Goal: Communication & Community: Participate in discussion

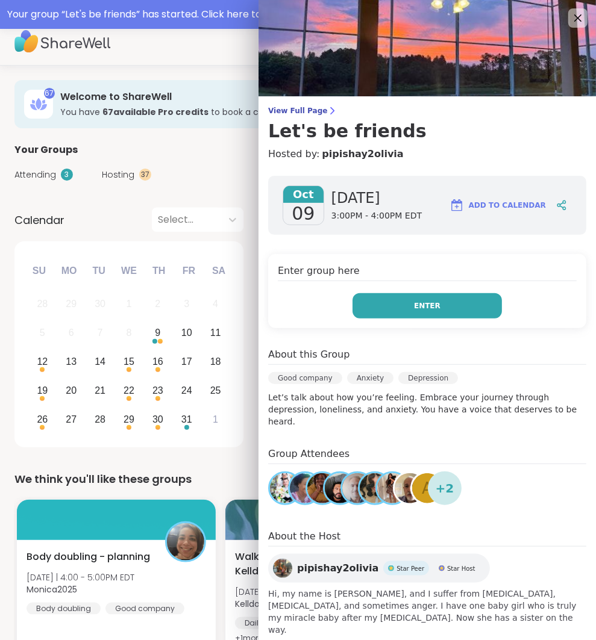
click at [436, 299] on button "Enter" at bounding box center [426, 305] width 149 height 25
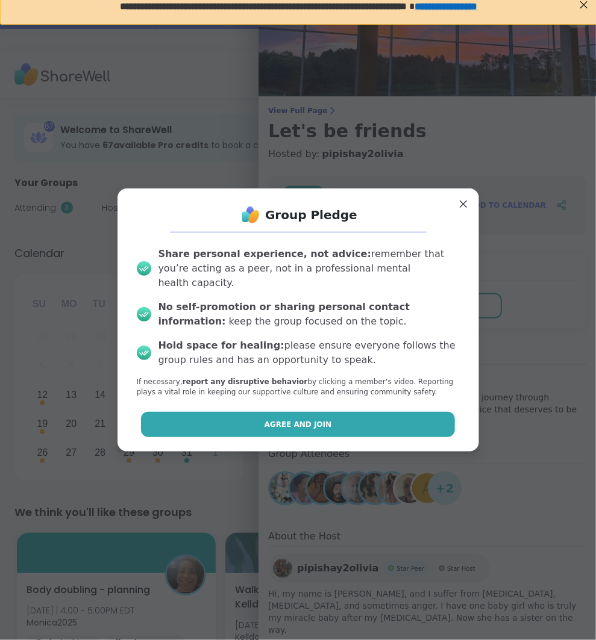
click at [432, 413] on button "Agree and Join" at bounding box center [298, 424] width 314 height 25
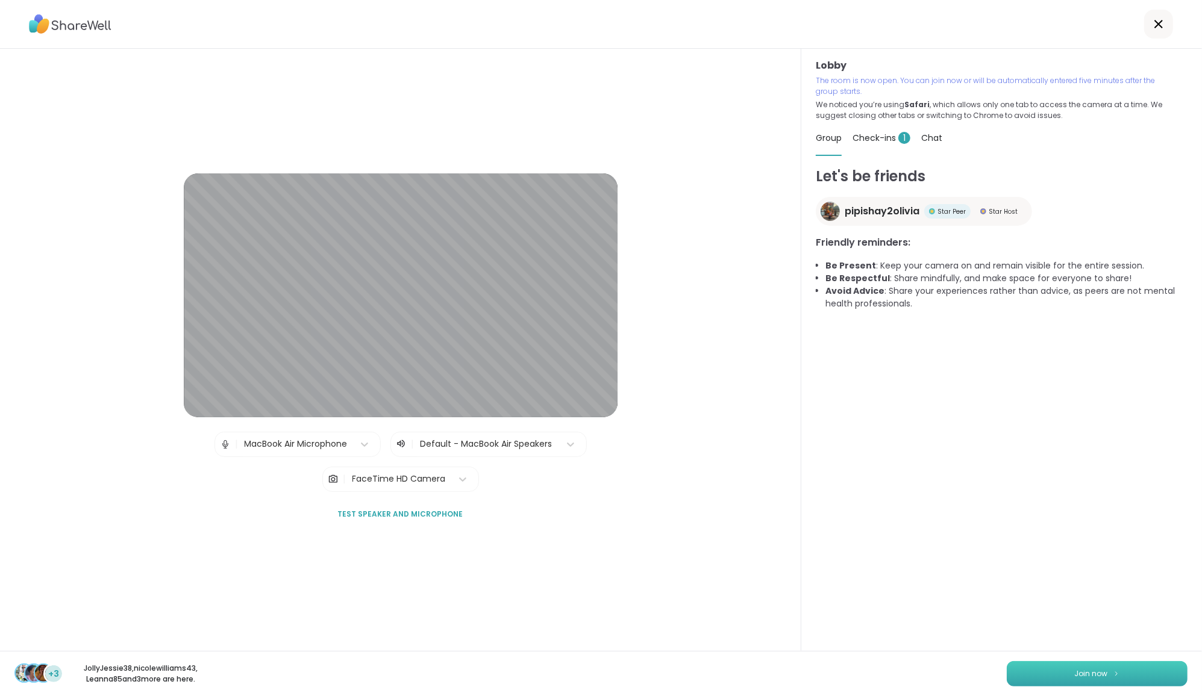
click at [595, 640] on button "Join now" at bounding box center [1096, 673] width 181 height 25
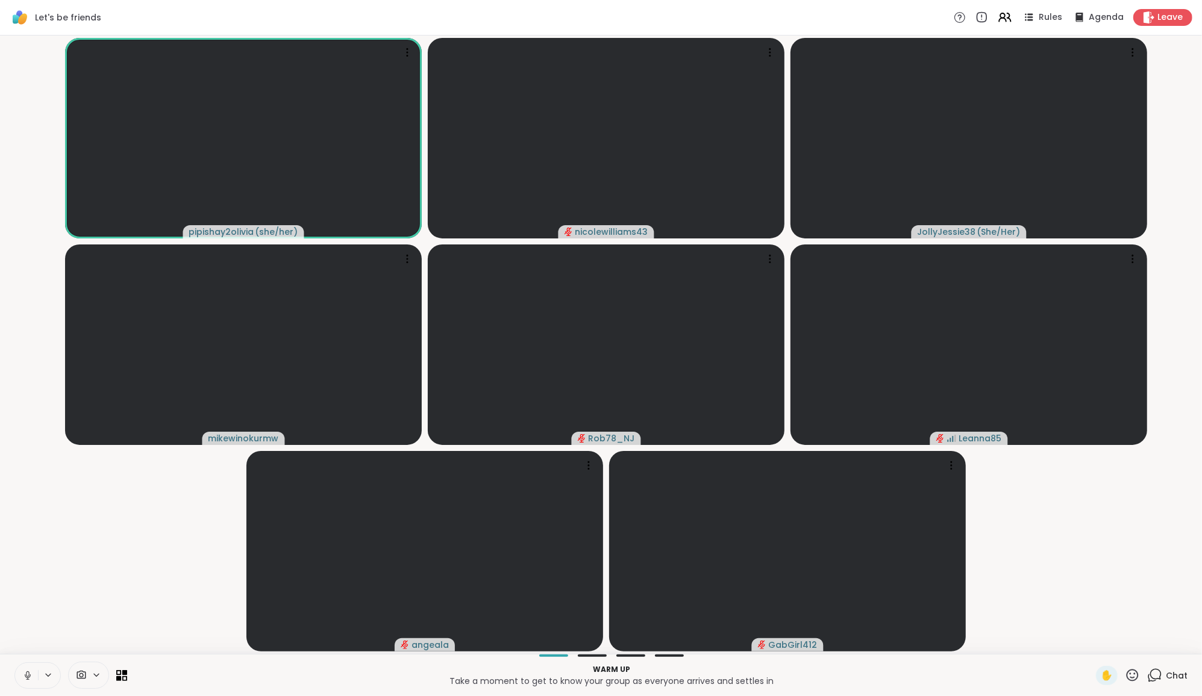
click at [595, 640] on span "Chat" at bounding box center [1177, 676] width 22 height 12
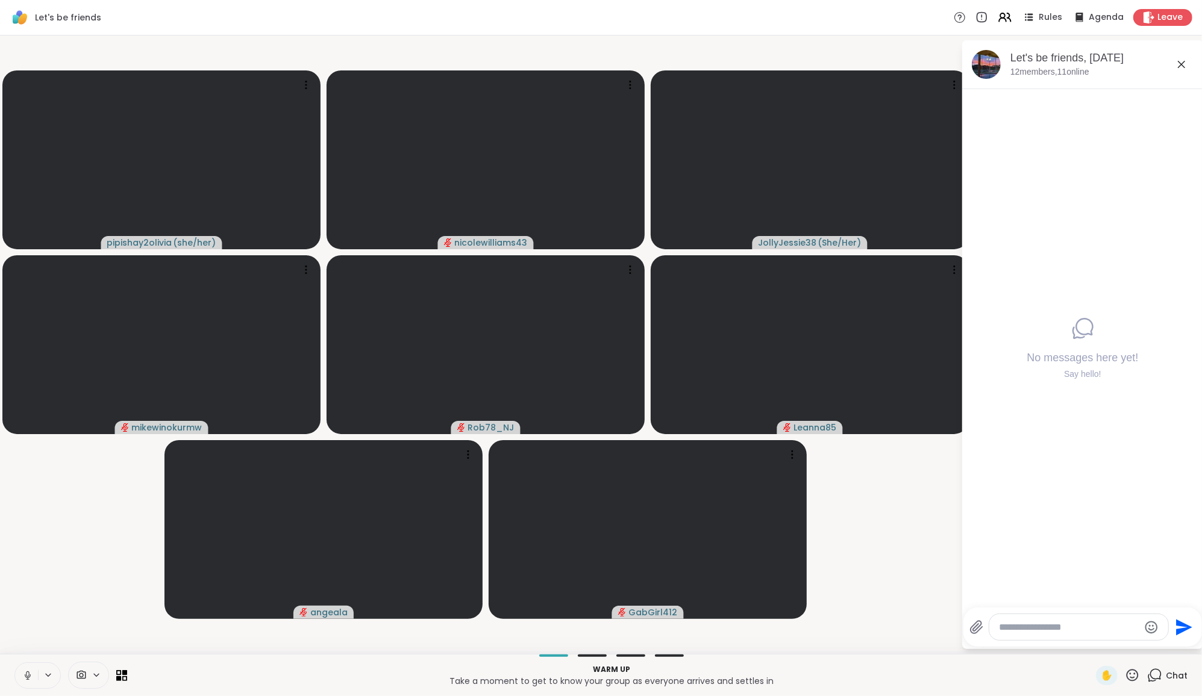
click at [595, 379] on div "Say hello!" at bounding box center [1081, 374] width 111 height 12
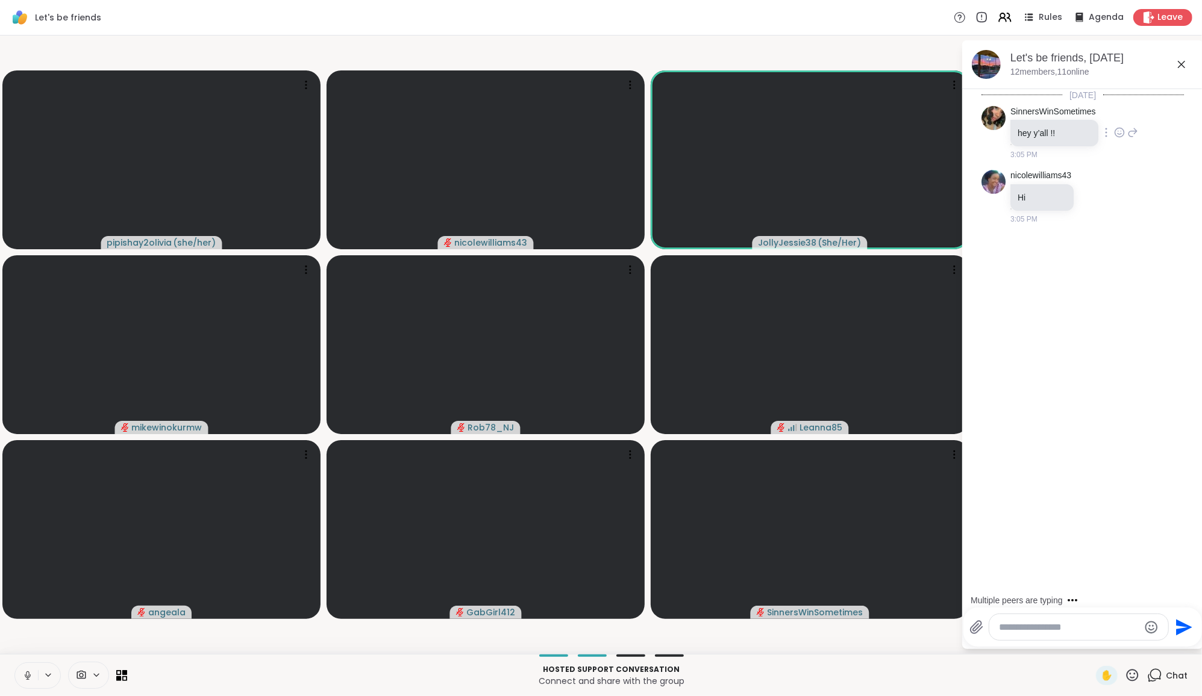
click at [595, 135] on icon at bounding box center [1119, 132] width 11 height 12
click at [595, 116] on div "Select Reaction: Heart" at bounding box center [1119, 113] width 11 height 11
click at [595, 134] on icon at bounding box center [1132, 141] width 11 height 14
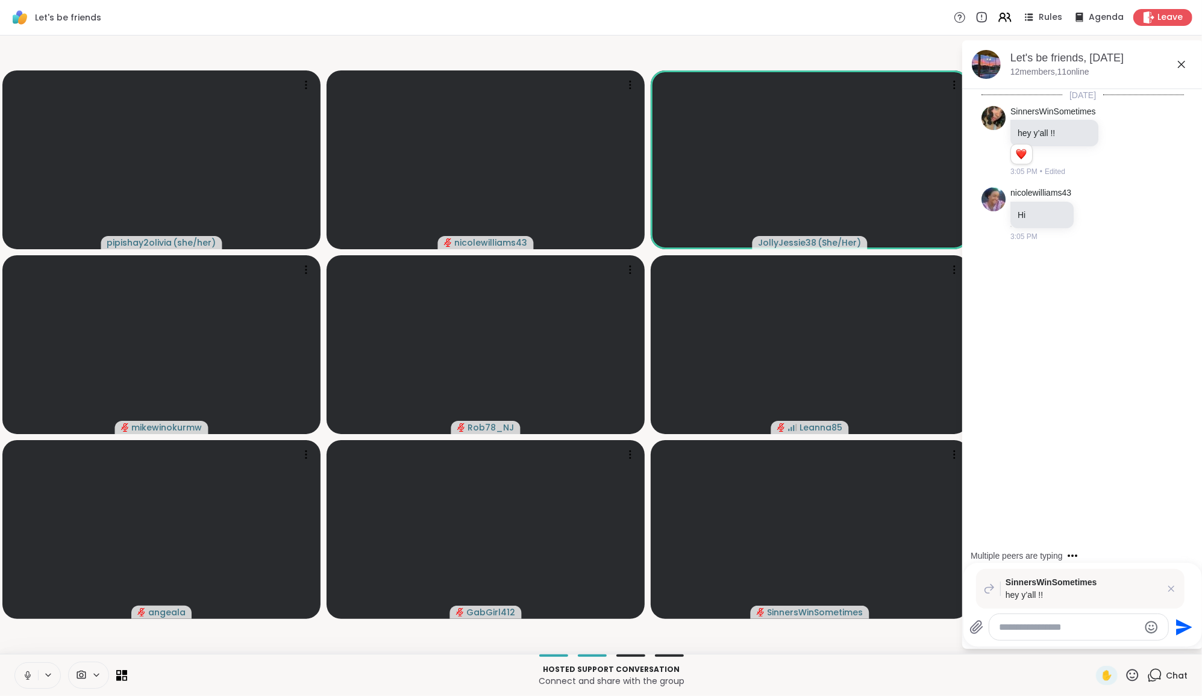
type textarea "*"
type textarea "**********"
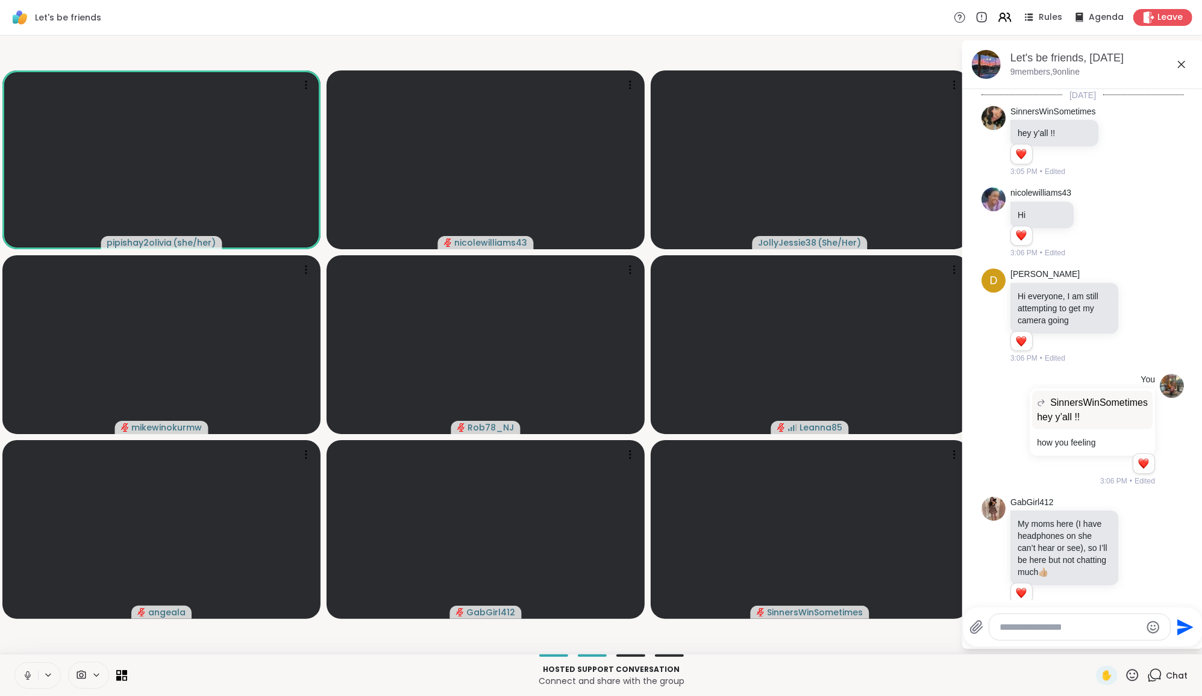
scroll to position [105, 0]
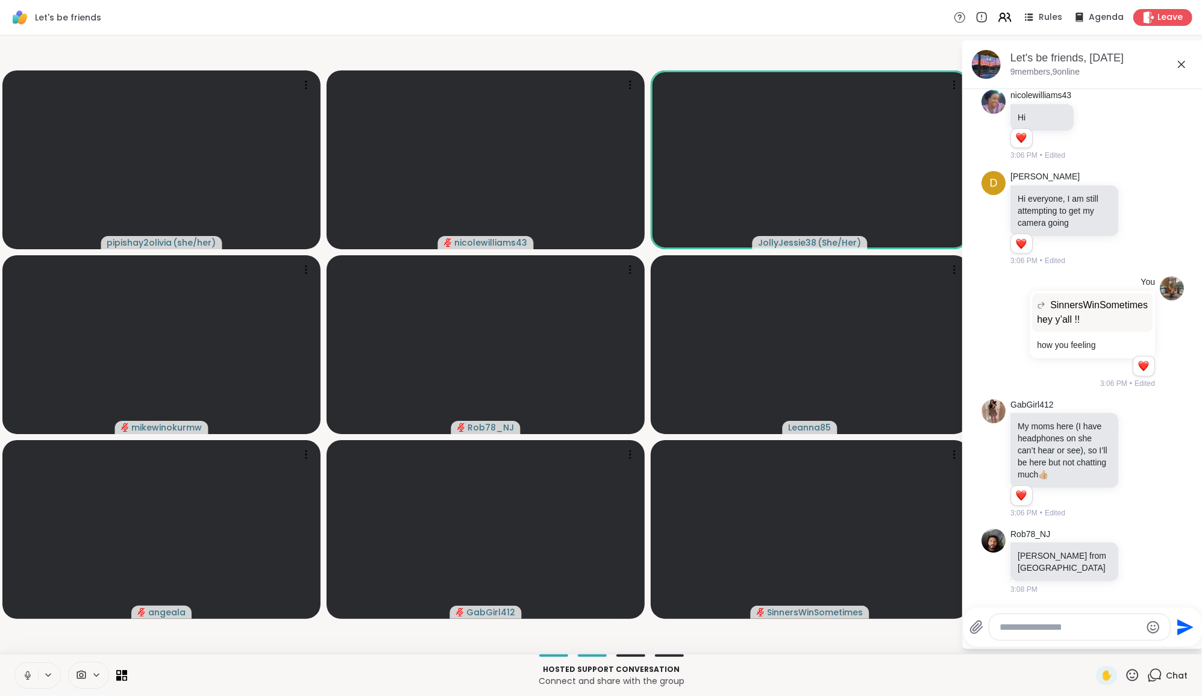
click at [595, 619] on div at bounding box center [1079, 627] width 181 height 26
click at [595, 637] on div at bounding box center [1079, 627] width 181 height 26
click at [595, 619] on div at bounding box center [1079, 627] width 181 height 26
click at [595, 629] on textarea "Type your message" at bounding box center [1070, 628] width 140 height 12
paste textarea "**********"
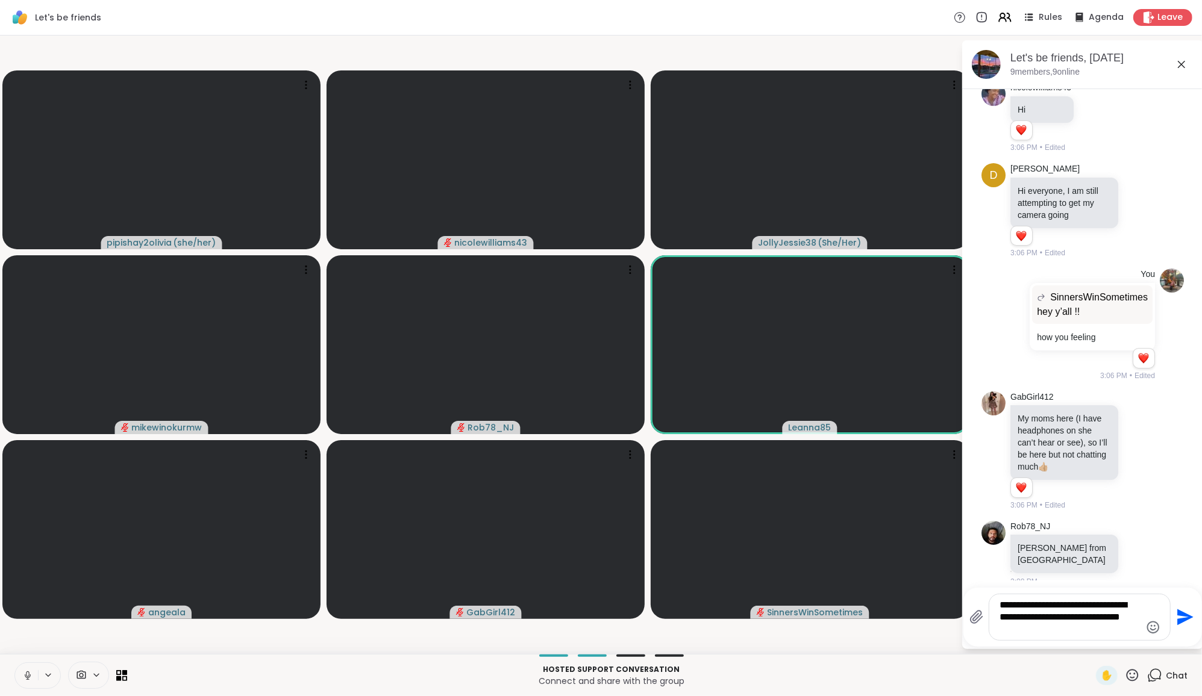
type textarea "**********"
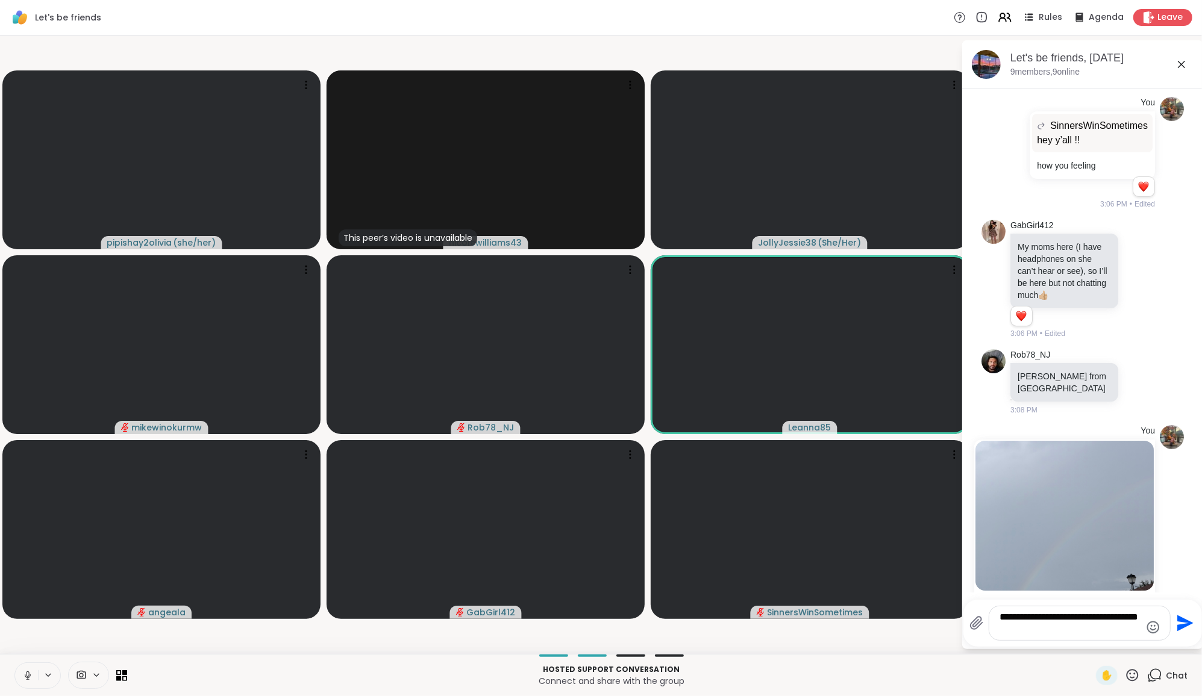
type textarea "**********"
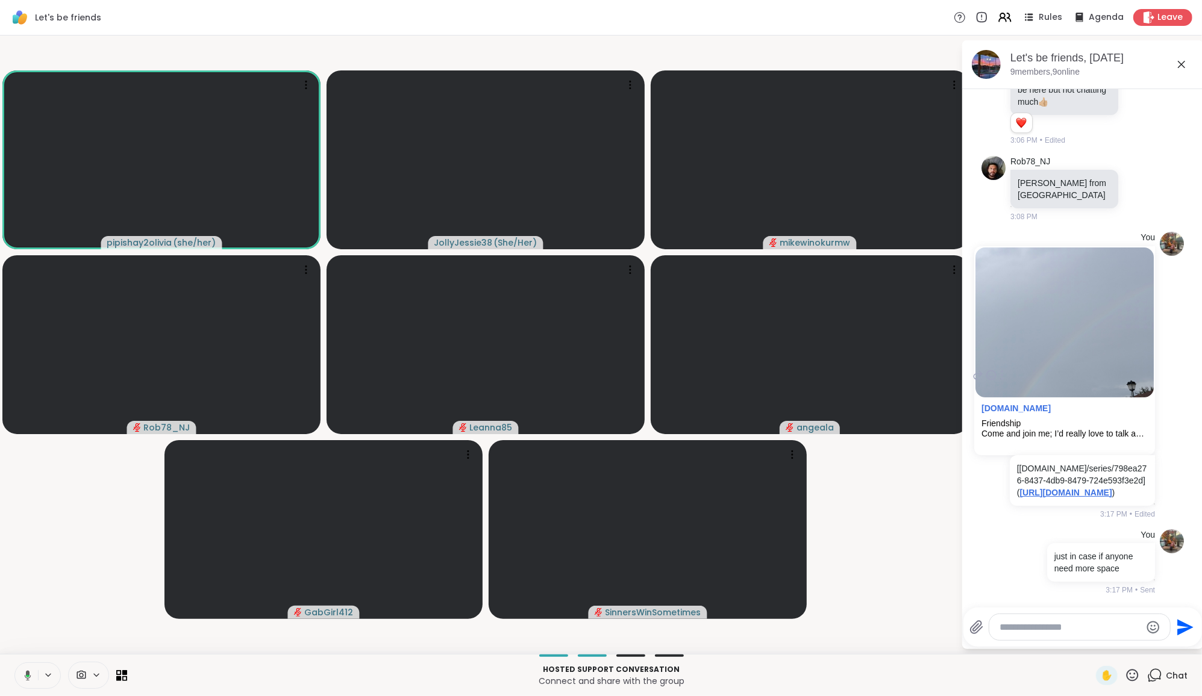
scroll to position [511, 0]
drag, startPoint x: 973, startPoint y: 481, endPoint x: 1000, endPoint y: 481, distance: 27.7
click at [595, 481] on div "pipishay2olivia ( she/her ) JollyJessie38 ( She/Her ) mikewinokurmw Rob78_NJ Le…" at bounding box center [601, 345] width 1202 height 619
click at [595, 498] on link "https://sharewellnow.com/series/798ea276-8437-4db9-8479-724e593f3e2d%5C" at bounding box center [1065, 493] width 92 height 10
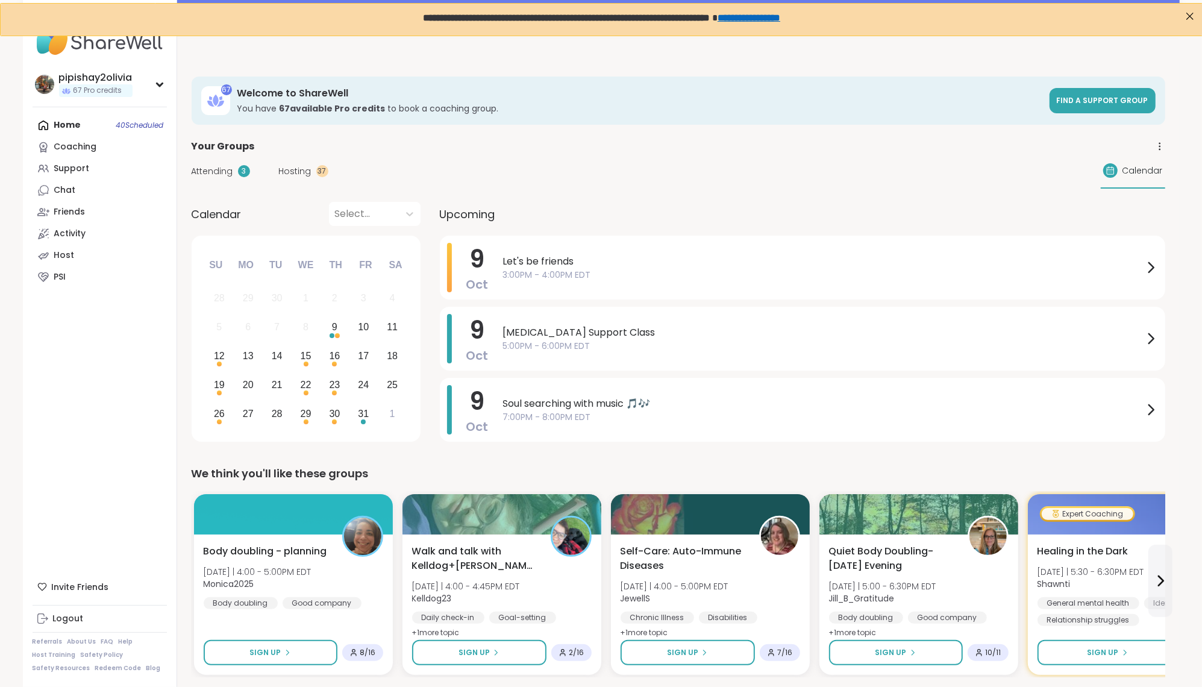
scroll to position [9, 0]
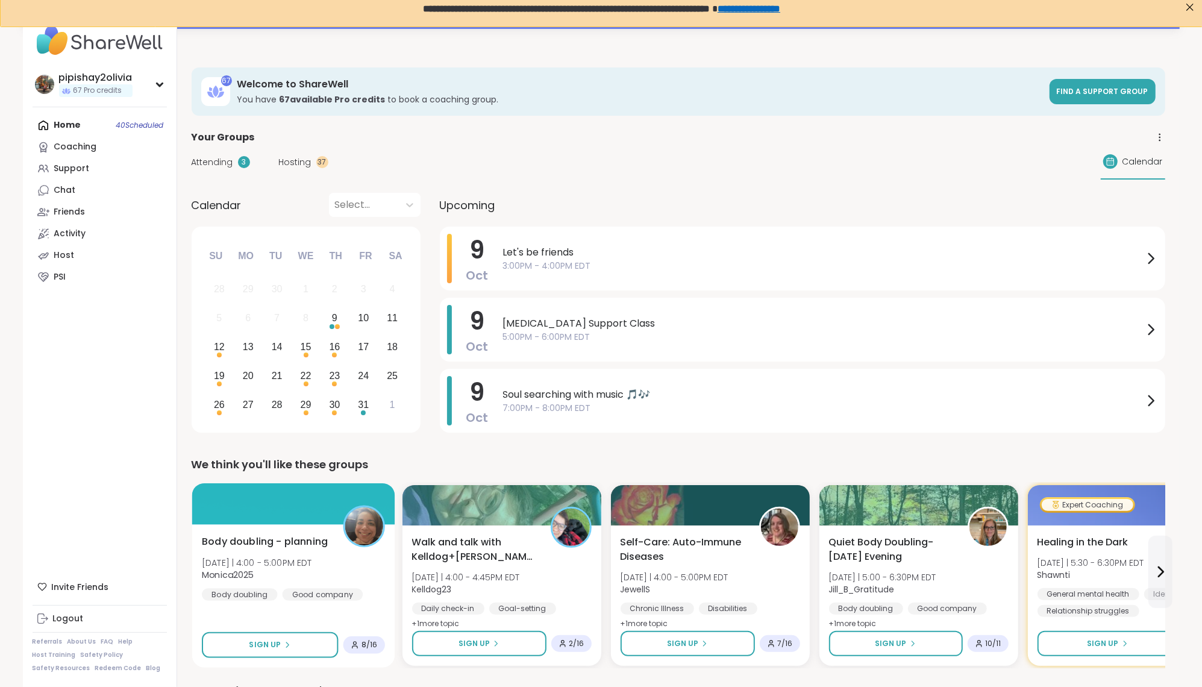
click at [252, 534] on span "Body doubling - planning" at bounding box center [265, 541] width 126 height 14
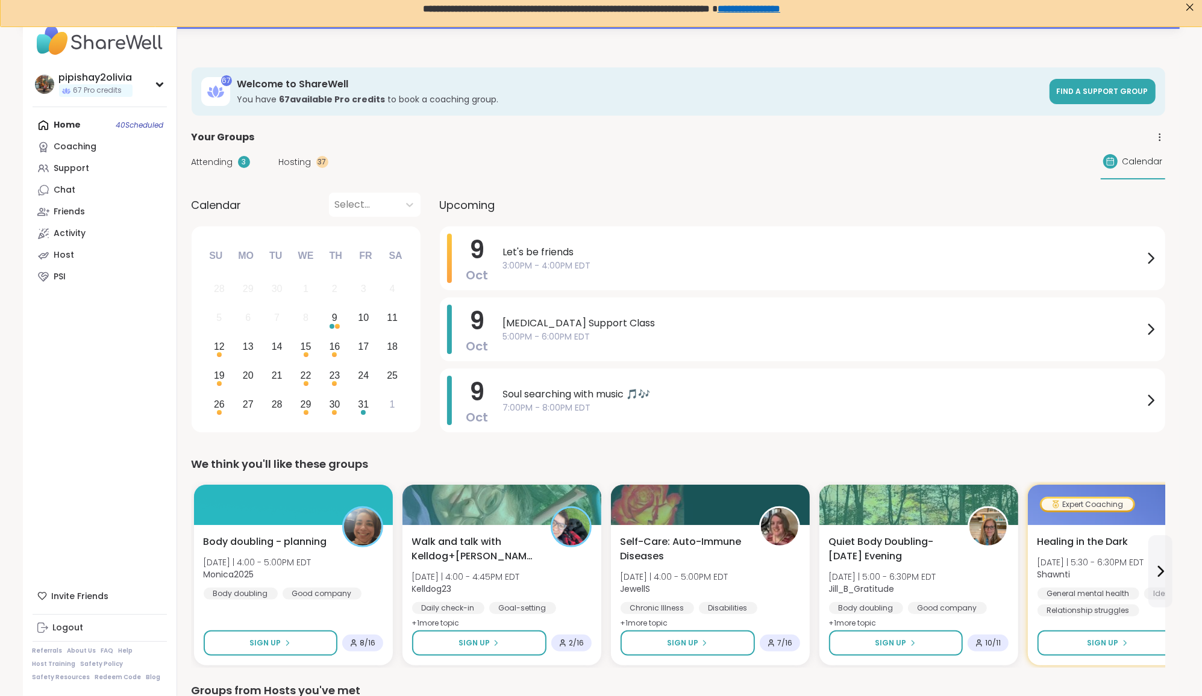
click at [77, 123] on div "Home 40 Scheduled Coaching Support Chat Friends Activity Host PSI" at bounding box center [100, 200] width 134 height 173
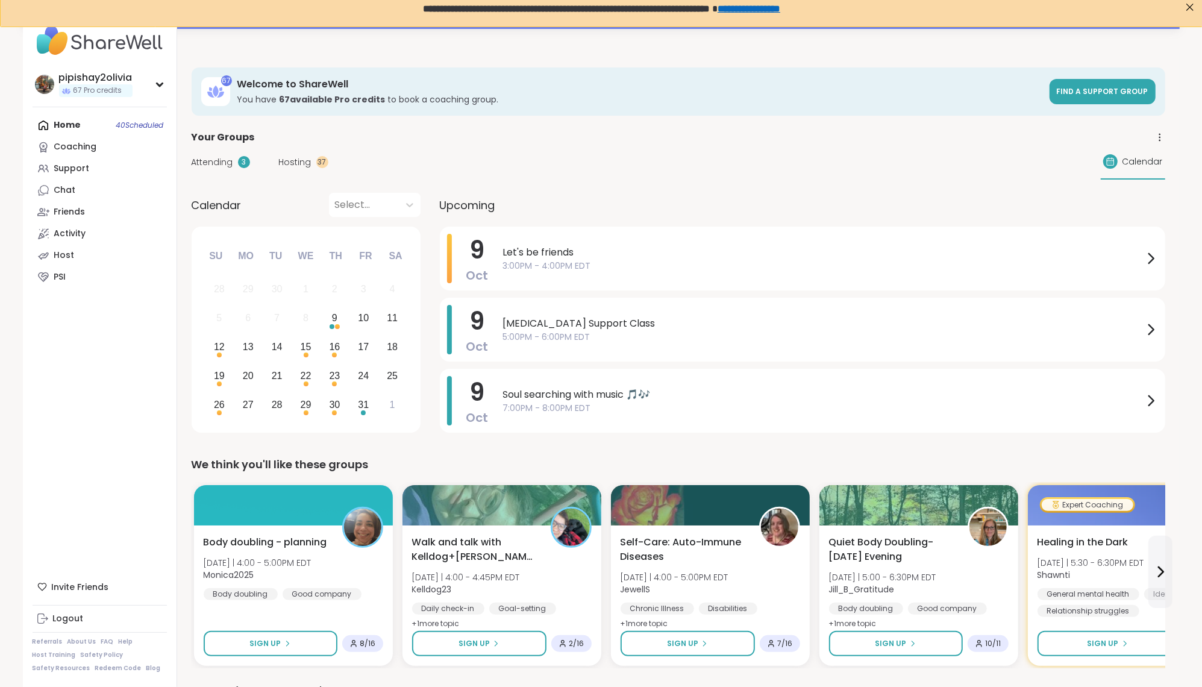
click at [87, 66] on nav "pipishay2olivia 67 Pro credits Profile Membership Settings Help Home 40 Schedul…" at bounding box center [100, 343] width 154 height 687
click at [89, 75] on div "pipishay2olivia" at bounding box center [95, 77] width 73 height 13
click at [83, 111] on link "Profile" at bounding box center [100, 118] width 134 height 22
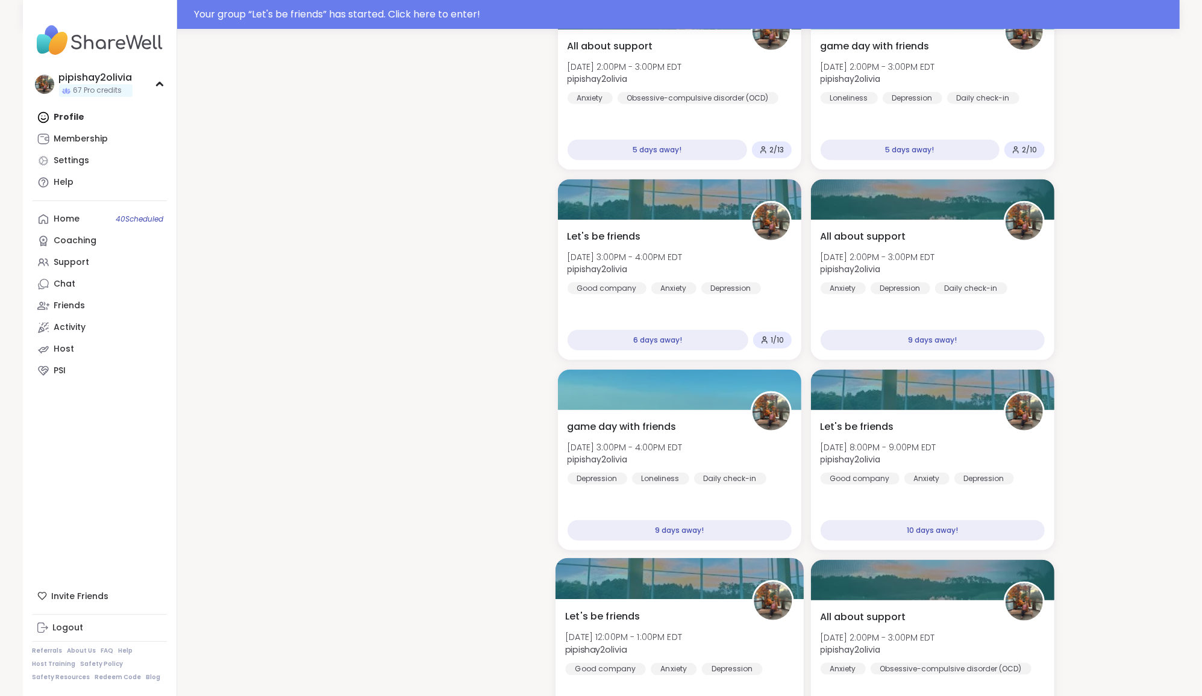
scroll to position [923, 0]
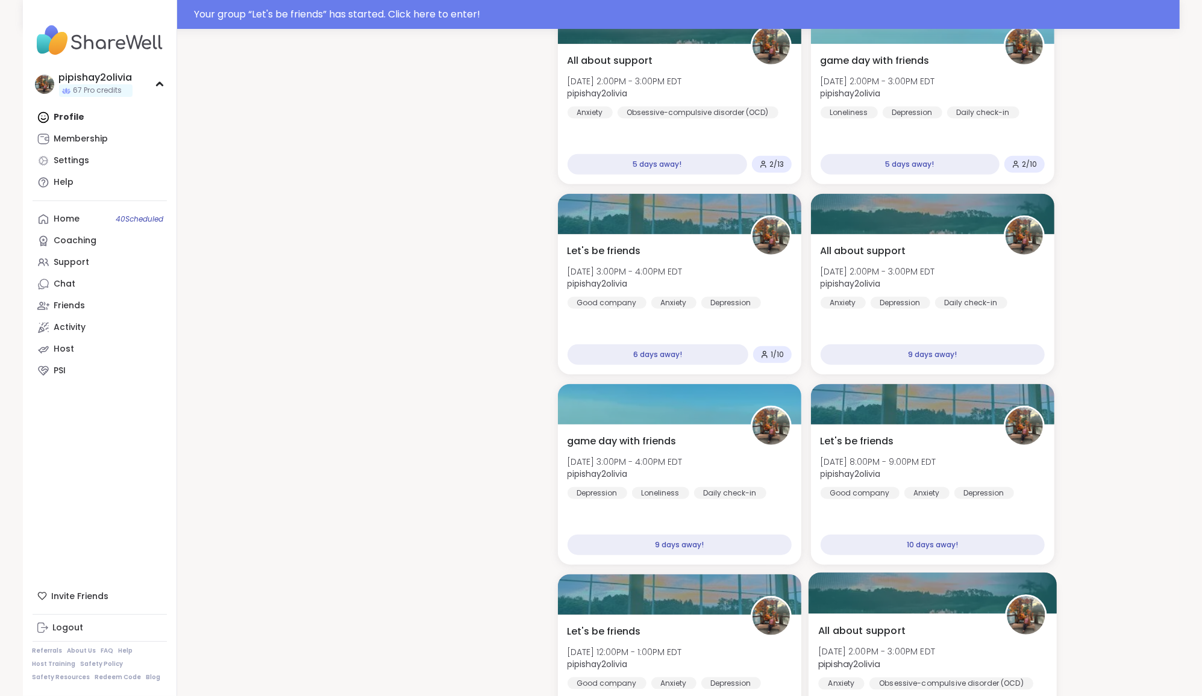
click at [853, 637] on div "All about support Wed, Oct 22 | 2:00PM - 3:00PM EDT pipishay2olivia Anxiety Obs…" at bounding box center [932, 657] width 228 height 66
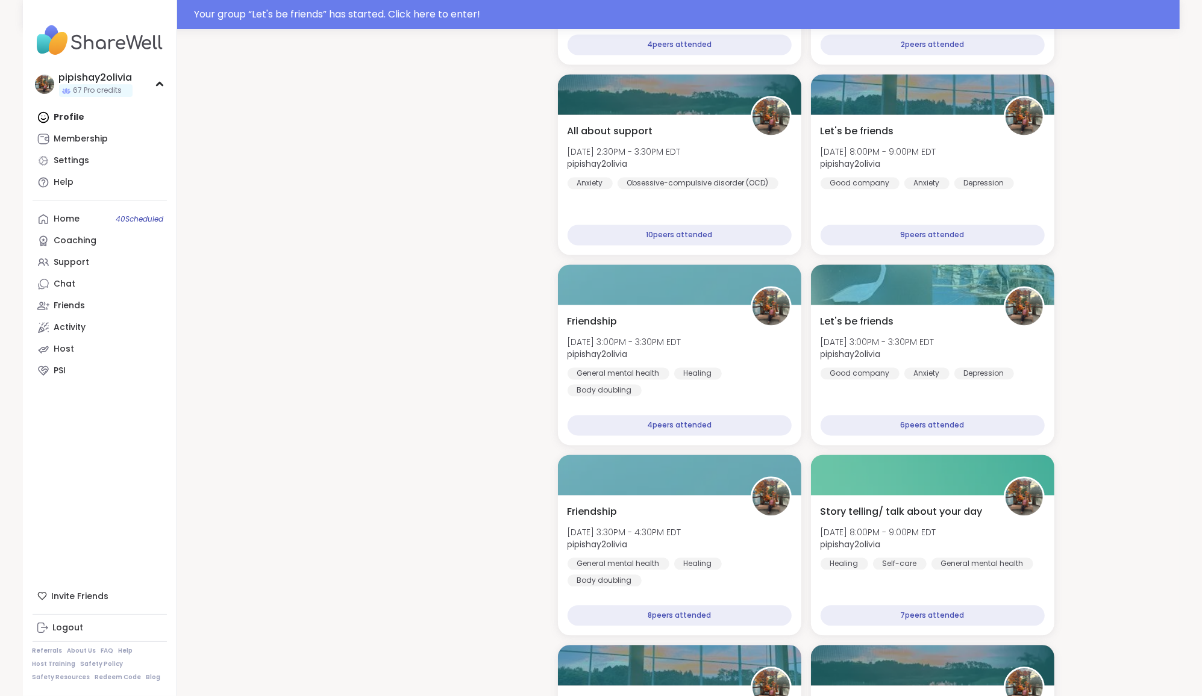
scroll to position [2073, 0]
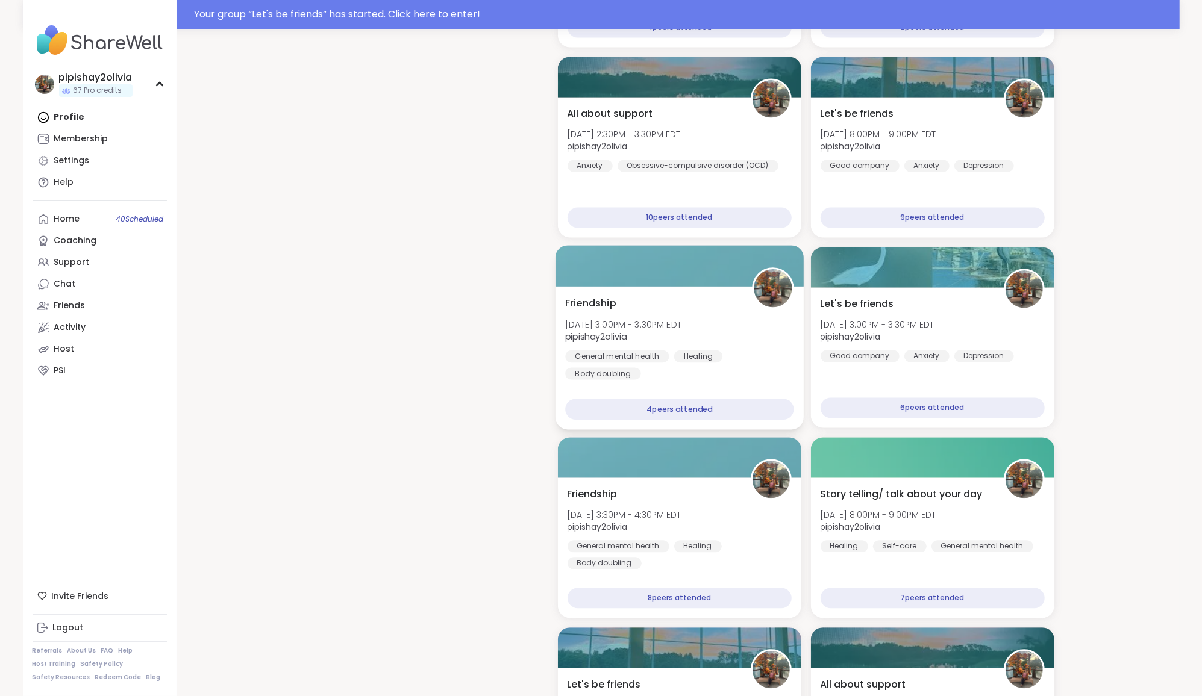
click at [649, 331] on span "pipishay2olivia" at bounding box center [623, 337] width 116 height 12
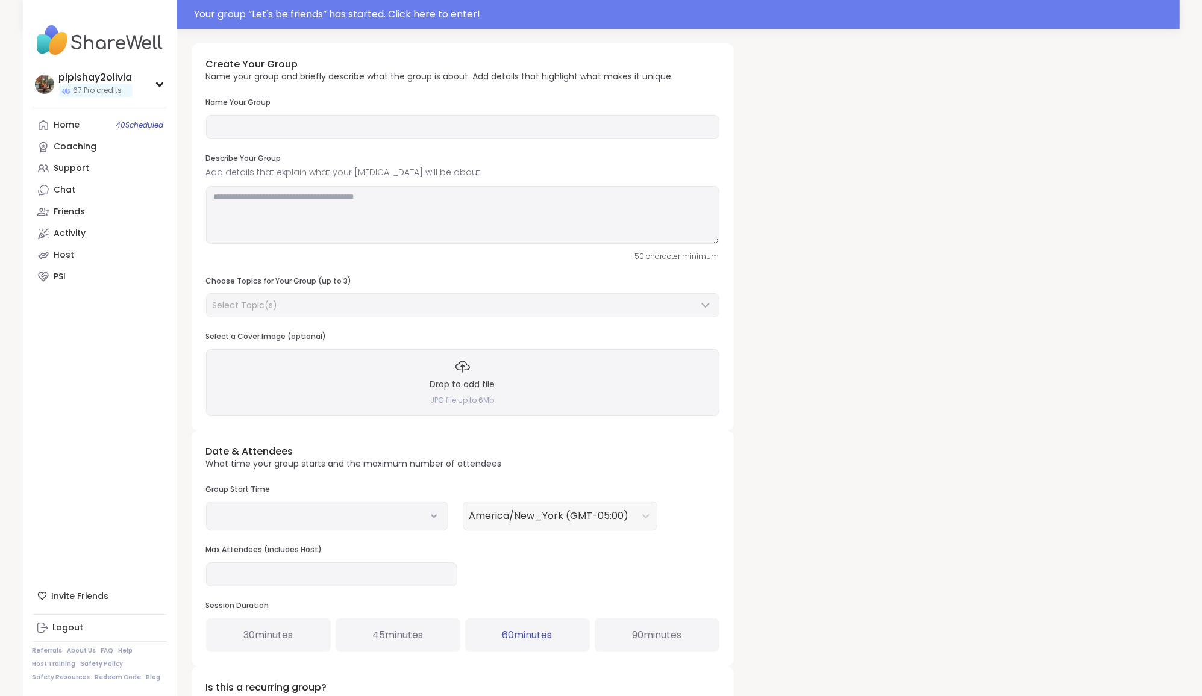
type input "**********"
type textarea "**********"
type input "**"
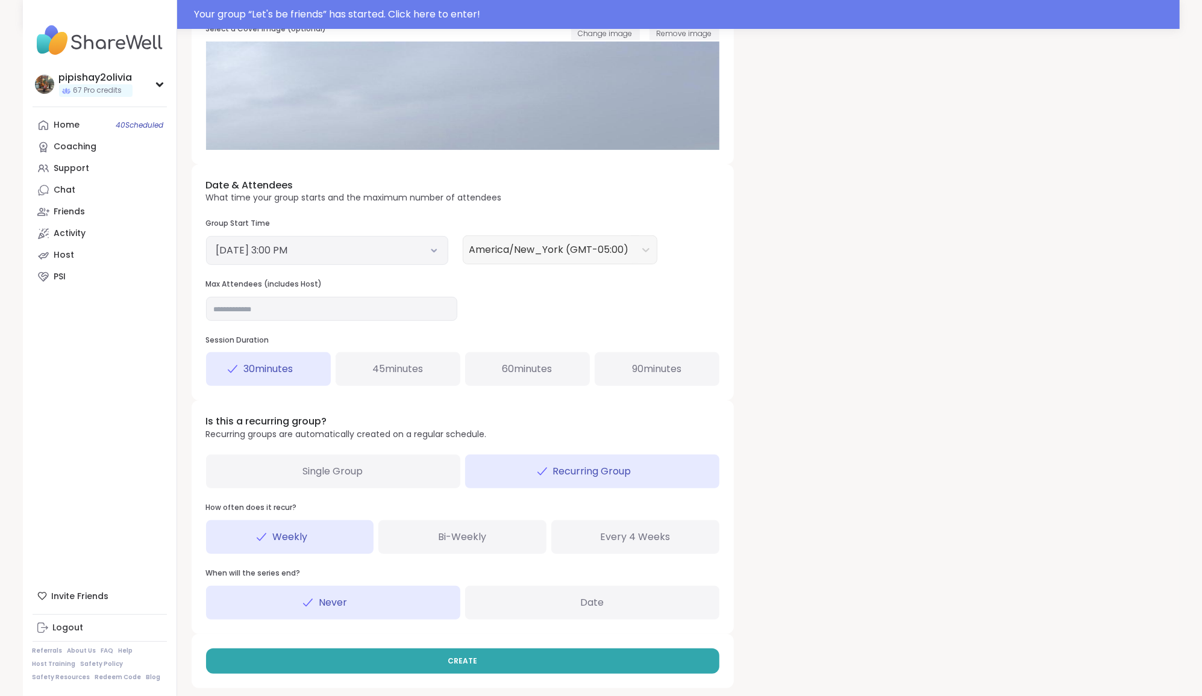
scroll to position [307, 0]
click at [526, 378] on div "60 minutes" at bounding box center [527, 370] width 125 height 34
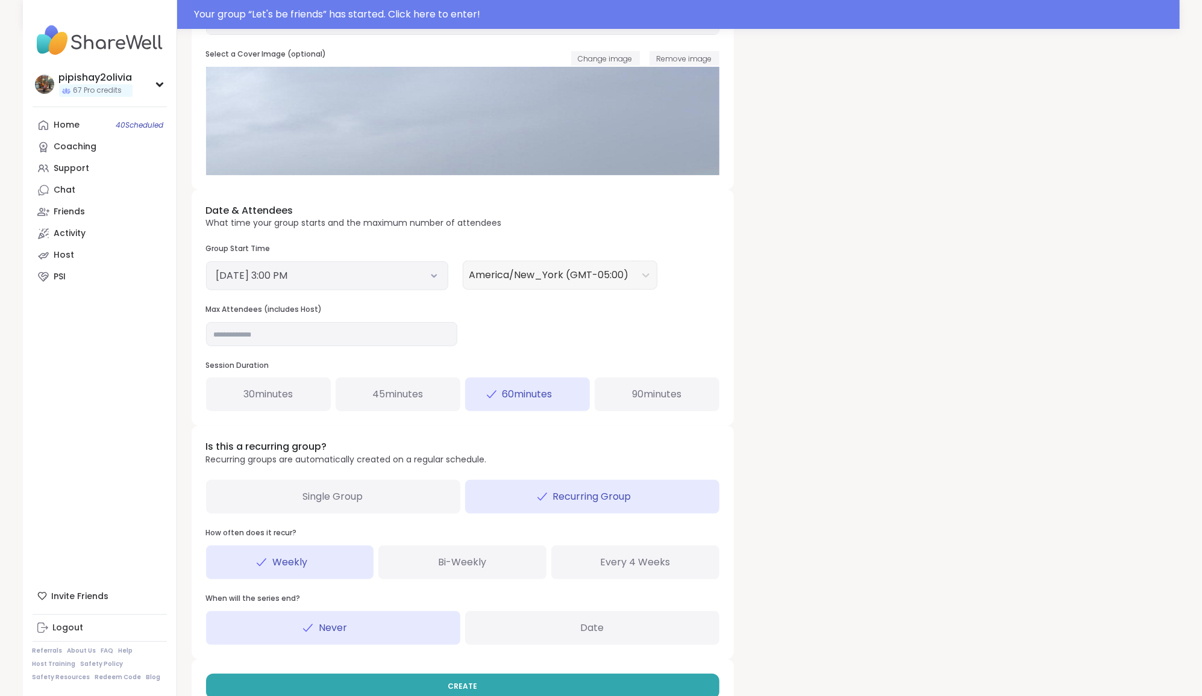
scroll to position [269, 0]
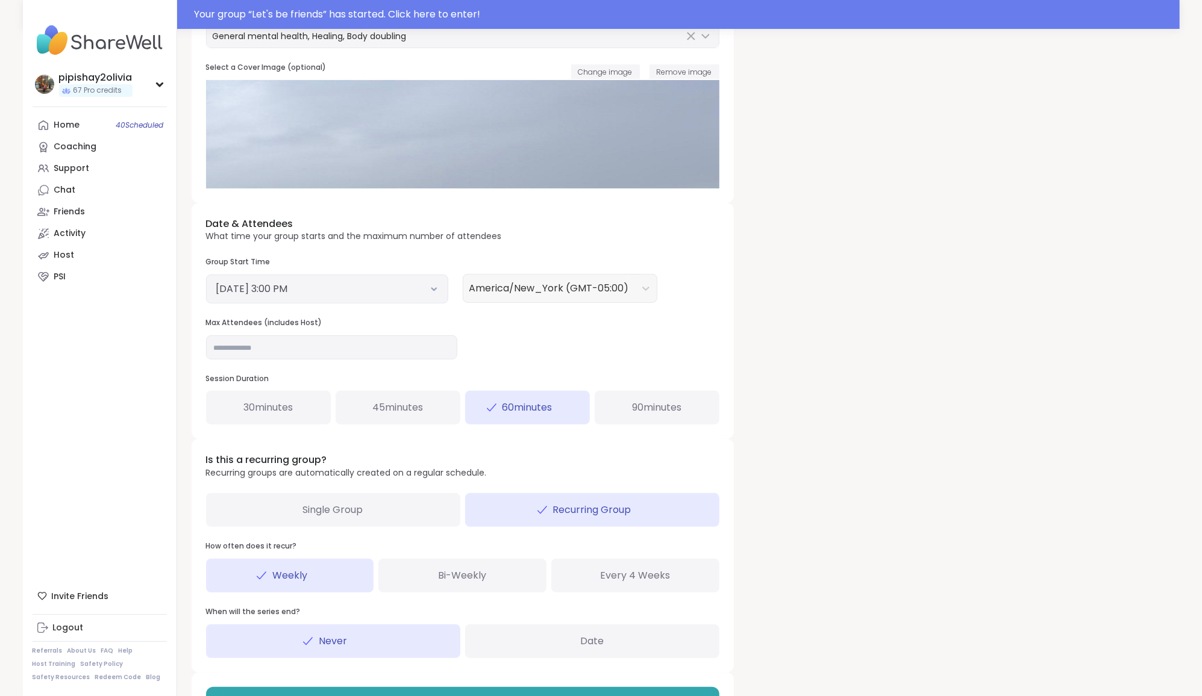
drag, startPoint x: 388, startPoint y: 284, endPoint x: 431, endPoint y: 279, distance: 43.0
click at [430, 282] on button "October 3, 2025 3:00 PM" at bounding box center [327, 289] width 222 height 14
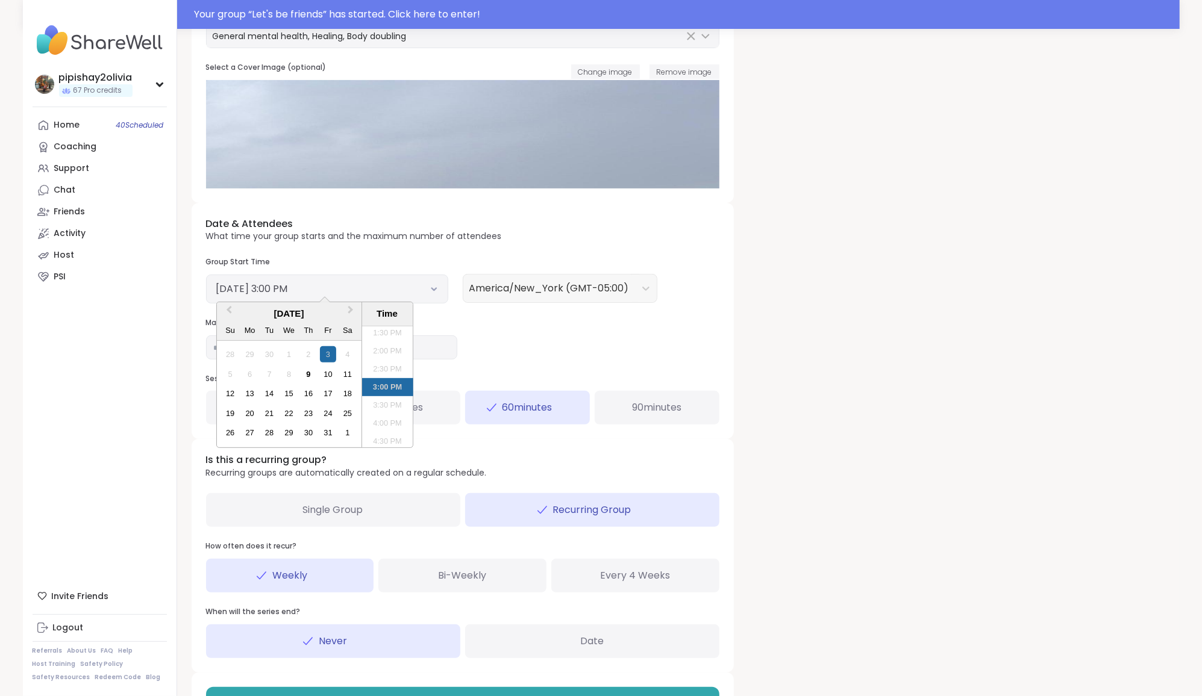
scroll to position [503, 0]
click at [312, 369] on div "9" at bounding box center [308, 374] width 16 height 16
click at [382, 374] on li "4:00 PM" at bounding box center [387, 373] width 51 height 18
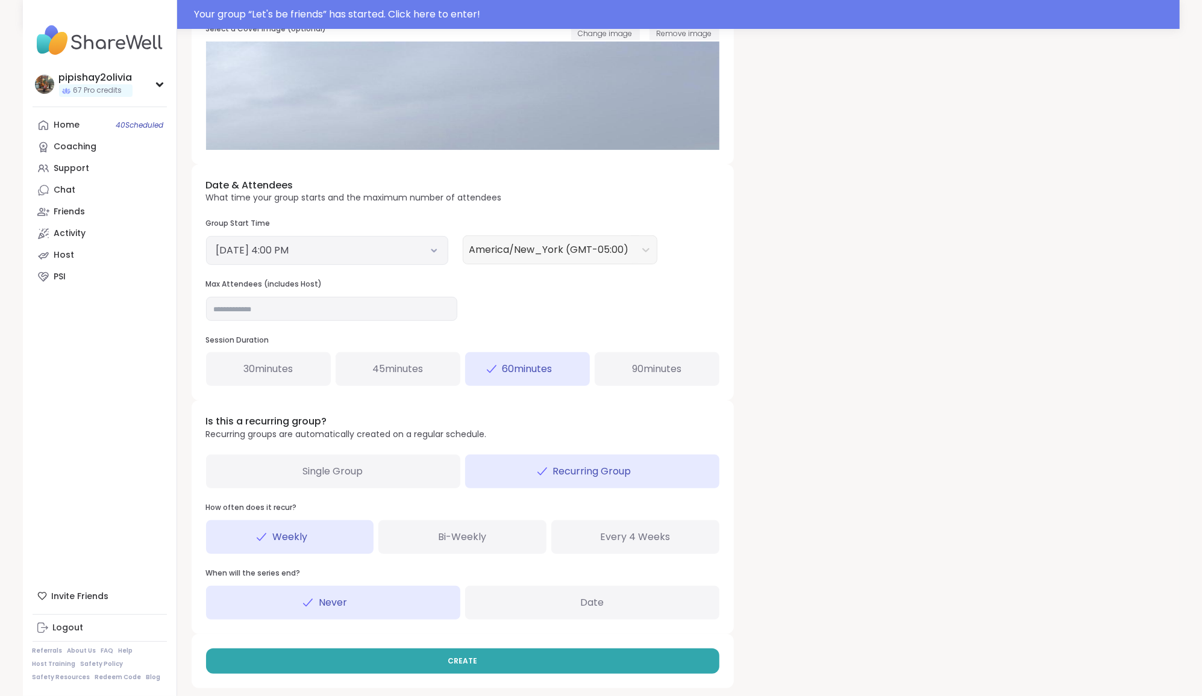
scroll to position [307, 0]
click at [460, 657] on span "CREATE" at bounding box center [463, 662] width 30 height 11
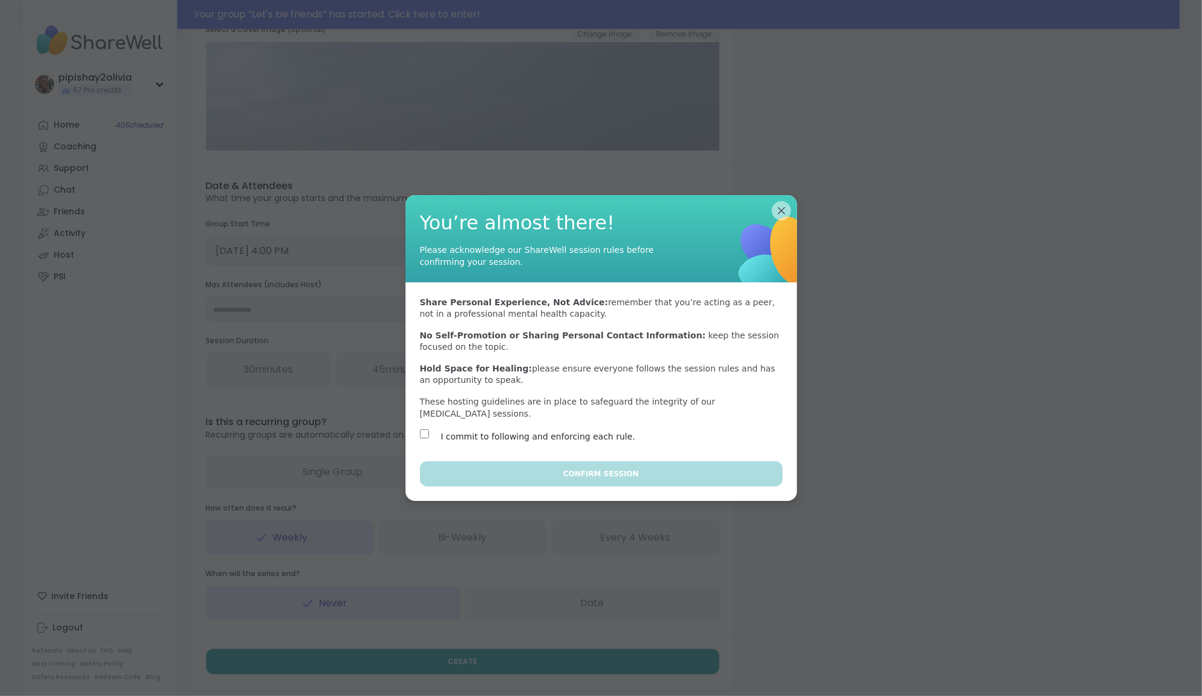
click at [416, 438] on div "Share Personal Experience, Not Advice: remember that you’re acting as a peer, n…" at bounding box center [601, 371] width 392 height 179
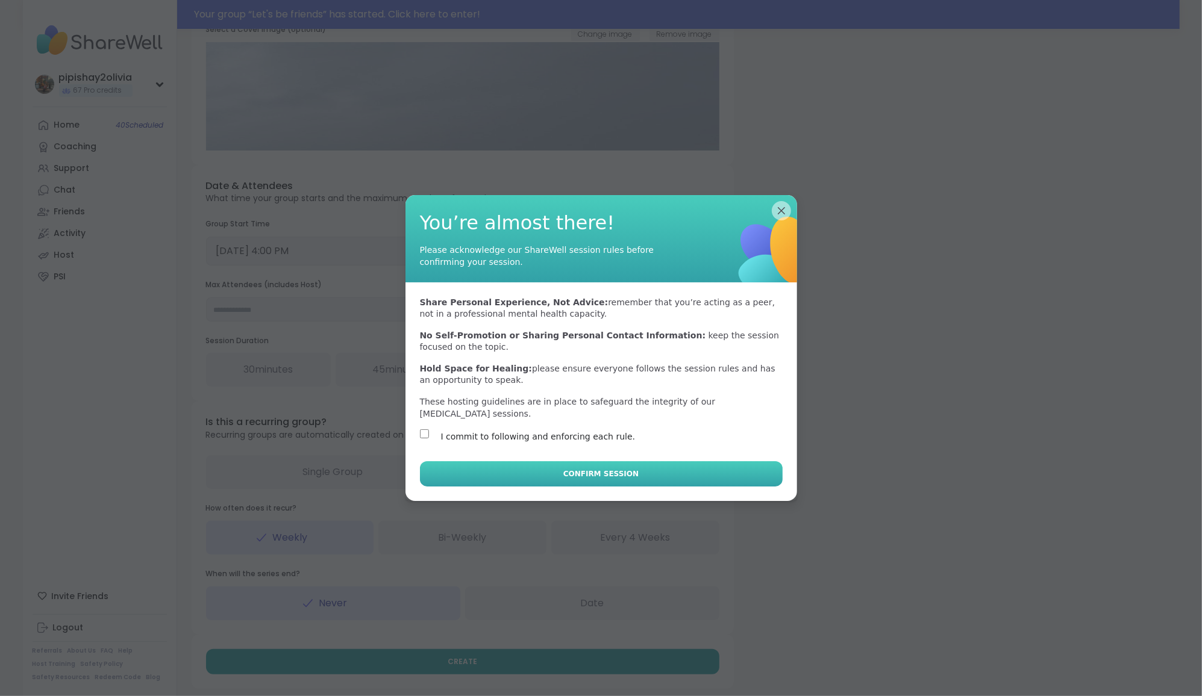
click at [500, 478] on button "Confirm Session" at bounding box center [601, 473] width 363 height 25
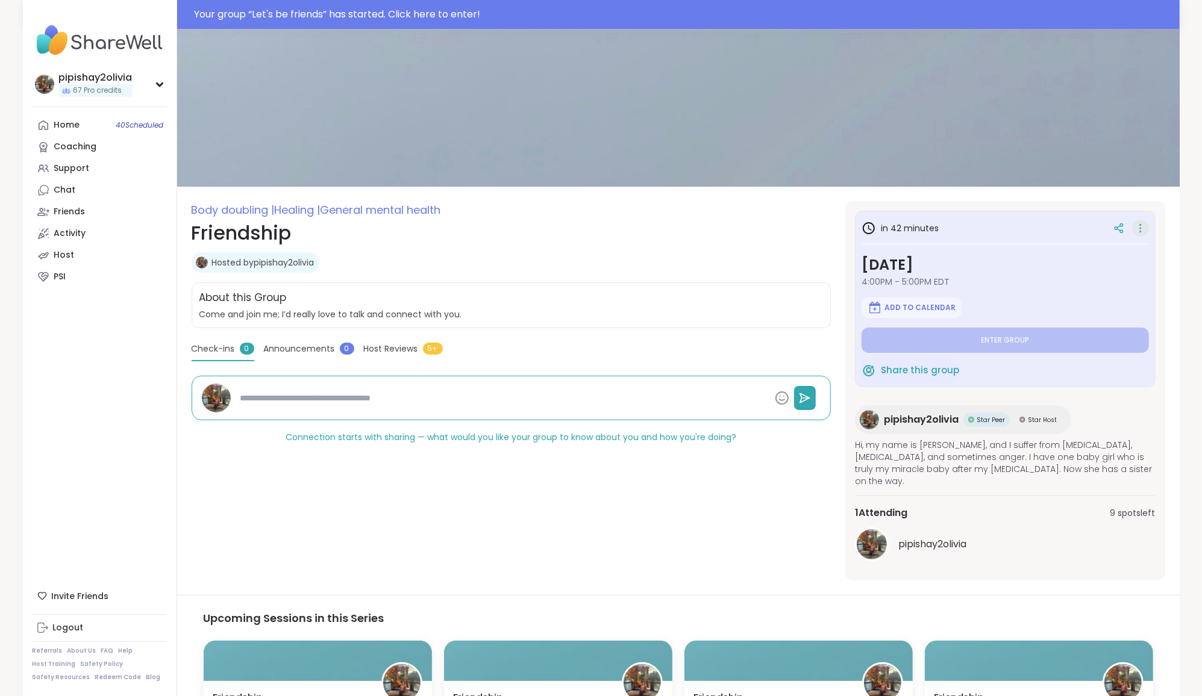
click at [1137, 226] on icon at bounding box center [1140, 228] width 12 height 17
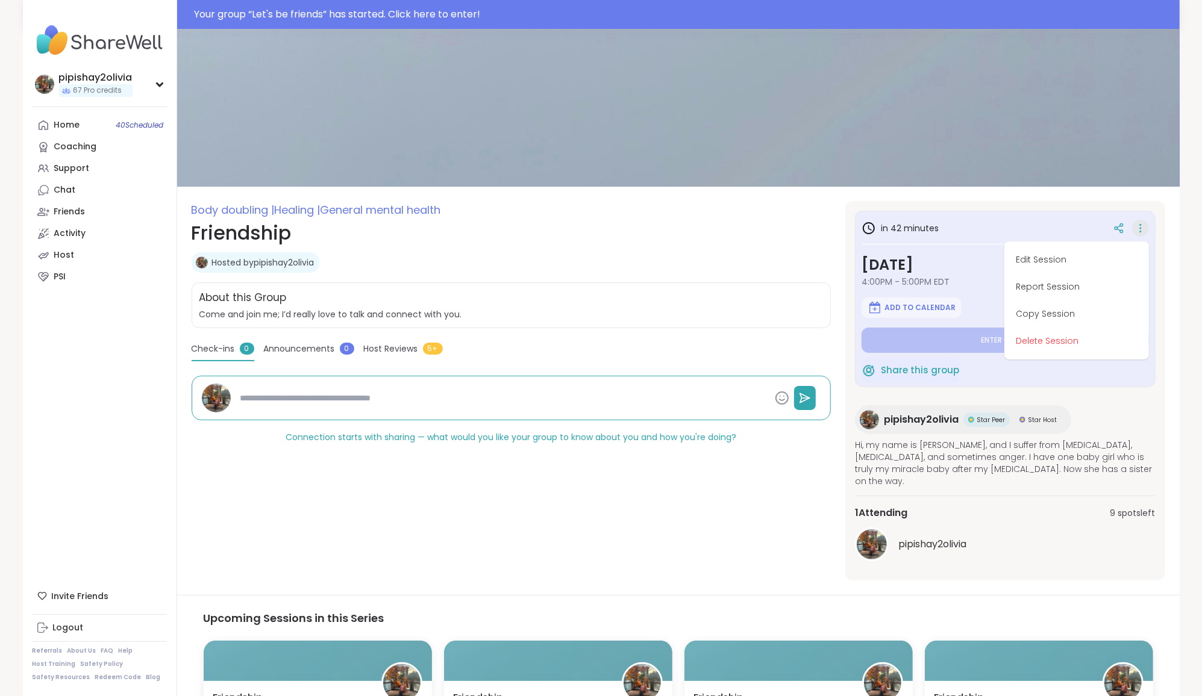
click at [987, 286] on span "4:00PM - 5:00PM EDT" at bounding box center [1004, 282] width 287 height 12
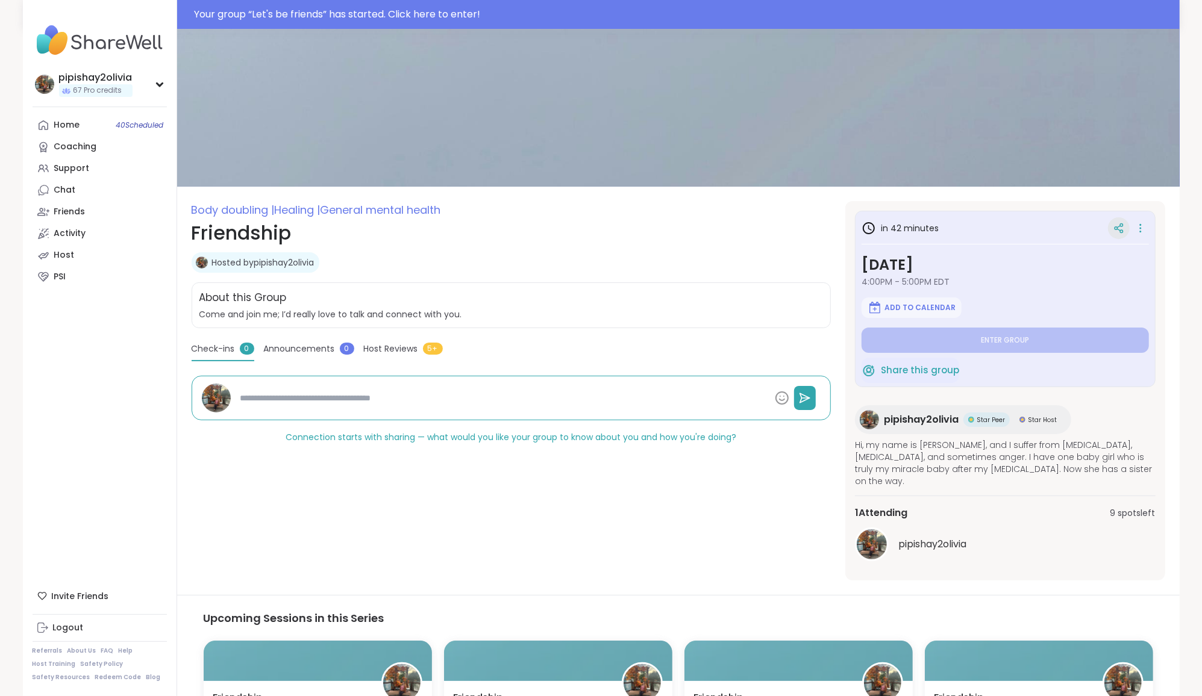
click at [1116, 228] on icon at bounding box center [1118, 228] width 11 height 11
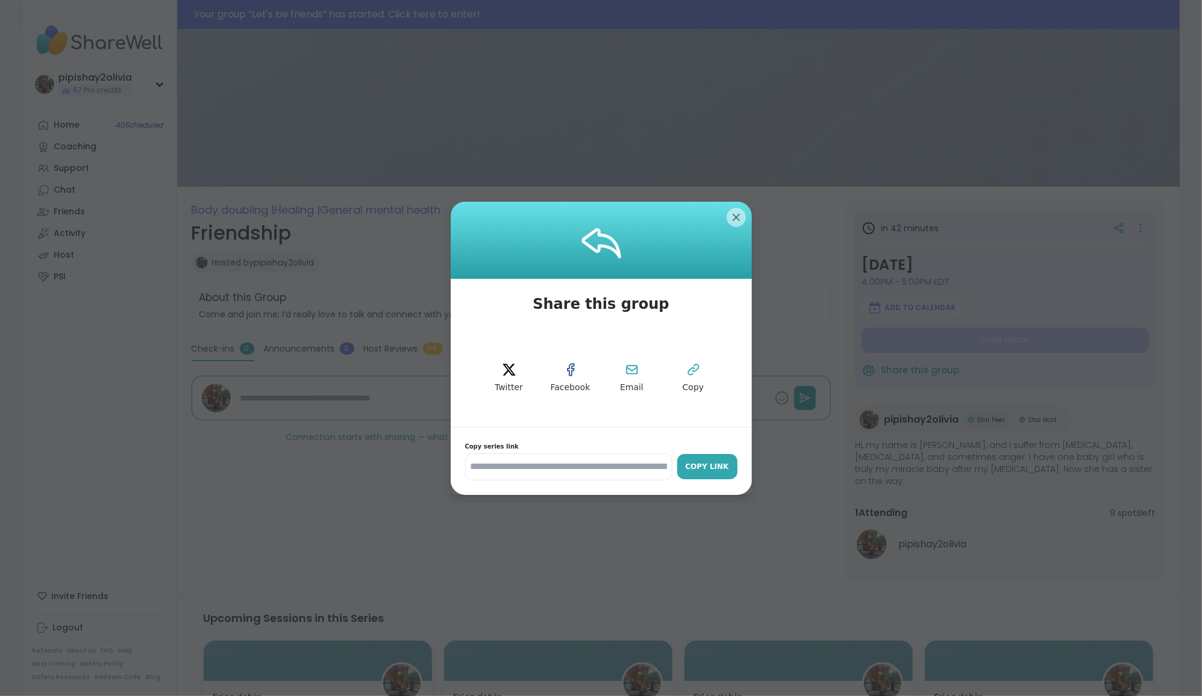
click at [721, 459] on button "Copy Link" at bounding box center [707, 466] width 60 height 25
type textarea "*"
click at [734, 230] on div at bounding box center [601, 240] width 301 height 77
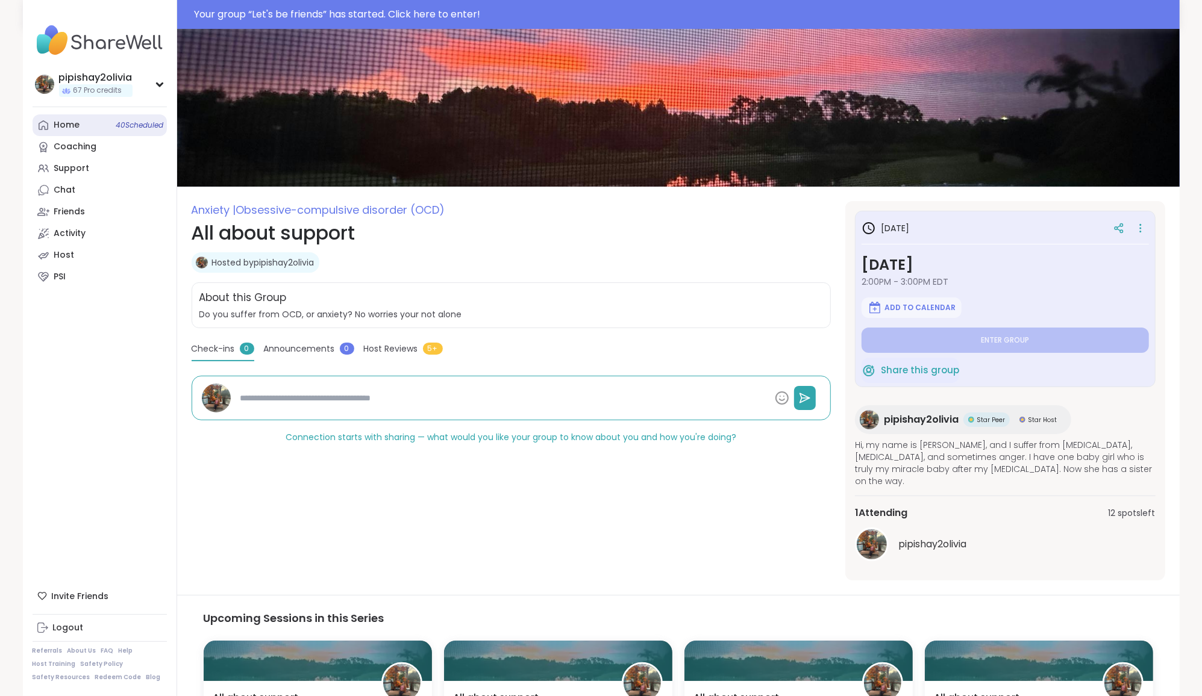
click at [74, 125] on div "Home 40 Scheduled" at bounding box center [67, 125] width 26 height 12
type textarea "*"
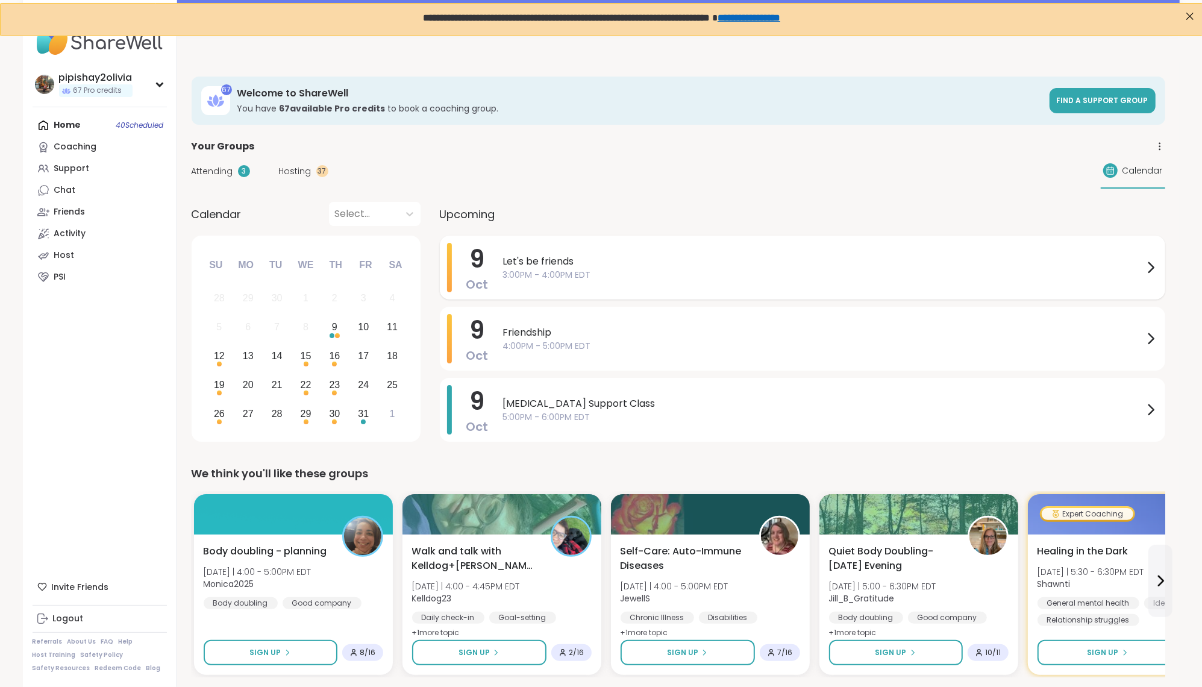
click at [715, 236] on div "9 Oct Let's be friends 3:00PM - 4:00PM EDT" at bounding box center [802, 268] width 725 height 64
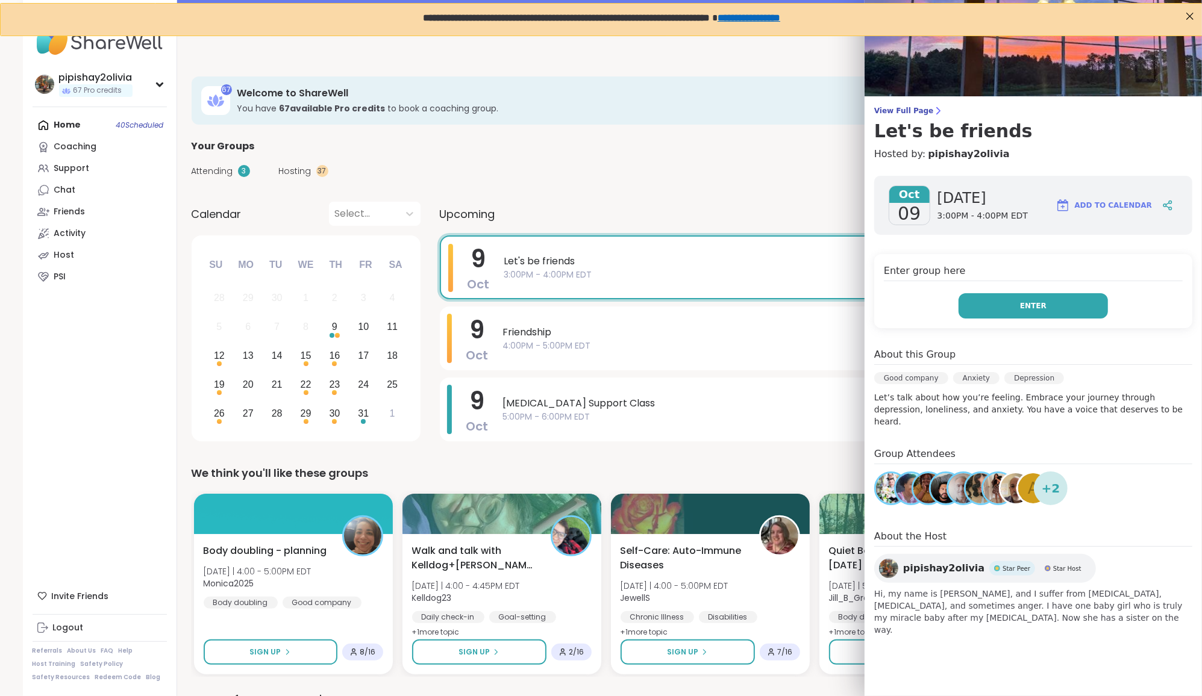
click at [1029, 307] on span "Enter" at bounding box center [1033, 306] width 27 height 11
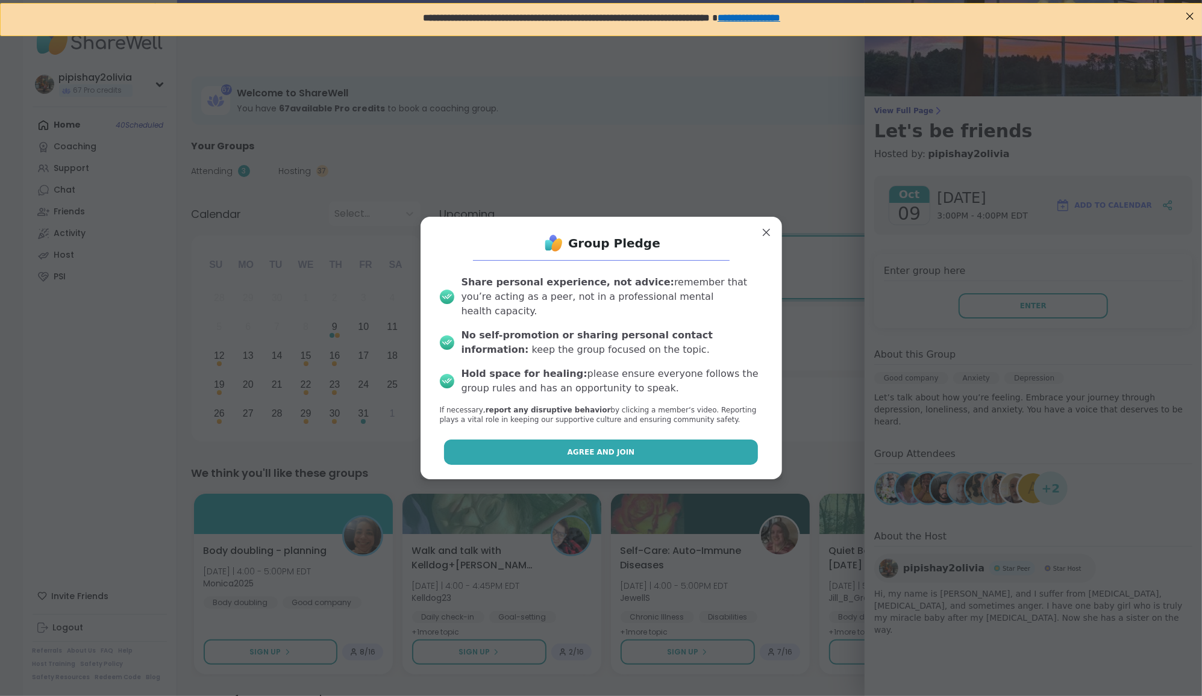
click at [734, 445] on button "Agree and Join" at bounding box center [601, 452] width 314 height 25
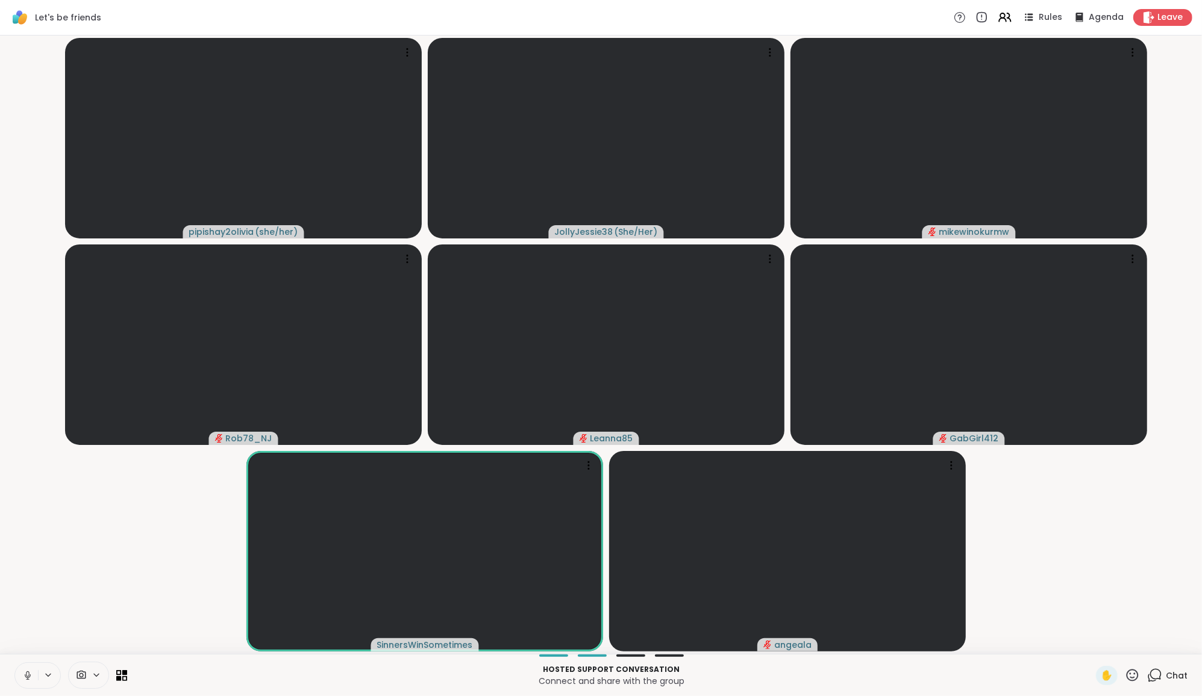
click at [1153, 672] on icon at bounding box center [1154, 675] width 15 height 15
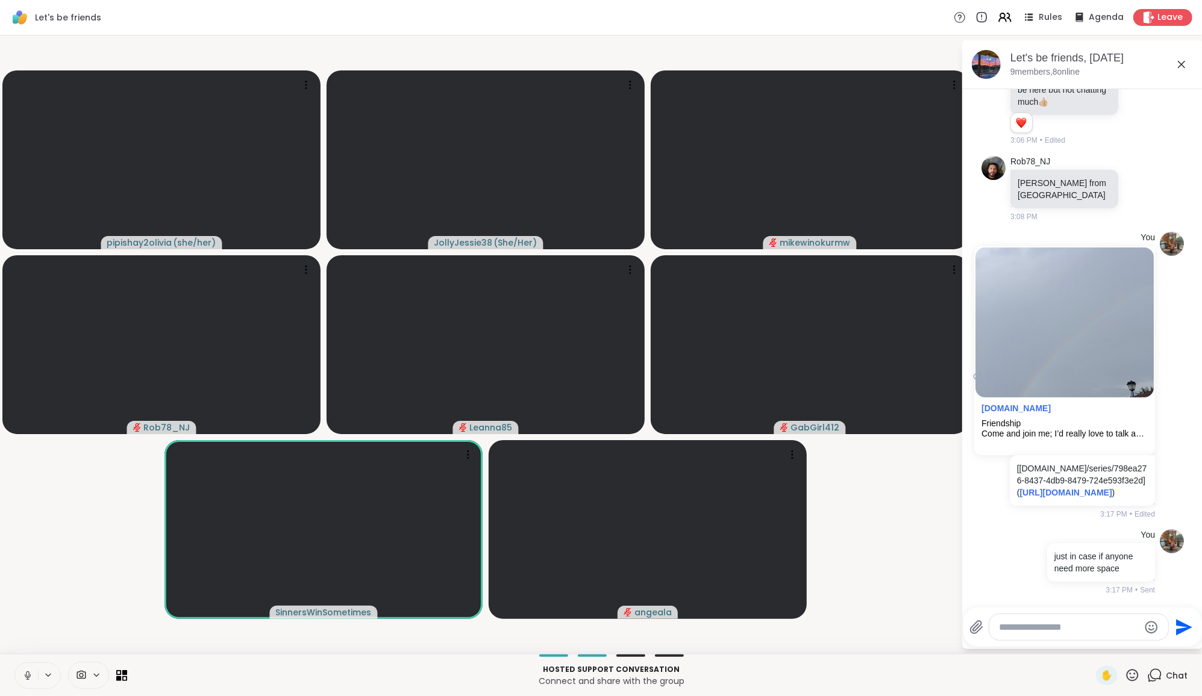
scroll to position [537, 0]
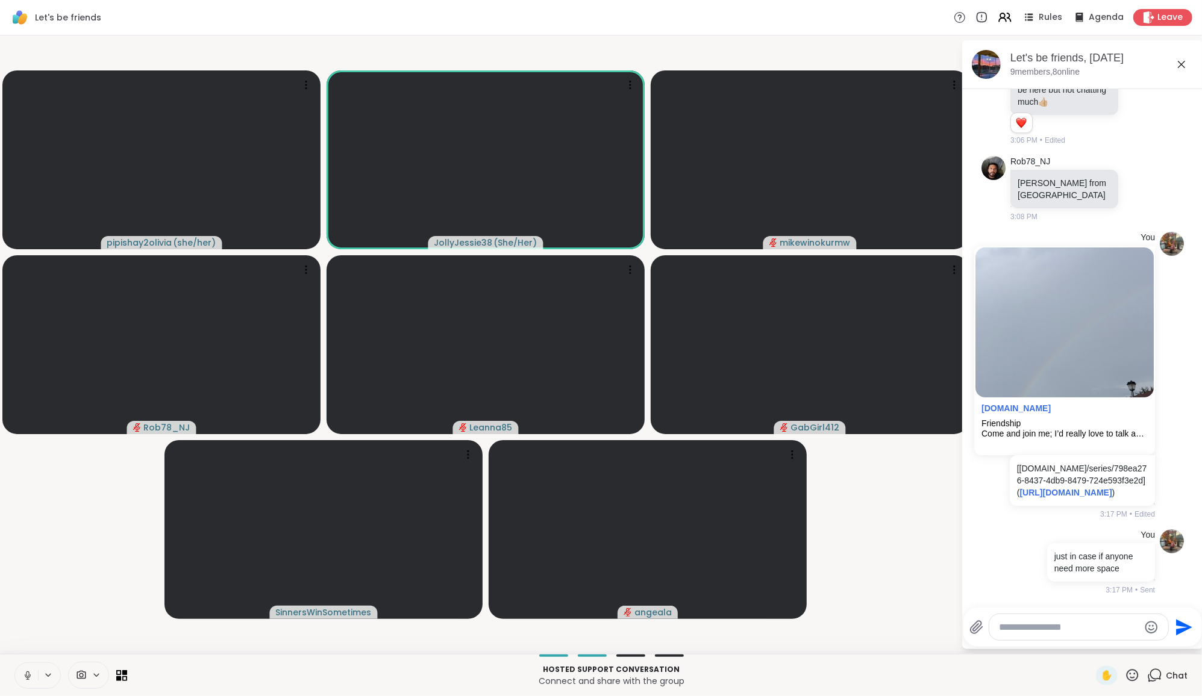
click at [885, 516] on video-player-container "pipishay2olivia ( she/her ) JollyJessie38 ( She/Her ) mikewinokurmw Rob78_NJ Le…" at bounding box center [480, 344] width 946 height 609
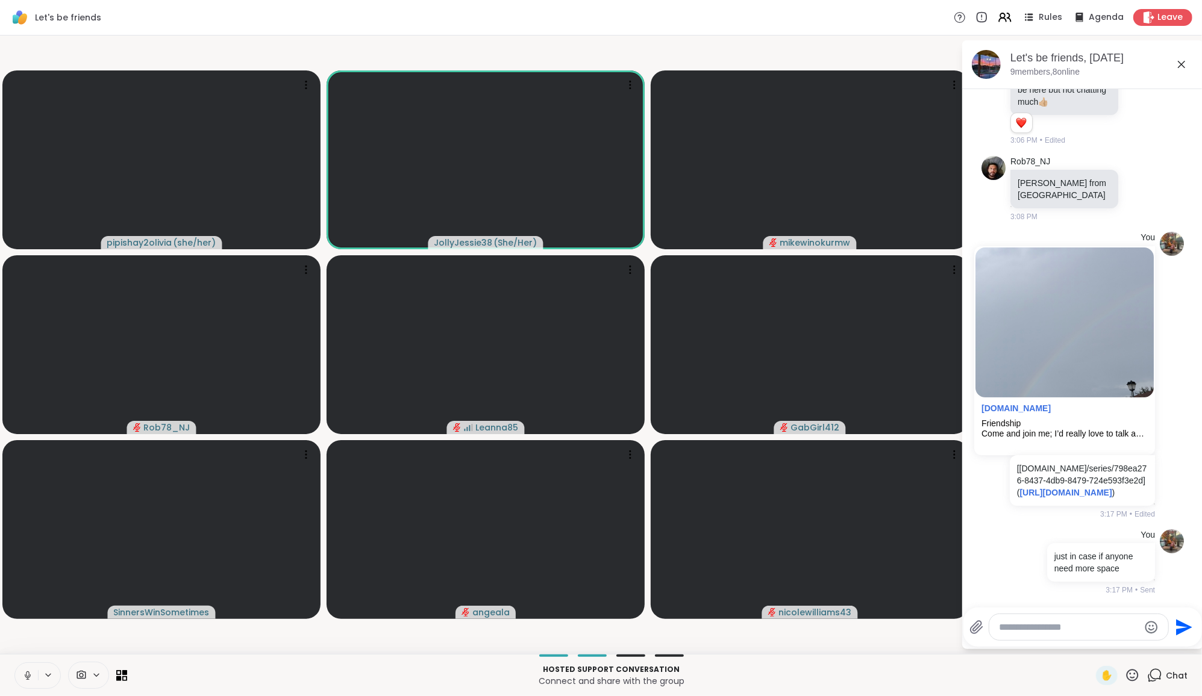
click at [1035, 625] on textarea "Type your message" at bounding box center [1069, 628] width 140 height 12
paste textarea "**********"
type textarea "**********"
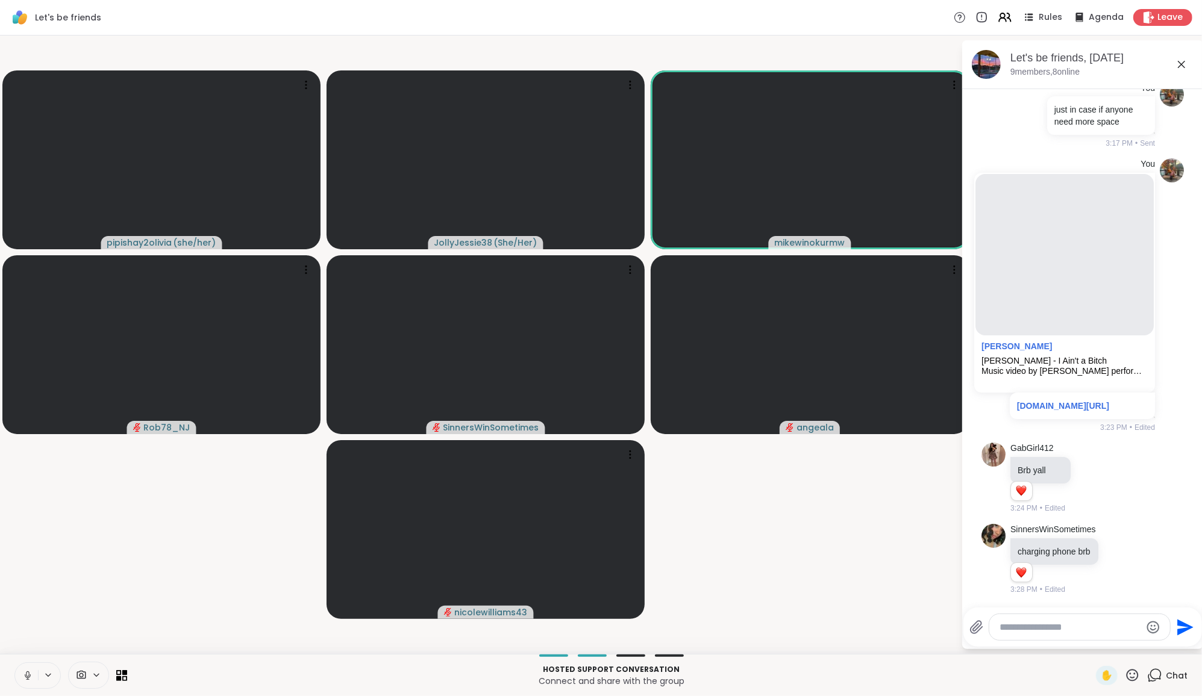
scroll to position [993, 0]
click at [27, 664] on button at bounding box center [26, 675] width 23 height 25
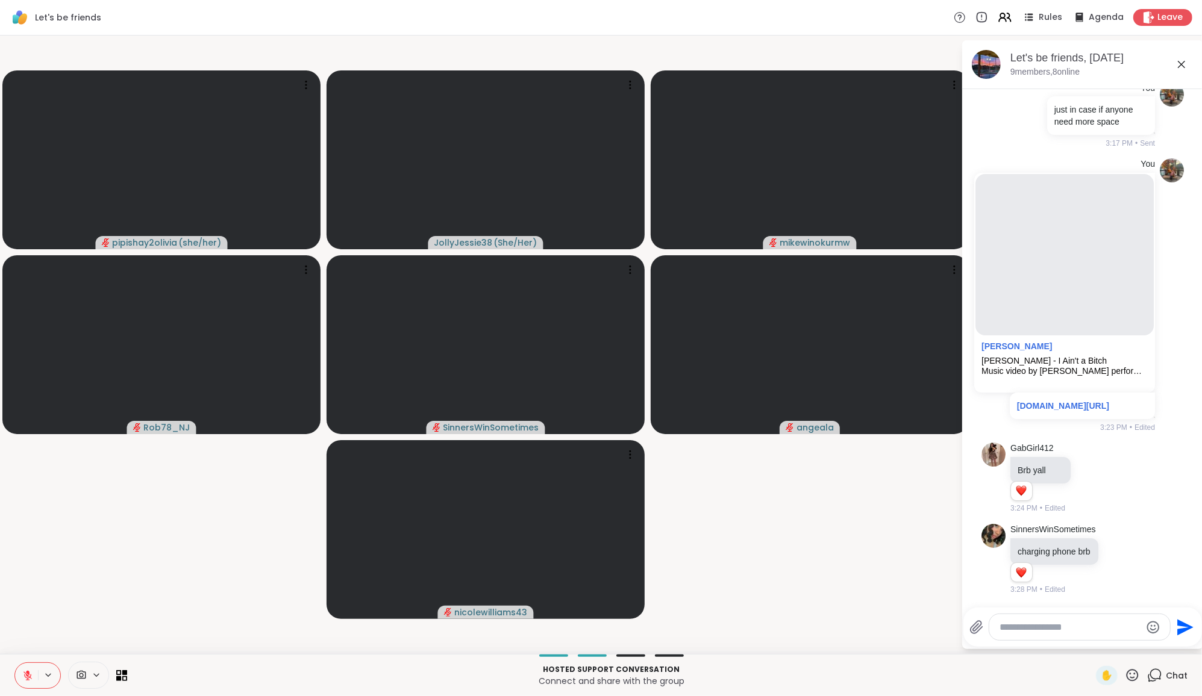
click at [33, 663] on button at bounding box center [26, 675] width 23 height 25
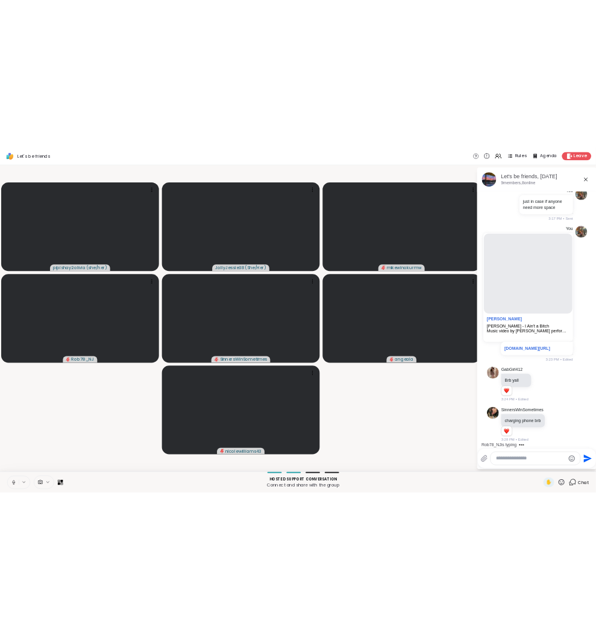
scroll to position [1057, 0]
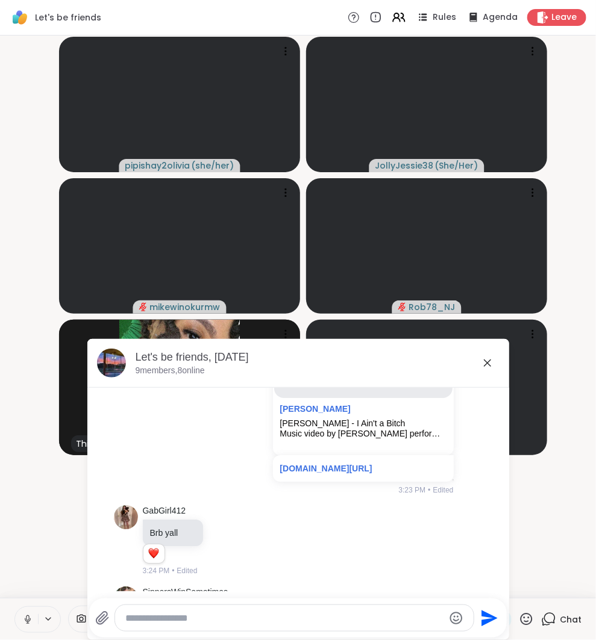
click at [486, 359] on icon at bounding box center [487, 363] width 14 height 14
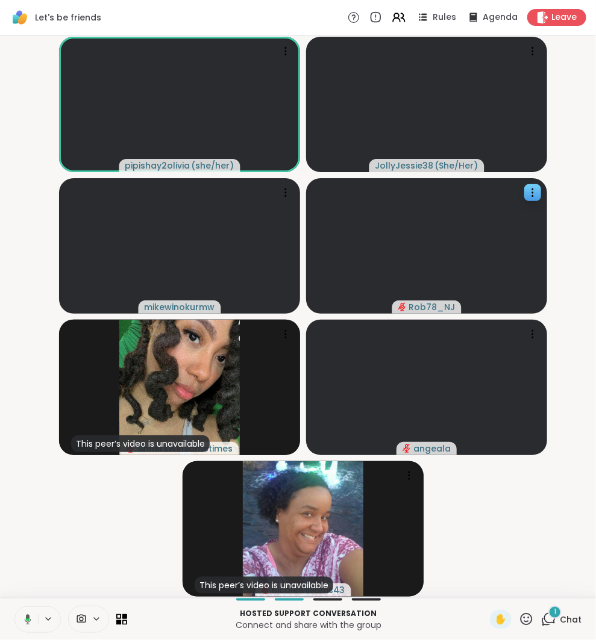
click at [555, 619] on div "1" at bounding box center [554, 612] width 13 height 13
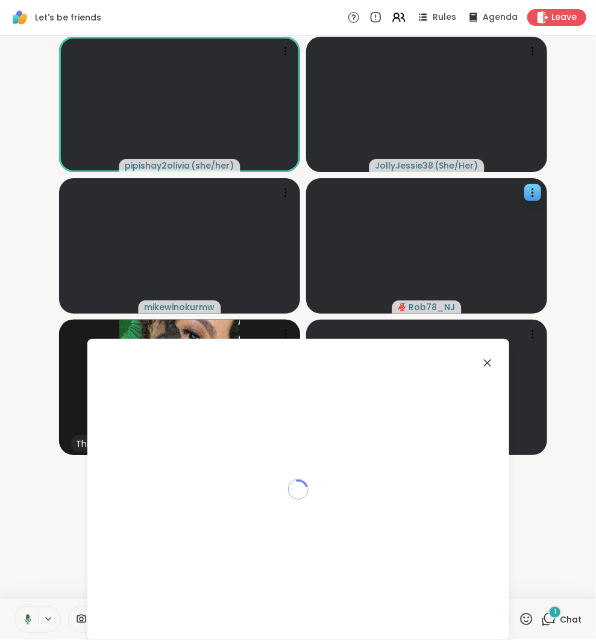
click at [555, 619] on div "1" at bounding box center [554, 612] width 13 height 13
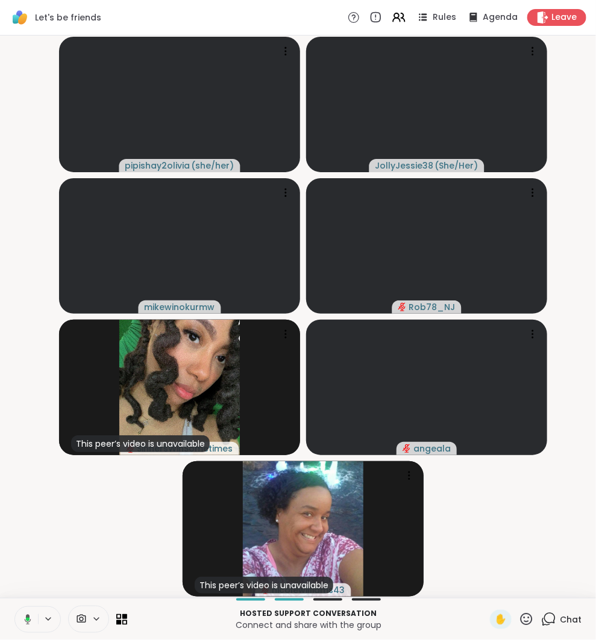
click at [552, 619] on icon at bounding box center [548, 619] width 15 height 15
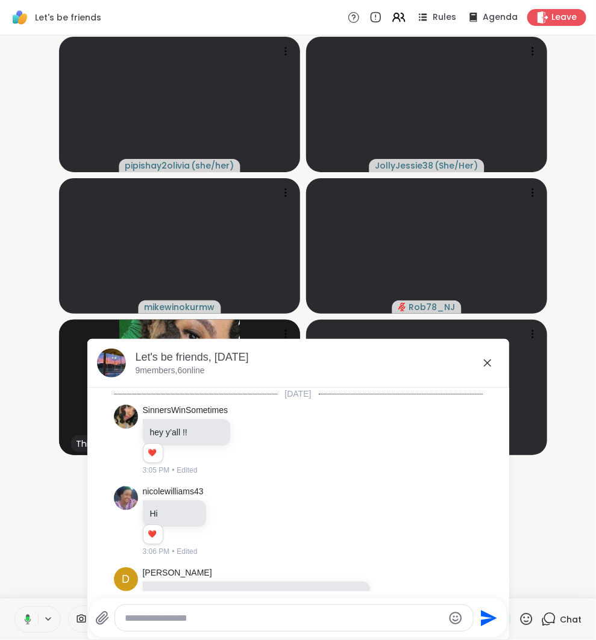
scroll to position [1296, 0]
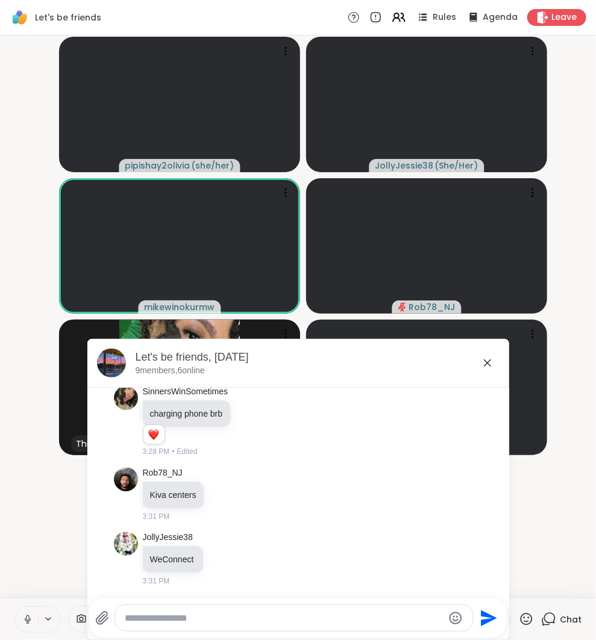
click at [384, 613] on textarea "Type your message" at bounding box center [284, 619] width 319 height 12
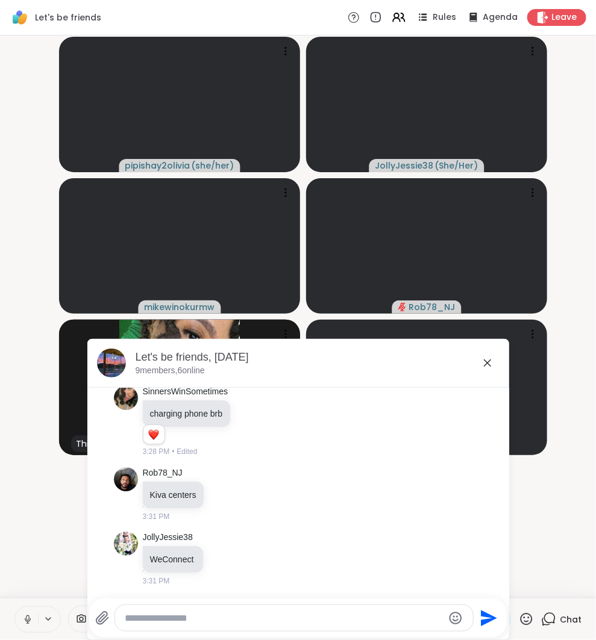
paste textarea "**********"
type textarea "**********"
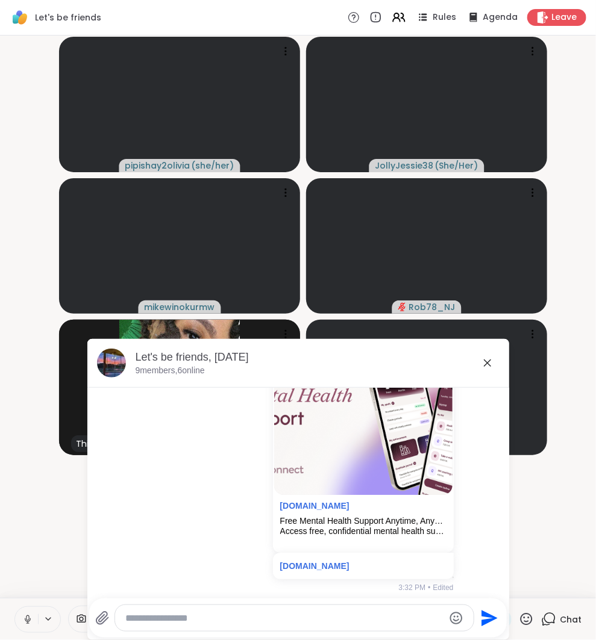
scroll to position [1568, 0]
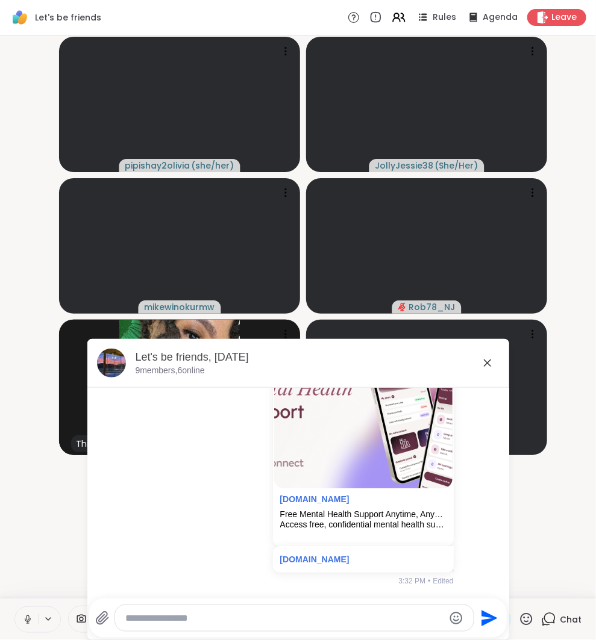
click at [484, 364] on icon at bounding box center [487, 363] width 14 height 14
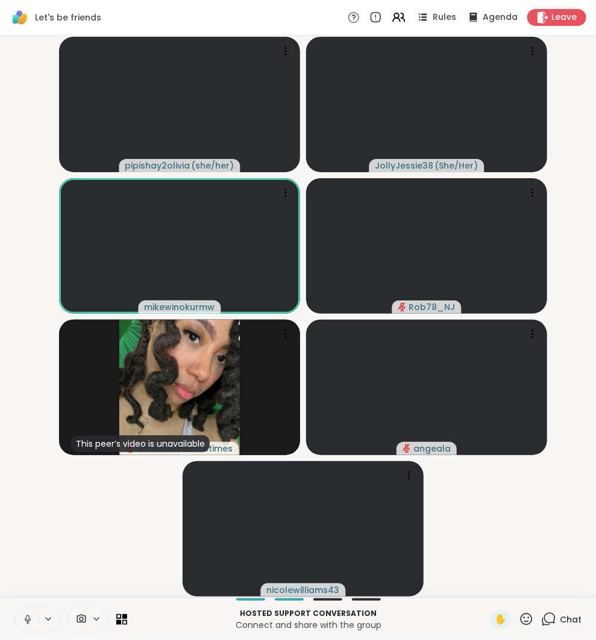
click at [29, 616] on icon at bounding box center [27, 618] width 3 height 5
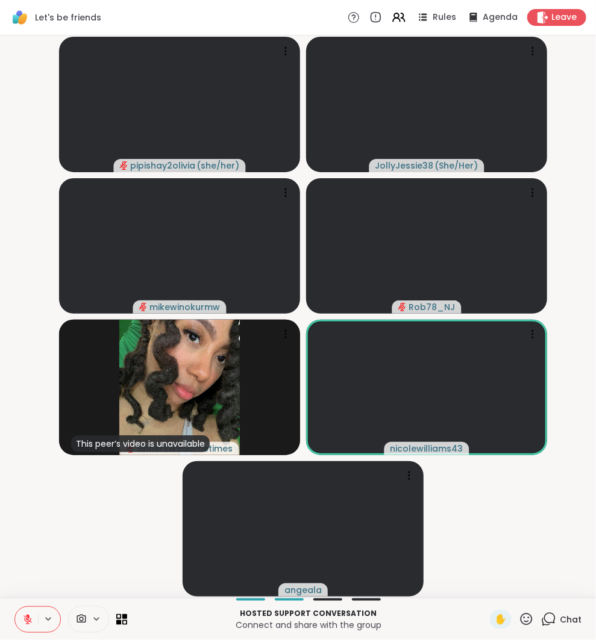
click at [23, 617] on icon at bounding box center [27, 619] width 11 height 11
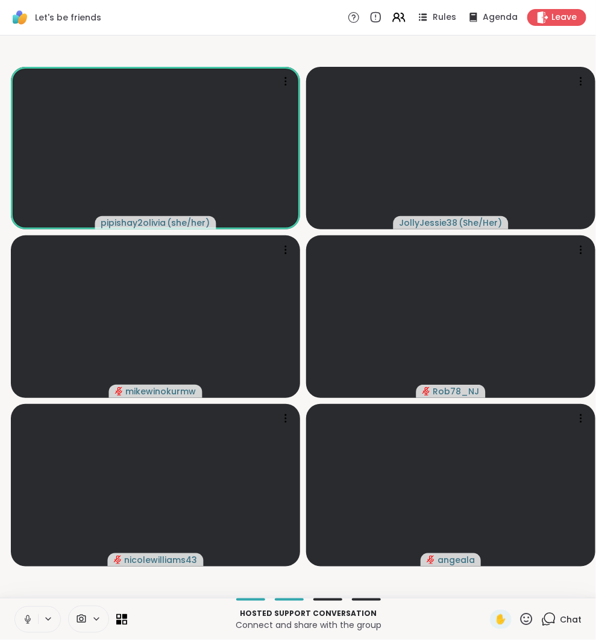
click at [545, 617] on icon at bounding box center [548, 619] width 15 height 15
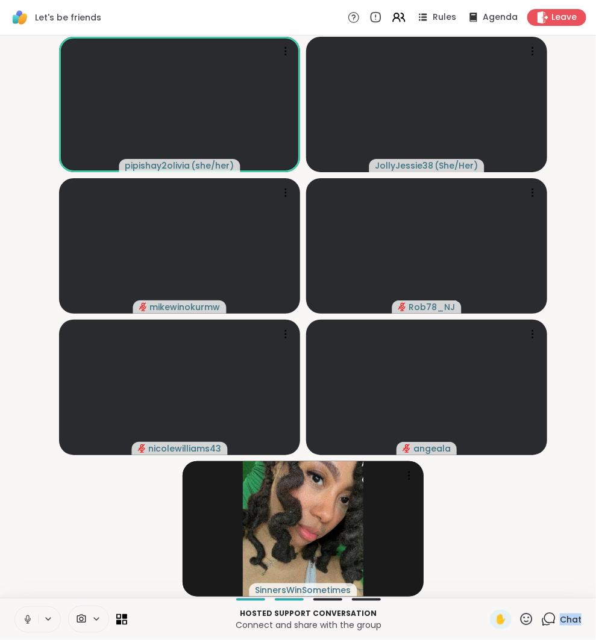
click at [549, 616] on icon at bounding box center [548, 619] width 15 height 15
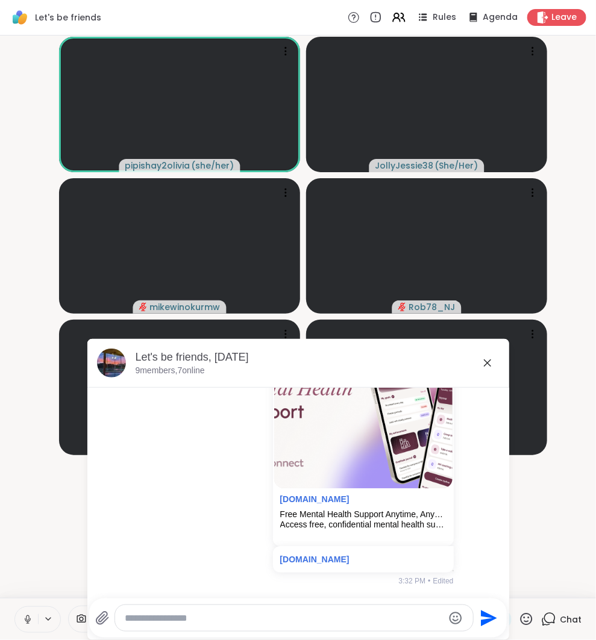
click at [401, 611] on div at bounding box center [294, 618] width 358 height 26
click at [401, 613] on textarea "Type your message" at bounding box center [284, 619] width 319 height 12
paste textarea "**********"
type textarea "**********"
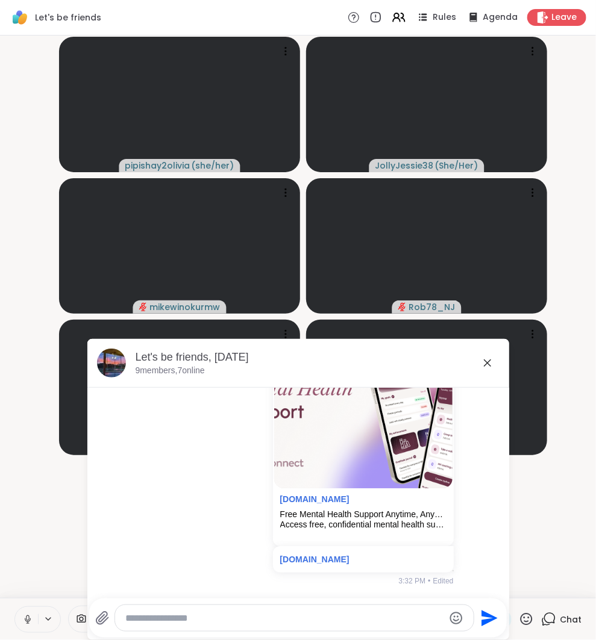
scroll to position [1852, 0]
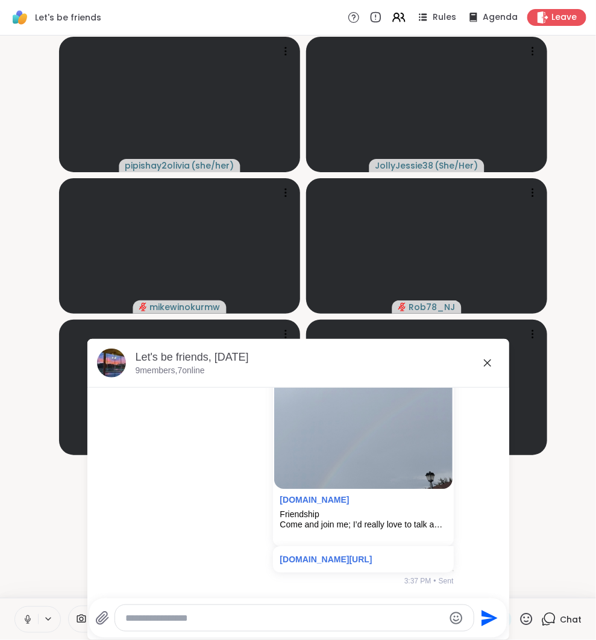
click at [490, 357] on icon at bounding box center [487, 363] width 14 height 14
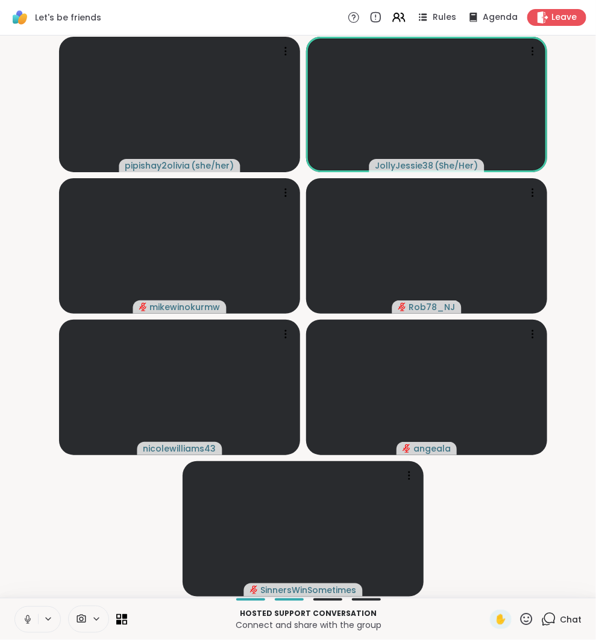
click at [25, 616] on icon at bounding box center [27, 619] width 11 height 11
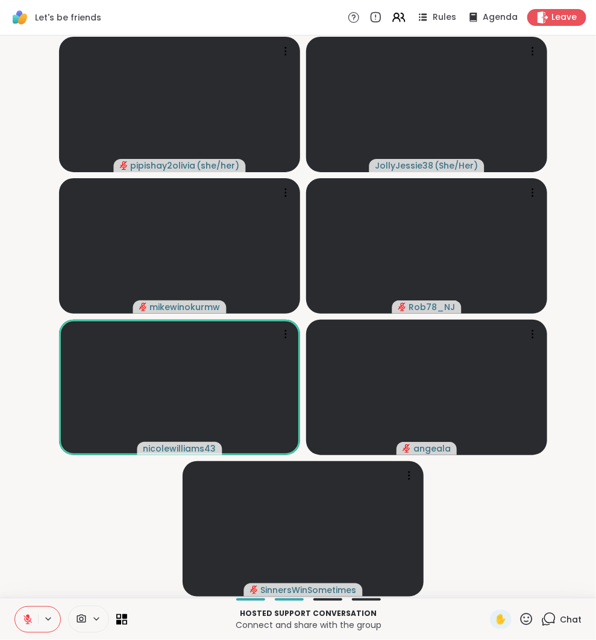
click at [33, 624] on icon at bounding box center [27, 619] width 11 height 11
click at [38, 619] on button at bounding box center [49, 619] width 22 height 10
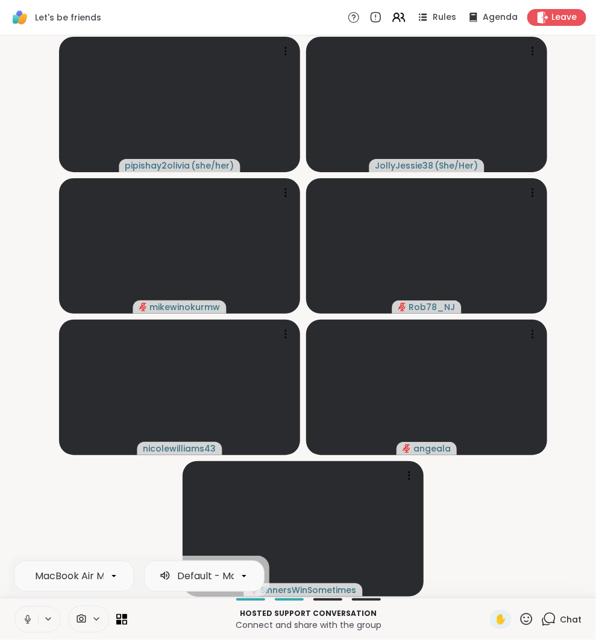
click at [30, 615] on icon at bounding box center [27, 619] width 11 height 11
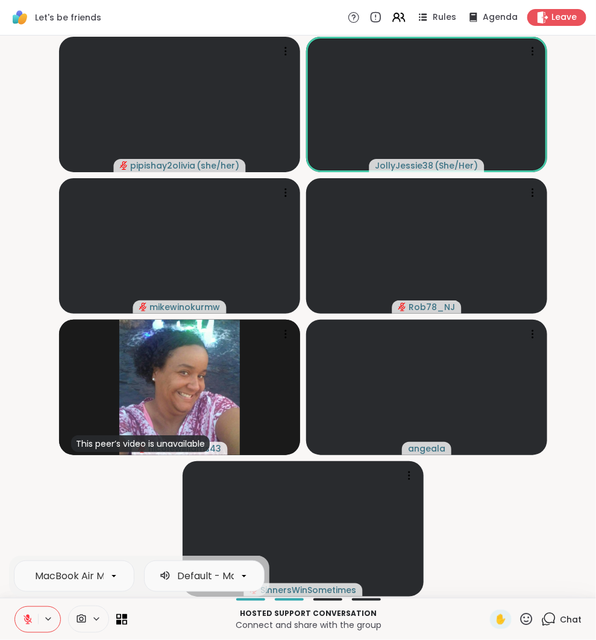
click at [30, 615] on icon at bounding box center [27, 619] width 11 height 11
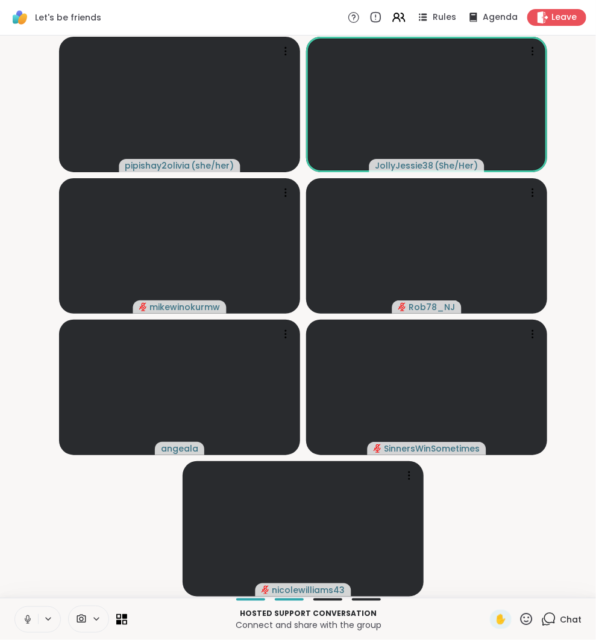
click at [554, 623] on icon at bounding box center [548, 619] width 15 height 15
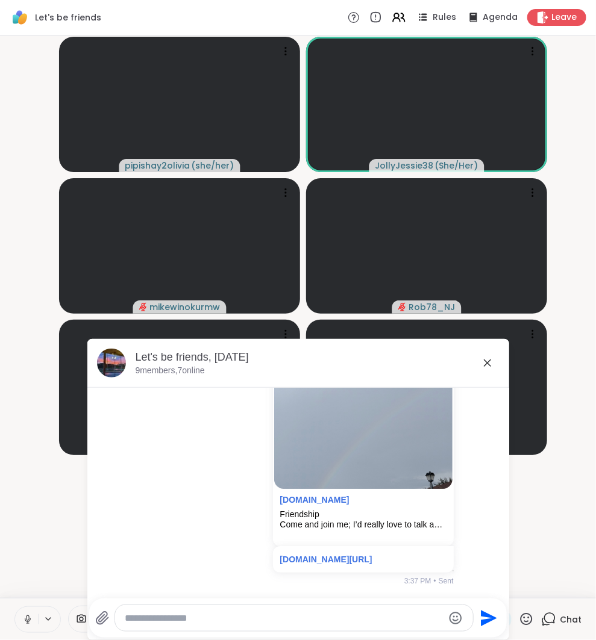
click at [408, 617] on textarea "Type your message" at bounding box center [284, 619] width 319 height 12
paste textarea "**********"
type textarea "**********"
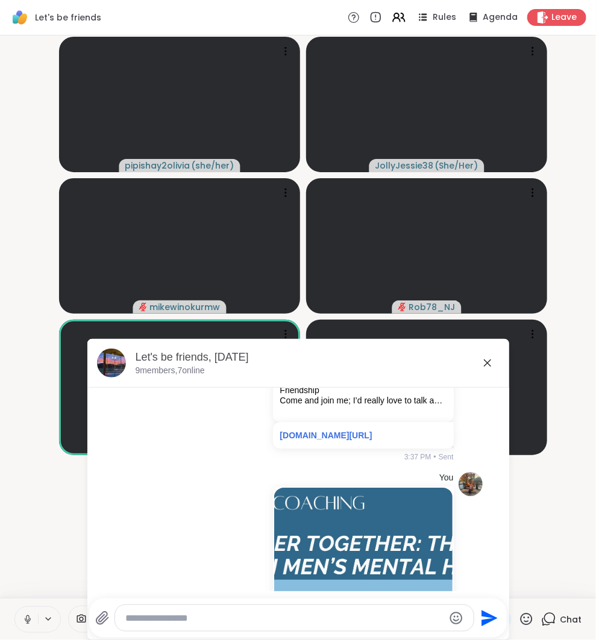
scroll to position [2135, 0]
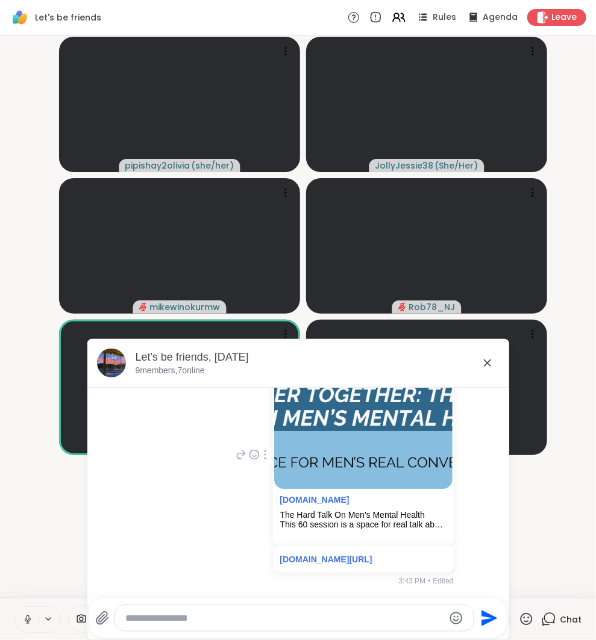
click at [237, 452] on icon at bounding box center [241, 455] width 8 height 8
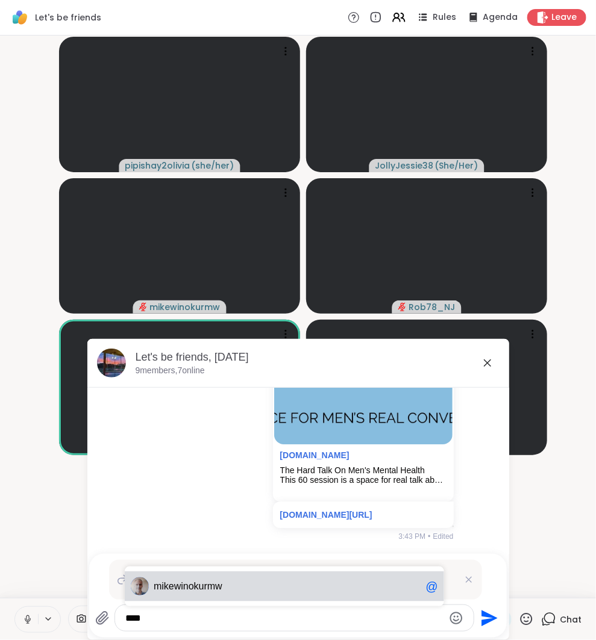
click at [267, 581] on span "mik ewinokurmw" at bounding box center [287, 587] width 267 height 12
type textarea "**********"
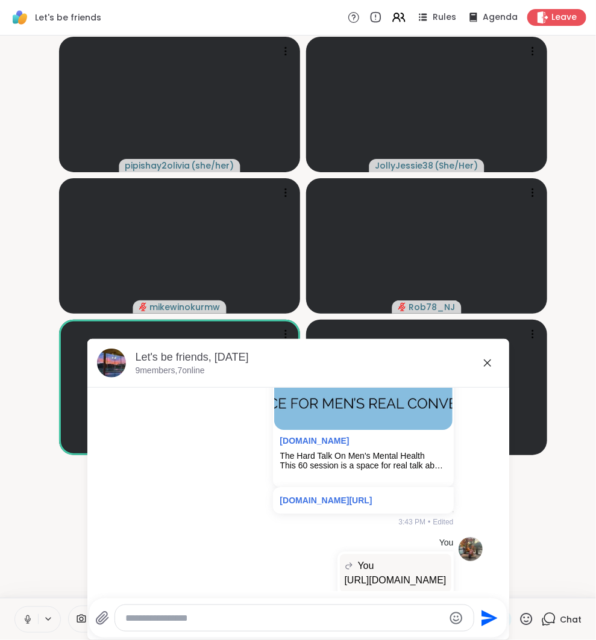
scroll to position [2254, 0]
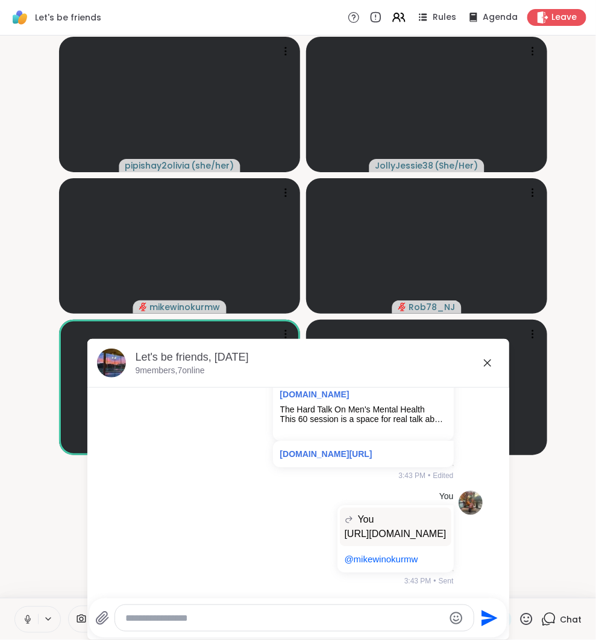
click at [481, 362] on icon at bounding box center [487, 363] width 14 height 14
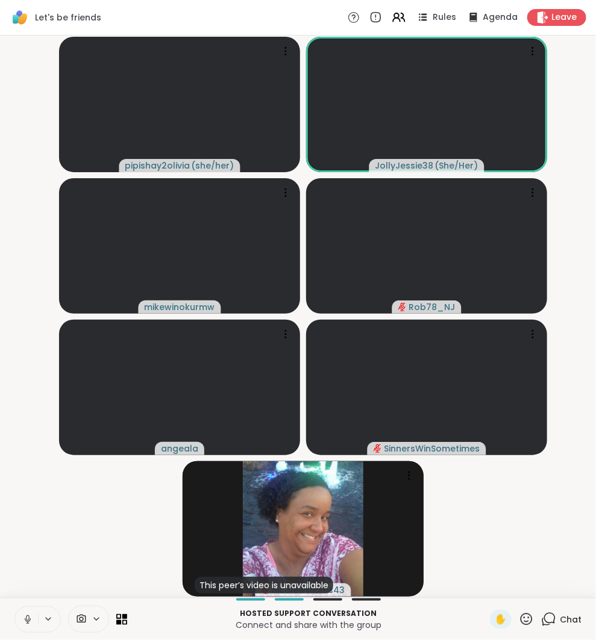
scroll to position [0, 0]
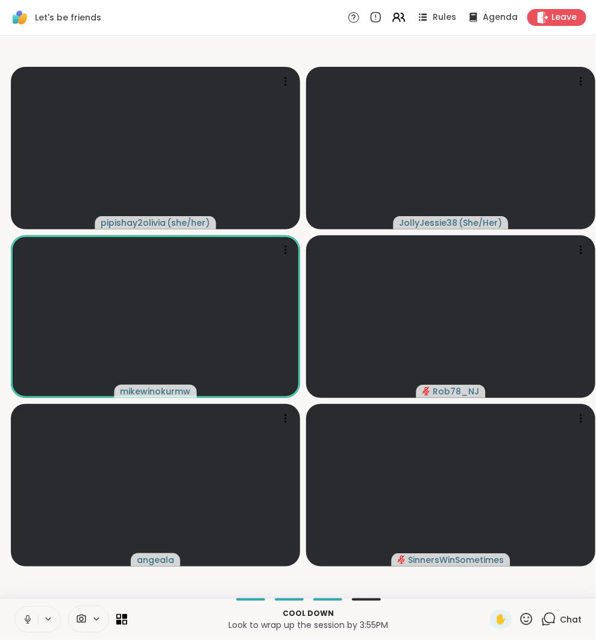
click at [549, 613] on icon at bounding box center [549, 618] width 11 height 11
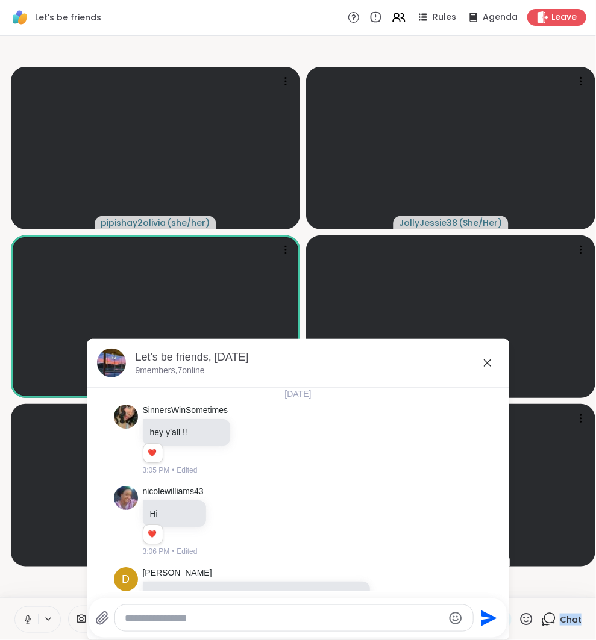
click at [549, 613] on icon at bounding box center [549, 618] width 11 height 11
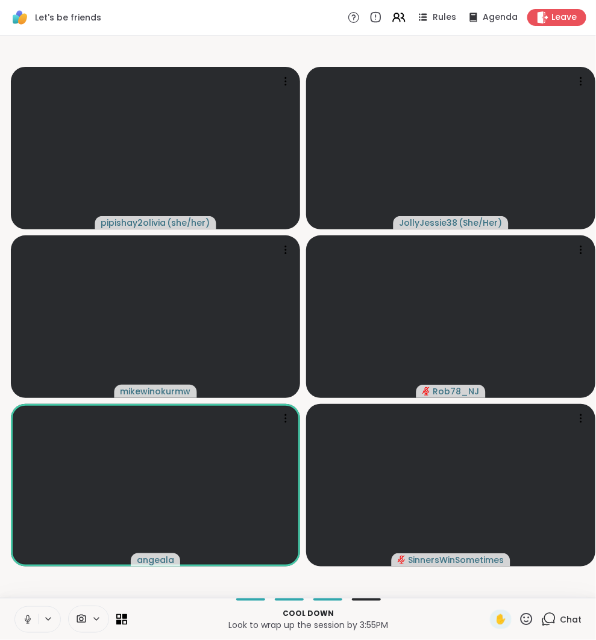
click at [564, 616] on span "Chat" at bounding box center [571, 620] width 22 height 12
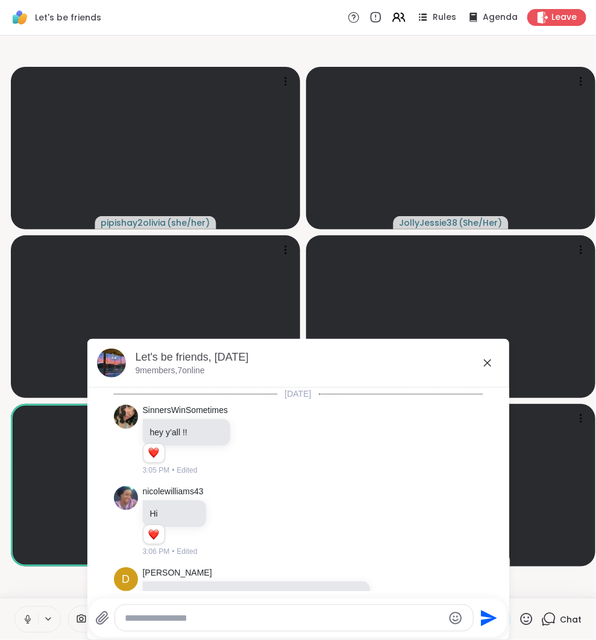
scroll to position [2503, 0]
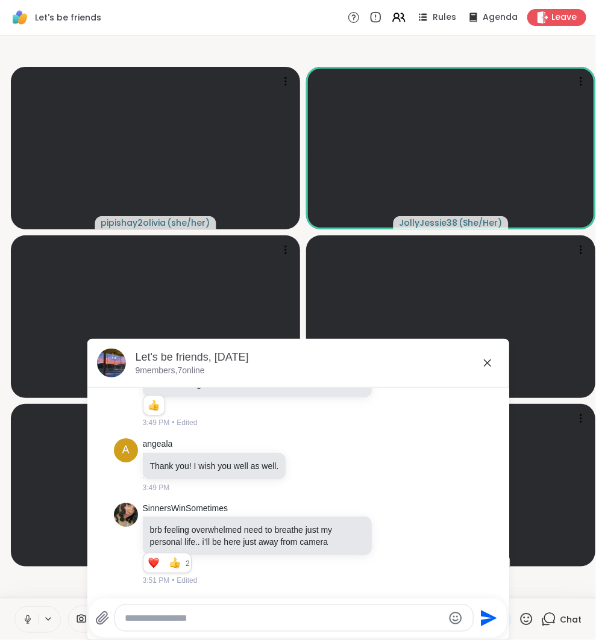
click at [488, 367] on icon at bounding box center [487, 363] width 14 height 14
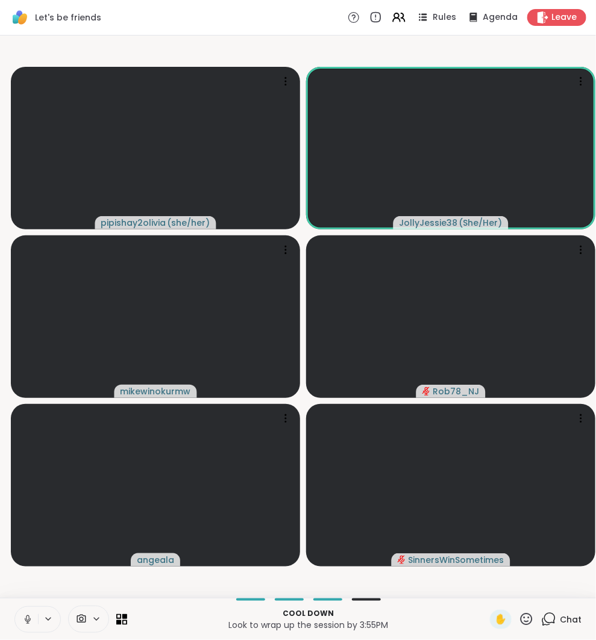
click at [553, 623] on icon at bounding box center [549, 618] width 11 height 11
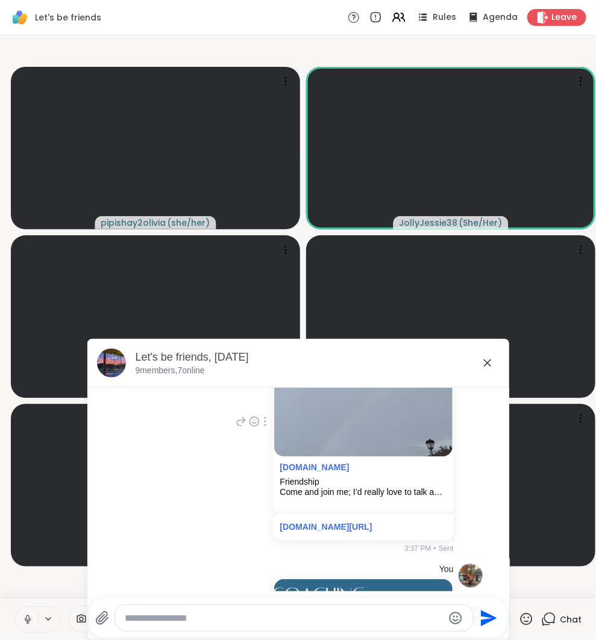
scroll to position [2114, 0]
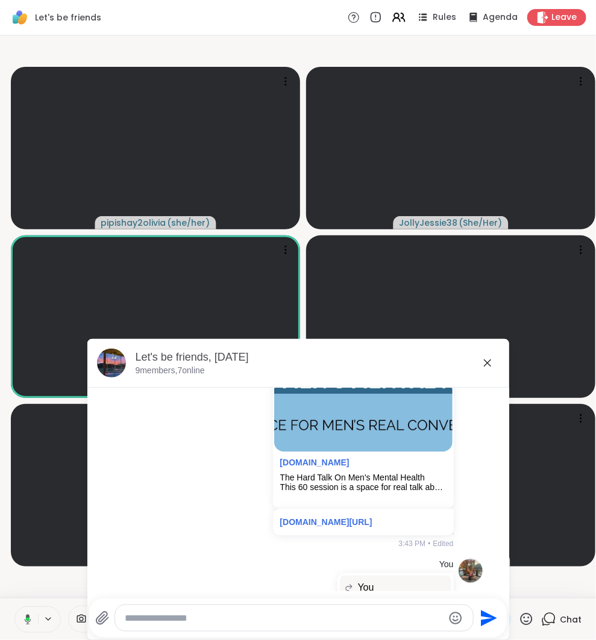
click at [487, 370] on icon at bounding box center [487, 363] width 14 height 14
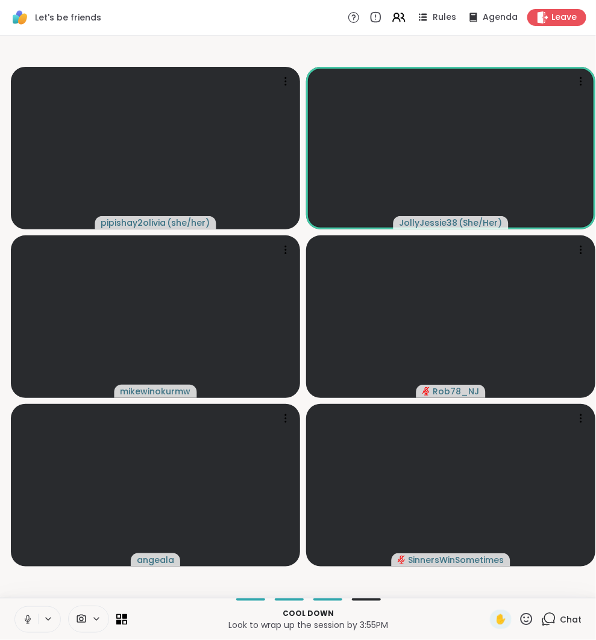
click at [545, 617] on icon at bounding box center [549, 618] width 11 height 11
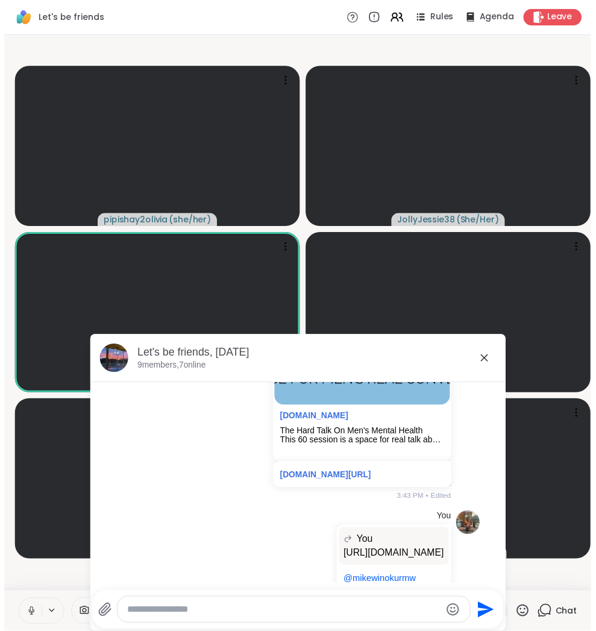
scroll to position [2168, 0]
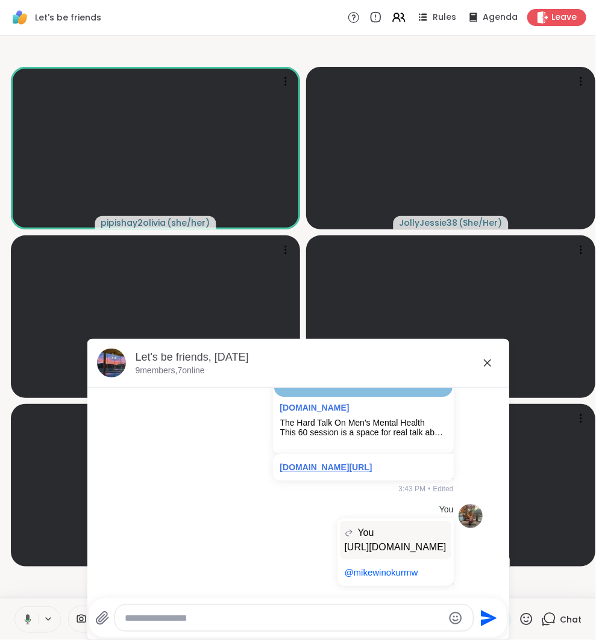
click at [359, 472] on link "[DOMAIN_NAME][URL]" at bounding box center [326, 468] width 92 height 10
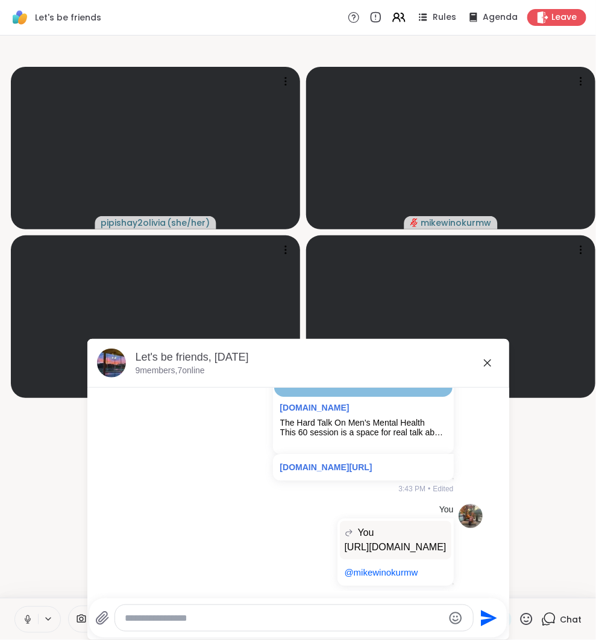
click at [491, 364] on icon at bounding box center [487, 363] width 14 height 14
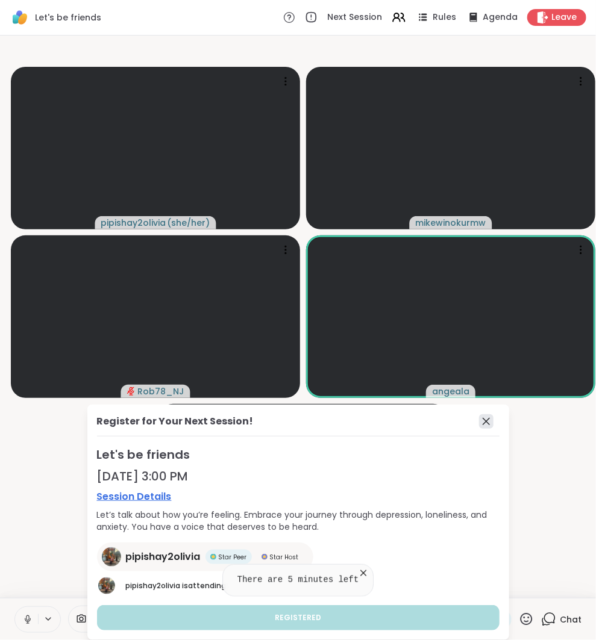
click at [483, 423] on icon at bounding box center [486, 421] width 14 height 14
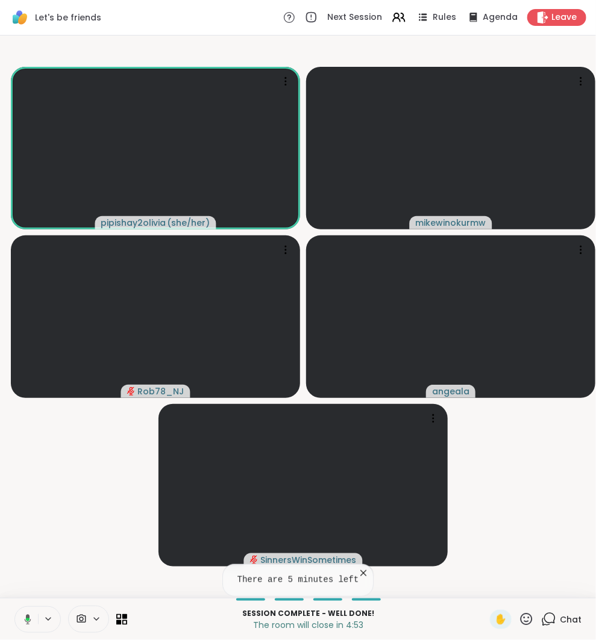
click at [366, 575] on icon at bounding box center [363, 573] width 6 height 6
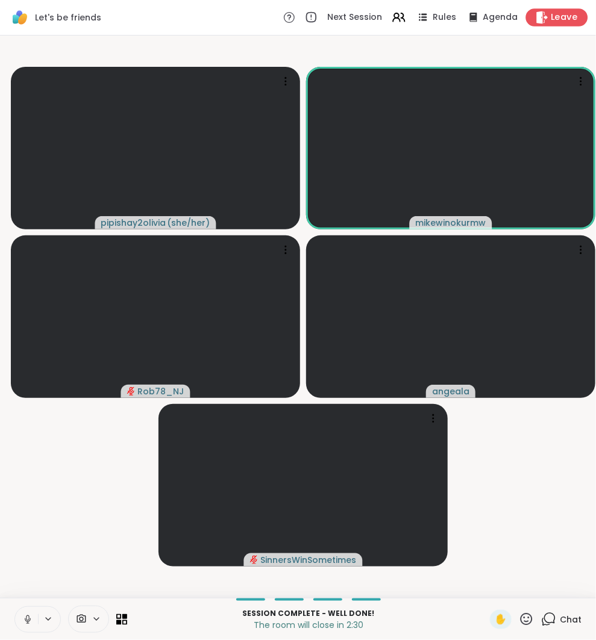
click at [551, 19] on span "Leave" at bounding box center [564, 17] width 27 height 13
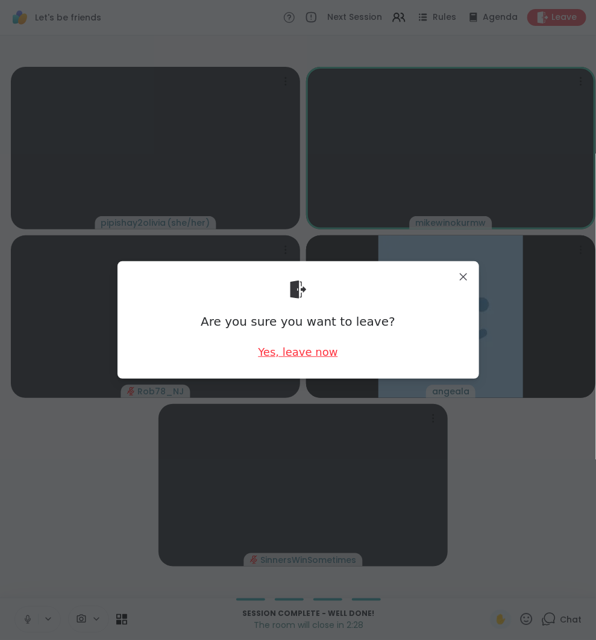
click at [326, 358] on div "Yes, leave now" at bounding box center [298, 352] width 80 height 15
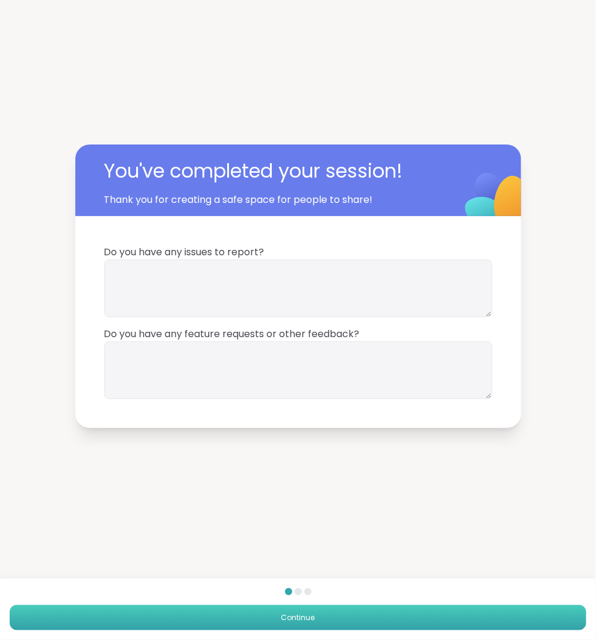
click at [304, 627] on button "Continue" at bounding box center [298, 617] width 576 height 25
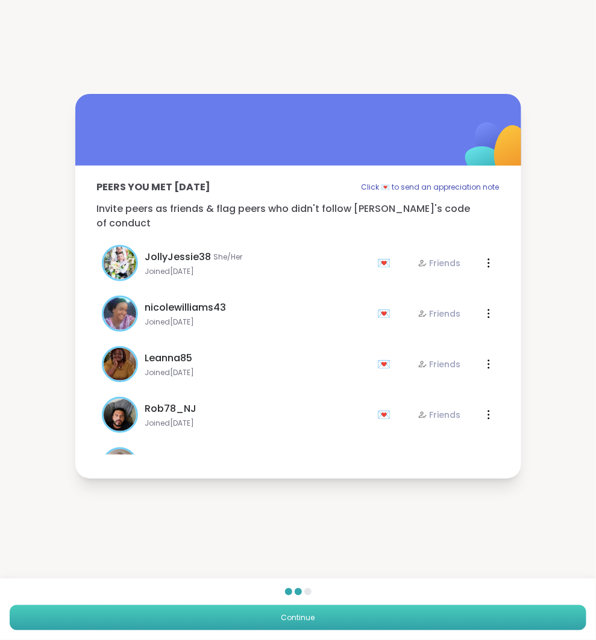
click at [303, 620] on span "Continue" at bounding box center [298, 618] width 34 height 11
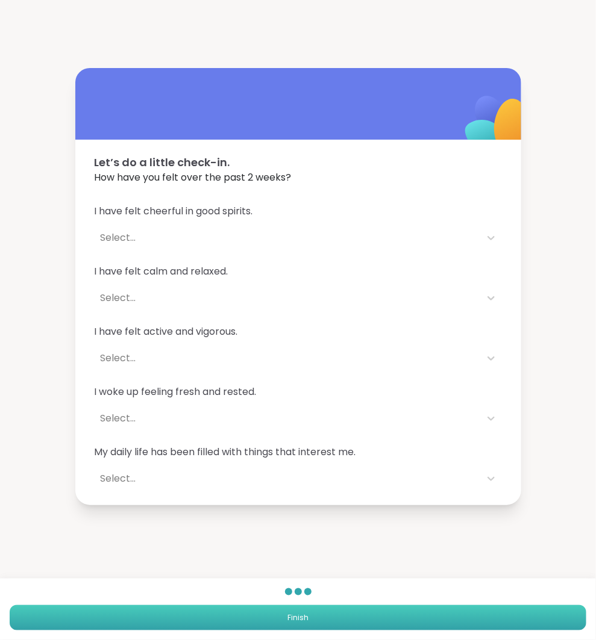
drag, startPoint x: 303, startPoint y: 620, endPoint x: 296, endPoint y: 620, distance: 7.2
click at [296, 620] on span "Finish" at bounding box center [297, 618] width 21 height 11
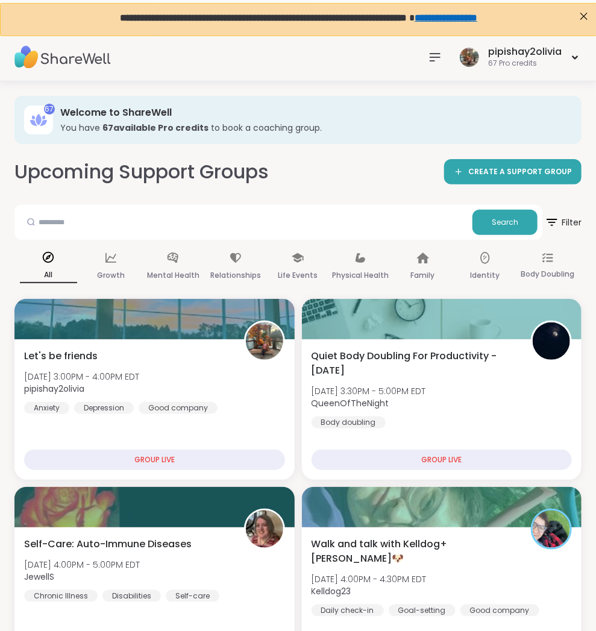
click at [439, 54] on icon at bounding box center [435, 57] width 10 height 7
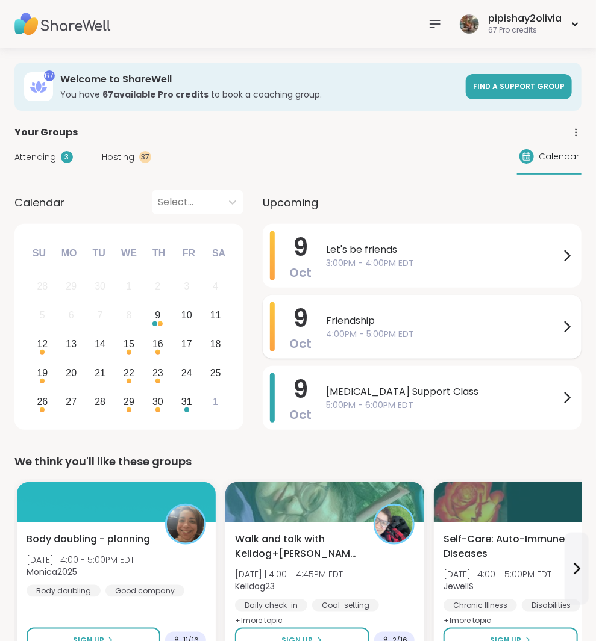
click at [441, 331] on span "4:00PM - 5:00PM EDT" at bounding box center [443, 334] width 234 height 13
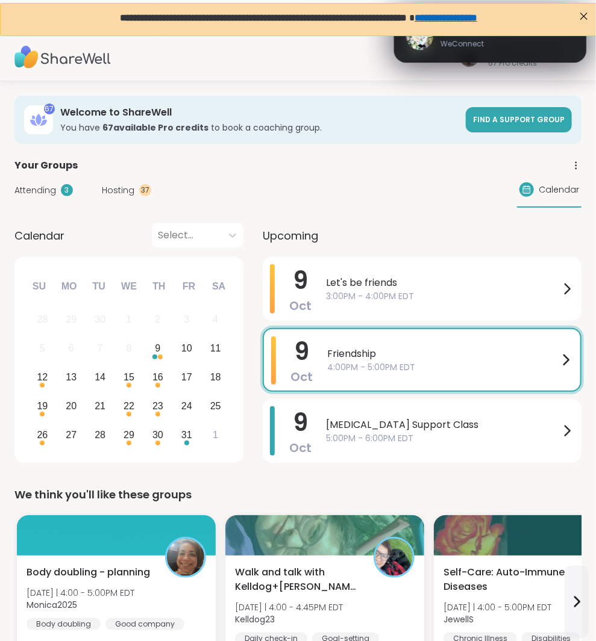
click at [189, 182] on div "Attending 3 Hosting 37 Calendar" at bounding box center [297, 190] width 567 height 35
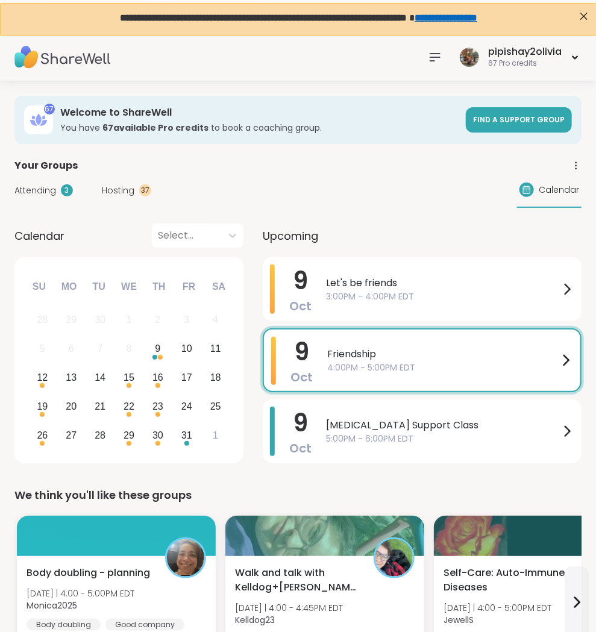
click at [370, 354] on span "Friendship" at bounding box center [442, 354] width 231 height 14
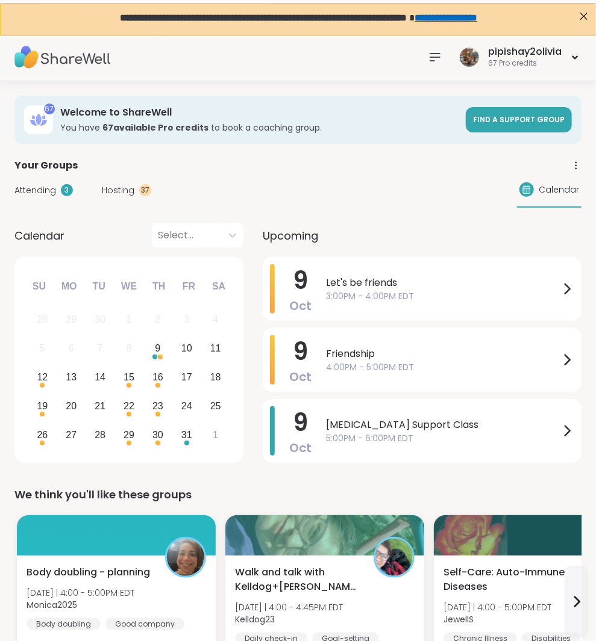
click at [370, 354] on div "About this Group" at bounding box center [433, 356] width 306 height 17
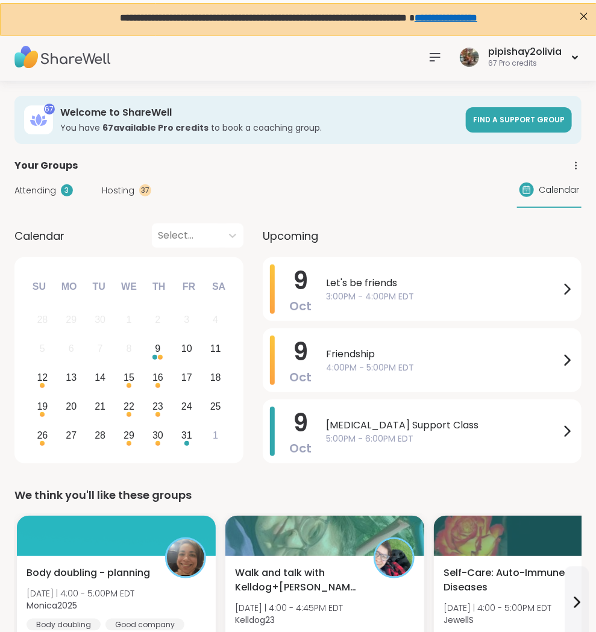
click at [449, 291] on span "3:00PM - 4:00PM EDT" at bounding box center [443, 296] width 234 height 13
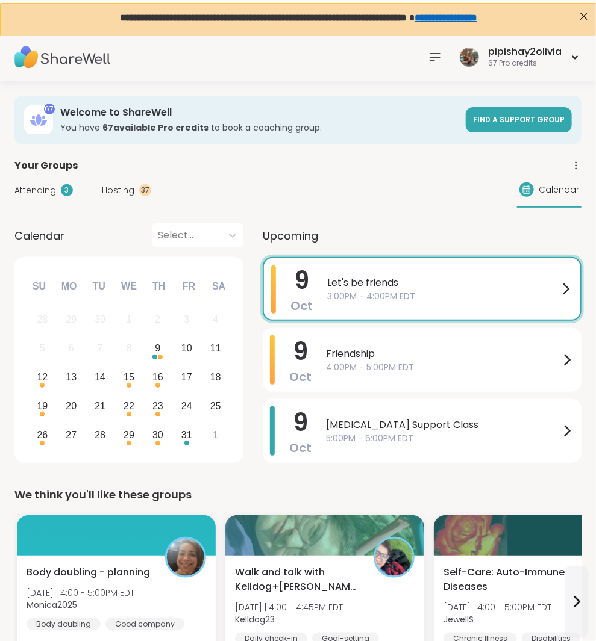
click at [449, 291] on div "Oct 09 Thursday 3:00PM - 4:00PM EDT Add to Calendar Enter group here Enter Abou…" at bounding box center [432, 405] width 325 height 479
click at [242, 190] on div "Attending 3 Hosting 37 Calendar" at bounding box center [297, 190] width 567 height 35
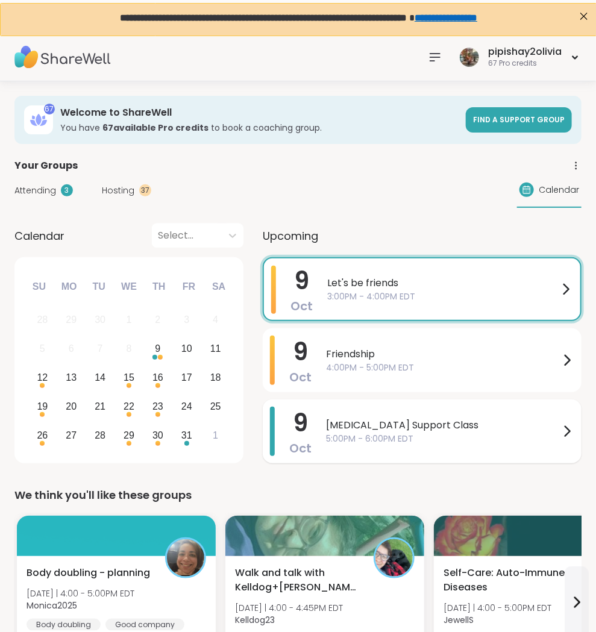
click at [405, 400] on div "9 Oct Postpartum Support Class 5:00PM - 6:00PM EDT" at bounding box center [422, 431] width 319 height 64
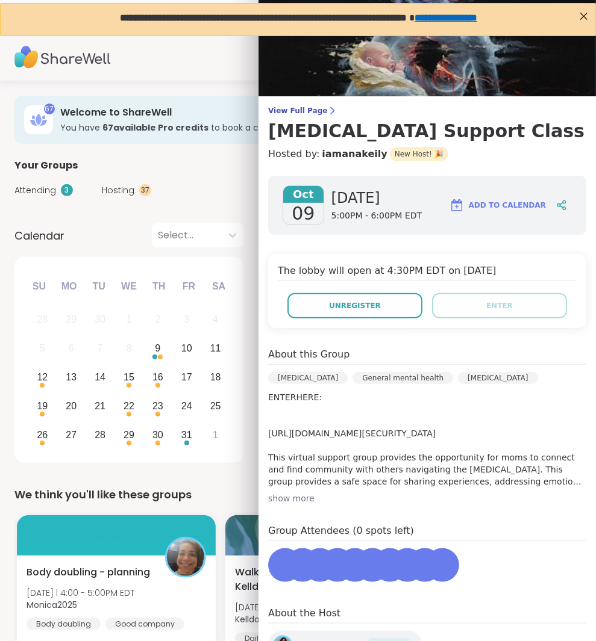
click at [404, 372] on div "General mental health" at bounding box center [402, 378] width 101 height 12
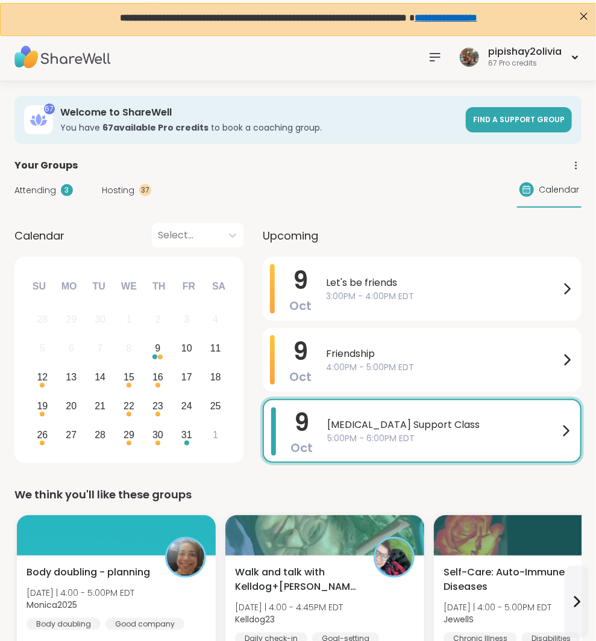
click at [223, 178] on div "Attending 3 Hosting 37 Calendar" at bounding box center [297, 190] width 567 height 35
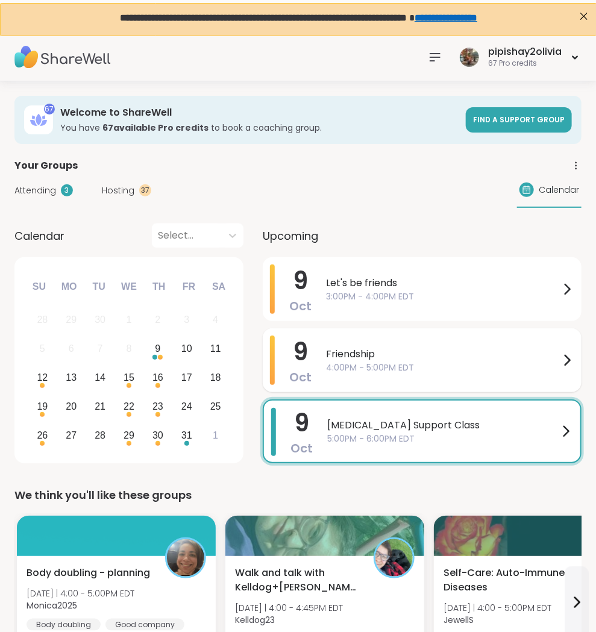
click at [466, 364] on span "4:00PM - 5:00PM EDT" at bounding box center [443, 367] width 234 height 13
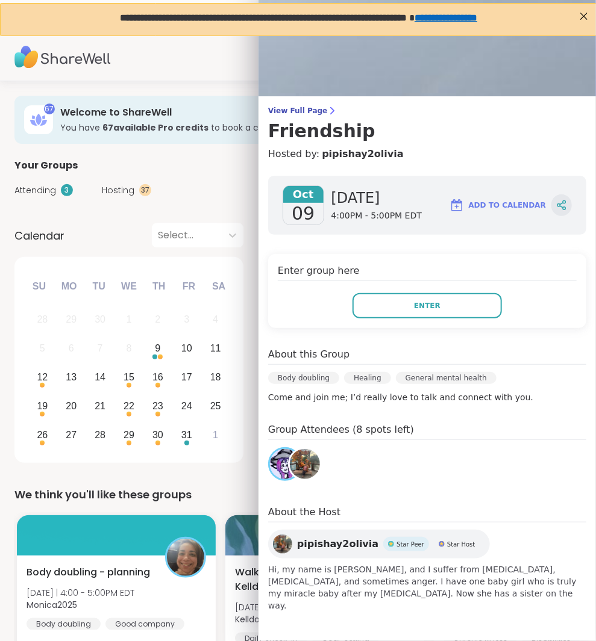
click at [566, 208] on icon at bounding box center [561, 205] width 11 height 11
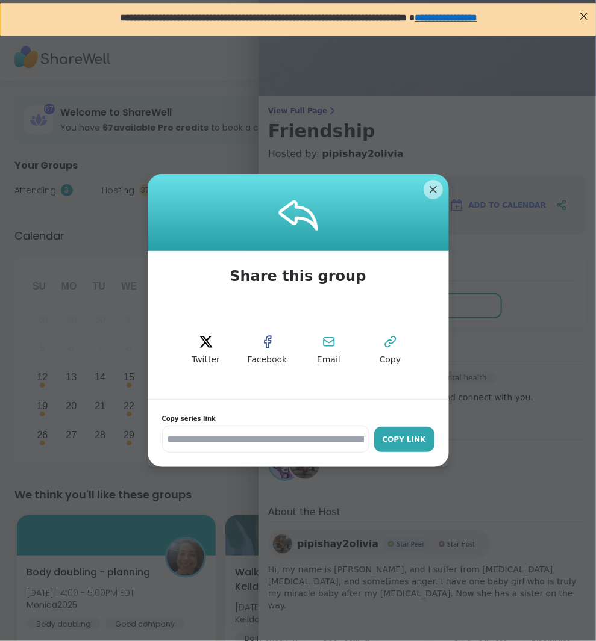
click at [419, 436] on div "Copy Link" at bounding box center [404, 439] width 48 height 11
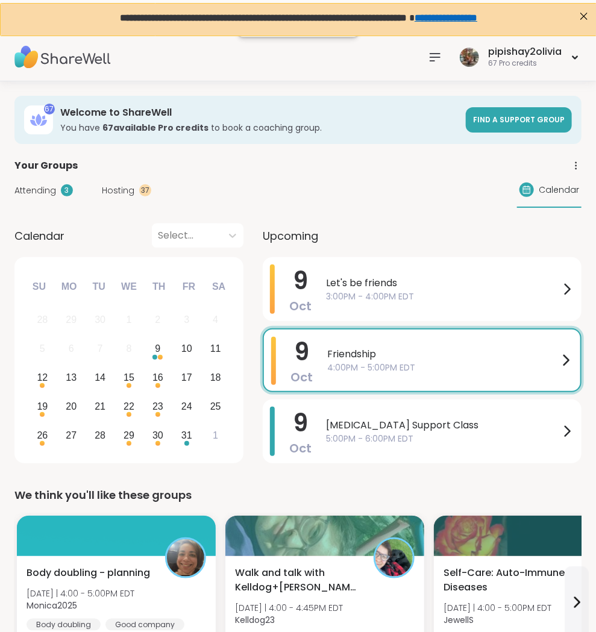
click at [196, 137] on div "67 Welcome to ShareWell You have 67 available Pro credit s to book a coaching g…" at bounding box center [297, 120] width 567 height 48
click at [428, 52] on icon at bounding box center [435, 57] width 14 height 14
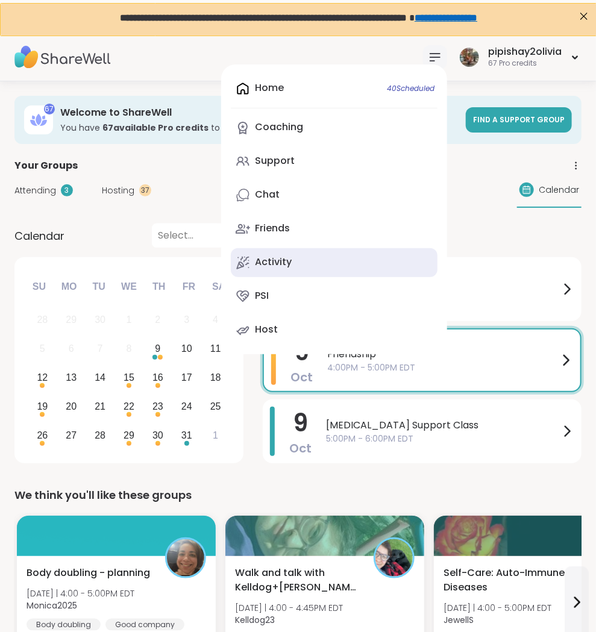
click at [308, 259] on link "Activity" at bounding box center [334, 262] width 207 height 29
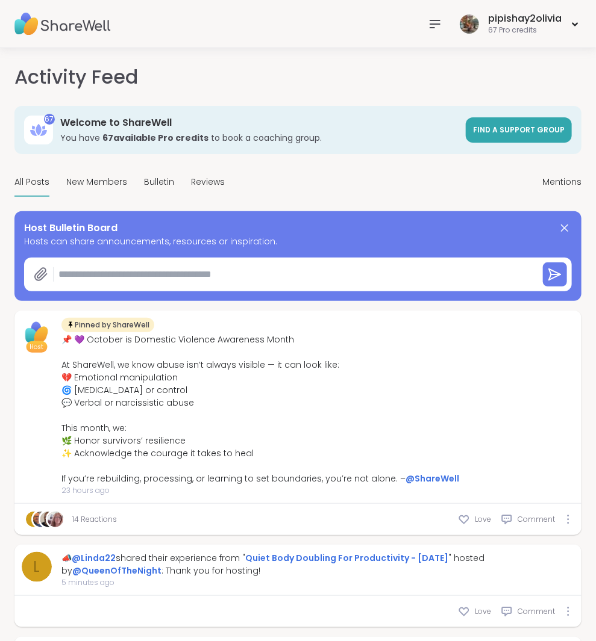
click at [155, 259] on div at bounding box center [298, 275] width 548 height 34
click at [155, 266] on textarea at bounding box center [293, 275] width 479 height 24
paste textarea "**********"
type textarea "*"
type textarea "**********"
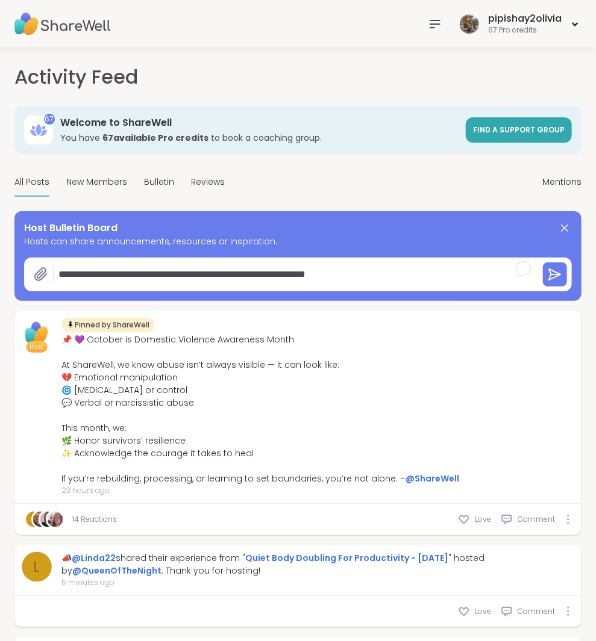
type textarea "*"
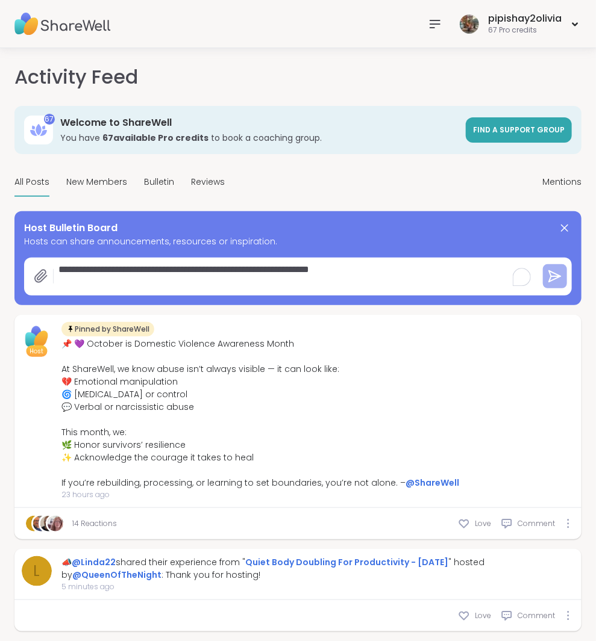
type textarea "**********"
click at [557, 275] on icon at bounding box center [555, 276] width 14 height 14
type textarea "*"
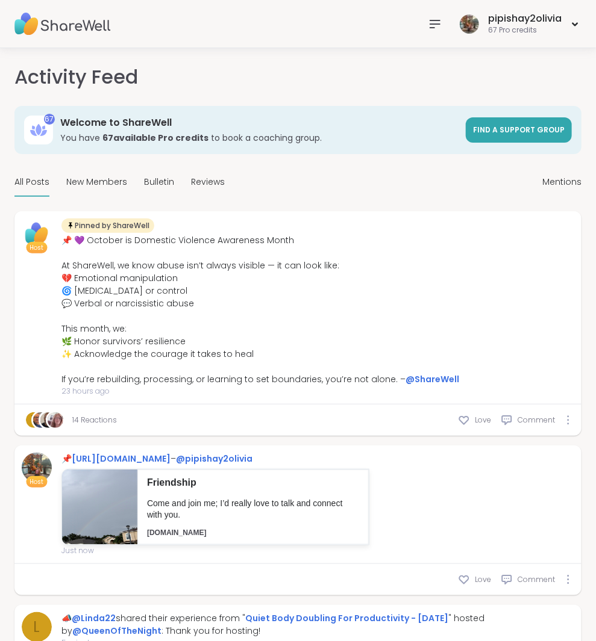
click at [437, 20] on icon at bounding box center [435, 23] width 10 height 7
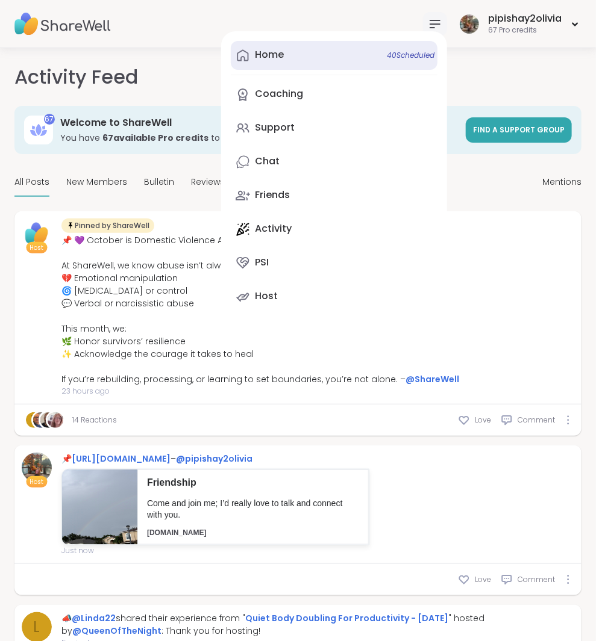
click at [316, 58] on link "Home 40 Scheduled" at bounding box center [334, 55] width 207 height 29
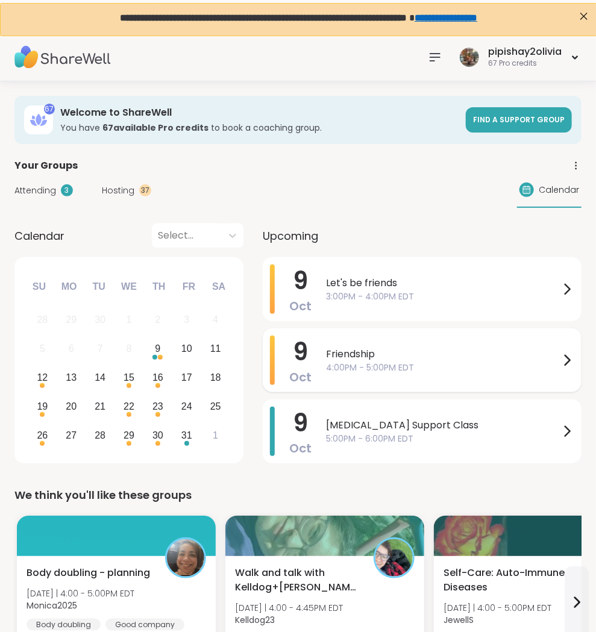
click at [448, 358] on span "Friendship" at bounding box center [443, 354] width 234 height 14
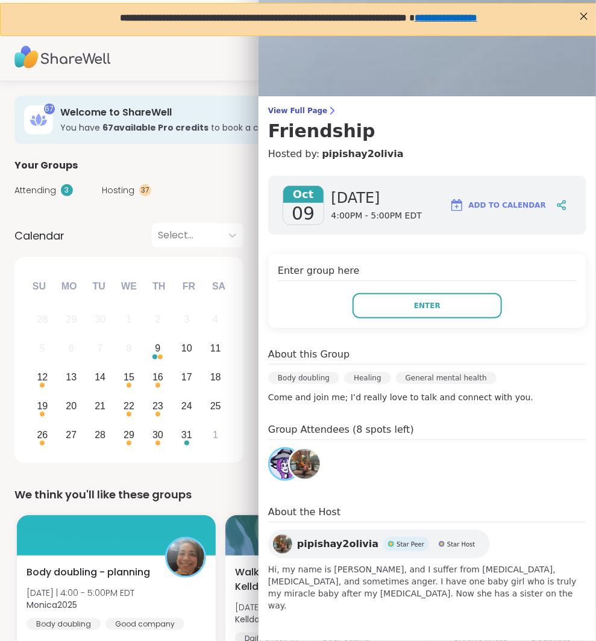
click at [228, 170] on div "Your Groups" at bounding box center [297, 165] width 567 height 14
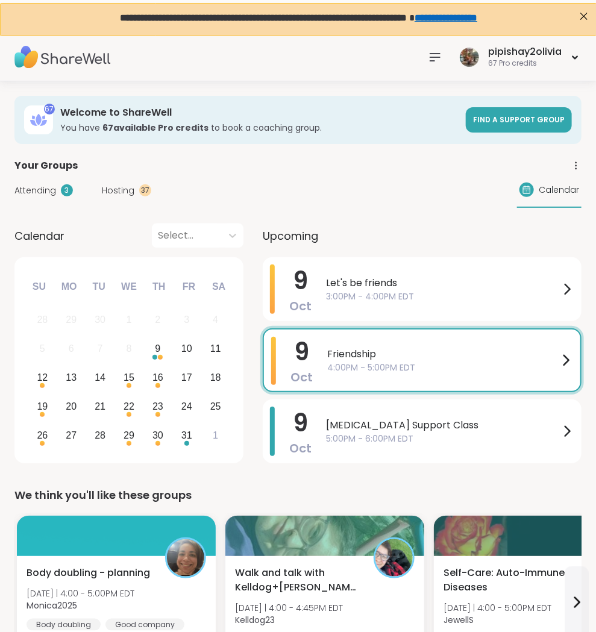
click at [467, 367] on span "4:00PM - 5:00PM EDT" at bounding box center [442, 367] width 231 height 13
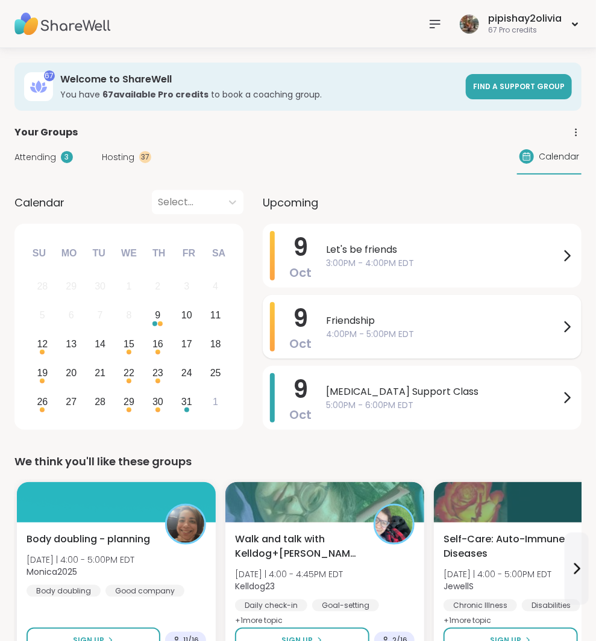
click at [395, 339] on span "4:00PM - 5:00PM EDT" at bounding box center [443, 334] width 234 height 13
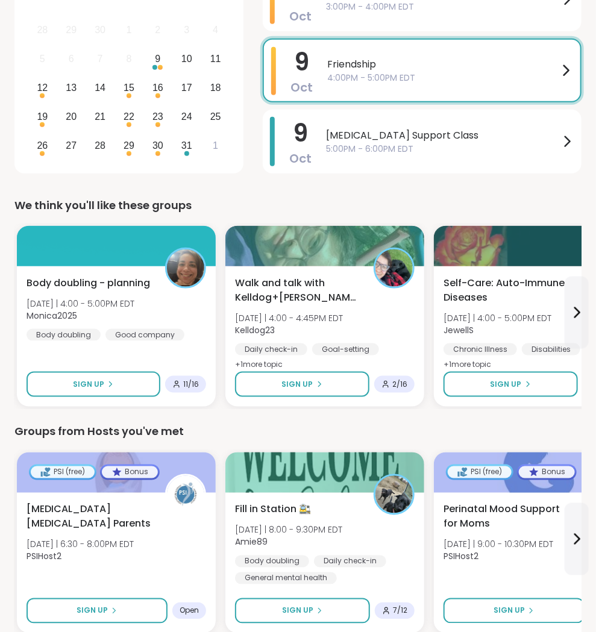
scroll to position [372, 0]
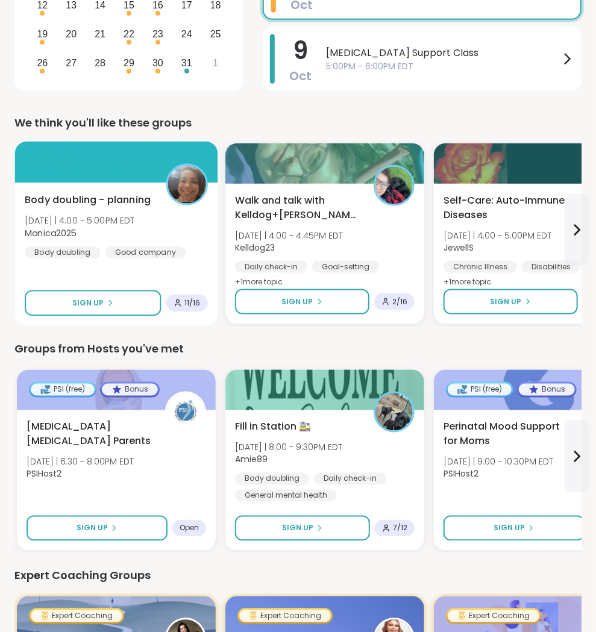
click at [182, 276] on div "Body doubling - planning [DATE] | 4:00 - 5:00PM EDT Monica2025 Body doubling Go…" at bounding box center [116, 254] width 203 height 143
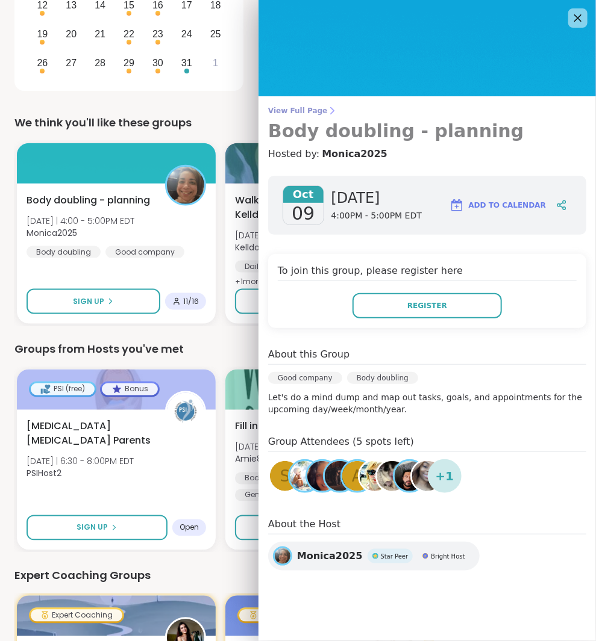
click at [343, 107] on span "View Full Page" at bounding box center [427, 111] width 318 height 10
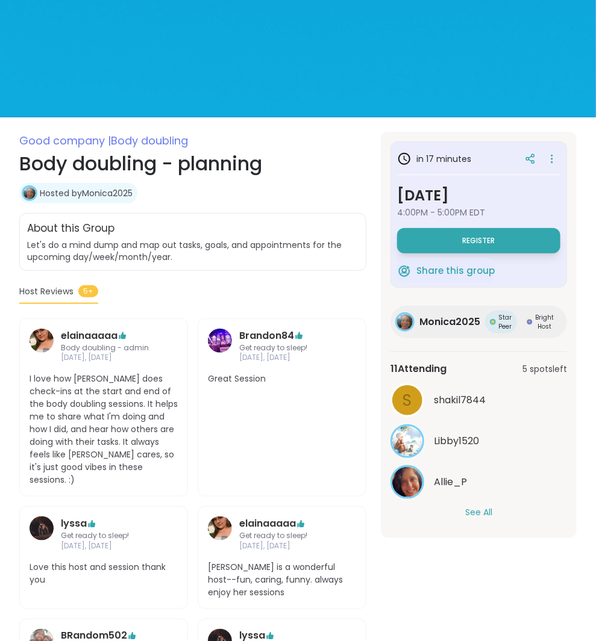
scroll to position [130, 0]
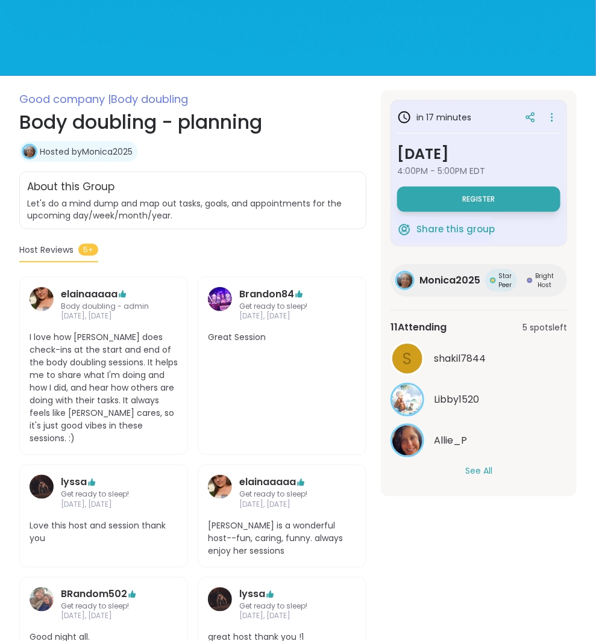
click at [485, 476] on button "See All" at bounding box center [478, 471] width 27 height 13
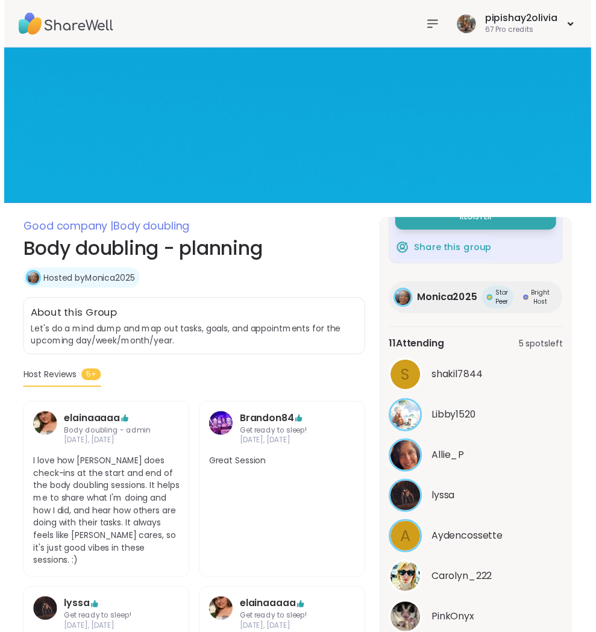
scroll to position [0, 0]
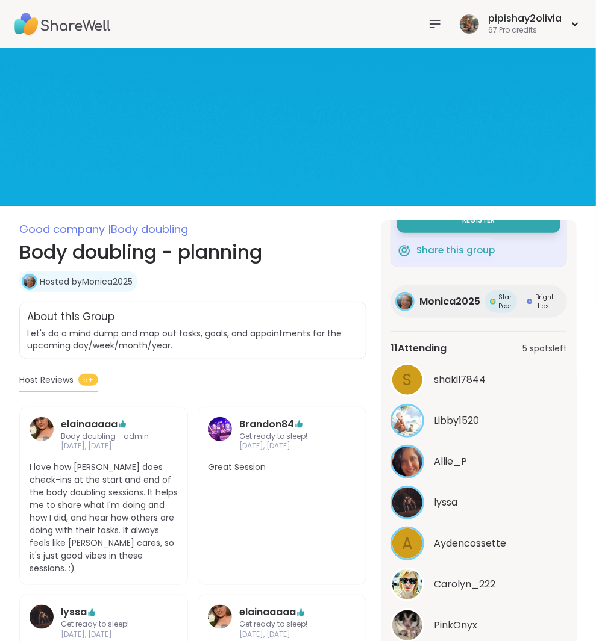
click at [438, 25] on icon at bounding box center [435, 24] width 14 height 14
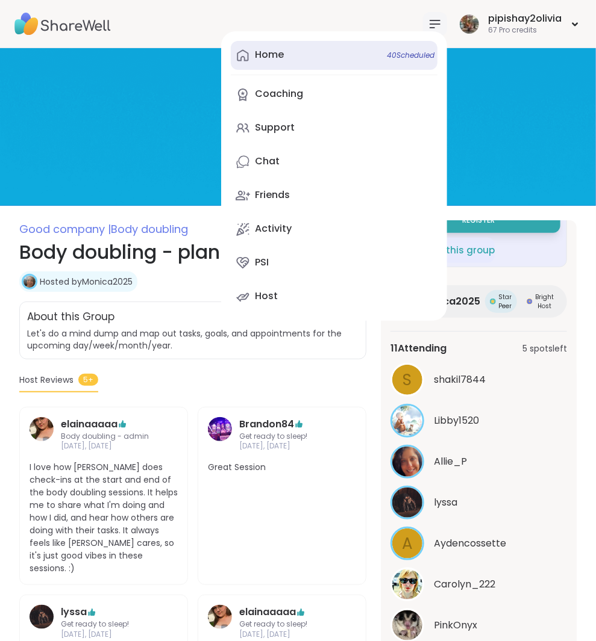
click at [338, 52] on link "Home 40 Scheduled" at bounding box center [334, 55] width 207 height 29
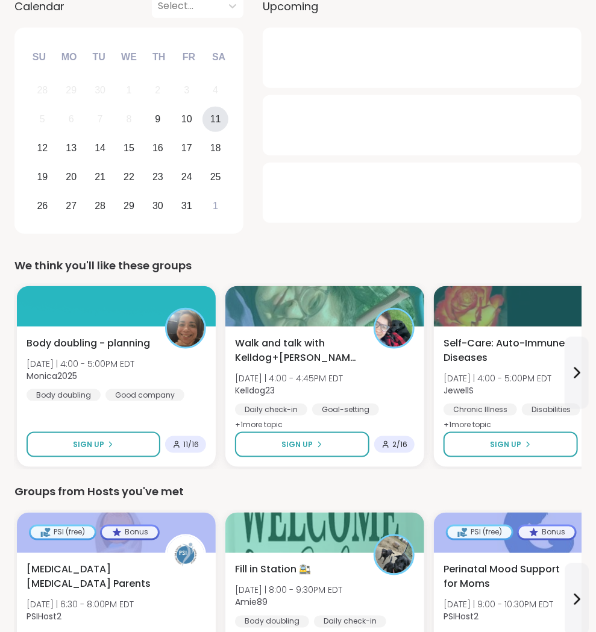
scroll to position [263, 0]
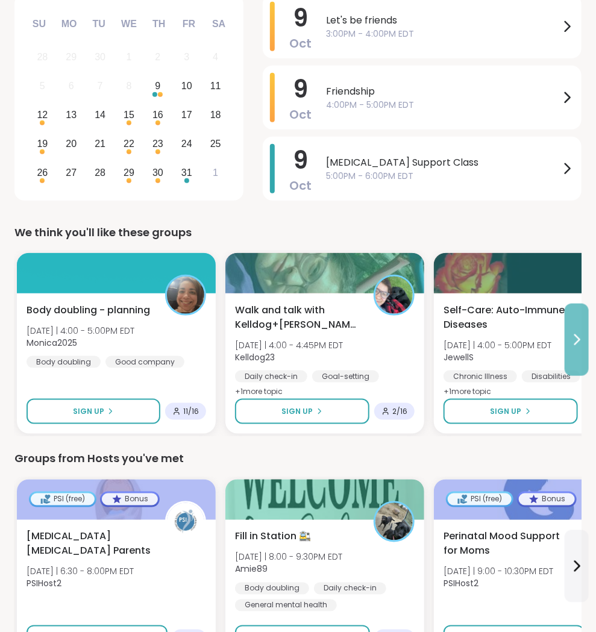
click at [572, 348] on button at bounding box center [576, 340] width 24 height 72
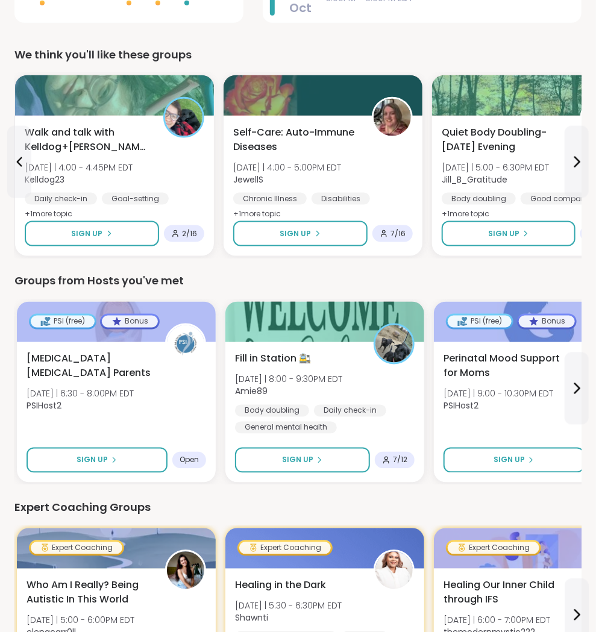
scroll to position [514, 0]
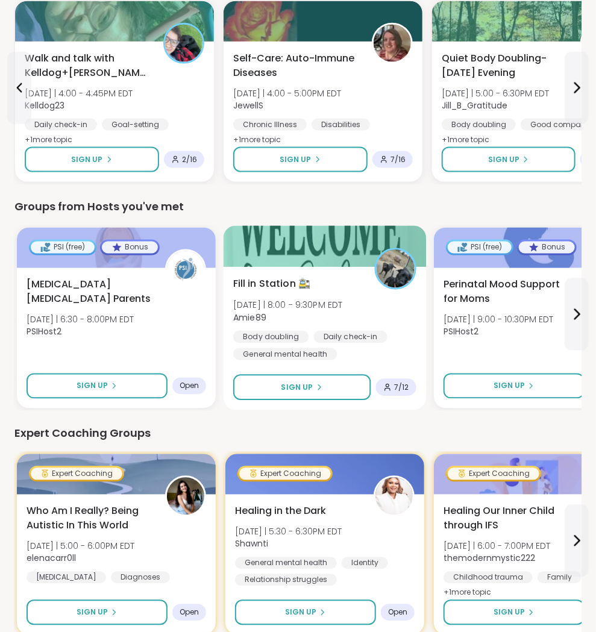
click at [373, 334] on div "Daily check-in" at bounding box center [350, 337] width 73 height 12
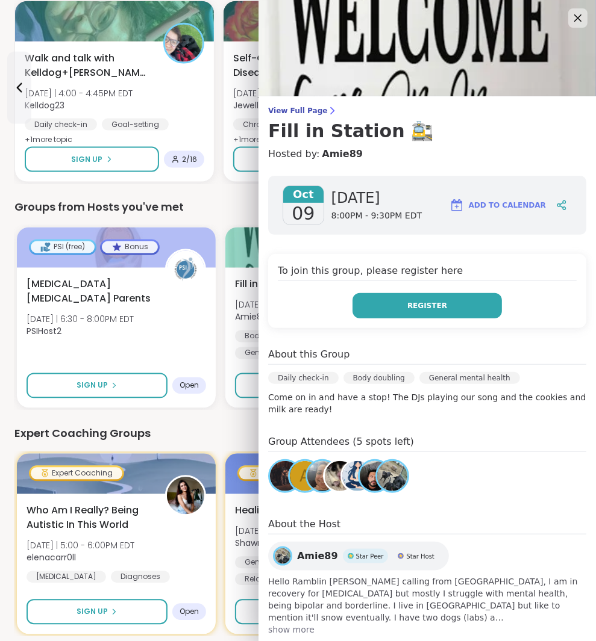
click at [436, 298] on button "Register" at bounding box center [426, 305] width 149 height 25
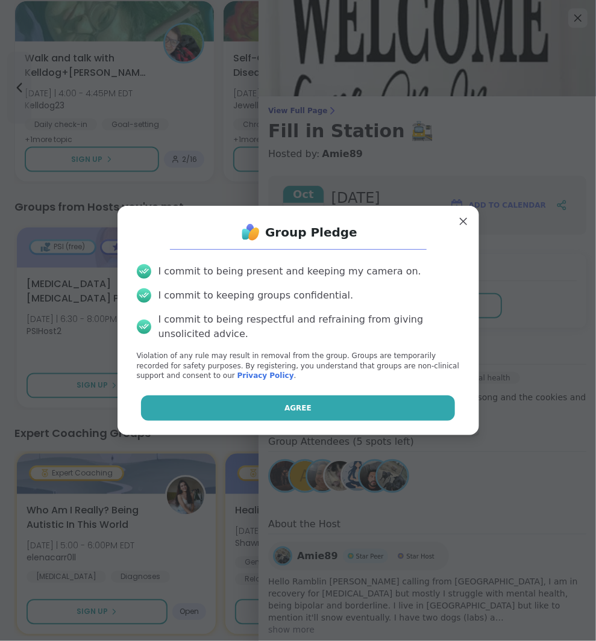
click at [370, 410] on button "Agree" at bounding box center [298, 408] width 314 height 25
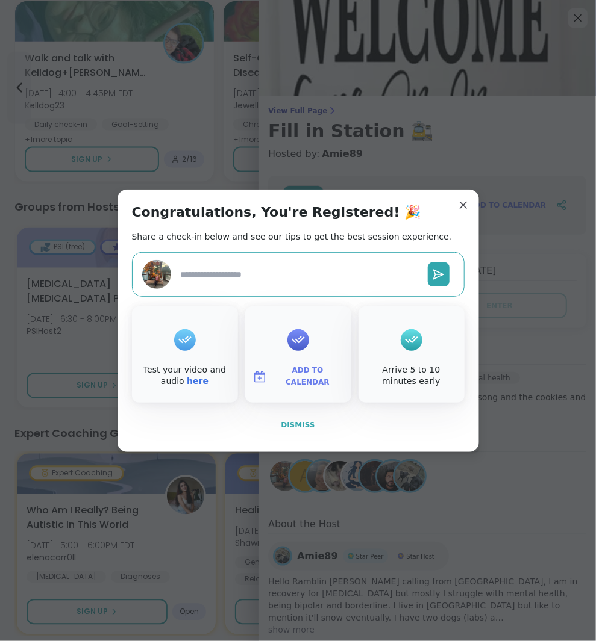
click at [295, 430] on span "Dismiss" at bounding box center [298, 425] width 34 height 11
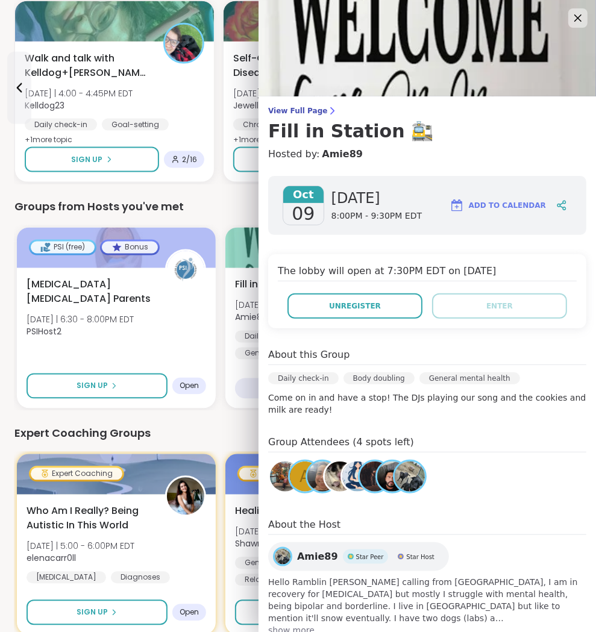
click at [222, 437] on div "Expert Coaching Groups" at bounding box center [297, 433] width 567 height 17
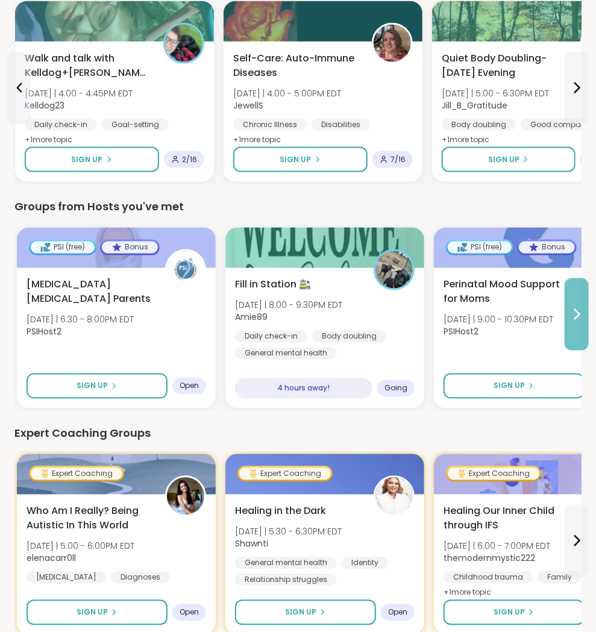
click at [573, 322] on button at bounding box center [576, 314] width 24 height 72
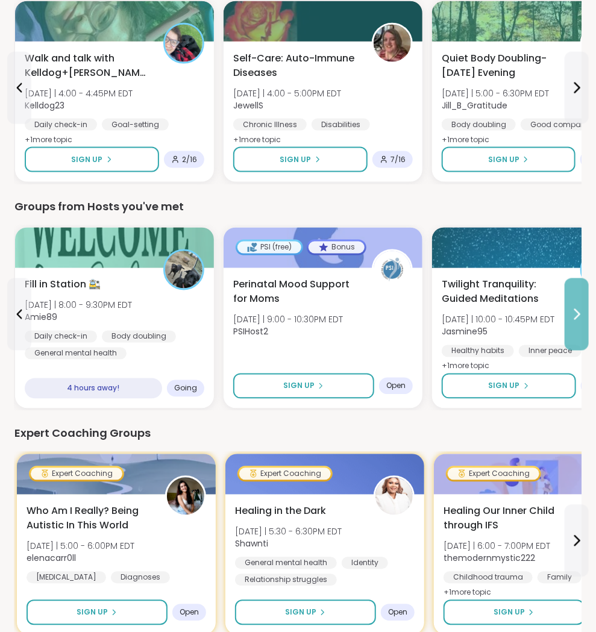
click at [570, 311] on icon at bounding box center [576, 314] width 14 height 14
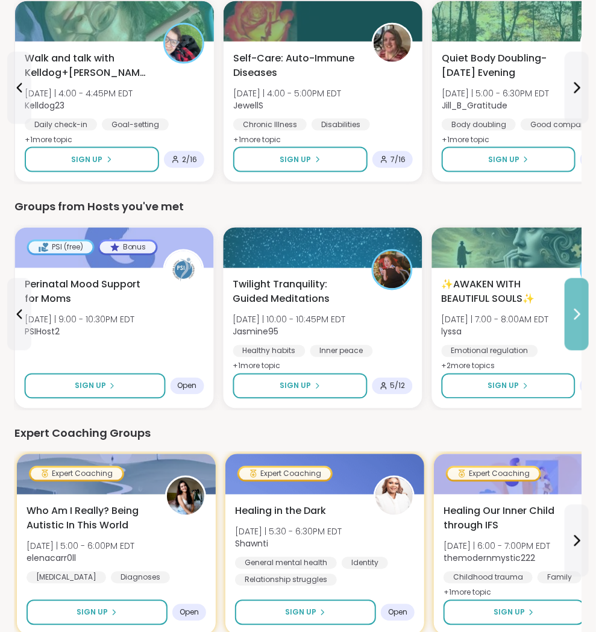
click at [570, 311] on icon at bounding box center [576, 314] width 14 height 14
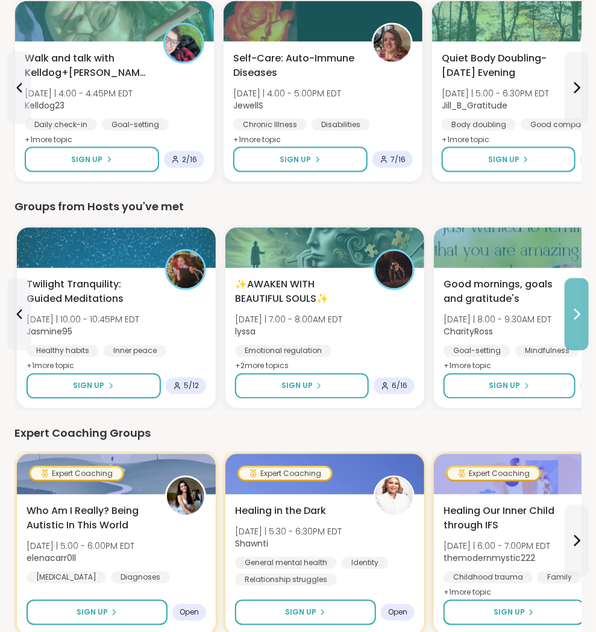
click at [570, 311] on icon at bounding box center [576, 314] width 14 height 14
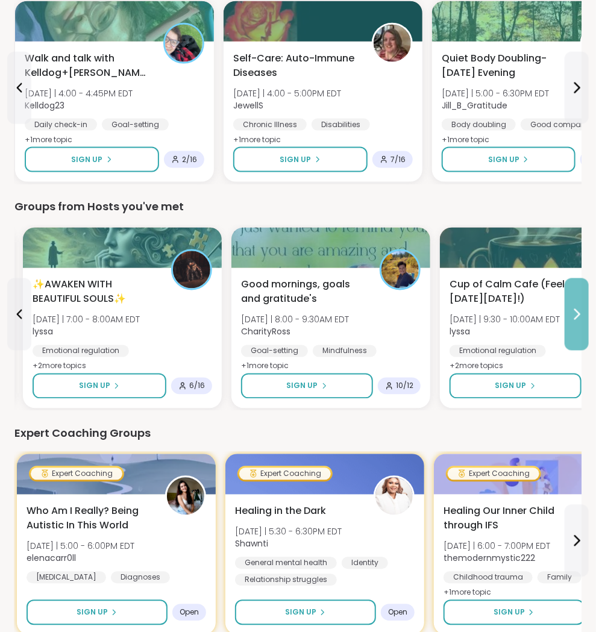
click at [569, 311] on icon at bounding box center [576, 314] width 14 height 14
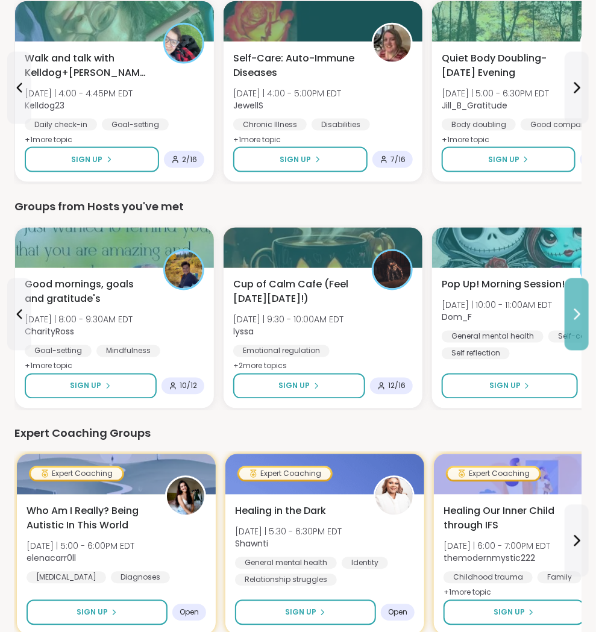
click at [569, 311] on icon at bounding box center [576, 314] width 14 height 14
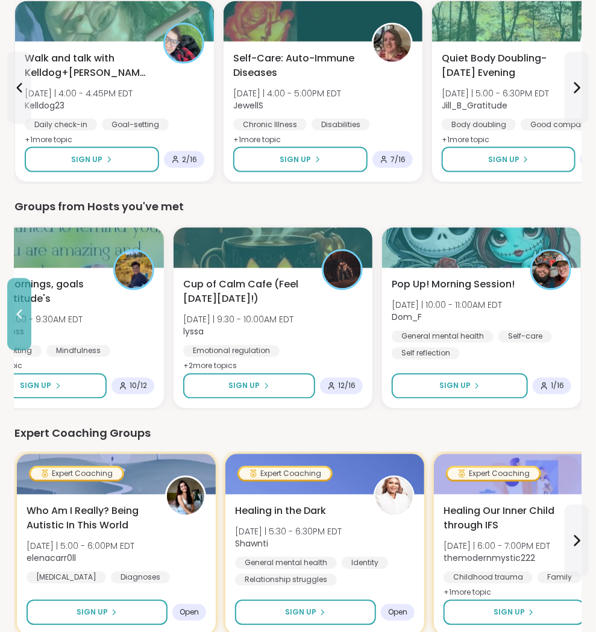
click at [17, 322] on button at bounding box center [19, 314] width 24 height 72
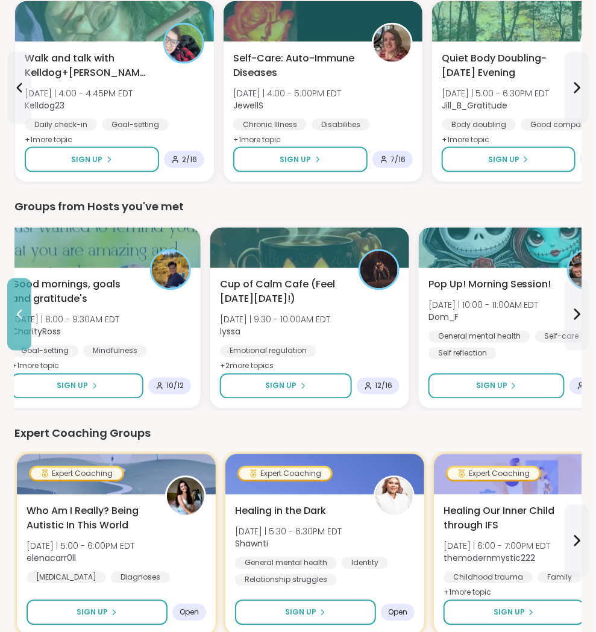
click at [17, 318] on icon at bounding box center [19, 314] width 14 height 14
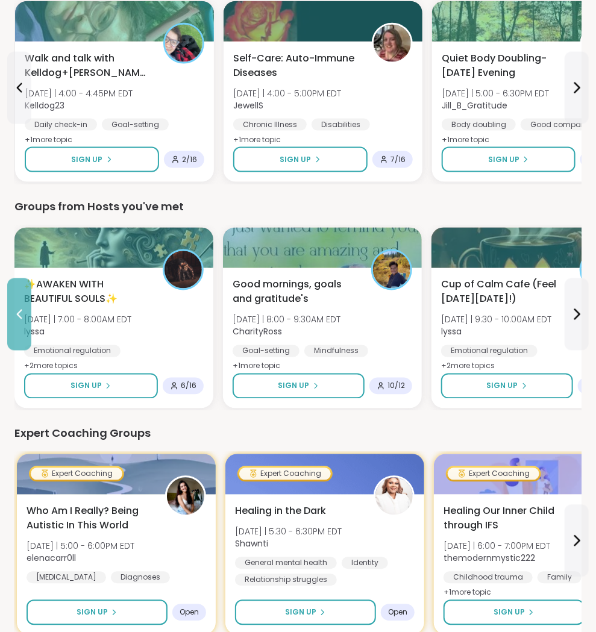
click at [22, 319] on icon at bounding box center [19, 314] width 14 height 14
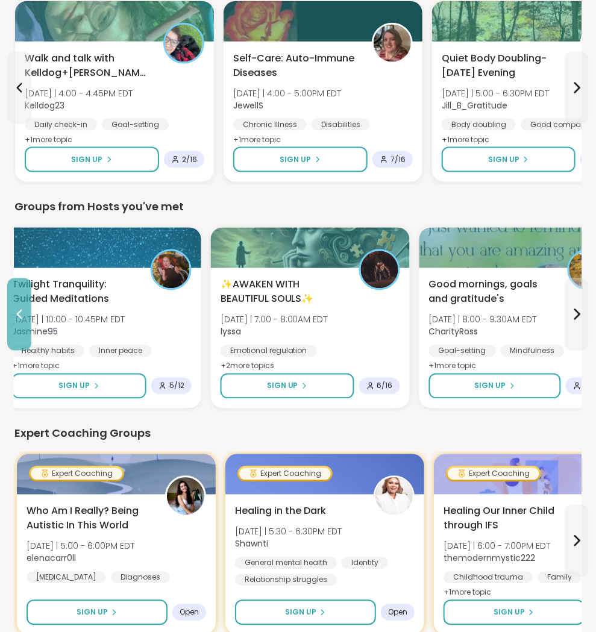
click at [22, 319] on icon at bounding box center [19, 314] width 14 height 14
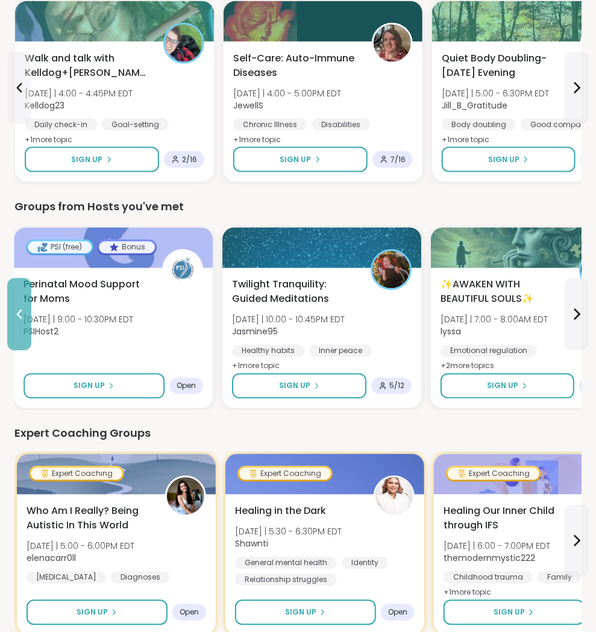
click at [22, 319] on icon at bounding box center [19, 314] width 14 height 14
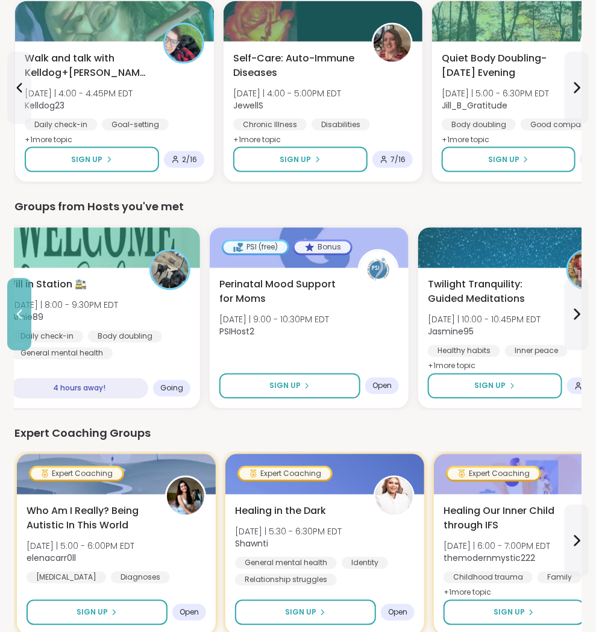
click at [22, 319] on icon at bounding box center [19, 314] width 14 height 14
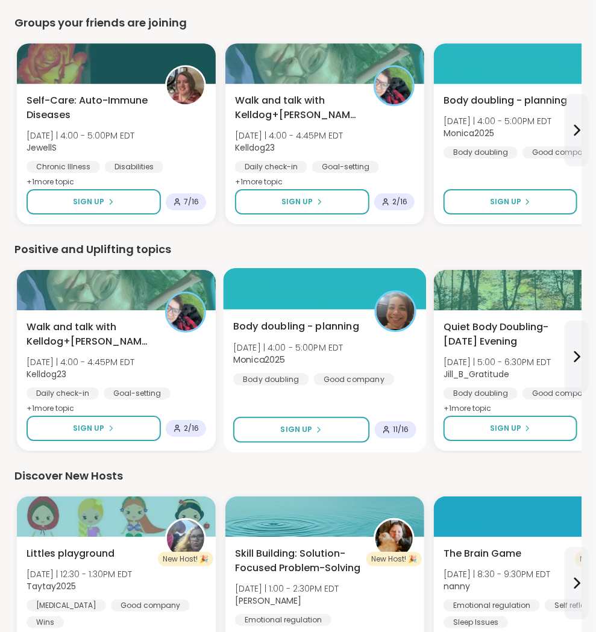
scroll to position [1137, 0]
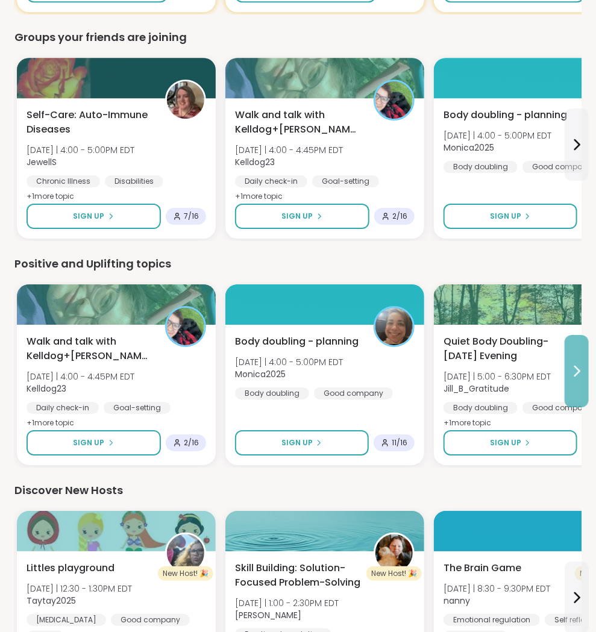
click at [573, 373] on icon at bounding box center [576, 371] width 14 height 14
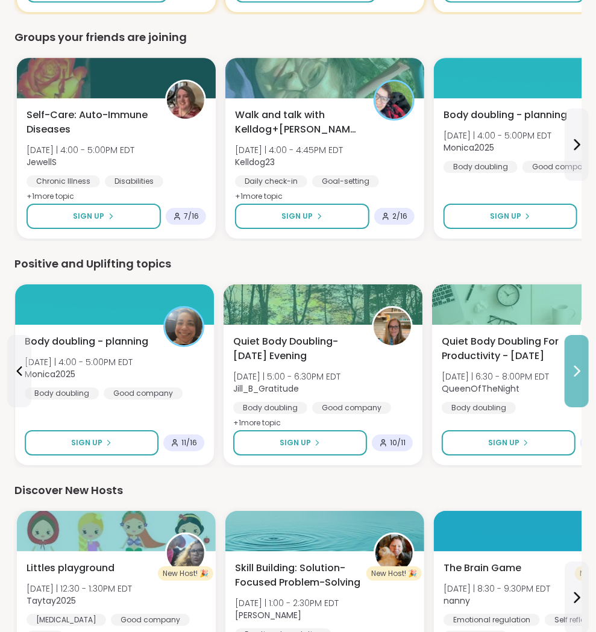
click at [573, 373] on icon at bounding box center [576, 371] width 14 height 14
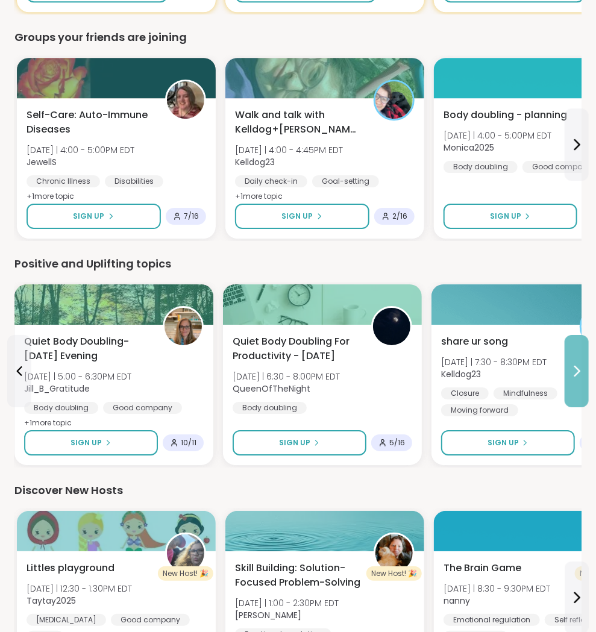
click at [573, 373] on icon at bounding box center [576, 371] width 14 height 14
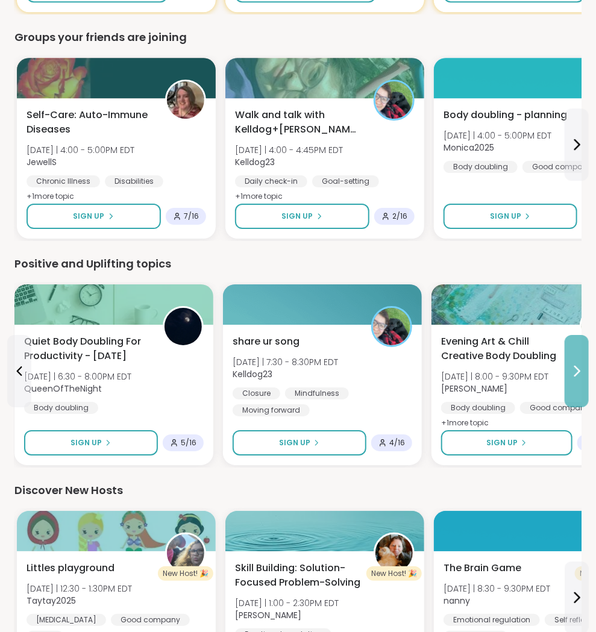
click at [568, 382] on button at bounding box center [576, 371] width 24 height 72
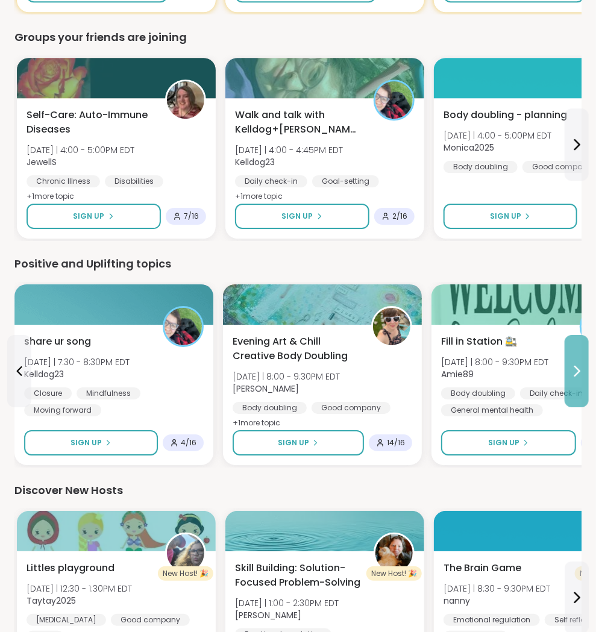
click at [568, 382] on button at bounding box center [576, 371] width 24 height 72
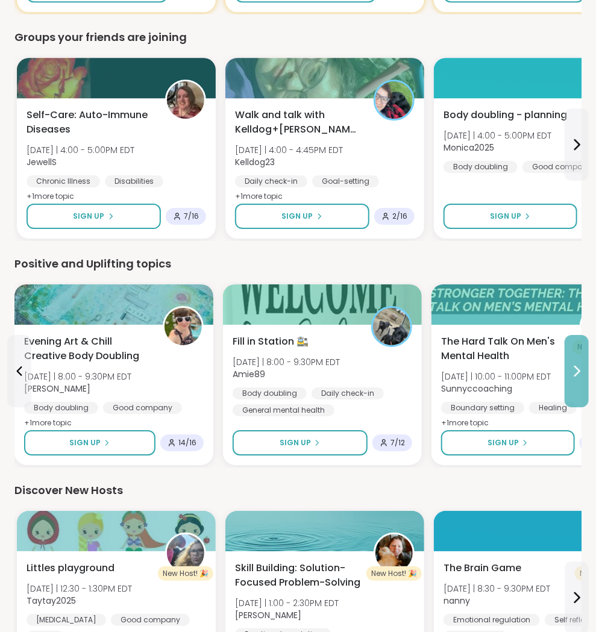
click at [564, 379] on button at bounding box center [576, 371] width 24 height 72
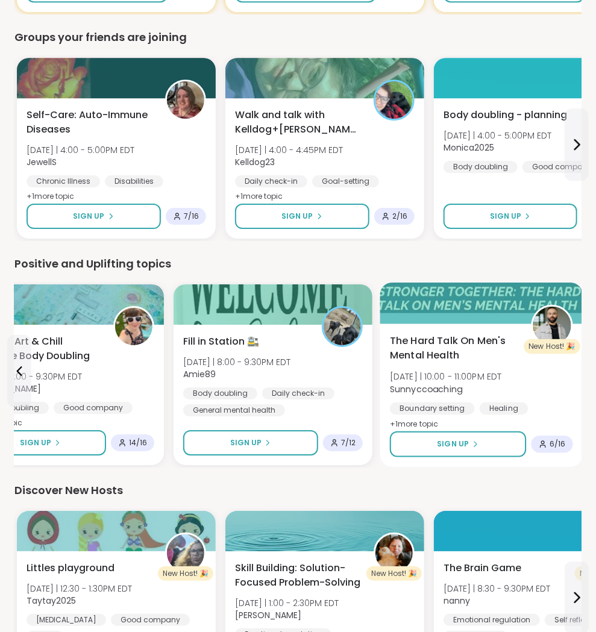
click at [483, 328] on div "The Hard Talk On Men's Mental Health [DATE] | 10:00 - 11:00PM EDT Sunnyccoachin…" at bounding box center [481, 394] width 203 height 143
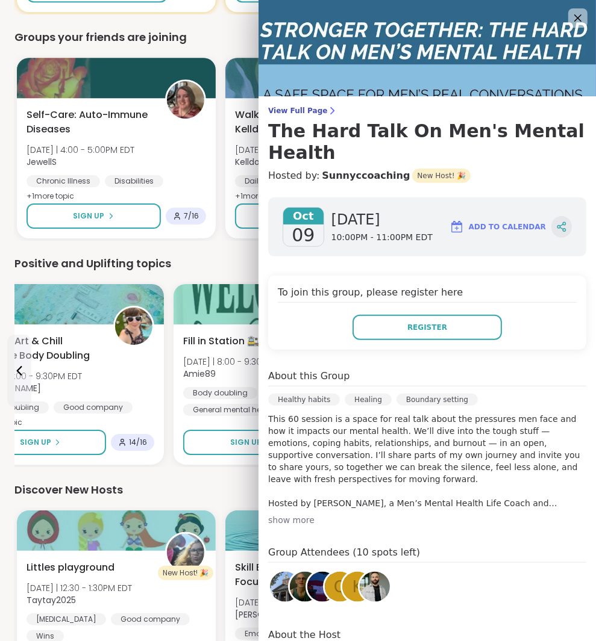
click at [560, 225] on icon at bounding box center [561, 226] width 3 height 2
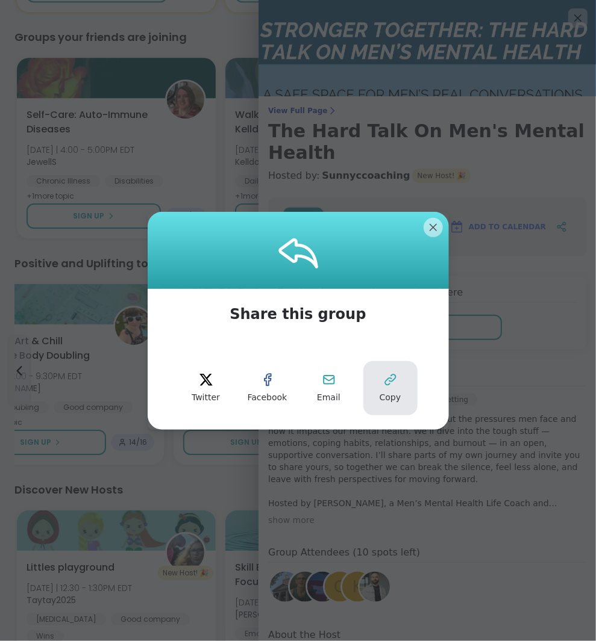
click at [387, 376] on icon at bounding box center [390, 380] width 14 height 14
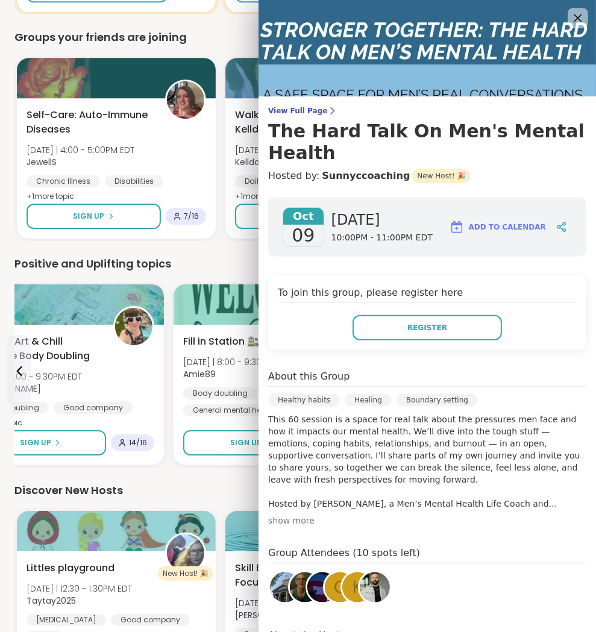
click at [574, 21] on icon at bounding box center [578, 18] width 8 height 8
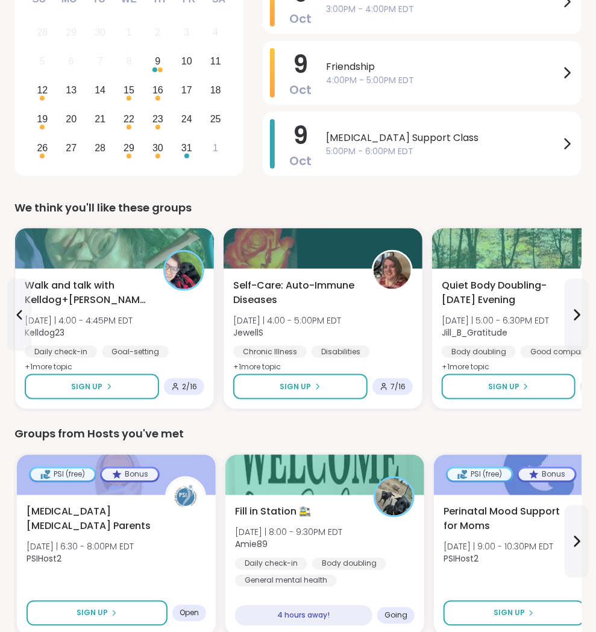
scroll to position [5, 0]
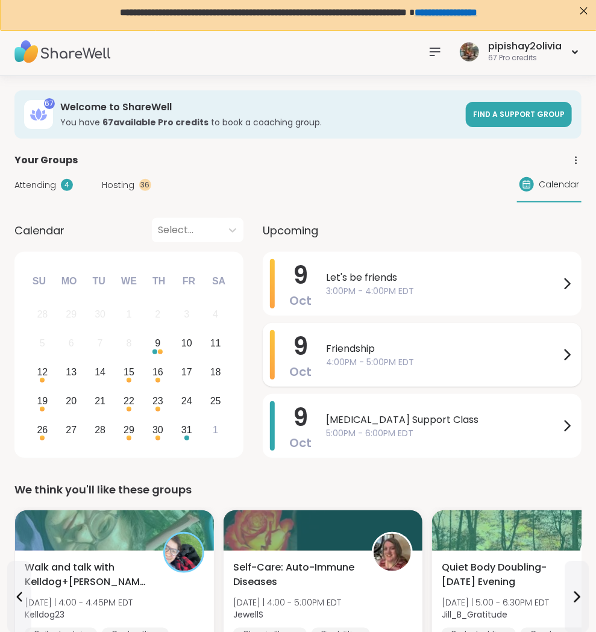
click at [305, 360] on span "9" at bounding box center [300, 346] width 15 height 34
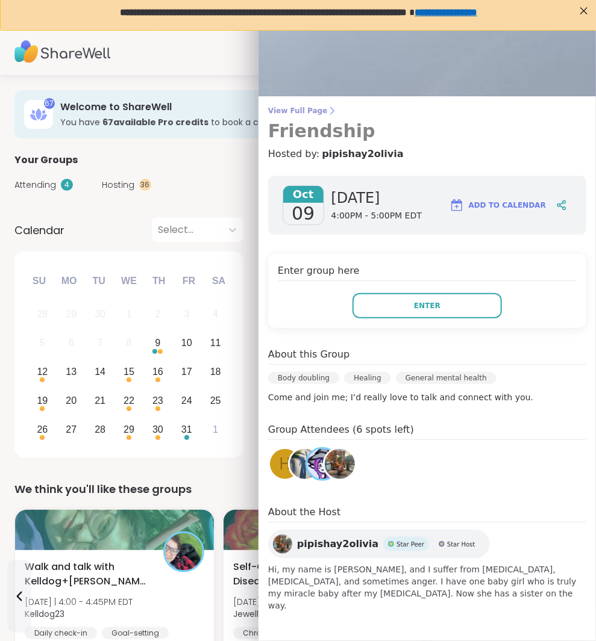
click at [330, 110] on icon at bounding box center [332, 111] width 10 height 10
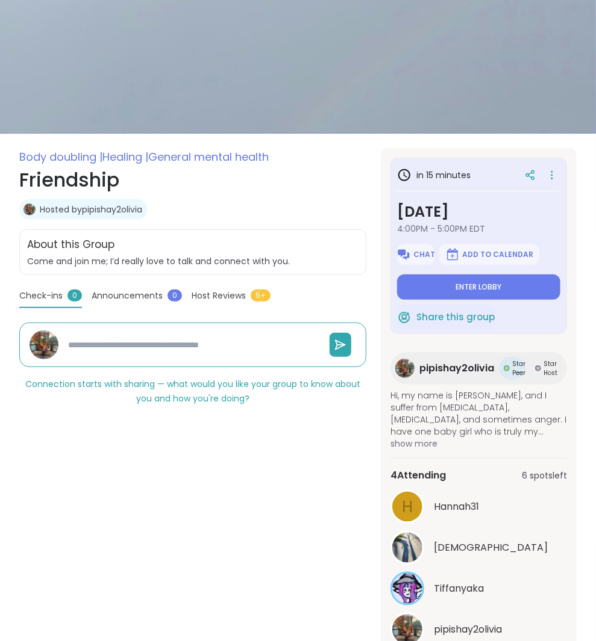
scroll to position [79, 0]
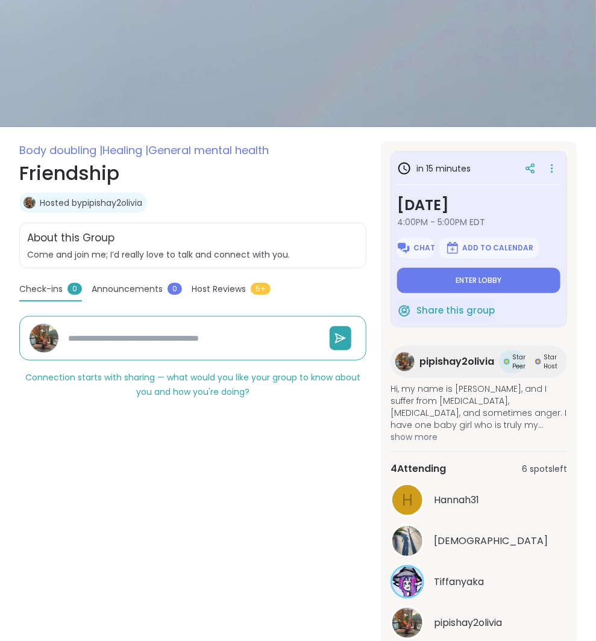
click at [175, 479] on div "Body doubling | Healing | General mental health Friendship Hosted by pipishay2o…" at bounding box center [192, 401] width 347 height 518
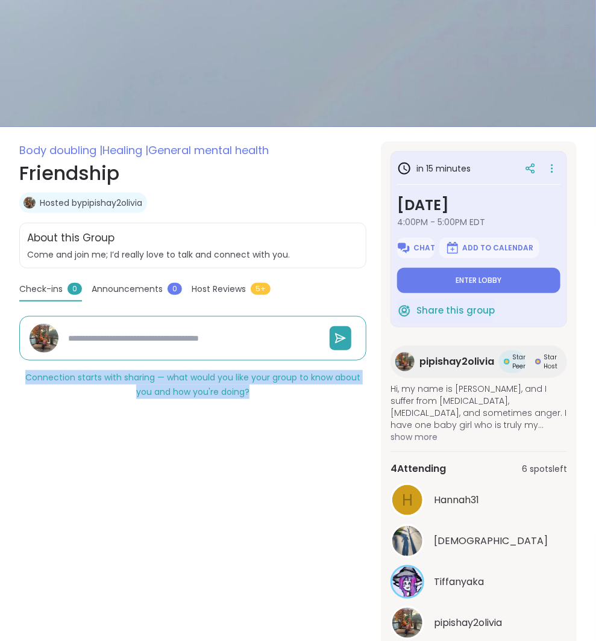
drag, startPoint x: 23, startPoint y: 375, endPoint x: 187, endPoint y: 446, distance: 179.1
click at [187, 446] on div "Body doubling | Healing | General mental health Friendship Hosted by pipishay2o…" at bounding box center [192, 401] width 347 height 518
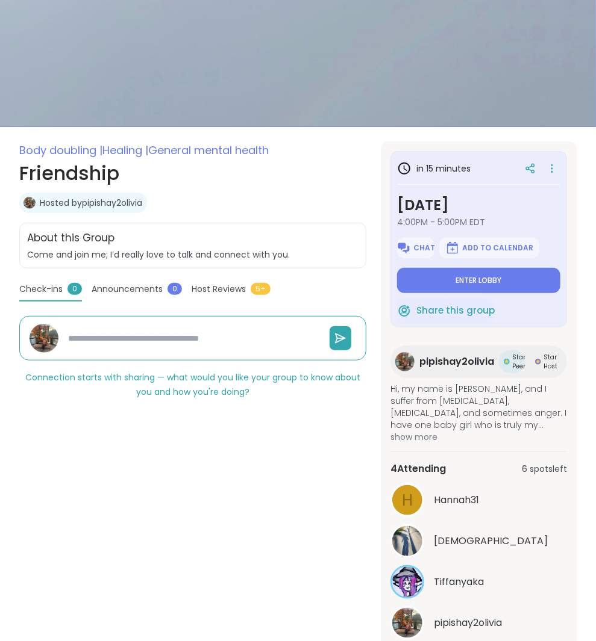
click at [166, 520] on div "Body doubling | Healing | General mental health Friendship Hosted by pipishay2o…" at bounding box center [192, 401] width 347 height 518
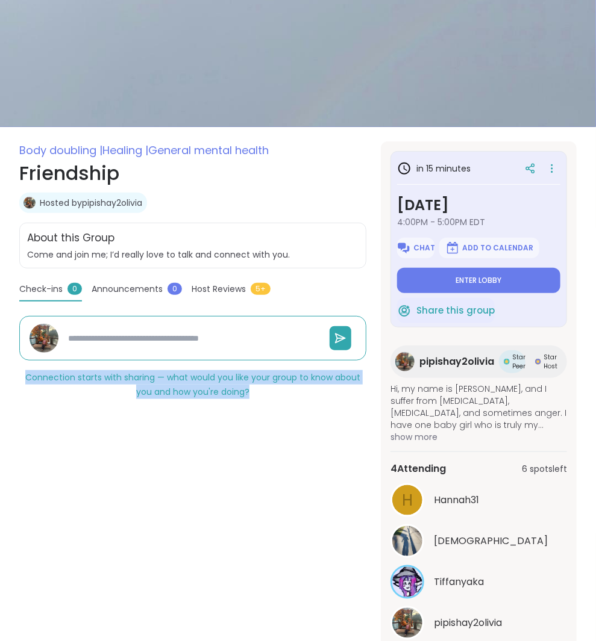
drag, startPoint x: 17, startPoint y: 372, endPoint x: 54, endPoint y: 451, distance: 87.0
click at [54, 451] on section "Body doubling | Healing | General mental health Friendship Hosted by pipishay2o…" at bounding box center [298, 401] width 596 height 518
click at [54, 451] on div "Body doubling | Healing | General mental health Friendship Hosted by pipishay2o…" at bounding box center [192, 401] width 347 height 518
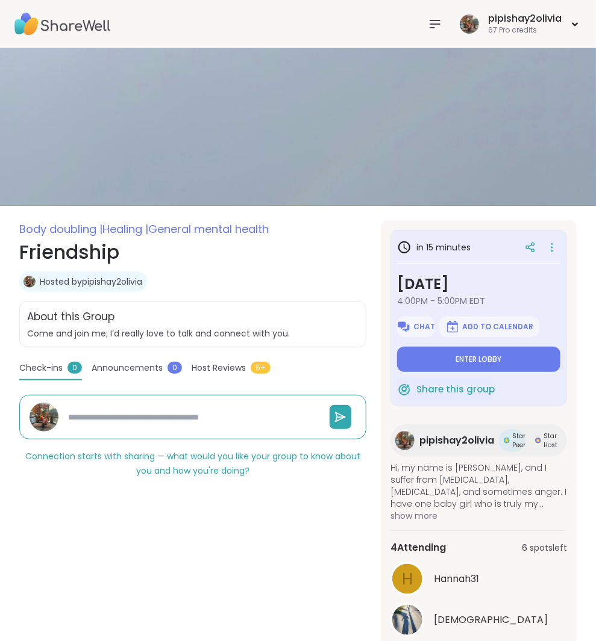
scroll to position [0, 0]
drag, startPoint x: 168, startPoint y: 284, endPoint x: 14, endPoint y: 320, distance: 157.8
click at [18, 320] on section "Body doubling | Healing | General mental health Friendship Hosted by pipishay2o…" at bounding box center [298, 479] width 596 height 518
click at [428, 27] on icon at bounding box center [435, 24] width 14 height 14
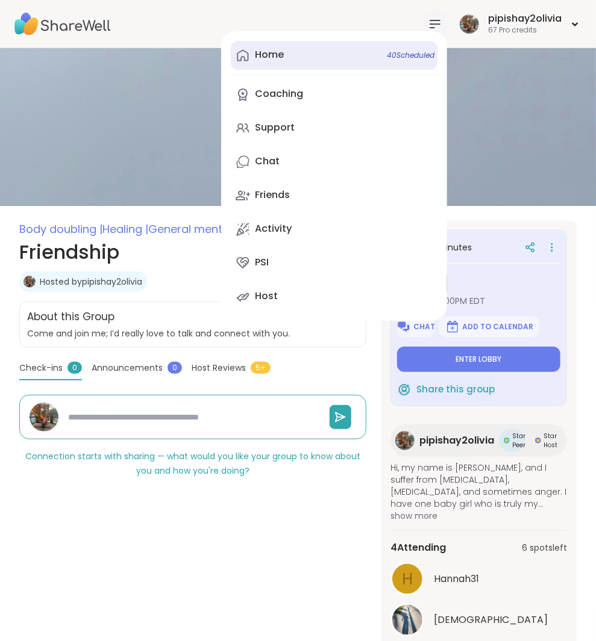
click at [337, 54] on link "Home 40 Scheduled" at bounding box center [334, 55] width 207 height 29
type textarea "*"
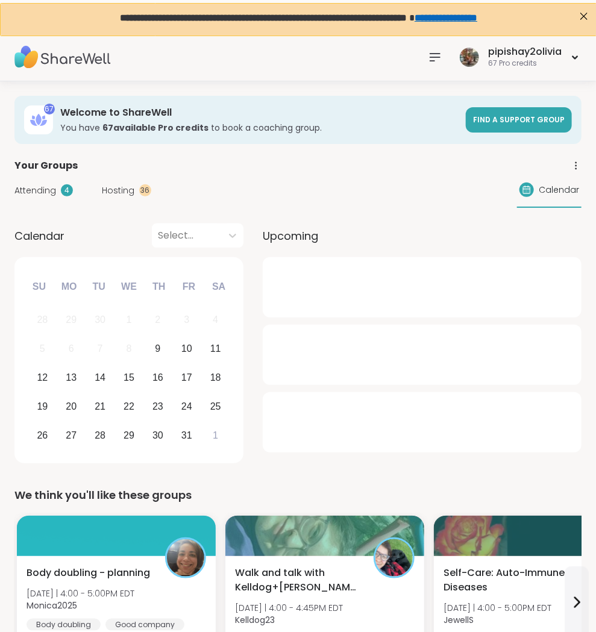
click at [438, 52] on icon at bounding box center [435, 57] width 14 height 14
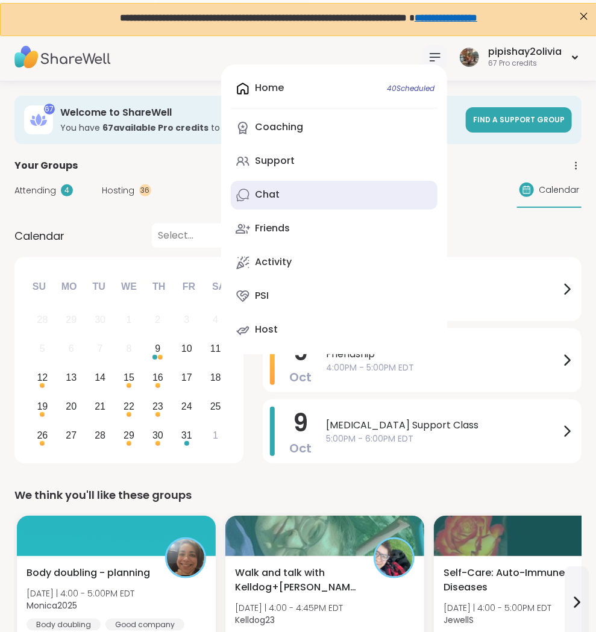
click at [295, 188] on link "Chat" at bounding box center [334, 195] width 207 height 29
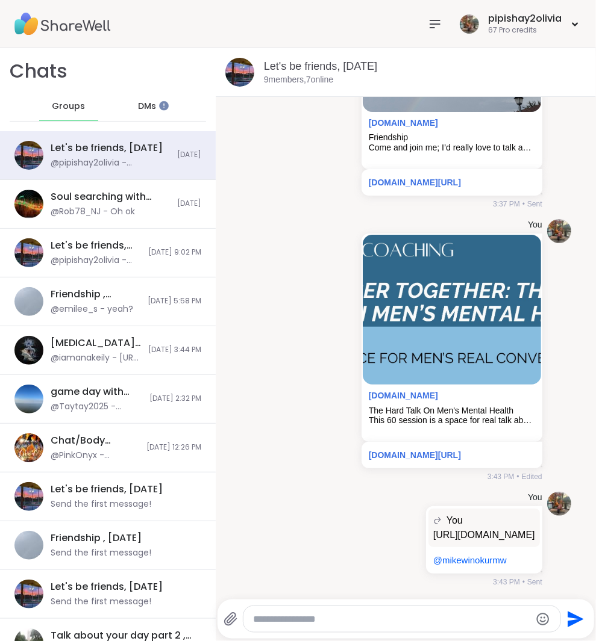
click at [149, 111] on div "DMs" at bounding box center [147, 106] width 59 height 29
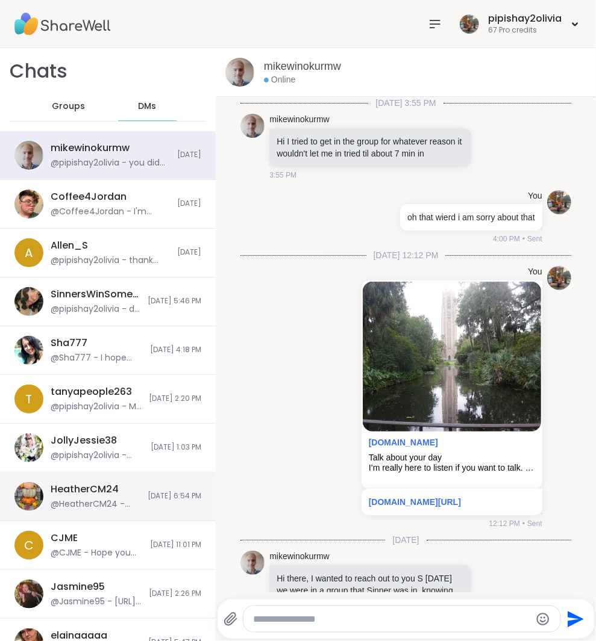
scroll to position [295, 0]
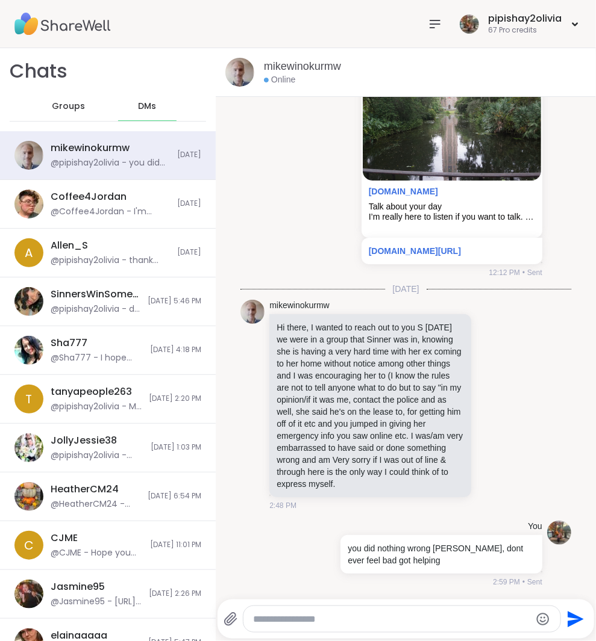
click at [296, 616] on textarea "Type your message" at bounding box center [392, 620] width 278 height 12
type textarea "*"
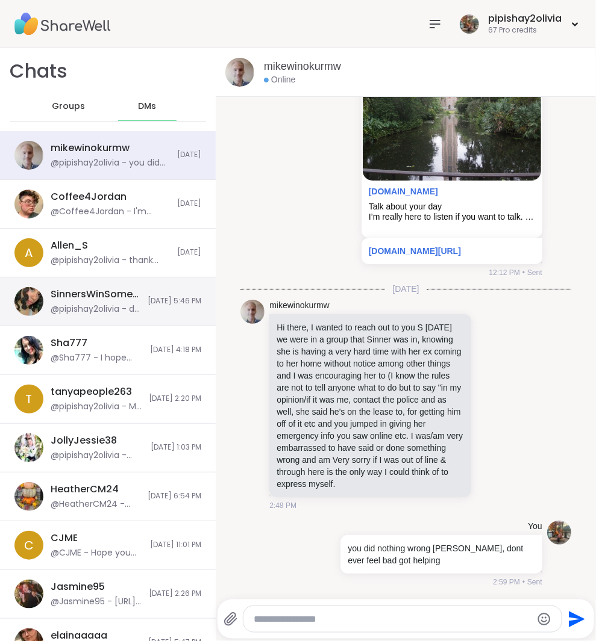
click at [96, 296] on div "SinnersWinSometimes" at bounding box center [96, 294] width 90 height 13
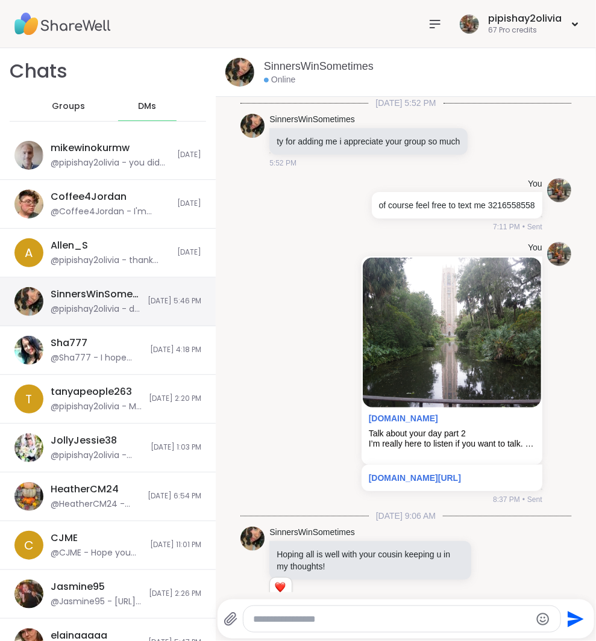
scroll to position [592, 0]
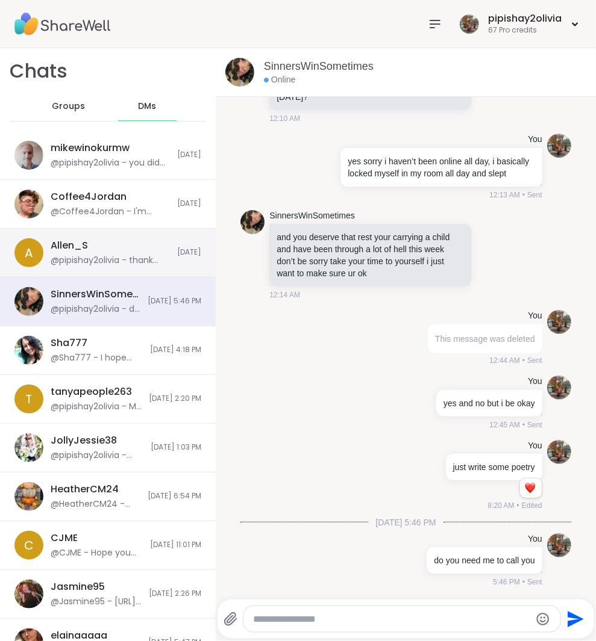
click at [98, 248] on div "[PERSON_NAME] @pipishay2olivia - thank you" at bounding box center [110, 253] width 119 height 28
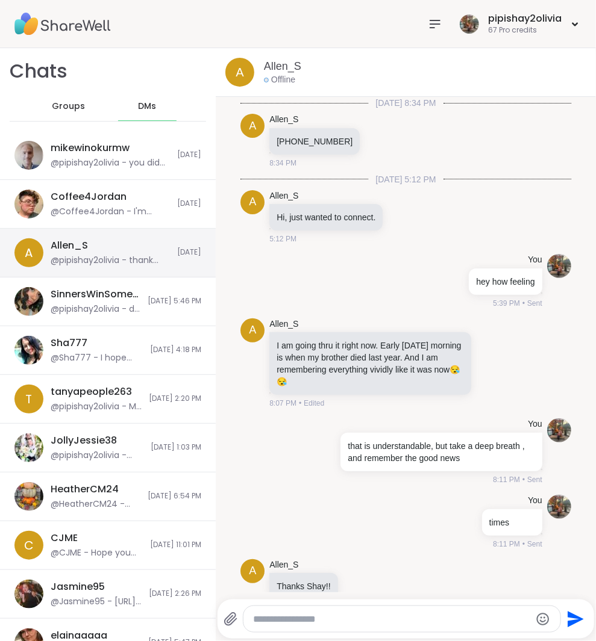
scroll to position [1909, 0]
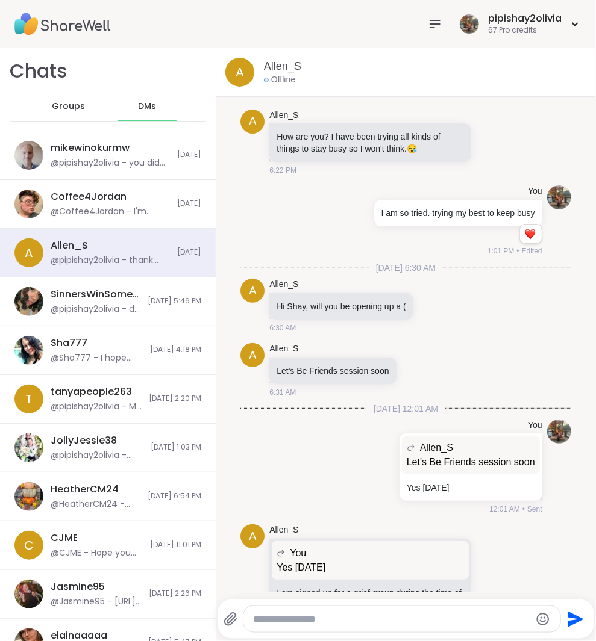
click at [67, 110] on span "Groups" at bounding box center [68, 107] width 33 height 12
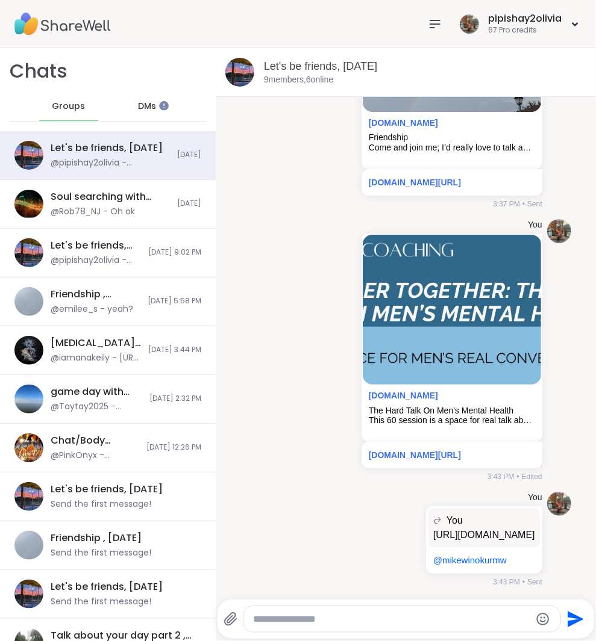
click at [438, 25] on icon at bounding box center [435, 24] width 14 height 14
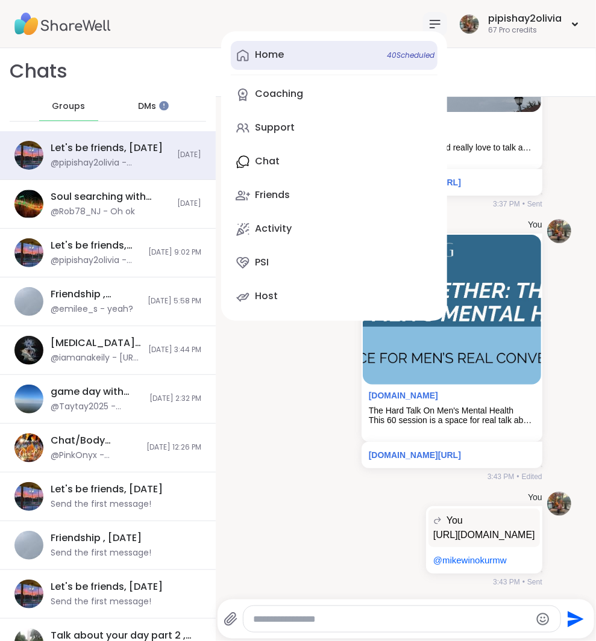
click at [305, 48] on link "Home 40 Scheduled" at bounding box center [334, 55] width 207 height 29
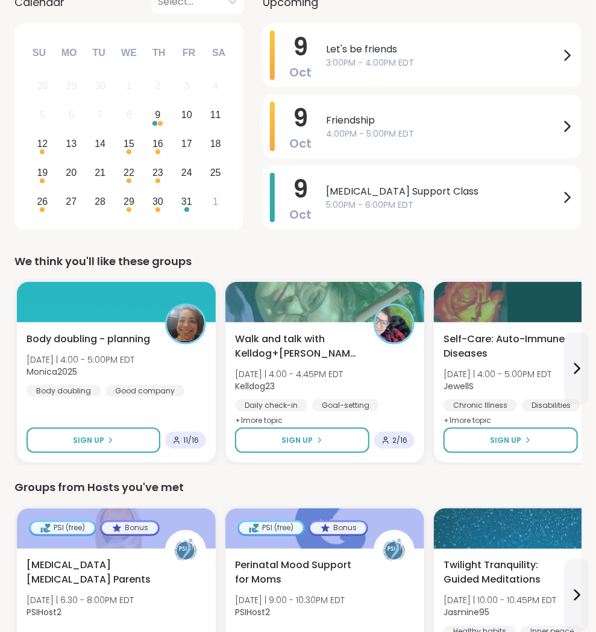
scroll to position [236, 0]
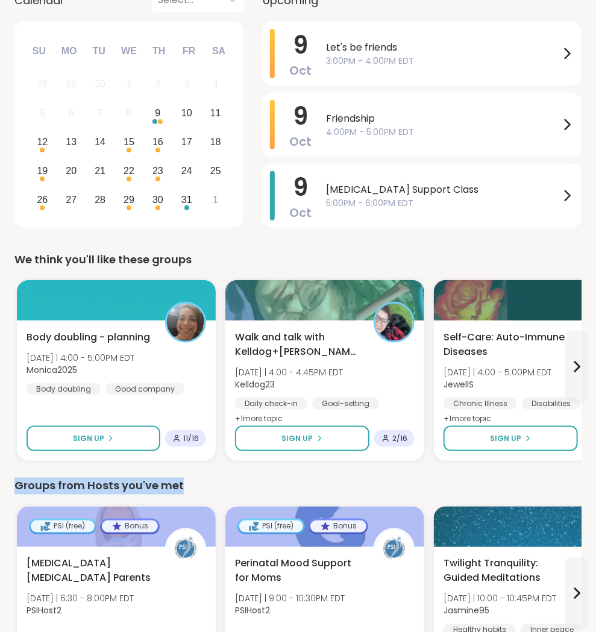
drag, startPoint x: 13, startPoint y: 486, endPoint x: 186, endPoint y: 480, distance: 172.4
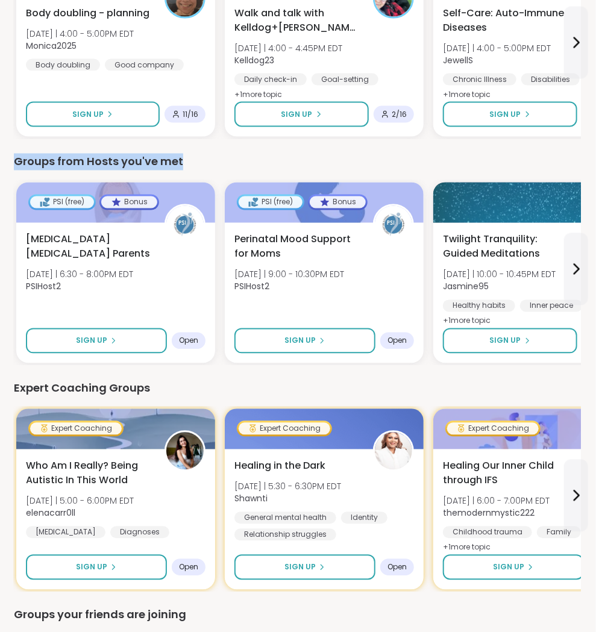
scroll to position [858, 1]
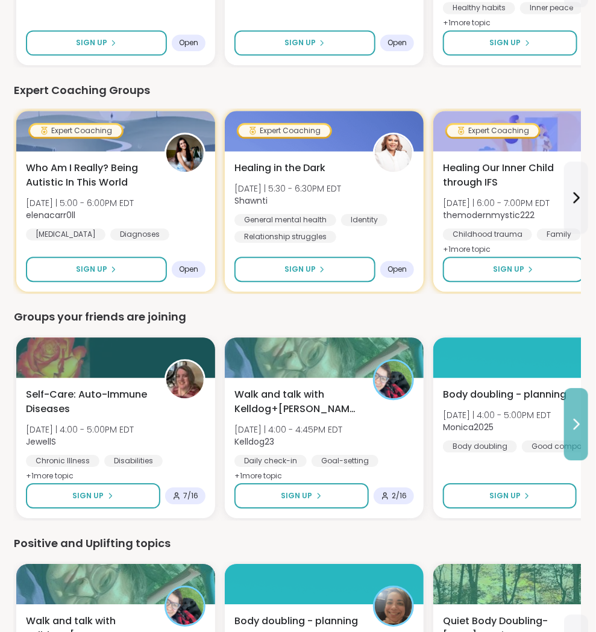
click at [581, 426] on icon at bounding box center [576, 424] width 14 height 14
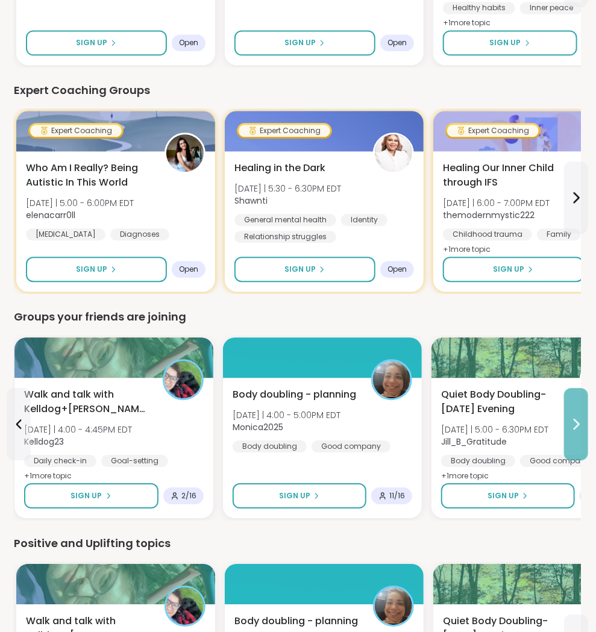
click at [581, 426] on icon at bounding box center [576, 424] width 14 height 14
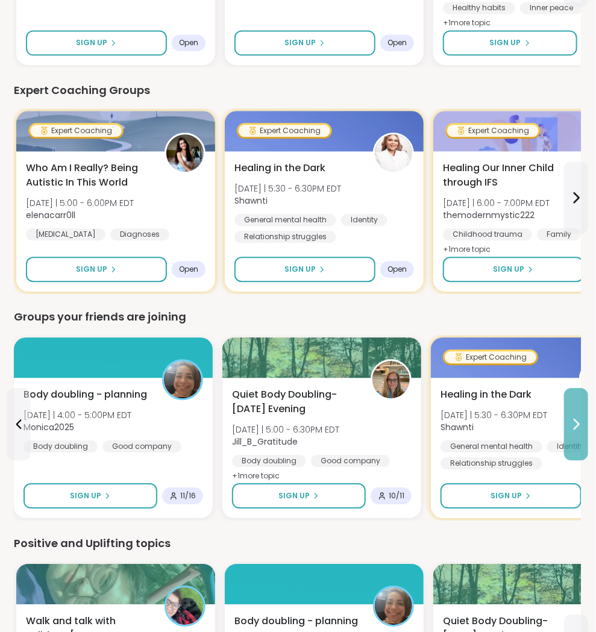
click at [581, 426] on icon at bounding box center [576, 424] width 14 height 14
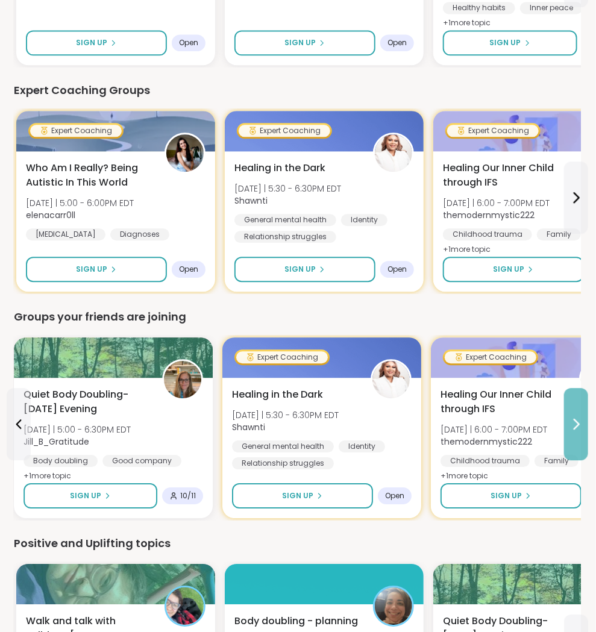
click at [581, 426] on icon at bounding box center [576, 424] width 14 height 14
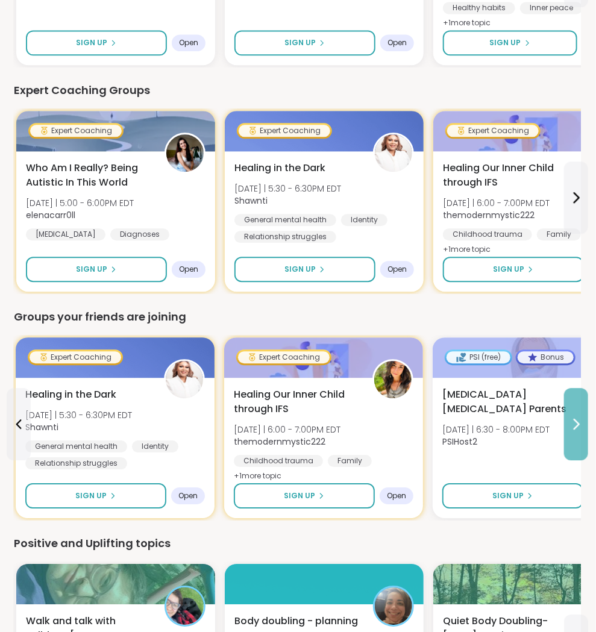
click at [581, 426] on icon at bounding box center [576, 424] width 14 height 14
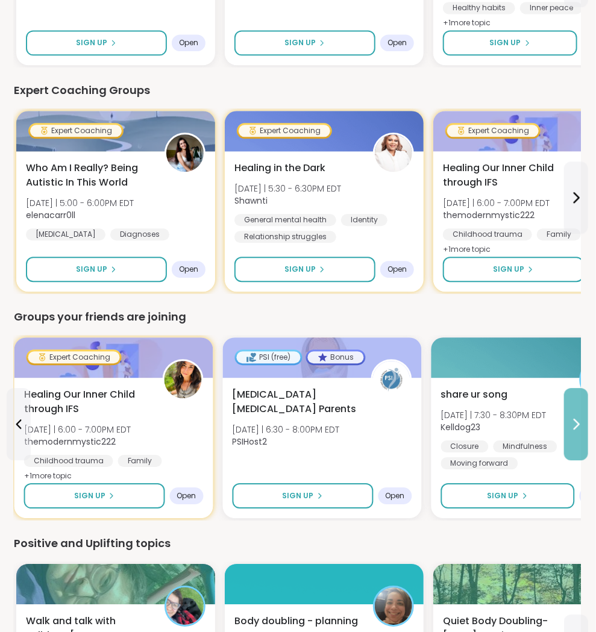
click at [581, 426] on icon at bounding box center [576, 424] width 14 height 14
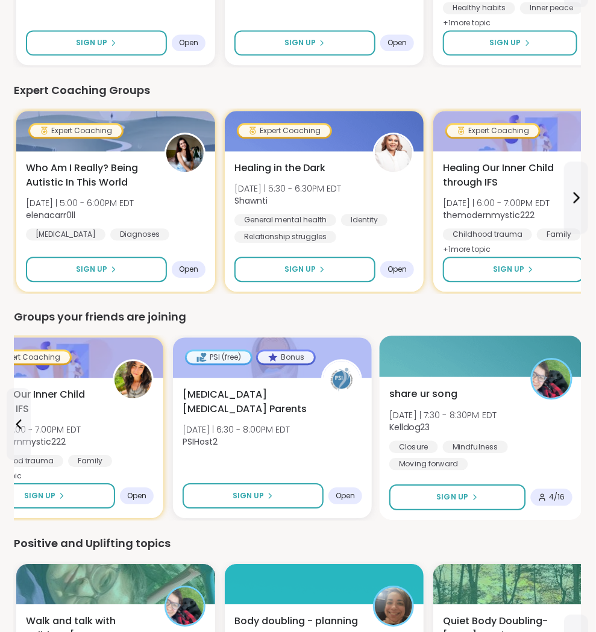
click at [523, 452] on div "Closure Mindfulness Moving forward" at bounding box center [480, 455] width 183 height 30
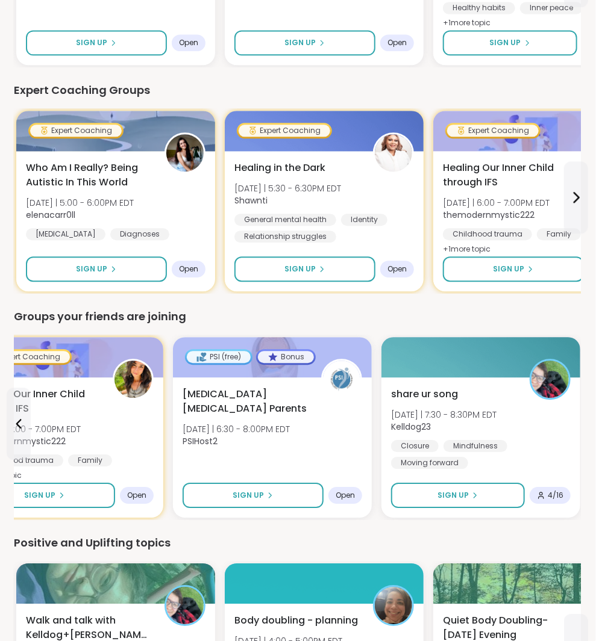
click at [179, 536] on div "Positive and Uplifting topics" at bounding box center [297, 543] width 567 height 17
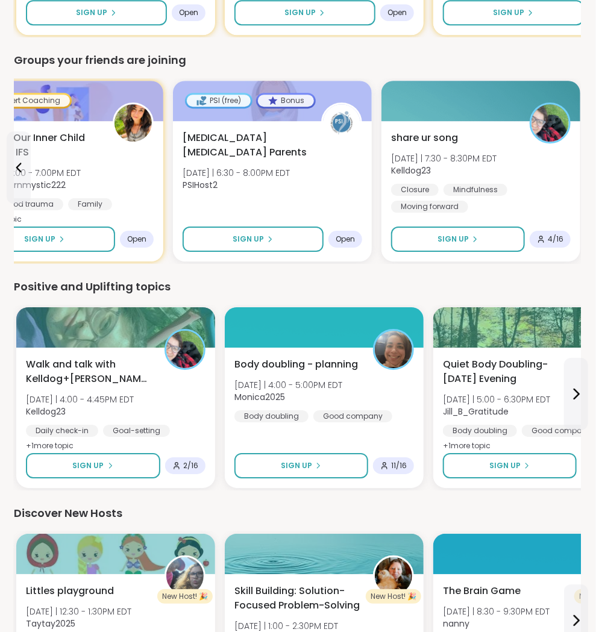
scroll to position [1158, 1]
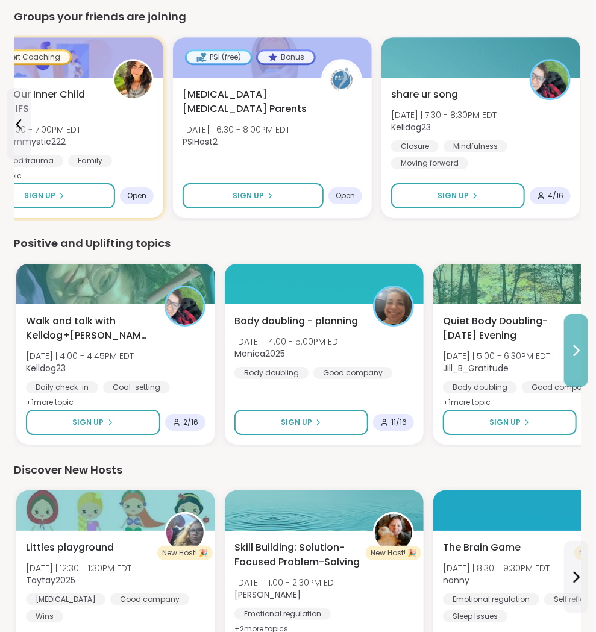
click at [579, 332] on button at bounding box center [576, 350] width 24 height 72
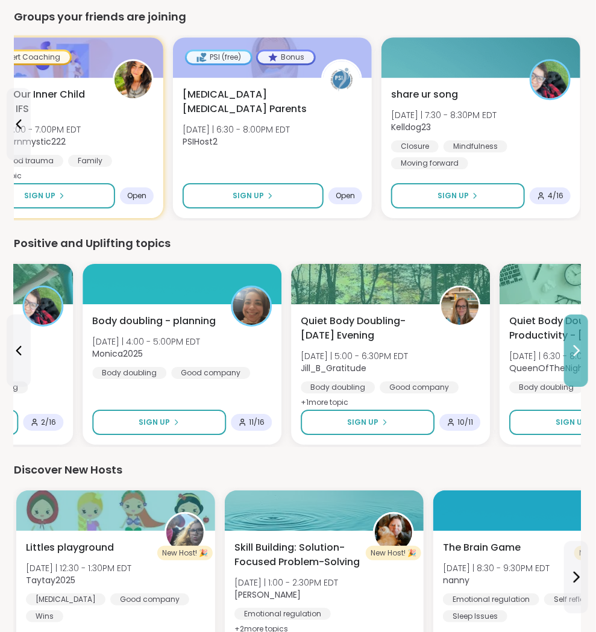
click at [579, 332] on button at bounding box center [576, 350] width 24 height 72
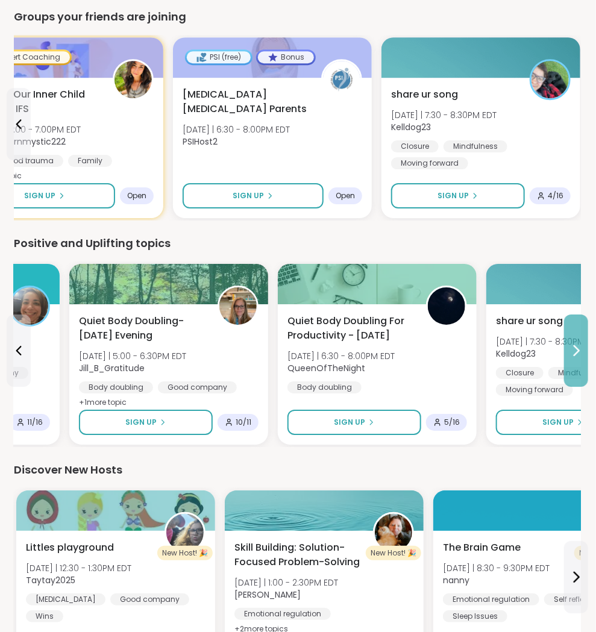
click at [579, 332] on button at bounding box center [576, 350] width 24 height 72
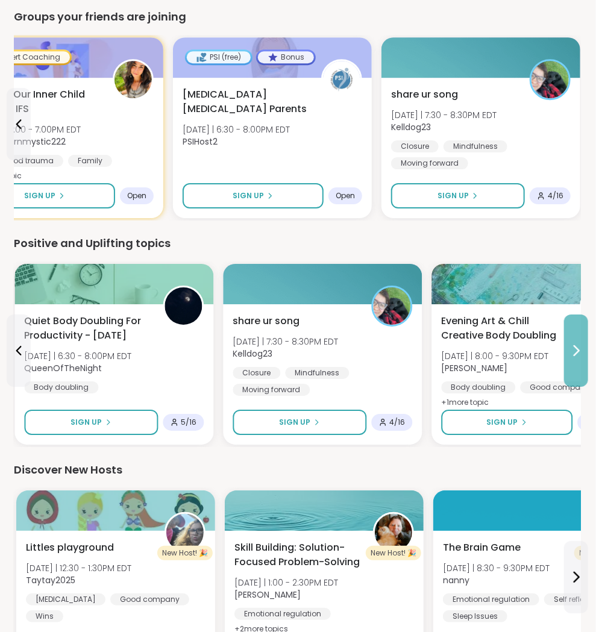
click at [579, 332] on button at bounding box center [576, 350] width 24 height 72
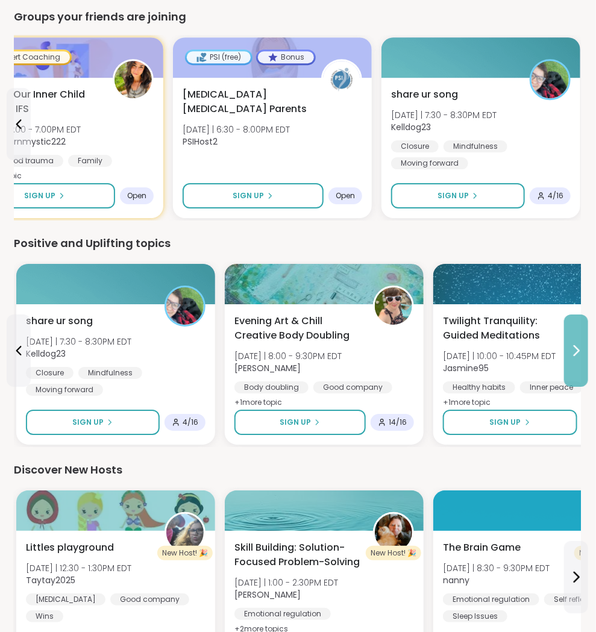
click at [579, 332] on button at bounding box center [576, 350] width 24 height 72
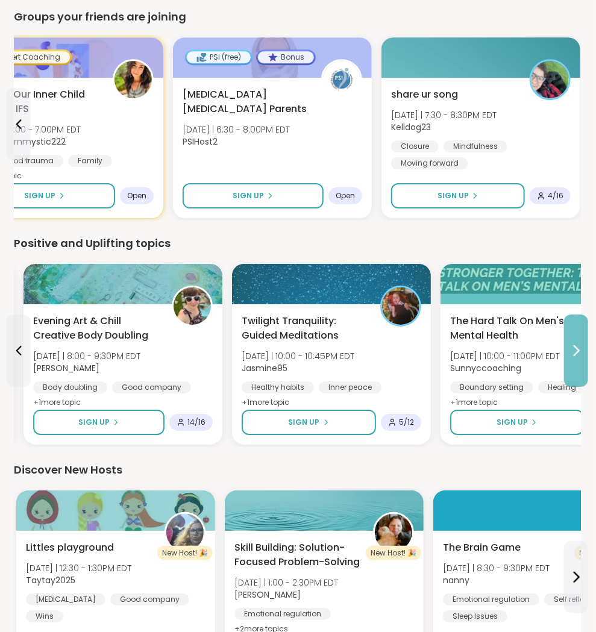
click at [579, 332] on button at bounding box center [576, 350] width 24 height 72
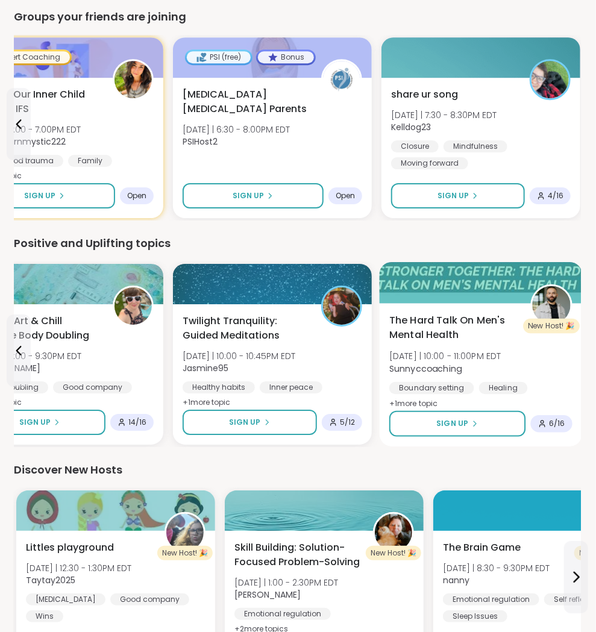
click at [541, 382] on div "Boundary setting Healing Healthy habits" at bounding box center [480, 397] width 183 height 30
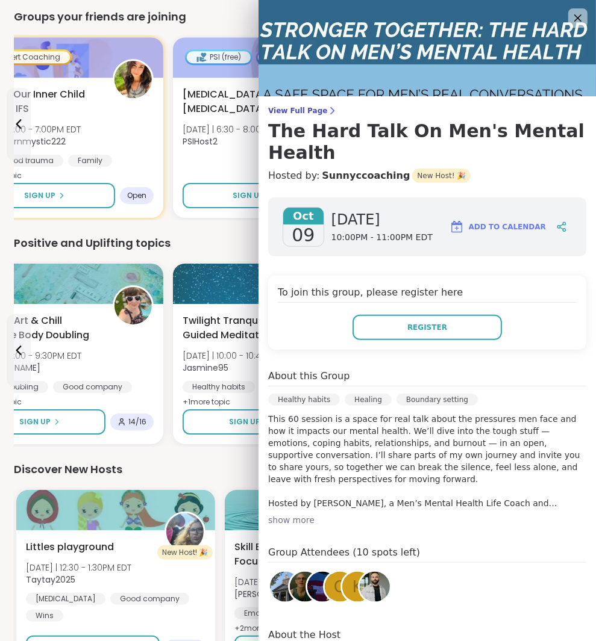
click at [233, 467] on div "Discover New Hosts" at bounding box center [297, 469] width 567 height 17
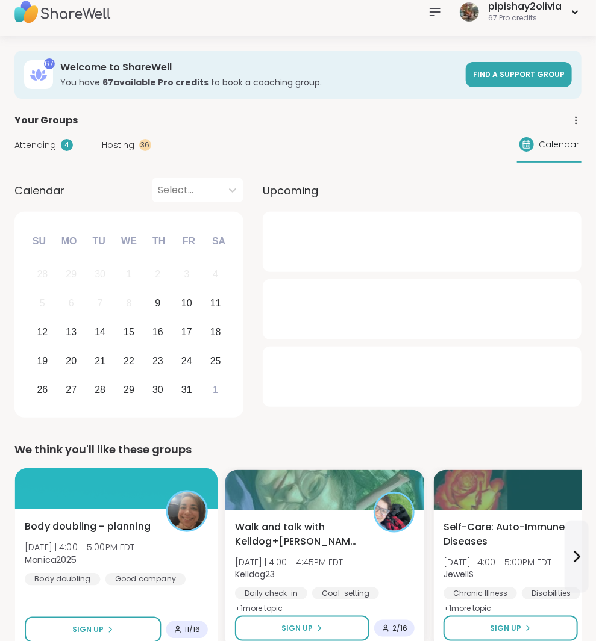
scroll to position [11, 0]
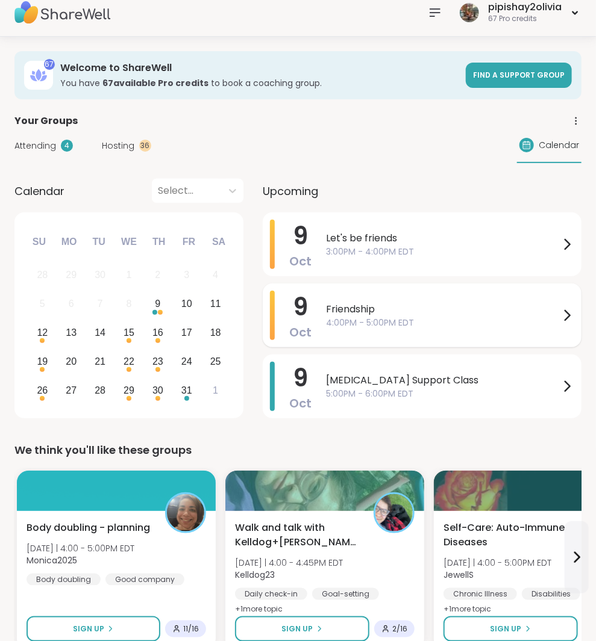
click at [299, 314] on span "9" at bounding box center [300, 307] width 15 height 34
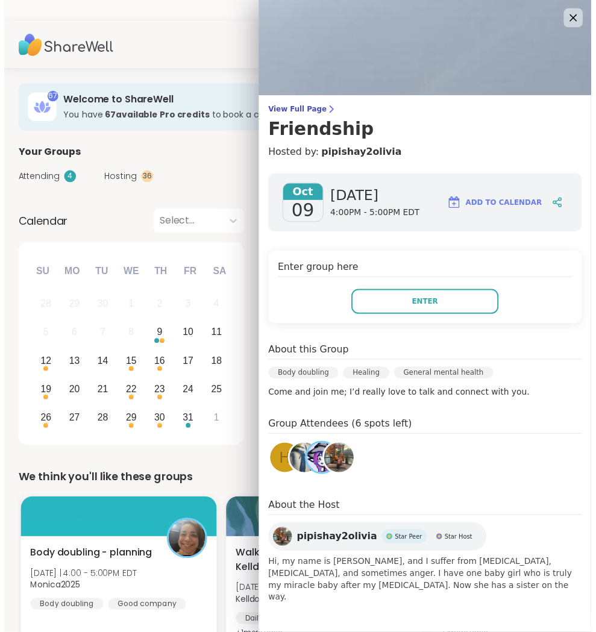
scroll to position [0, 0]
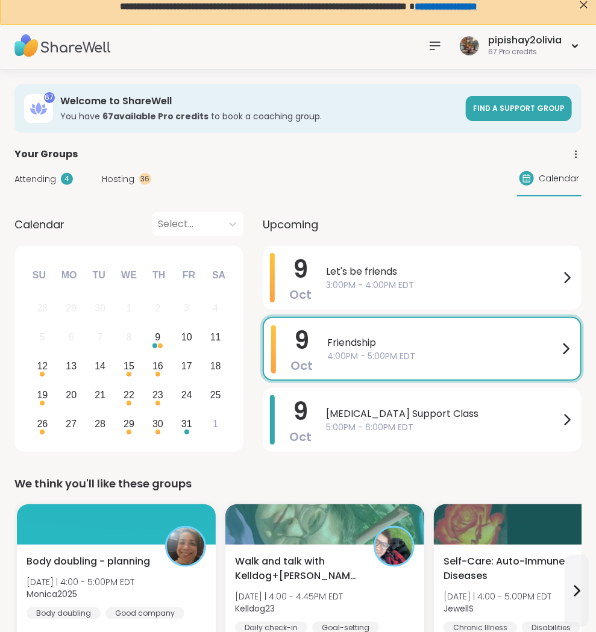
click at [30, 178] on span "Attending" at bounding box center [35, 179] width 42 height 13
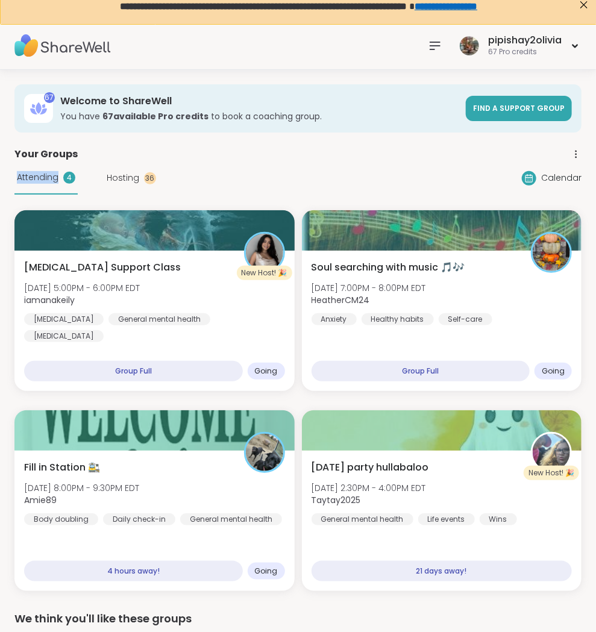
click at [30, 177] on span "Attending" at bounding box center [38, 177] width 42 height 13
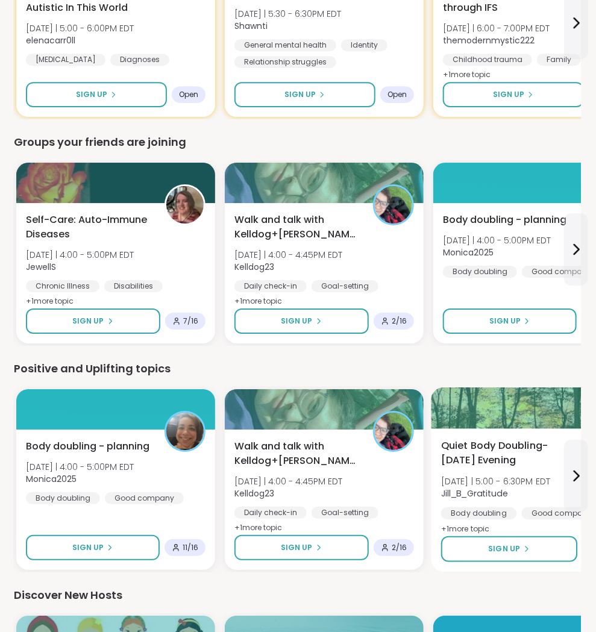
scroll to position [1224, 1]
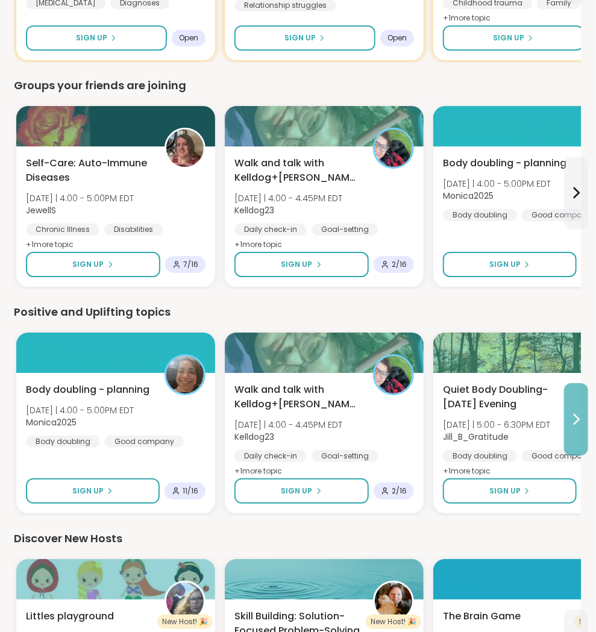
click at [576, 418] on icon at bounding box center [576, 419] width 5 height 10
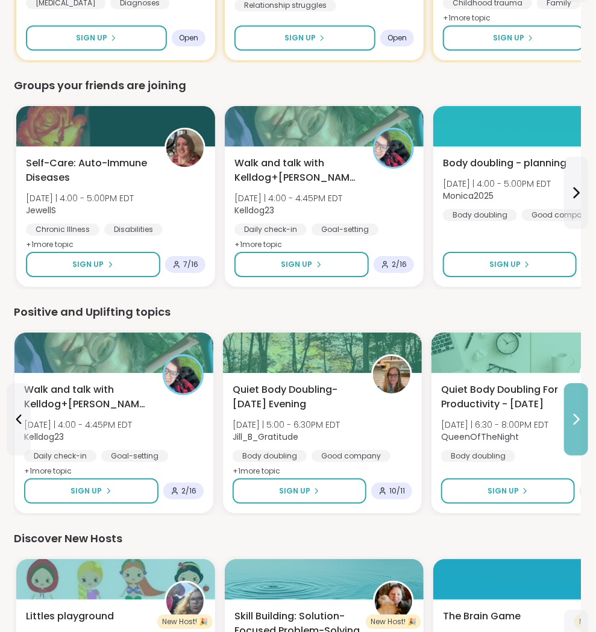
click at [564, 403] on button at bounding box center [576, 419] width 24 height 72
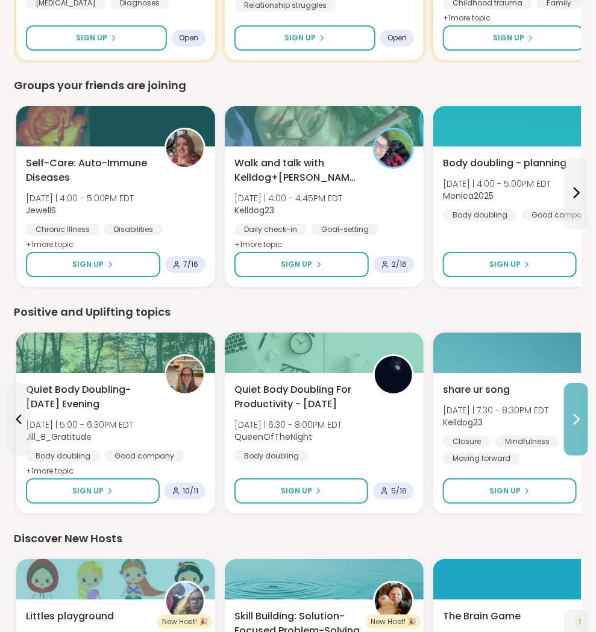
click at [564, 403] on button at bounding box center [576, 419] width 24 height 72
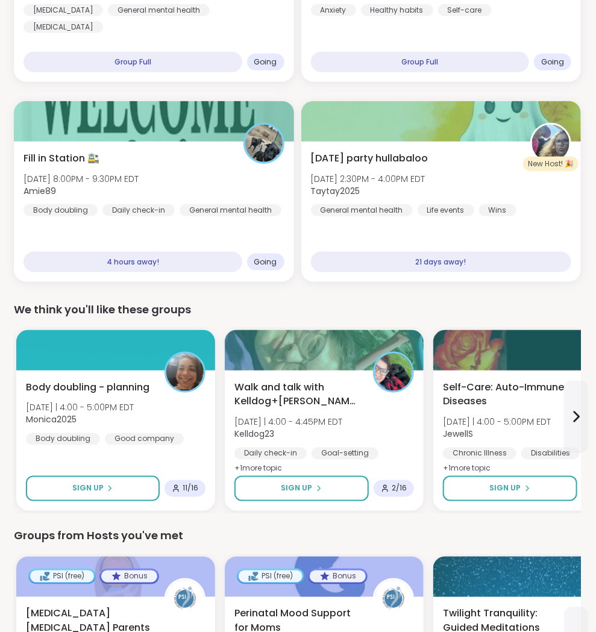
scroll to position [319, 1]
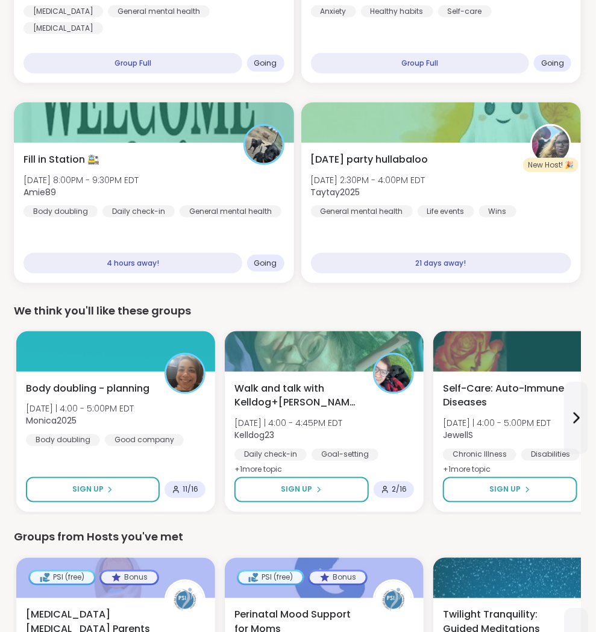
click at [511, 543] on div "Groups from Hosts you've met PSI (free) Bonus NICU Postpartum Parents Thu 10/9 …" at bounding box center [297, 635] width 567 height 212
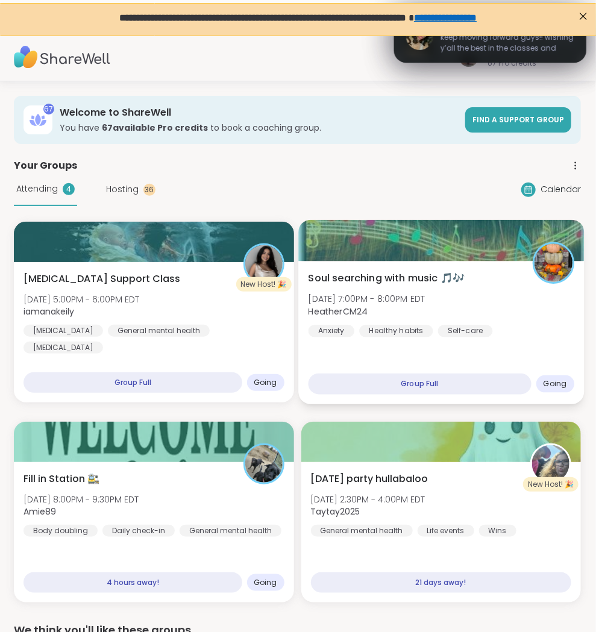
scroll to position [0, 1]
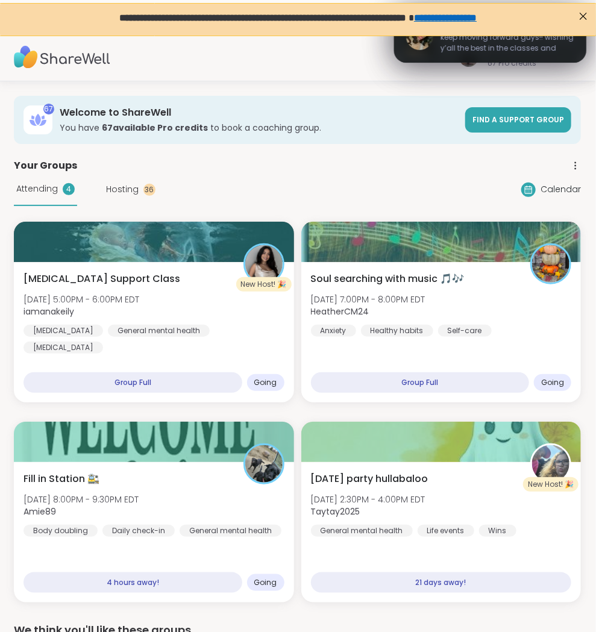
click at [495, 54] on span "keep moving forward guys!! wishing y’all the best in the classes and graduation…" at bounding box center [507, 44] width 134 height 24
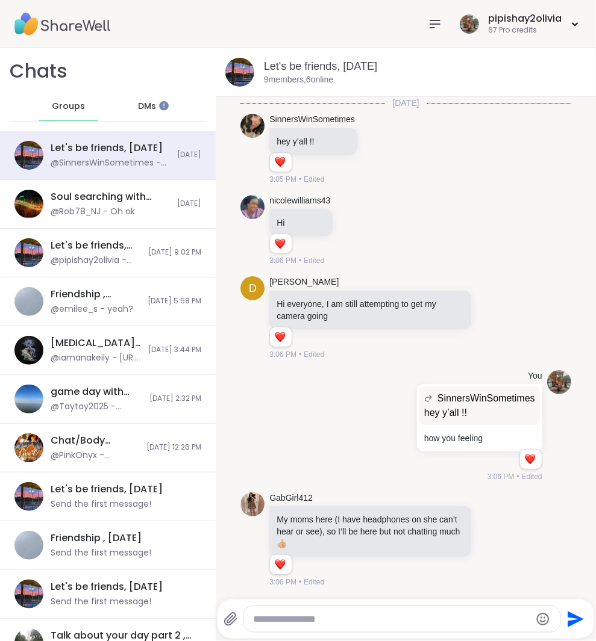
click at [443, 25] on nav at bounding box center [435, 24] width 24 height 24
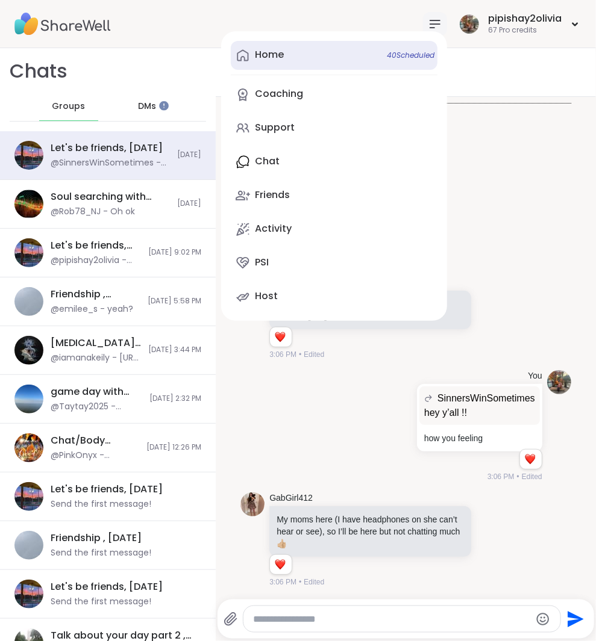
click at [322, 59] on link "Home 40 Scheduled" at bounding box center [334, 55] width 207 height 29
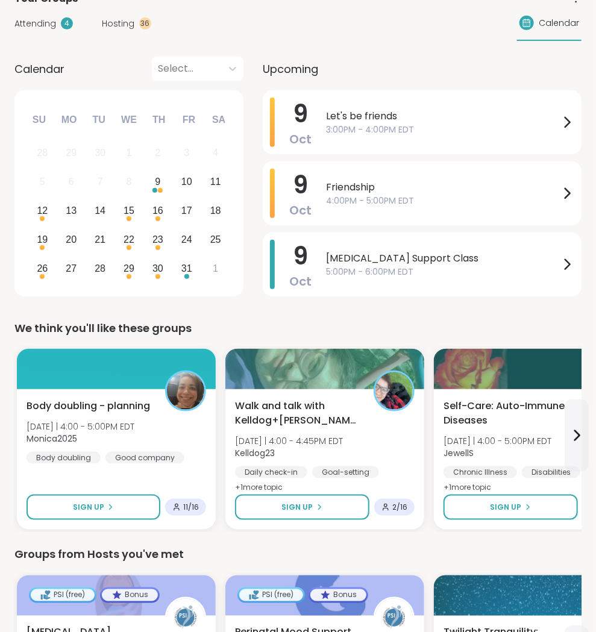
scroll to position [202, 0]
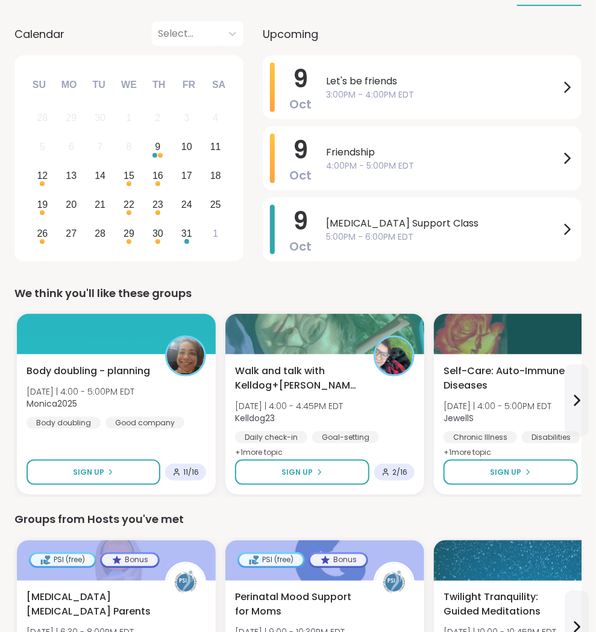
click at [305, 293] on div "We think you'll like these groups" at bounding box center [297, 293] width 567 height 17
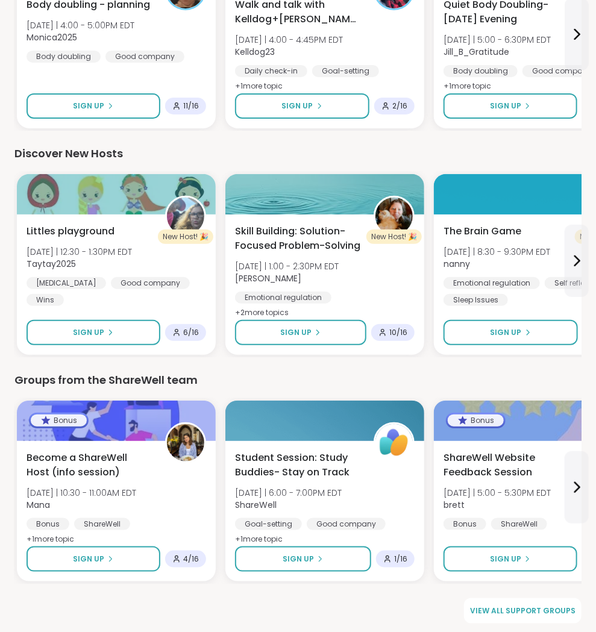
scroll to position [1472, 0]
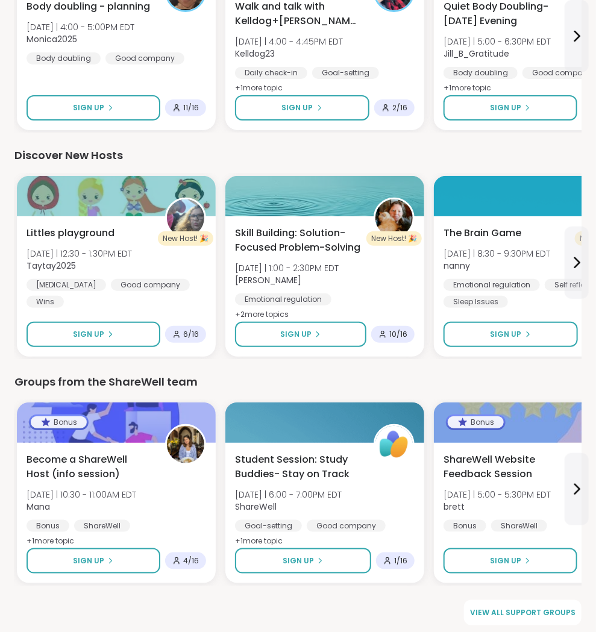
click at [155, 383] on div "Groups from the ShareWell team" at bounding box center [297, 381] width 567 height 17
drag, startPoint x: 195, startPoint y: 376, endPoint x: 10, endPoint y: 379, distance: 185.5
click at [286, 379] on div "Groups from the ShareWell team" at bounding box center [297, 381] width 567 height 17
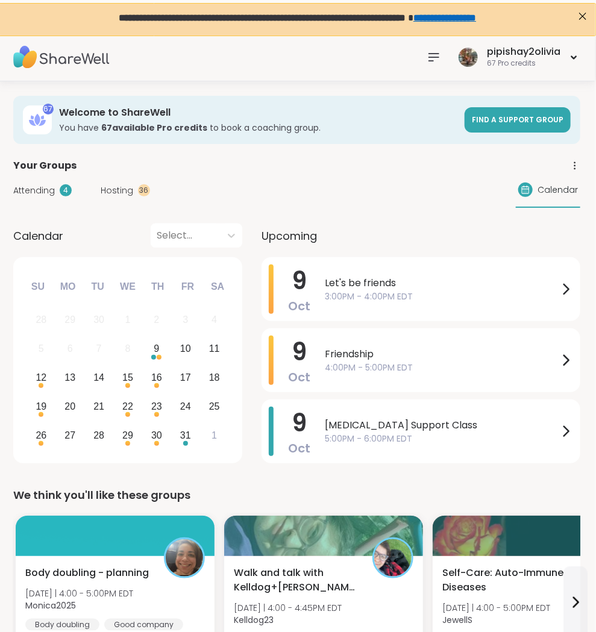
scroll to position [0, 1]
click at [373, 20] on span "**********" at bounding box center [261, 17] width 287 height 9
click at [475, 17] on link "**********" at bounding box center [444, 17] width 63 height 8
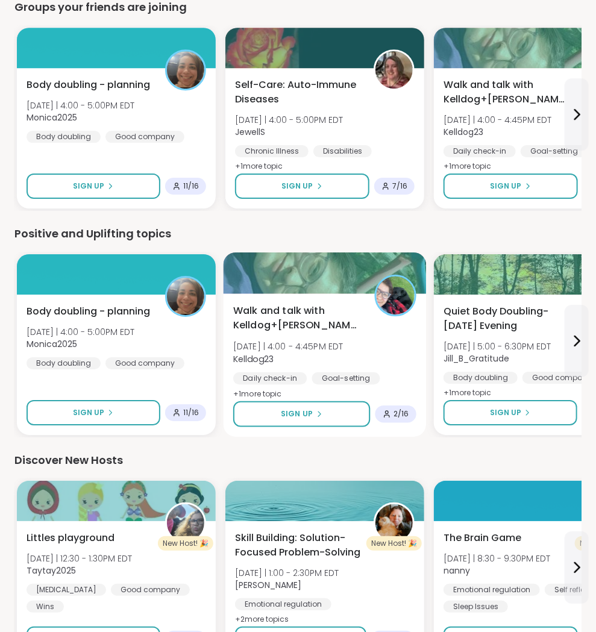
scroll to position [1229, 0]
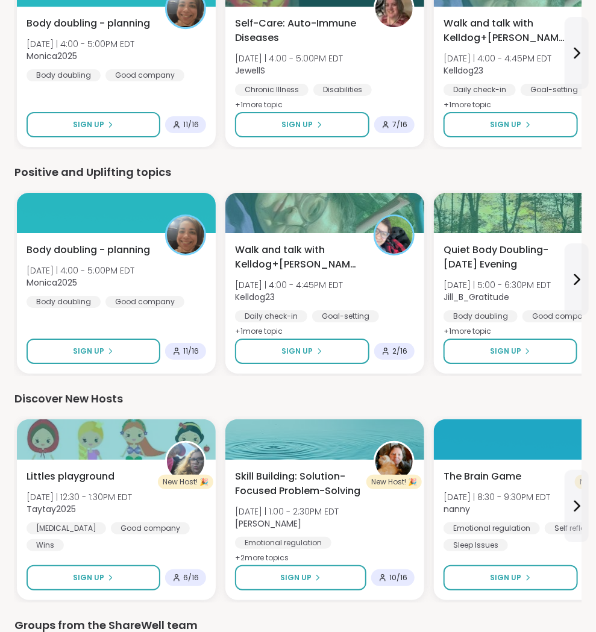
drag, startPoint x: 361, startPoint y: 397, endPoint x: 386, endPoint y: 395, distance: 25.4
click at [386, 395] on div "Discover New Hosts" at bounding box center [297, 398] width 567 height 17
drag, startPoint x: 386, startPoint y: 395, endPoint x: 435, endPoint y: 399, distance: 49.0
click at [440, 402] on div "Discover New Hosts" at bounding box center [297, 398] width 567 height 17
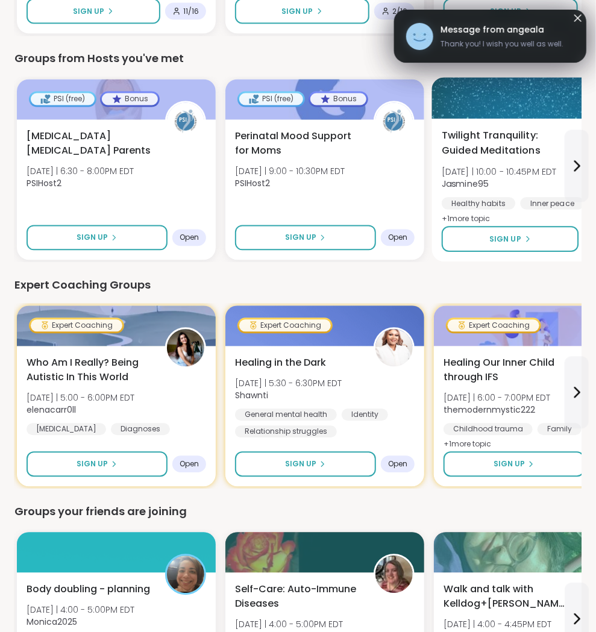
scroll to position [576, 0]
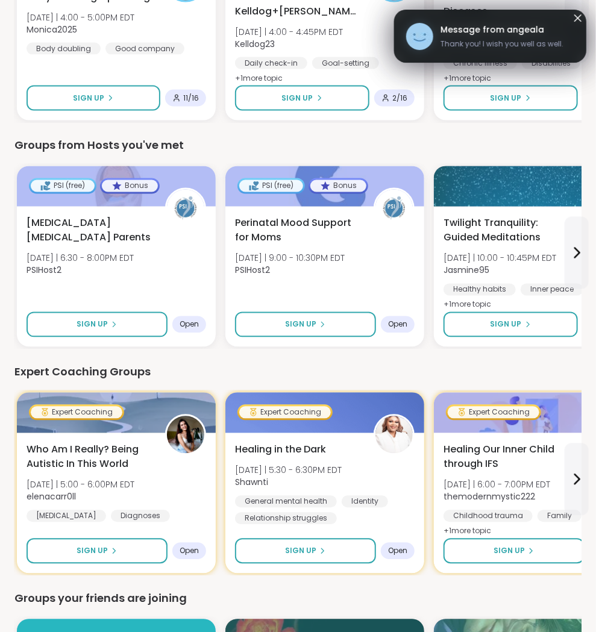
click at [531, 37] on div "Message from angeala Thank you! I wish you well as well." at bounding box center [501, 36] width 123 height 26
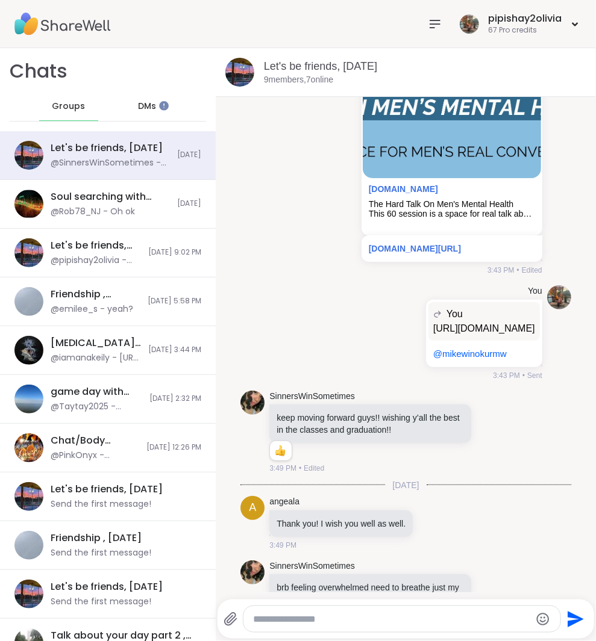
scroll to position [2261, 0]
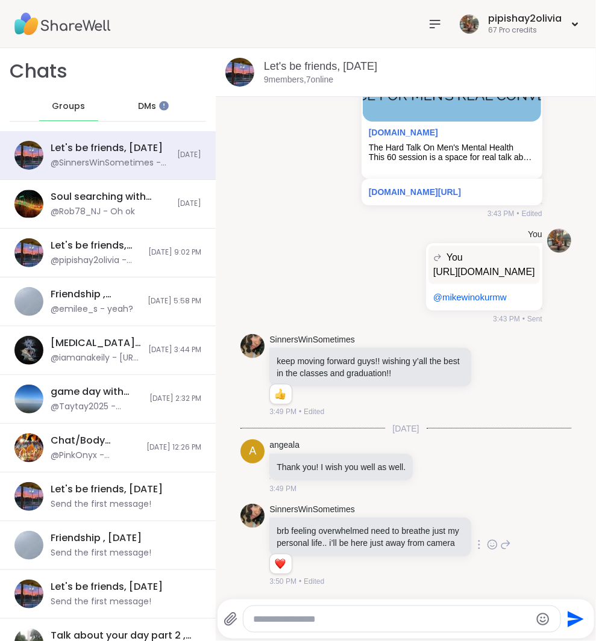
click at [487, 541] on icon at bounding box center [491, 545] width 9 height 9
click at [487, 523] on div "Select Reaction: Heart" at bounding box center [492, 525] width 11 height 11
click at [63, 111] on div "Groups 1" at bounding box center [68, 106] width 59 height 29
click at [487, 539] on icon at bounding box center [492, 545] width 11 height 12
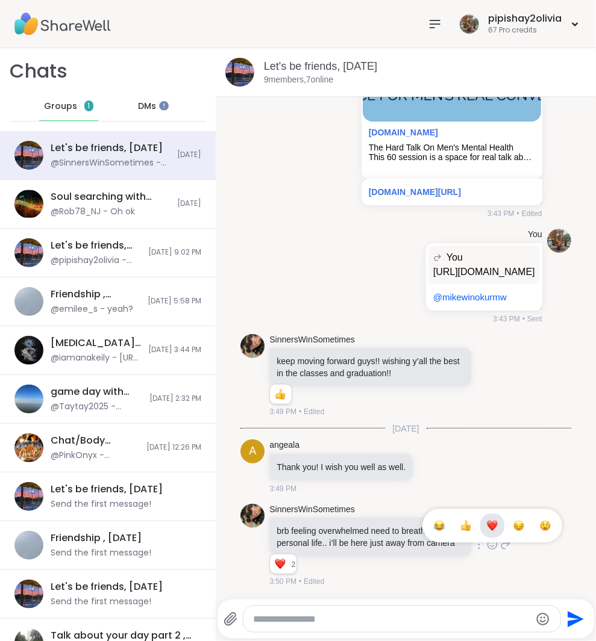
click at [463, 519] on button "Select Reaction: Thumbs up" at bounding box center [466, 526] width 24 height 24
click at [70, 113] on div "Groups 1" at bounding box center [68, 106] width 59 height 29
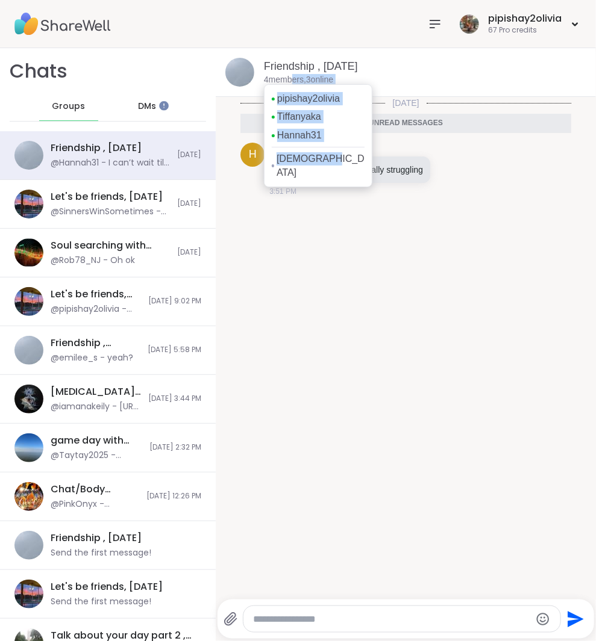
drag, startPoint x: 290, startPoint y: 76, endPoint x: 314, endPoint y: 173, distance: 99.3
click at [314, 97] on div "Friendship , Oct 09 4 members, 3 online pipishay2olivia Tiffanyaka Hannah31 Kar…" at bounding box center [406, 72] width 380 height 49
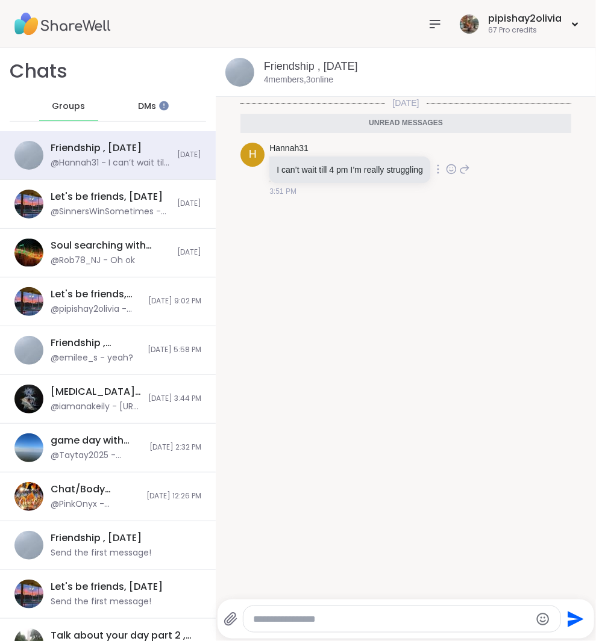
click at [314, 176] on div "I can’t wait till 4 pm I’m really struggling" at bounding box center [349, 170] width 161 height 27
click at [433, 23] on icon at bounding box center [435, 23] width 10 height 7
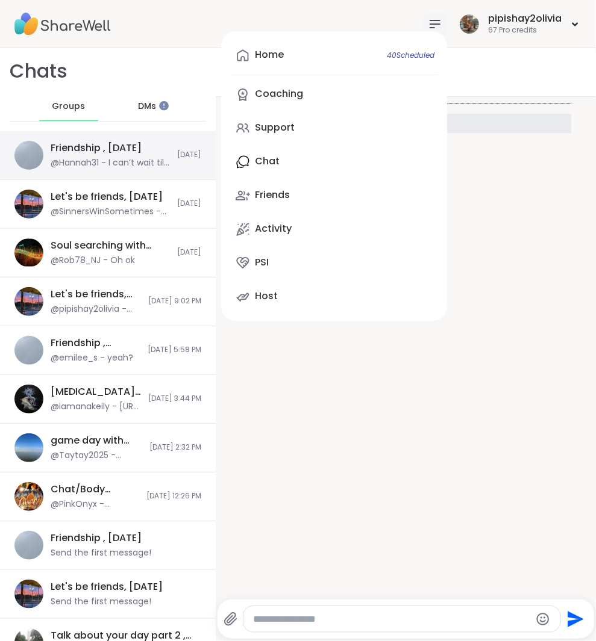
click at [161, 158] on div "@Hannah31 - I can’t wait till 4 pm I’m really struggling" at bounding box center [110, 163] width 119 height 12
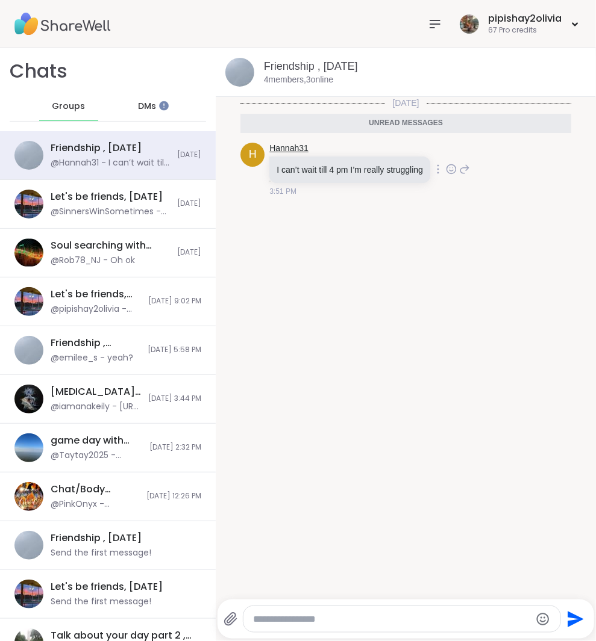
click at [293, 147] on link "Hannah31" at bounding box center [288, 149] width 39 height 12
click at [441, 30] on icon at bounding box center [435, 24] width 14 height 14
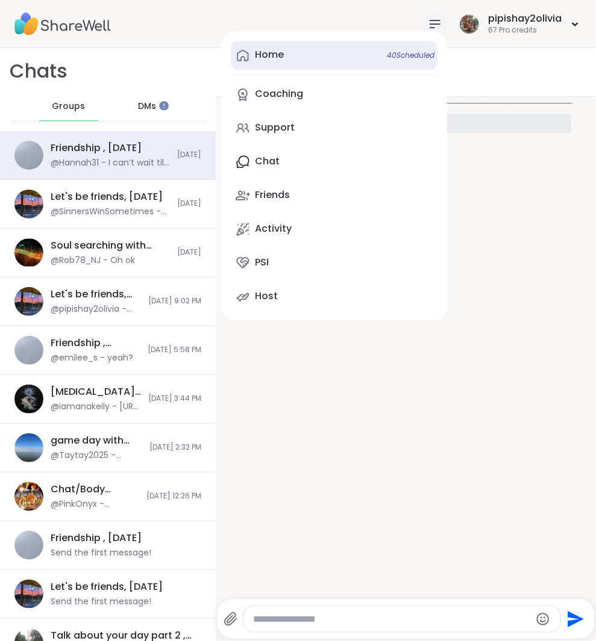
click at [327, 61] on link "Home 40 Scheduled" at bounding box center [334, 55] width 207 height 29
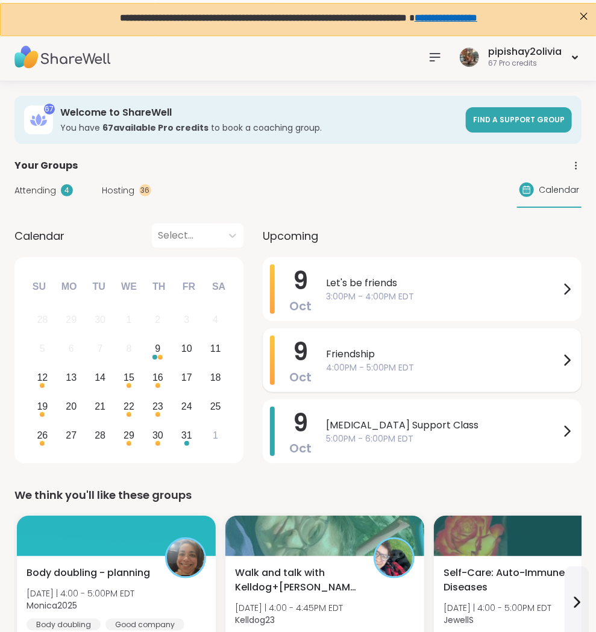
click at [358, 367] on span "4:00PM - 5:00PM EDT" at bounding box center [443, 367] width 234 height 13
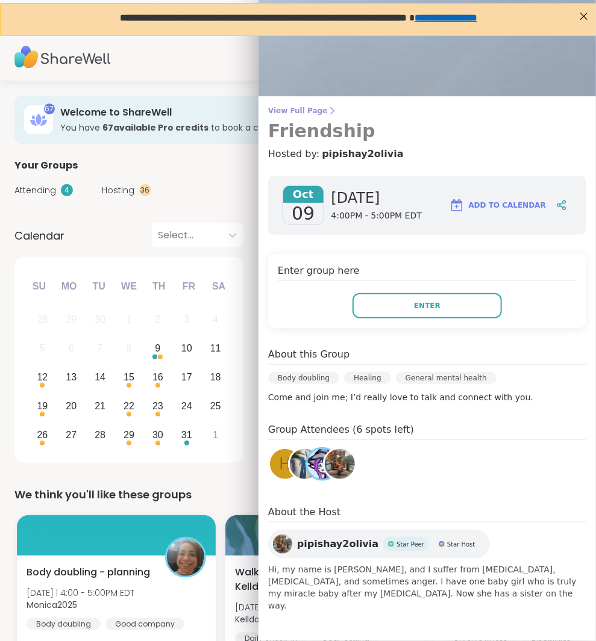
click at [308, 110] on span "View Full Page" at bounding box center [427, 111] width 318 height 10
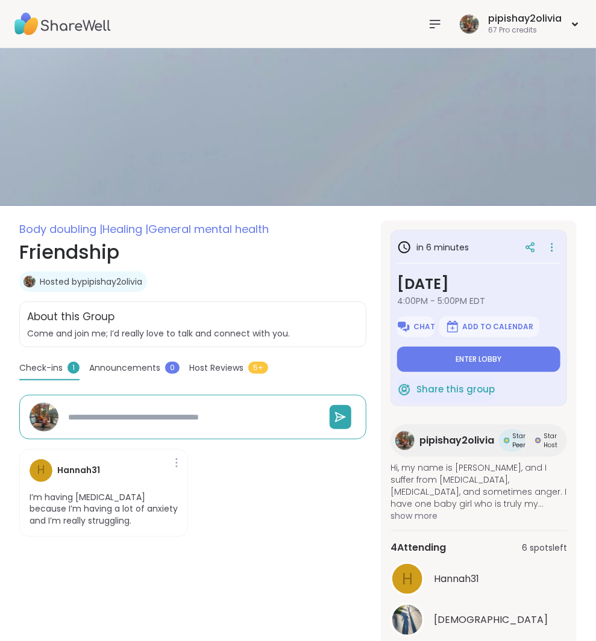
click at [438, 31] on nav at bounding box center [435, 24] width 24 height 24
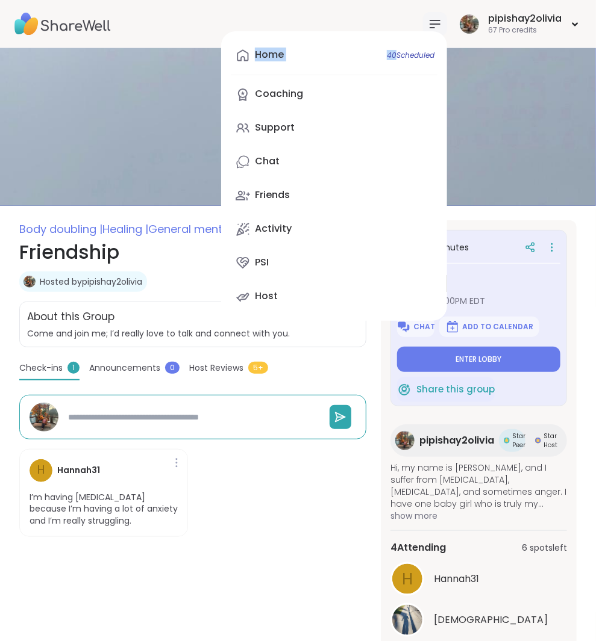
click at [438, 31] on div "Home 40 Scheduled Coaching Support Chat Friends Activity PSI Host" at bounding box center [334, 176] width 226 height 290
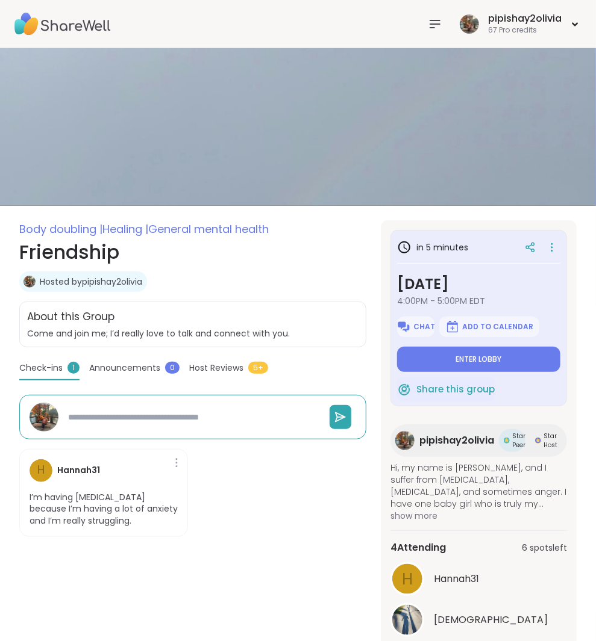
click at [438, 25] on icon at bounding box center [435, 24] width 14 height 14
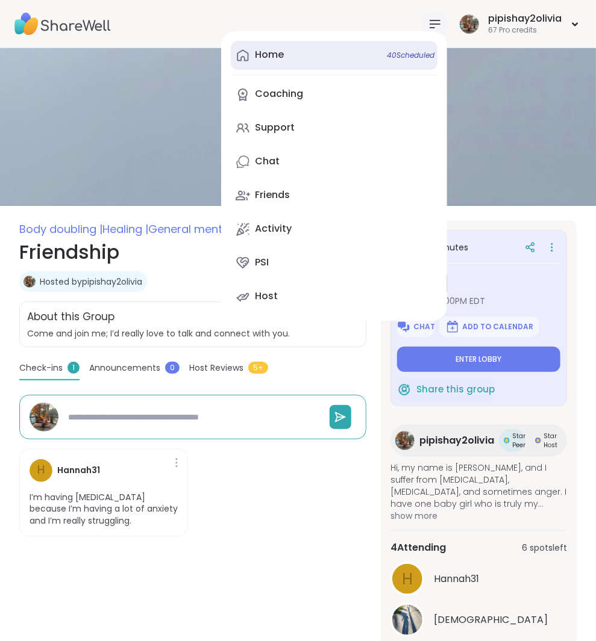
click at [287, 63] on link "Home 40 Scheduled" at bounding box center [334, 55] width 207 height 29
type textarea "*"
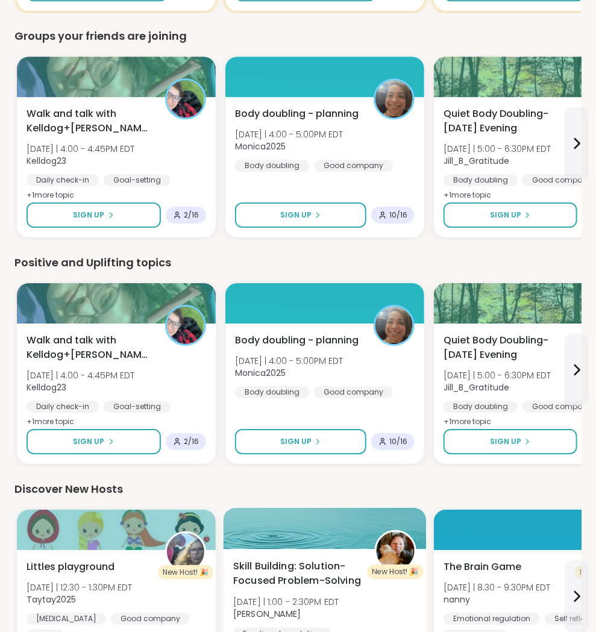
scroll to position [1091, 0]
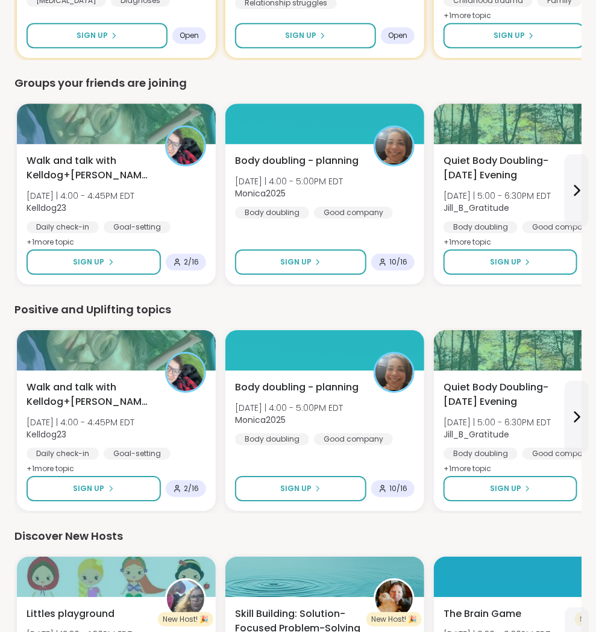
drag, startPoint x: 223, startPoint y: 523, endPoint x: 282, endPoint y: 521, distance: 59.1
click at [284, 522] on div "We think you'll like these groups Body doubling - planning Thu 10/9 | 4:00 - 5:…" at bounding box center [297, 200] width 567 height 1611
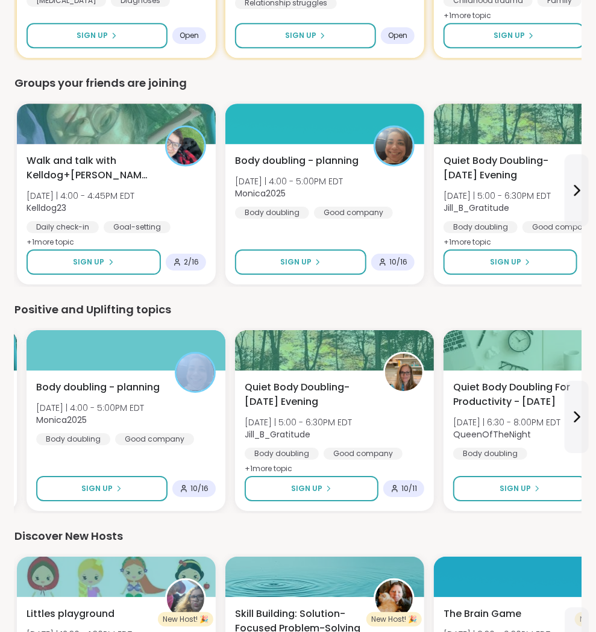
drag, startPoint x: 233, startPoint y: 375, endPoint x: 23, endPoint y: 501, distance: 244.7
click at [23, 501] on div "Walk and talk with Kelldog+Neisha🐶 Thu 10/9 | 4:00 - 4:45PM EDT Kelldog23 Daily…" at bounding box center [99, 421] width 567 height 186
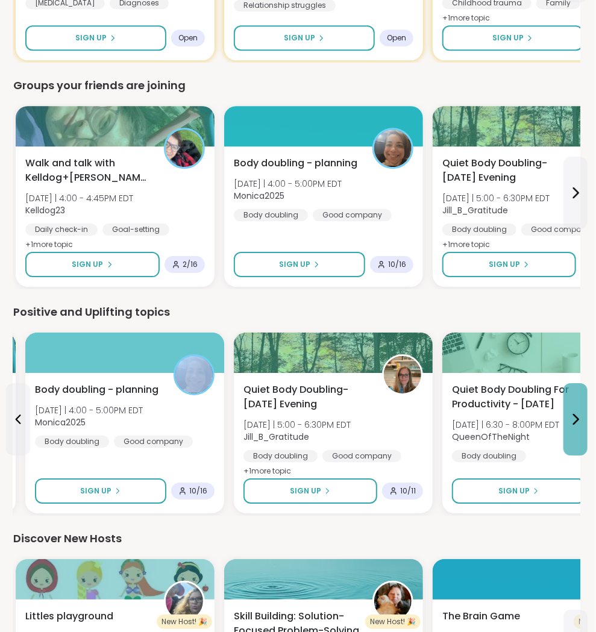
scroll to position [1089, 1]
click at [569, 412] on icon at bounding box center [575, 419] width 14 height 14
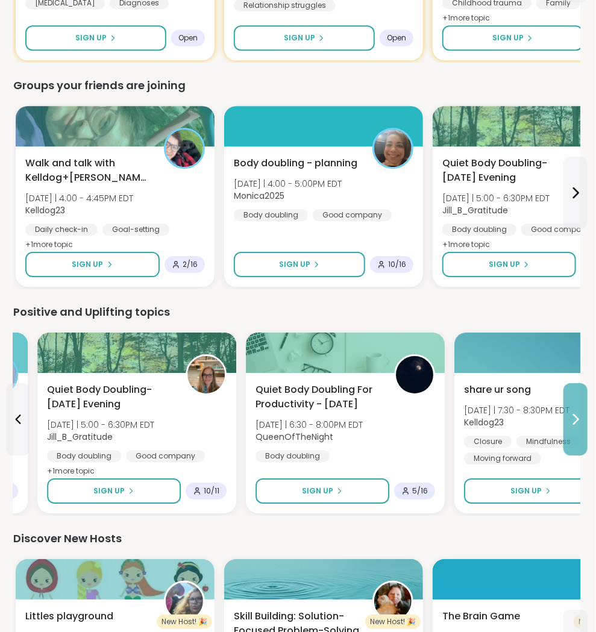
click at [569, 412] on icon at bounding box center [575, 419] width 14 height 14
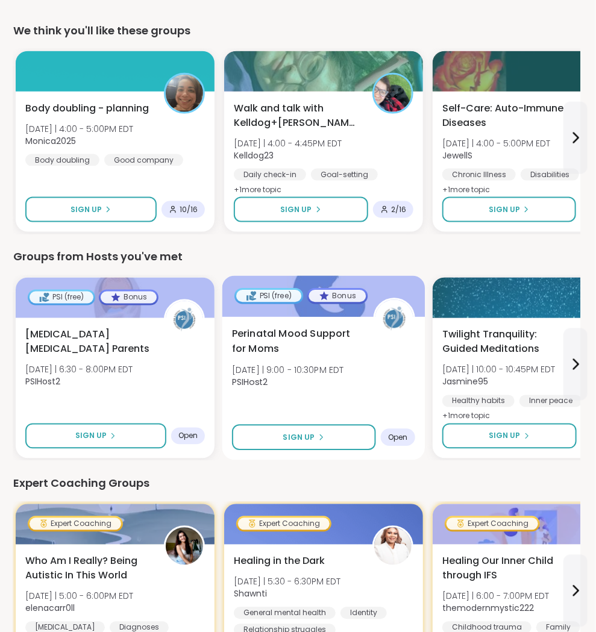
scroll to position [464, 1]
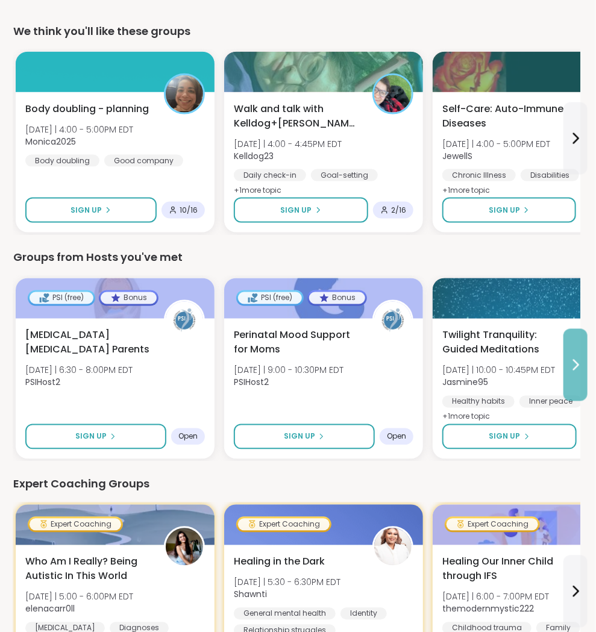
click at [578, 368] on icon at bounding box center [575, 365] width 14 height 14
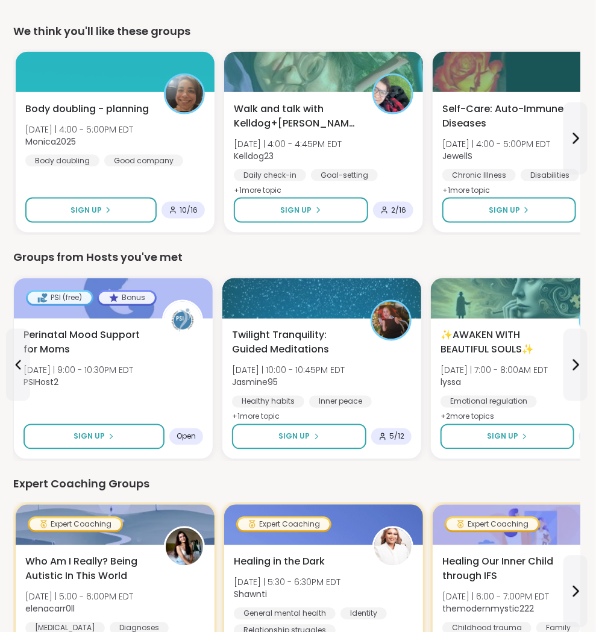
click at [591, 381] on div "67 Welcome to ShareWell You have 67 available Pro credit s to book a coaching g…" at bounding box center [297, 626] width 596 height 2016
click at [575, 374] on button at bounding box center [575, 365] width 24 height 72
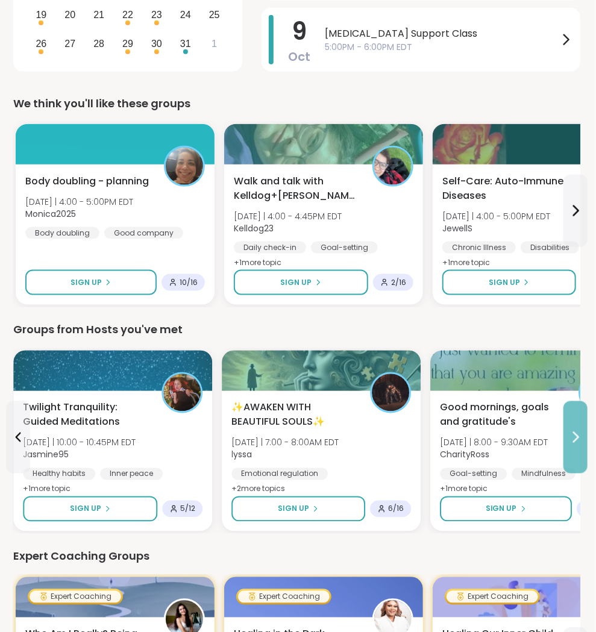
scroll to position [387, 1]
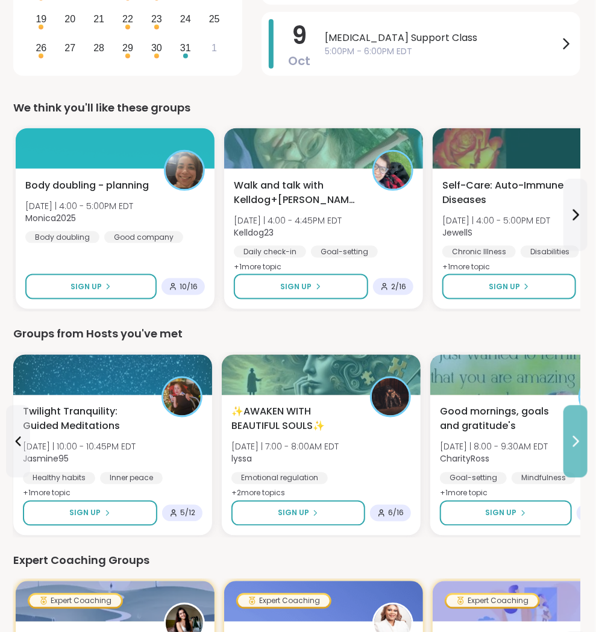
click at [581, 434] on icon at bounding box center [575, 441] width 14 height 14
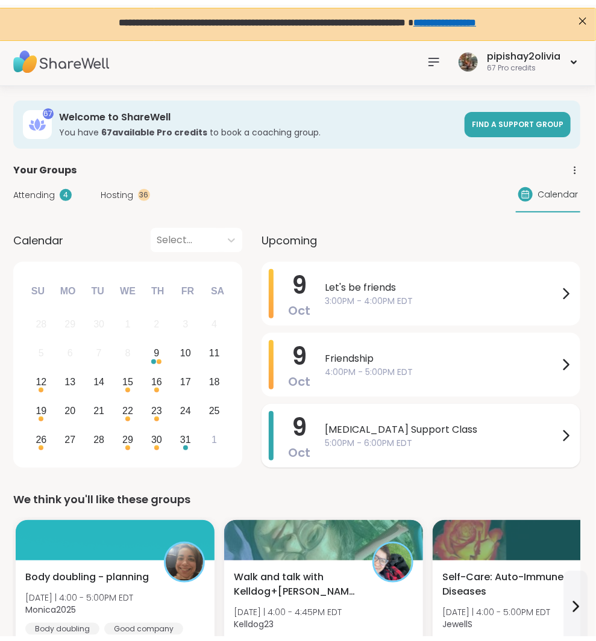
scroll to position [0, 1]
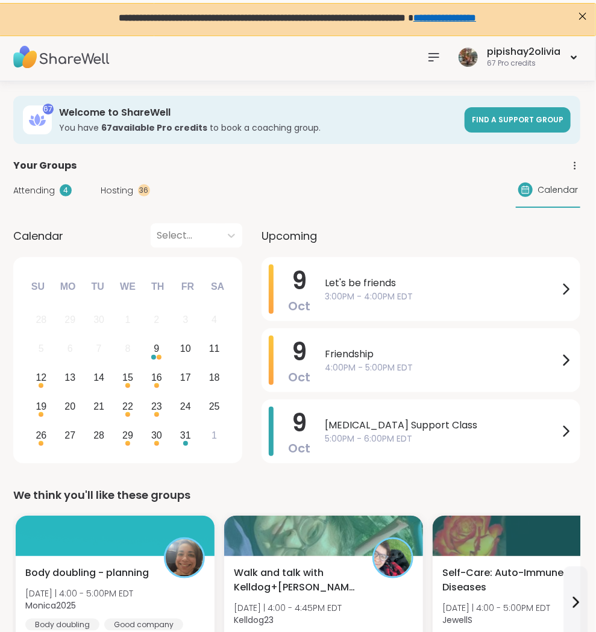
click at [110, 194] on span "Hosting" at bounding box center [117, 190] width 33 height 13
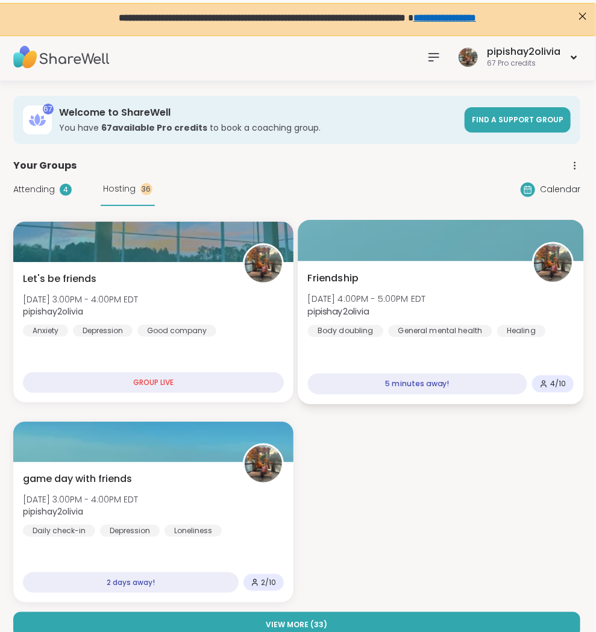
click at [425, 308] on span "pipishay2olivia" at bounding box center [366, 311] width 118 height 12
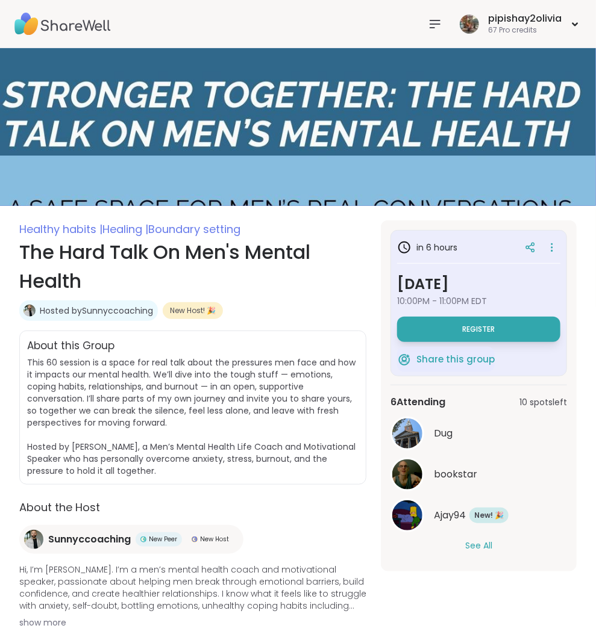
click at [478, 546] on button "See All" at bounding box center [478, 546] width 27 height 13
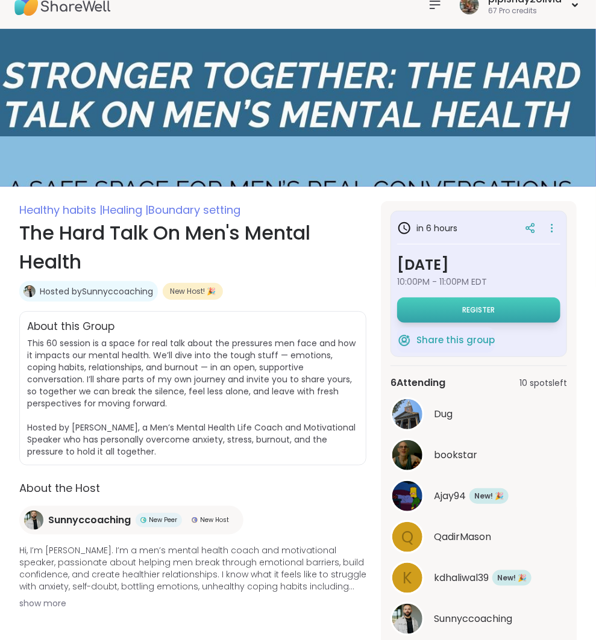
scroll to position [12, 0]
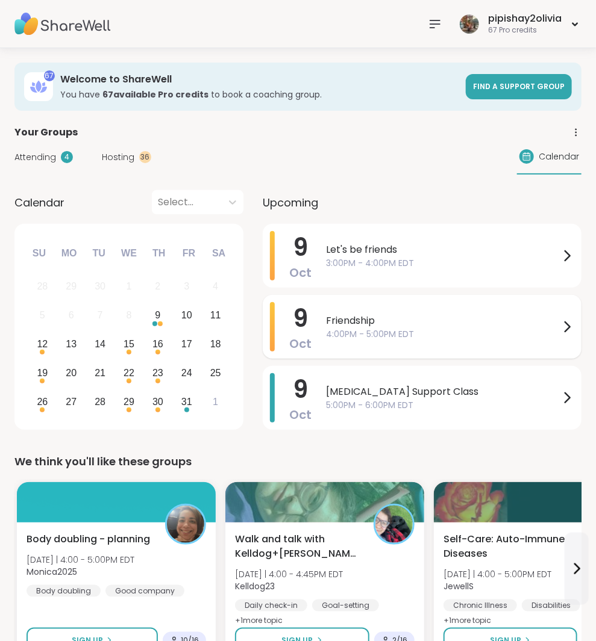
click at [376, 334] on div "[DATE] Friendship 4:00PM - 5:00PM EDT" at bounding box center [422, 327] width 319 height 64
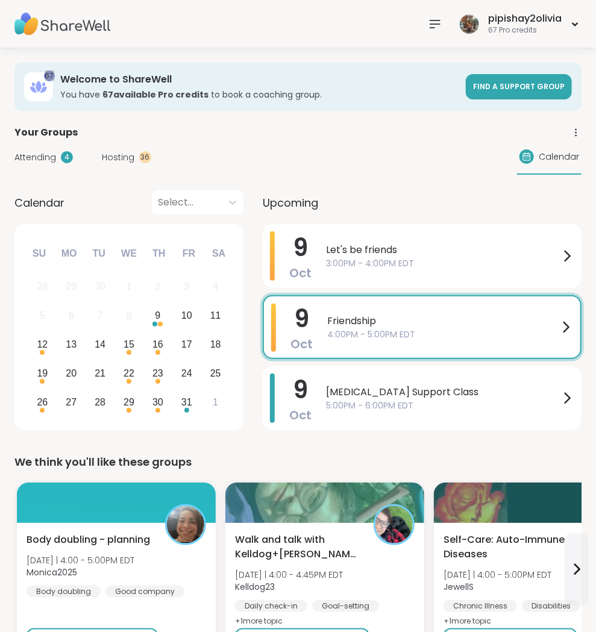
click at [582, 14] on div "pipishay2olivia 67 Pro credits" at bounding box center [298, 24] width 596 height 48
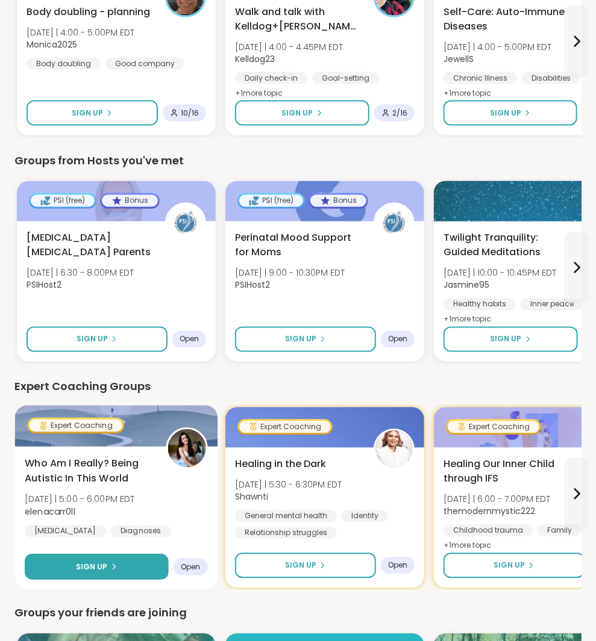
scroll to position [652, 0]
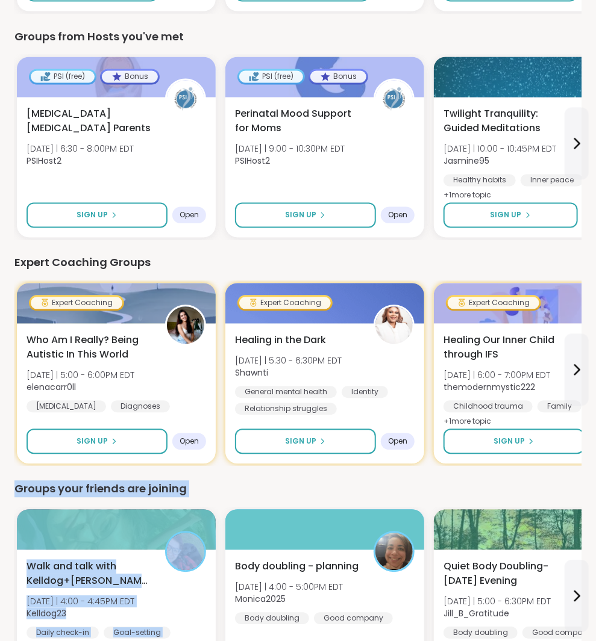
drag, startPoint x: 11, startPoint y: 488, endPoint x: 228, endPoint y: 499, distance: 217.1
click at [230, 501] on div "67 Welcome to ShareWell You have 67 available Pro credit s to book a coaching g…" at bounding box center [298, 404] width 596 height 2016
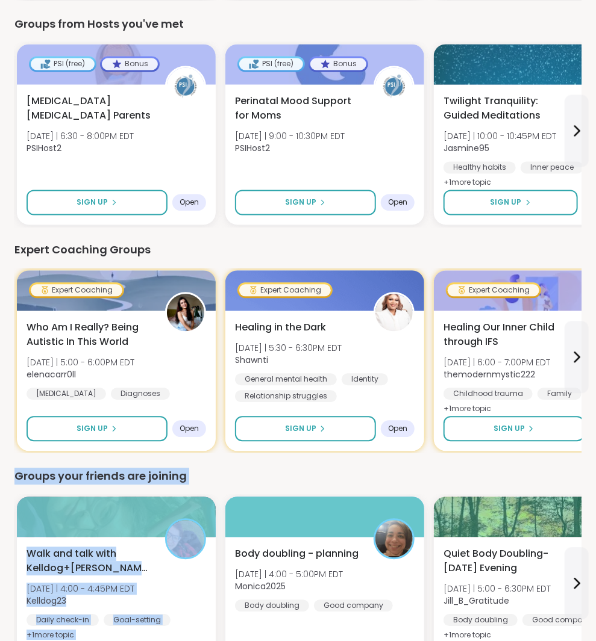
scroll to position [670, 0]
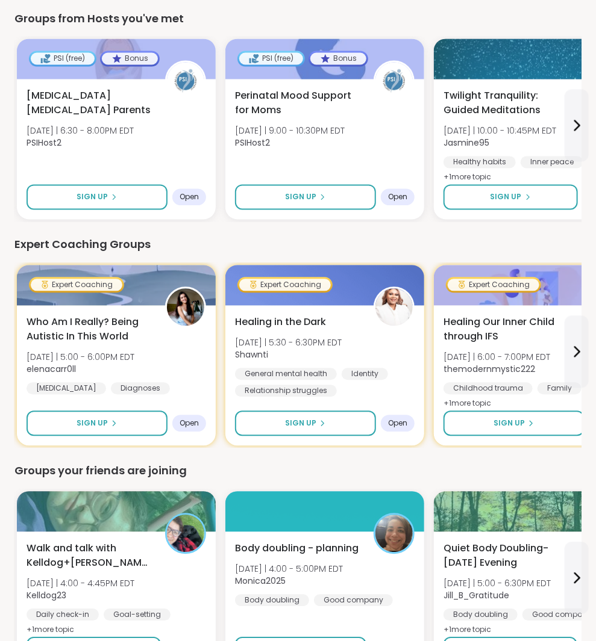
click at [234, 459] on div "We think you'll like these groups Body doubling - planning [DATE] | 4:00 - 5:00…" at bounding box center [297, 589] width 567 height 1611
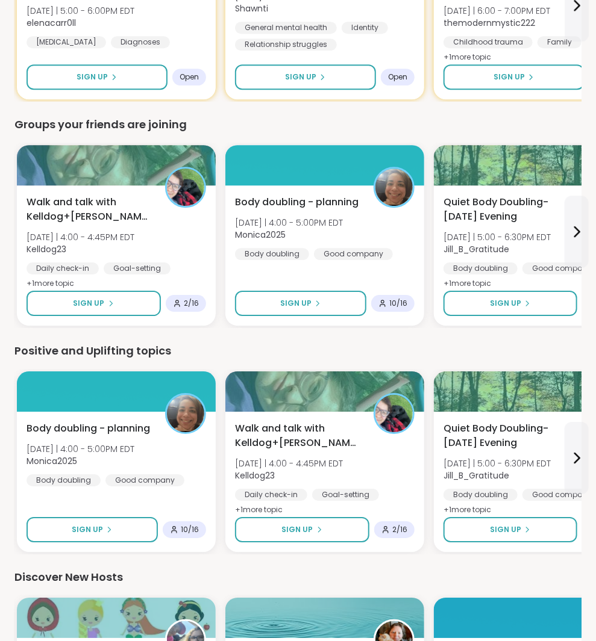
scroll to position [1165, 0]
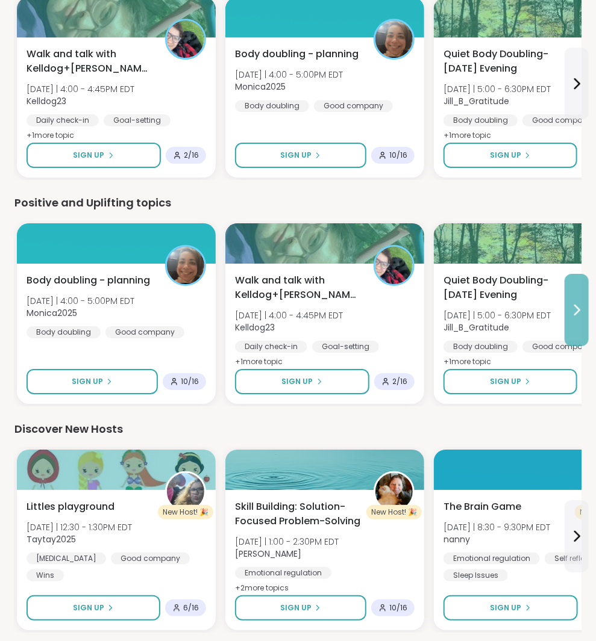
click at [575, 316] on button at bounding box center [576, 310] width 24 height 72
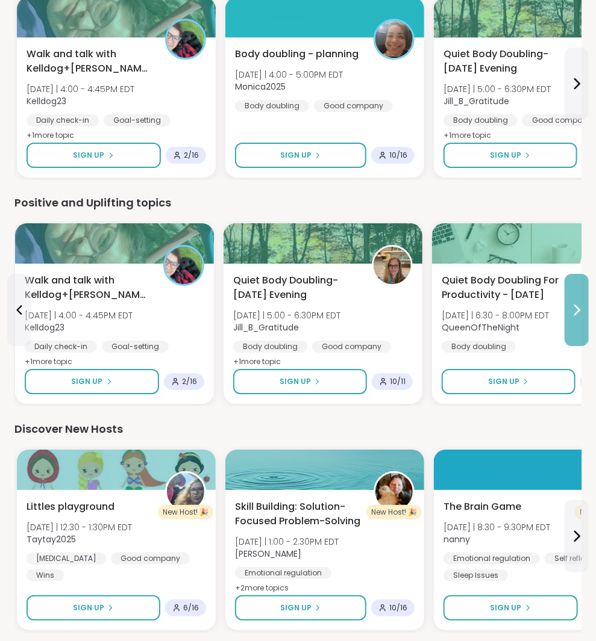
click at [580, 323] on button at bounding box center [576, 310] width 24 height 72
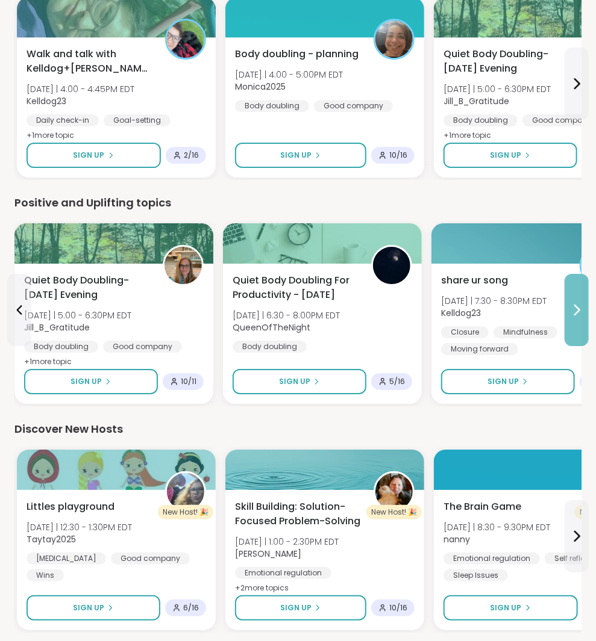
click at [581, 320] on button at bounding box center [576, 310] width 24 height 72
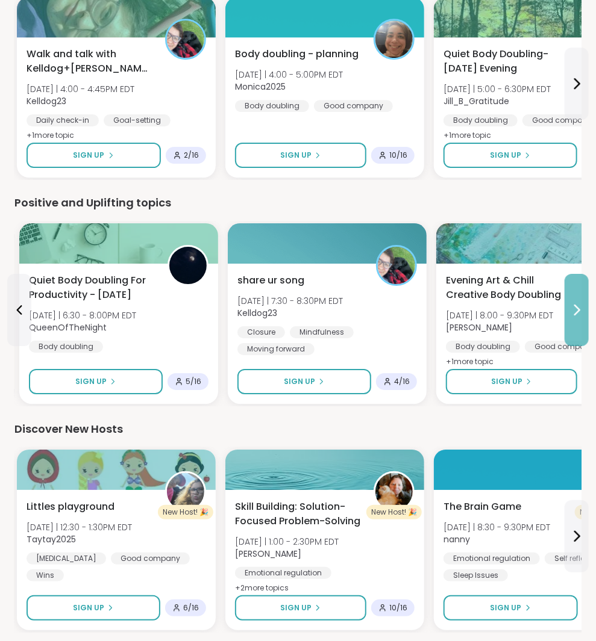
click at [581, 320] on button at bounding box center [576, 310] width 24 height 72
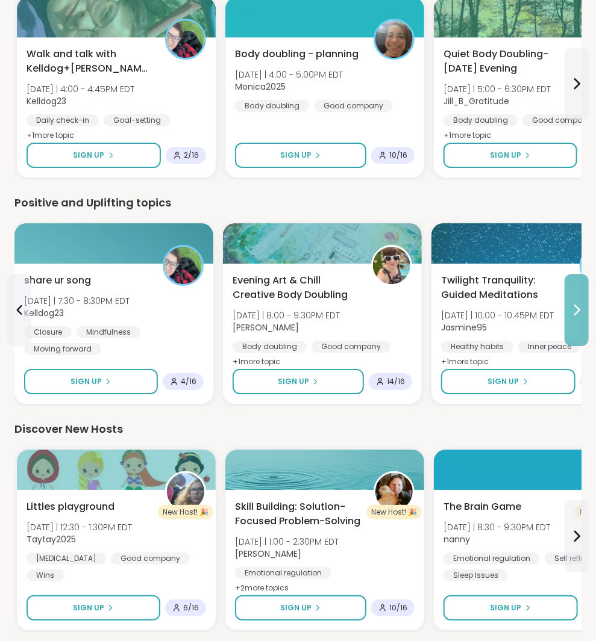
click at [575, 322] on button at bounding box center [576, 310] width 24 height 72
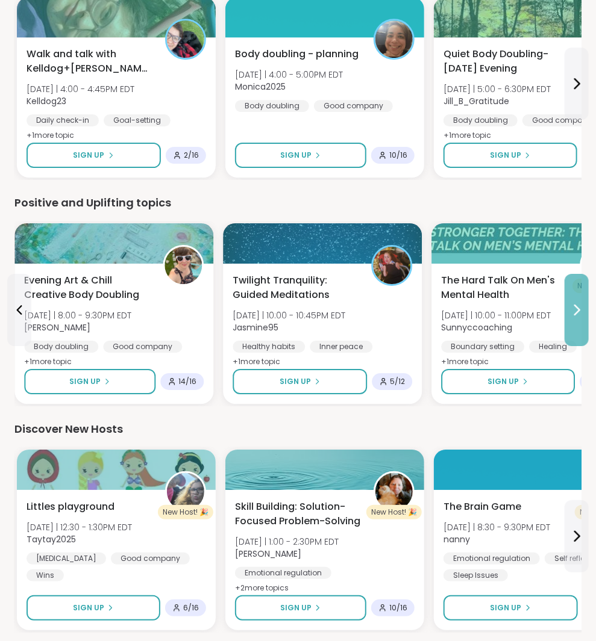
click at [573, 320] on button at bounding box center [576, 310] width 24 height 72
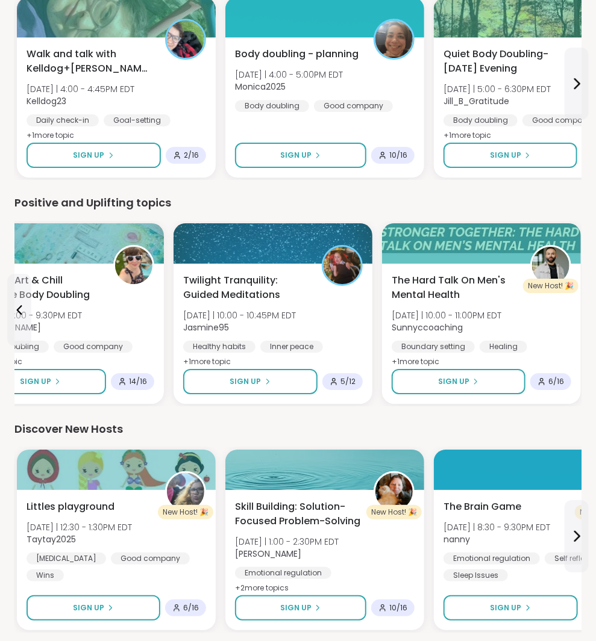
scroll to position [1364, 0]
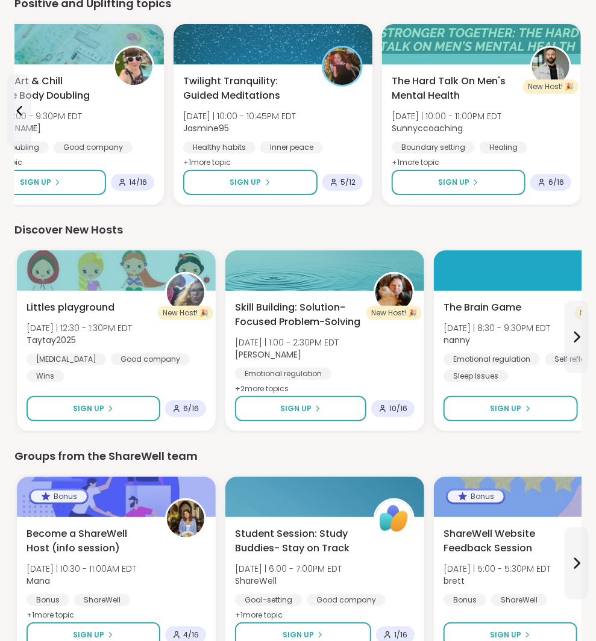
click at [228, 451] on div "Groups from the ShareWell team" at bounding box center [297, 456] width 567 height 17
drag, startPoint x: 185, startPoint y: 452, endPoint x: -2, endPoint y: 443, distance: 187.6
click at [172, 453] on div "Groups from the ShareWell team" at bounding box center [297, 456] width 567 height 17
drag, startPoint x: 202, startPoint y: 454, endPoint x: 16, endPoint y: 448, distance: 186.2
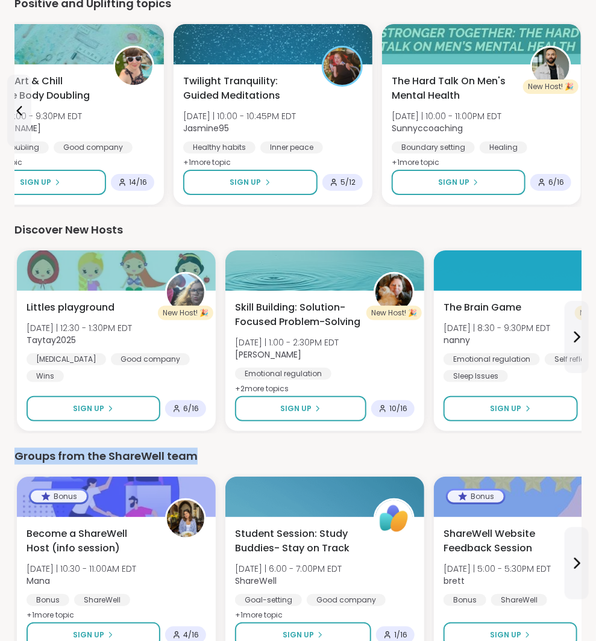
click at [15, 448] on div "Groups from the ShareWell team" at bounding box center [297, 456] width 567 height 17
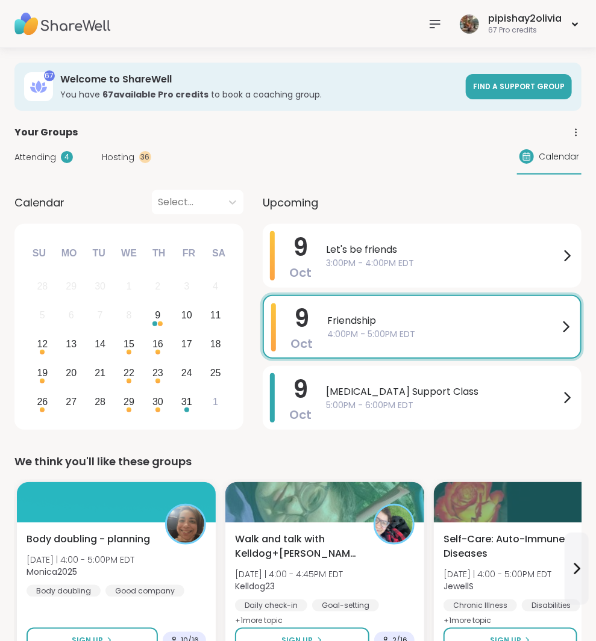
scroll to position [0, 0]
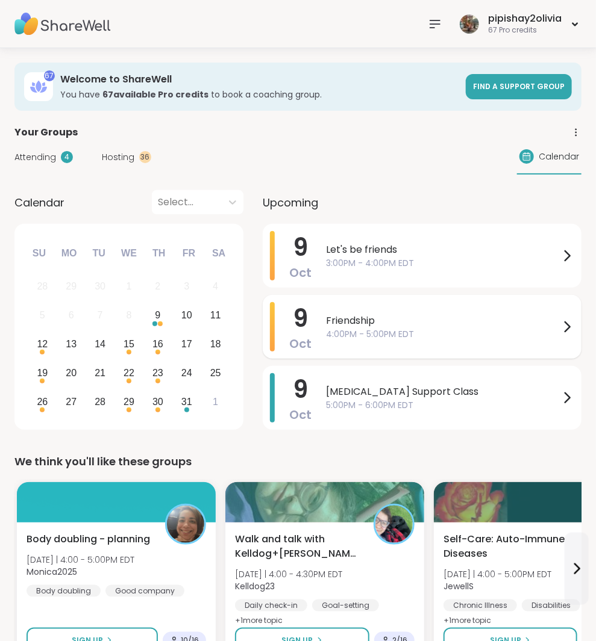
click at [332, 302] on div "Friendship 4:00PM - 5:00PM EDT" at bounding box center [450, 326] width 248 height 49
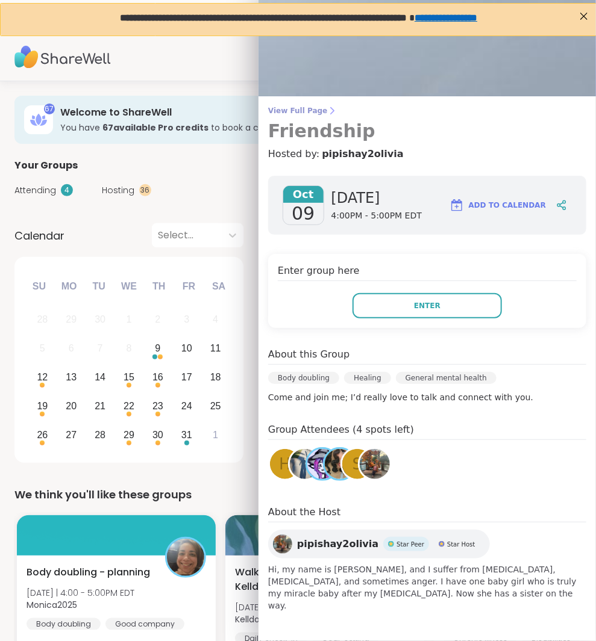
click at [331, 110] on icon at bounding box center [332, 111] width 3 height 7
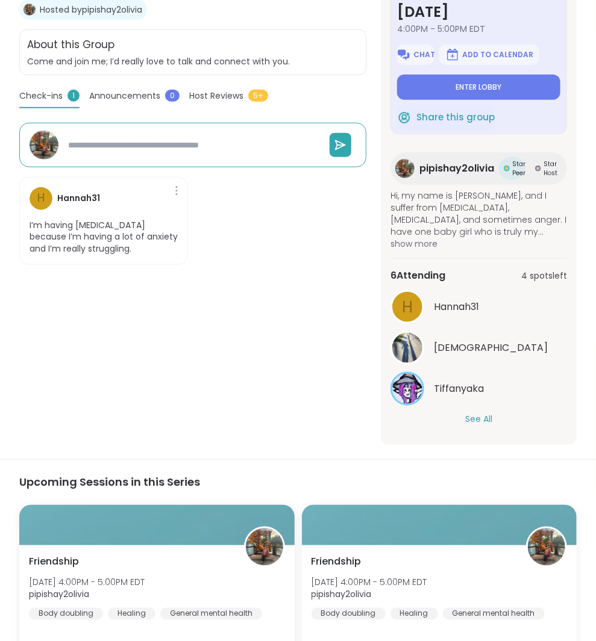
scroll to position [406, 0]
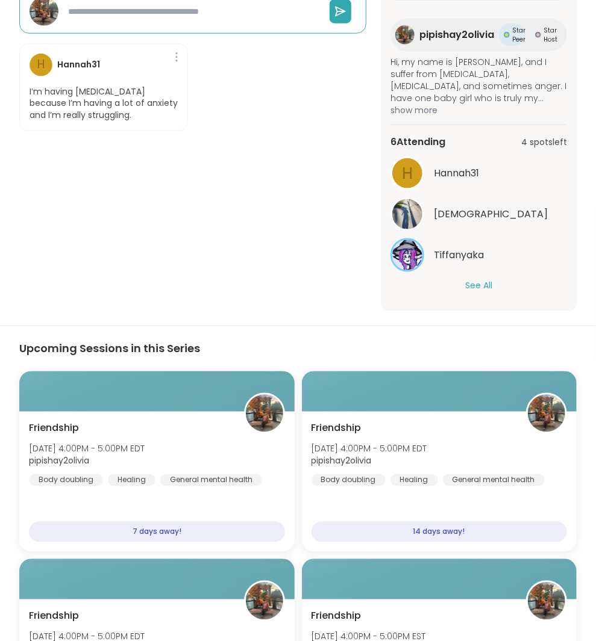
click at [472, 287] on button "See All" at bounding box center [478, 285] width 27 height 13
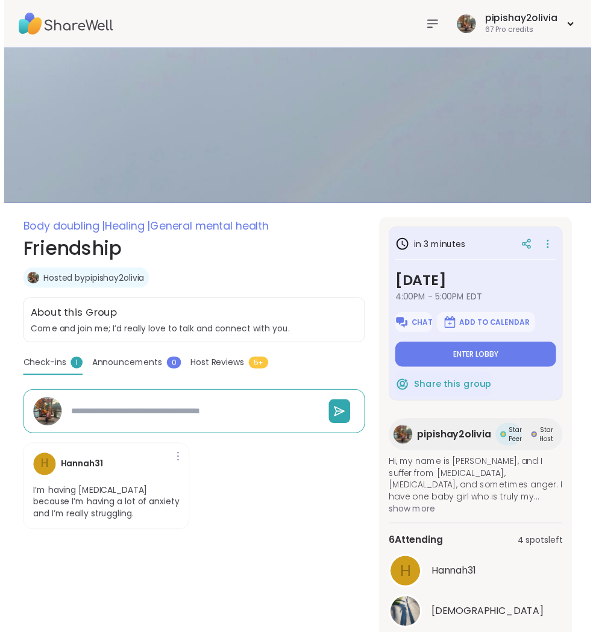
scroll to position [0, 0]
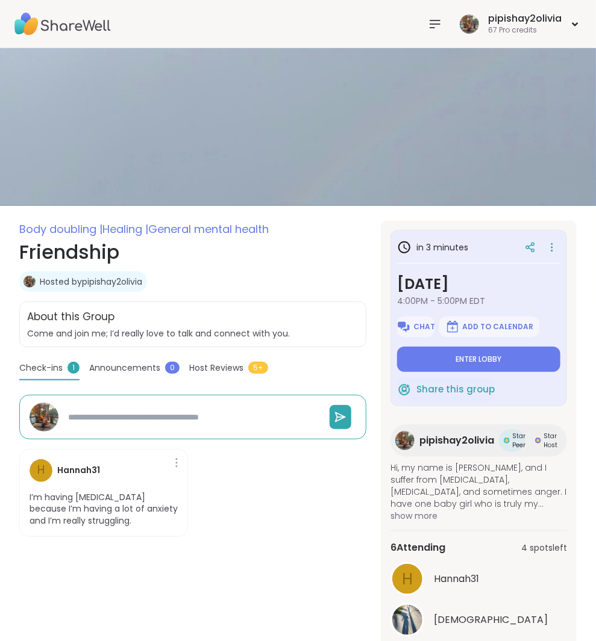
click at [438, 25] on icon at bounding box center [435, 24] width 14 height 14
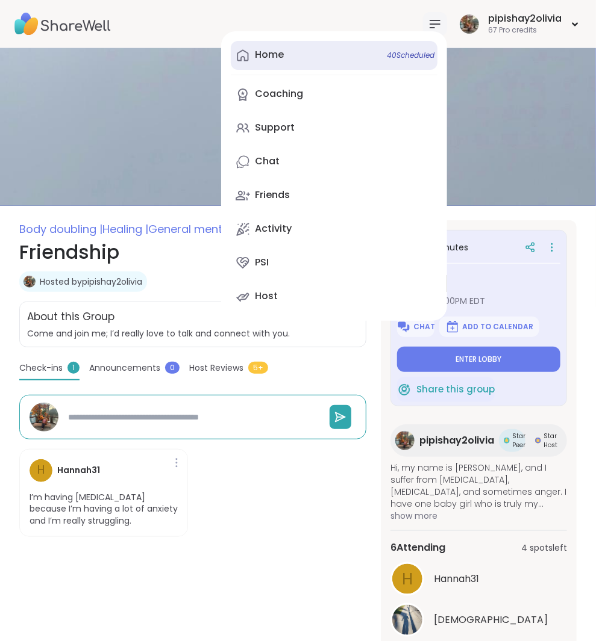
click at [332, 57] on link "Home 40 Scheduled" at bounding box center [334, 55] width 207 height 29
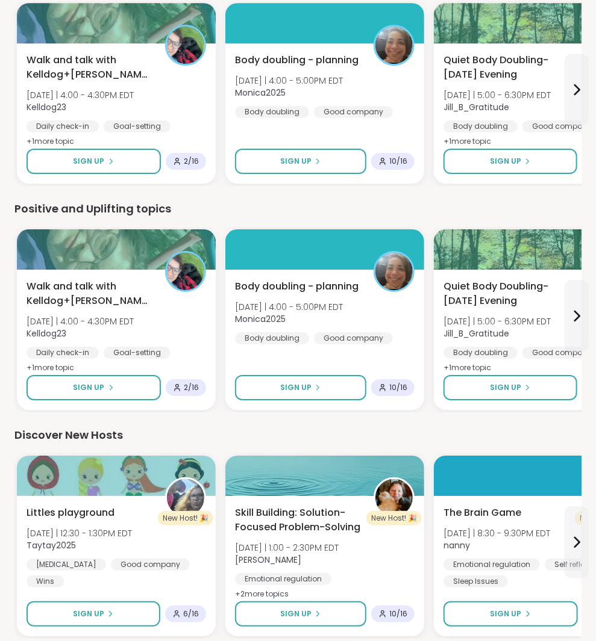
scroll to position [1167, 0]
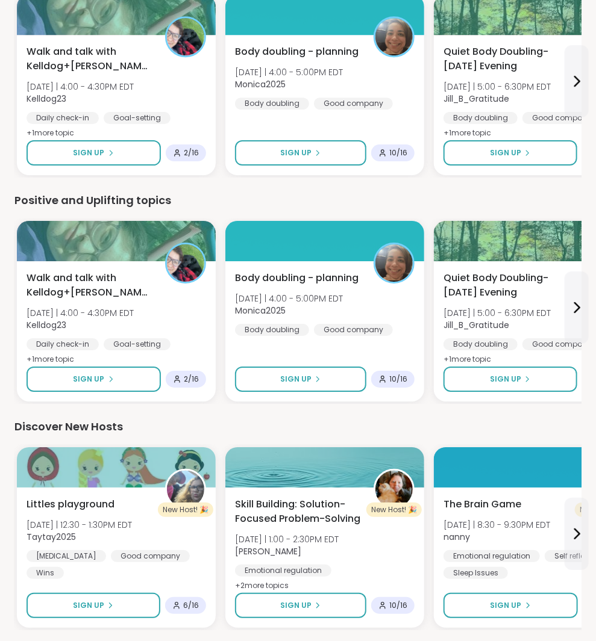
click at [213, 408] on div "We think you'll like these groups Body doubling - planning Thu 10/9 | 4:00 - 5:…" at bounding box center [297, 91] width 567 height 1611
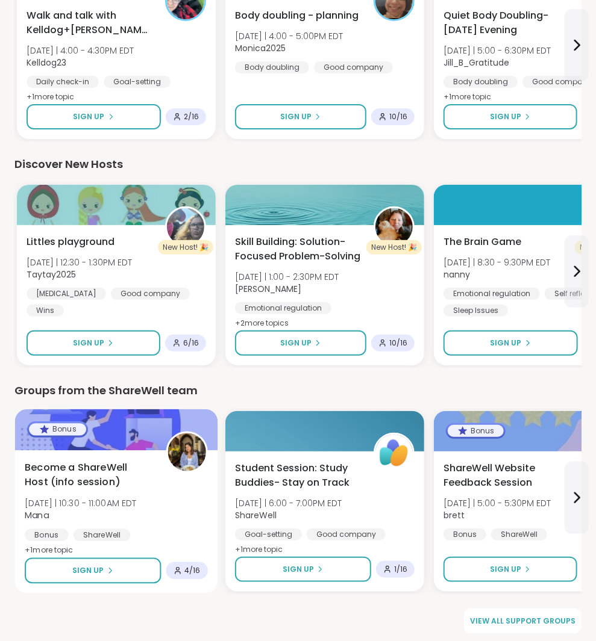
scroll to position [1429, 0]
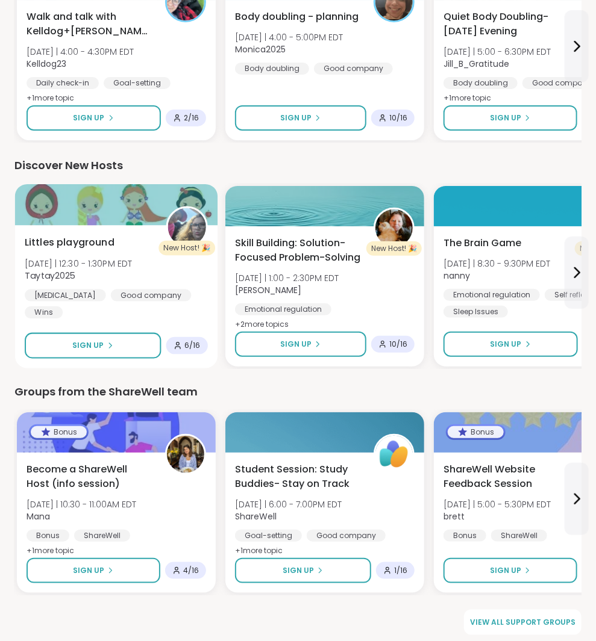
click at [152, 254] on div "Littles playground Fri 10/10 | 12:30 - 1:30PM EDT Taytay2025 ADHD Good company …" at bounding box center [116, 278] width 183 height 84
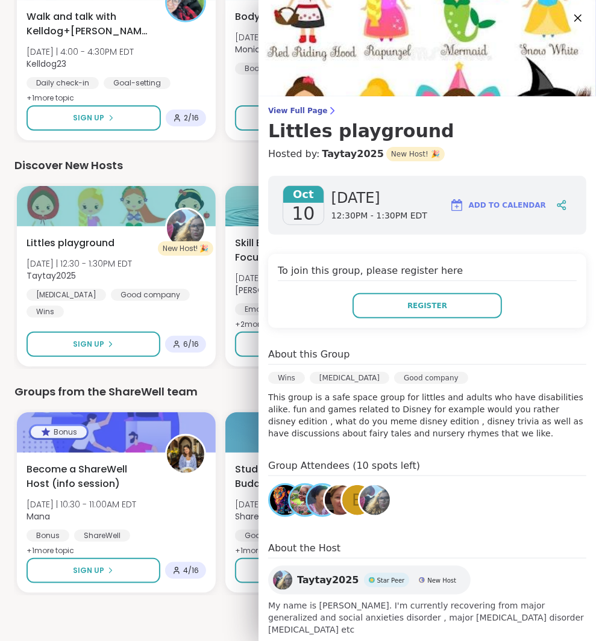
click at [240, 160] on div "Discover New Hosts" at bounding box center [297, 165] width 567 height 17
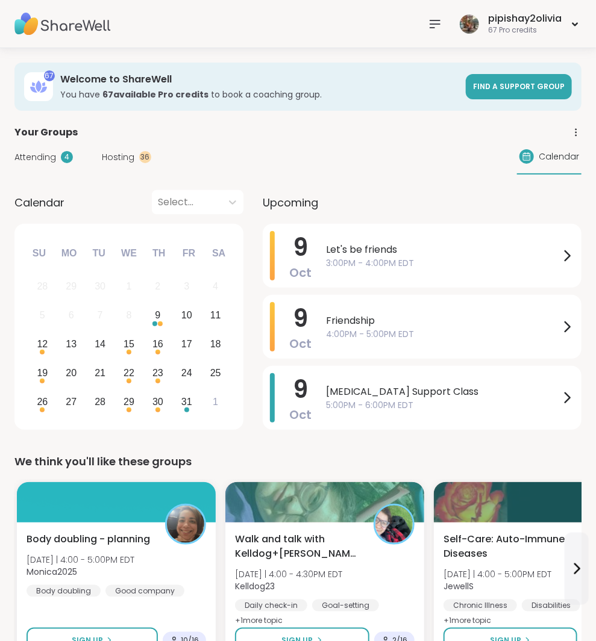
scroll to position [0, 0]
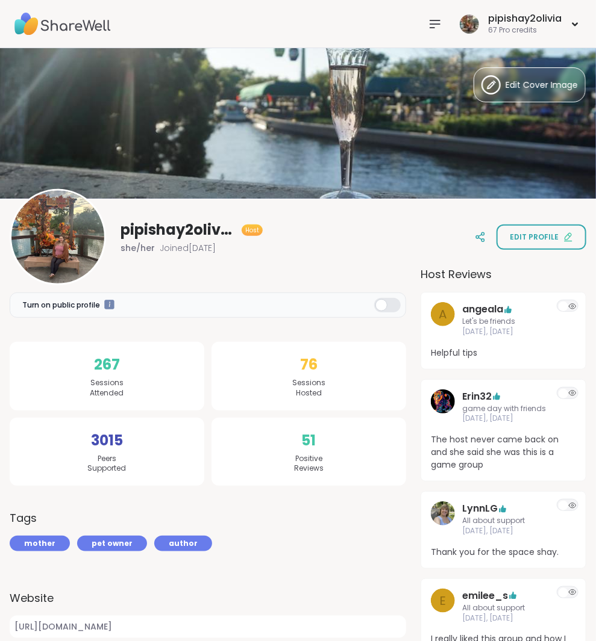
click at [430, 25] on icon at bounding box center [435, 24] width 14 height 14
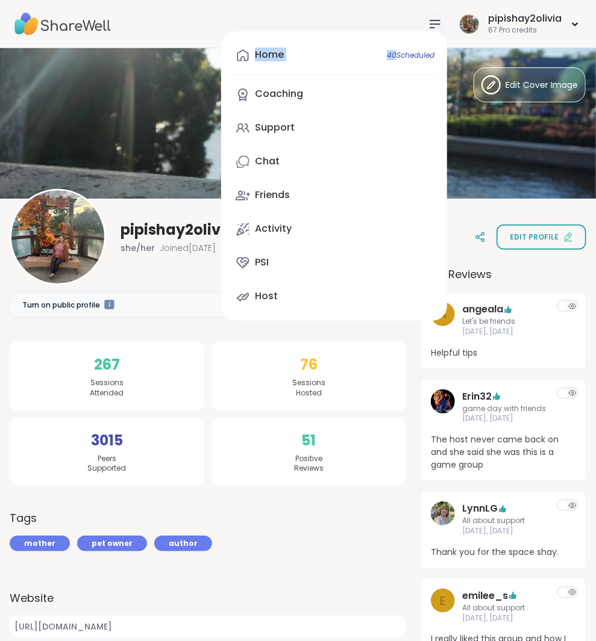
click at [430, 25] on icon at bounding box center [435, 24] width 14 height 14
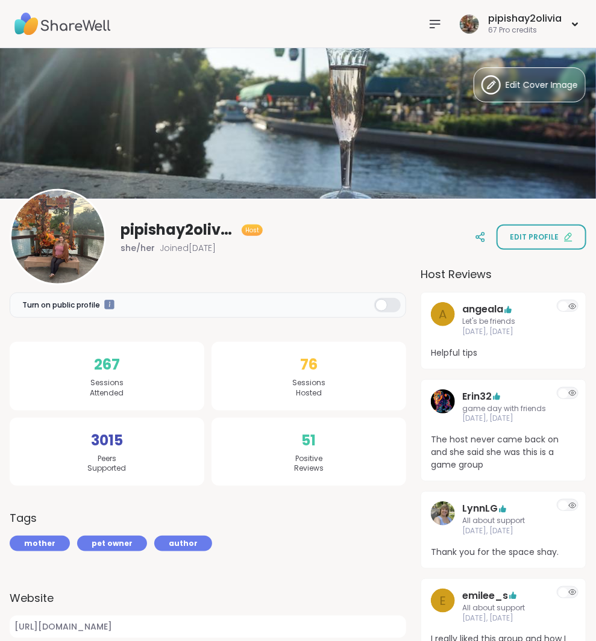
click at [434, 25] on icon at bounding box center [435, 24] width 14 height 14
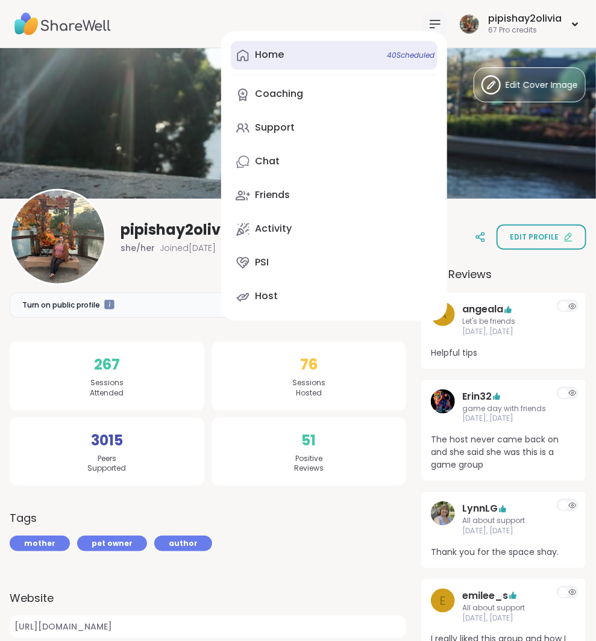
click at [322, 57] on link "Home 40 Scheduled" at bounding box center [334, 55] width 207 height 29
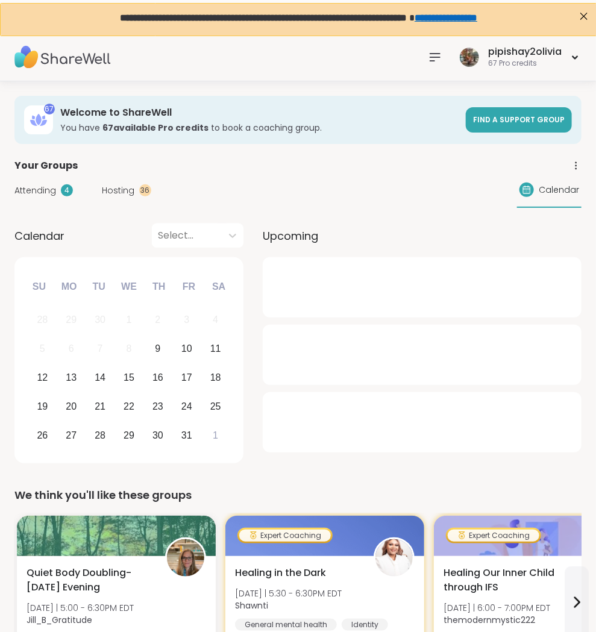
click at [436, 60] on icon at bounding box center [435, 57] width 14 height 14
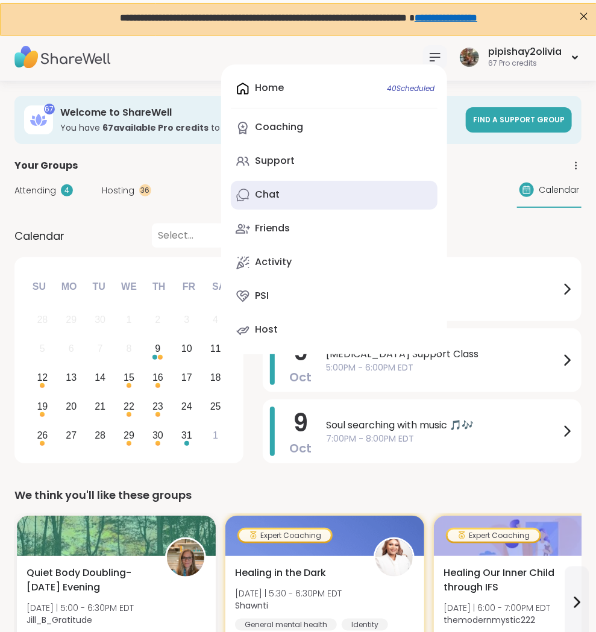
click at [316, 199] on link "Chat" at bounding box center [334, 195] width 207 height 29
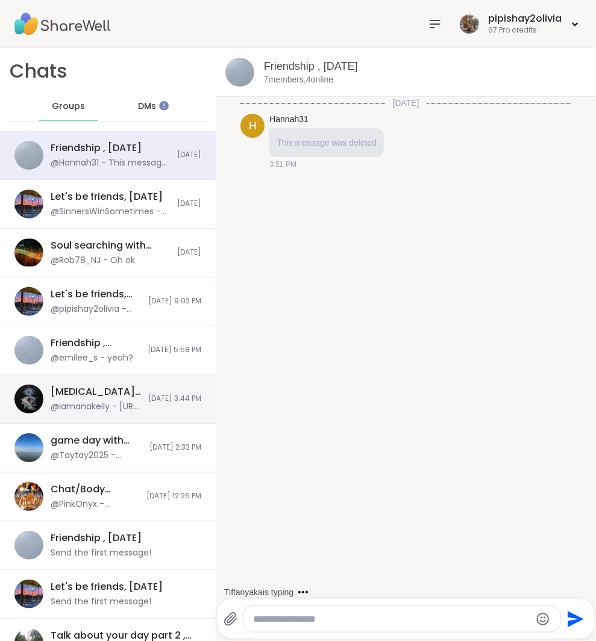
click at [87, 416] on div "[MEDICAL_DATA] Support Class, [DATE] @iamanakeily - [URL][DOMAIN_NAME][SECURITY…" at bounding box center [108, 399] width 216 height 49
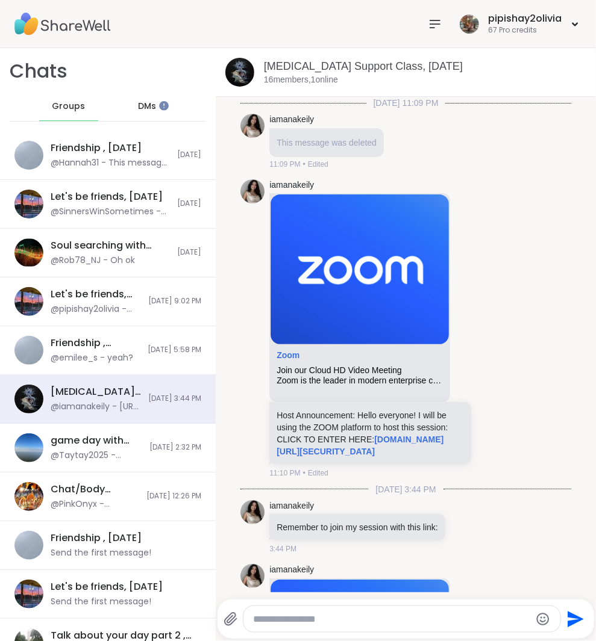
scroll to position [284, 0]
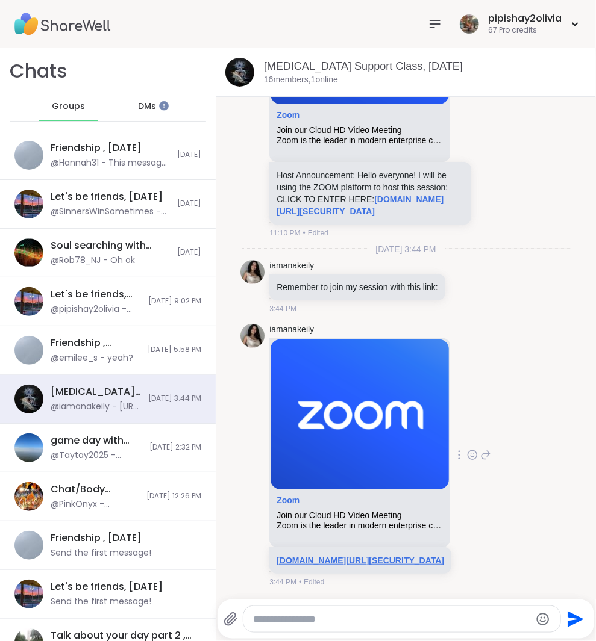
click at [331, 556] on link "[DOMAIN_NAME][URL][SECURITY_DATA]" at bounding box center [359, 561] width 167 height 10
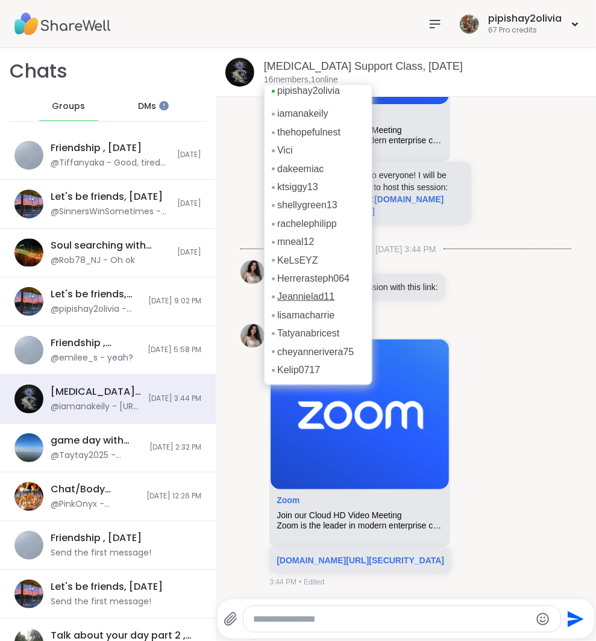
scroll to position [33, 0]
click at [305, 370] on link "Kelip0717" at bounding box center [298, 370] width 43 height 13
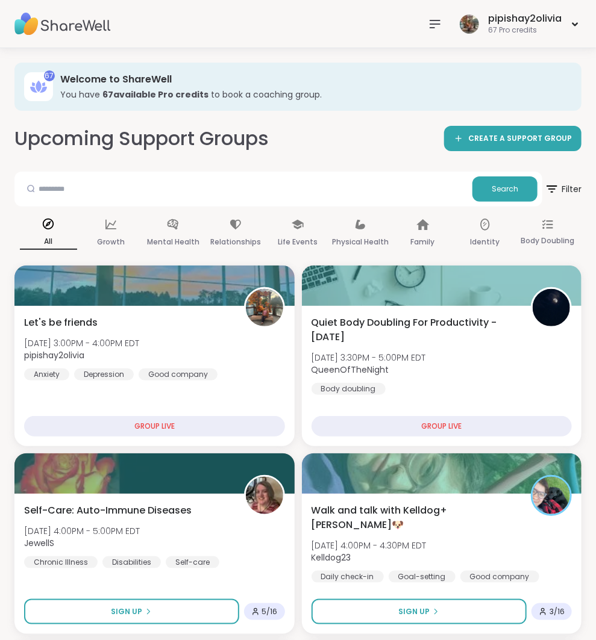
click at [434, 29] on icon at bounding box center [435, 24] width 14 height 14
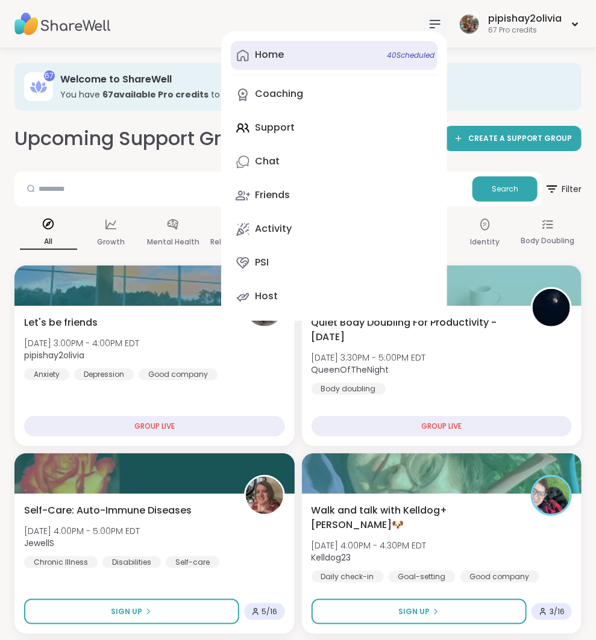
click at [351, 57] on link "Home 40 Scheduled" at bounding box center [334, 55] width 207 height 29
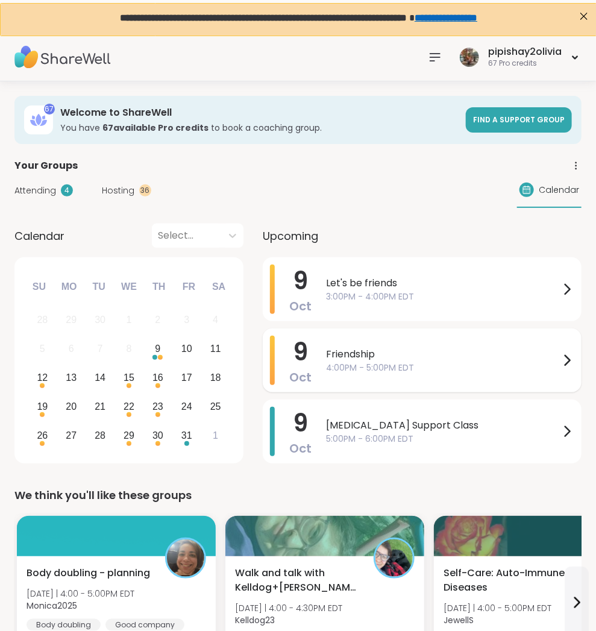
click at [413, 348] on span "Friendship" at bounding box center [443, 354] width 234 height 14
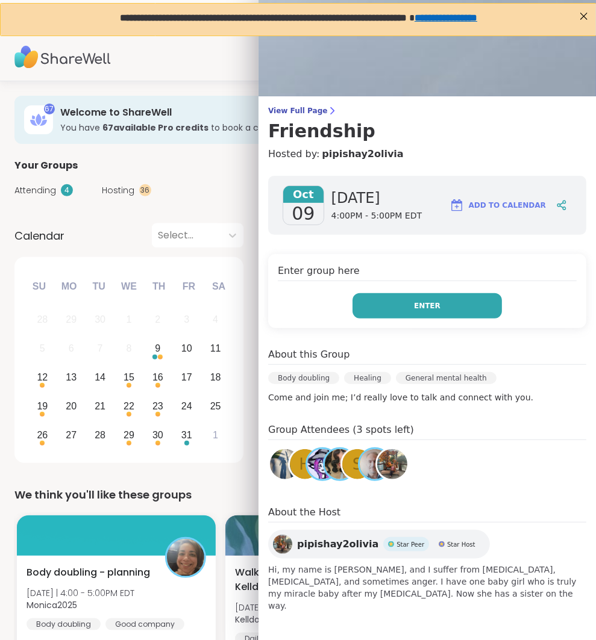
click at [432, 310] on button "Enter" at bounding box center [426, 305] width 149 height 25
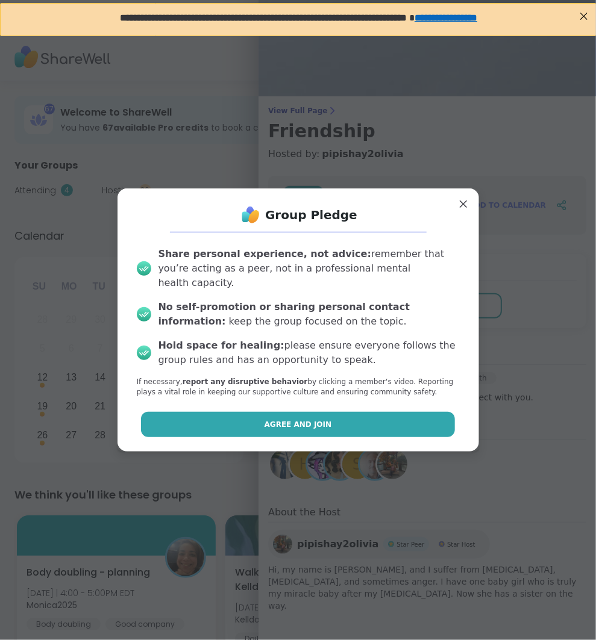
click at [366, 414] on button "Agree and Join" at bounding box center [298, 424] width 314 height 25
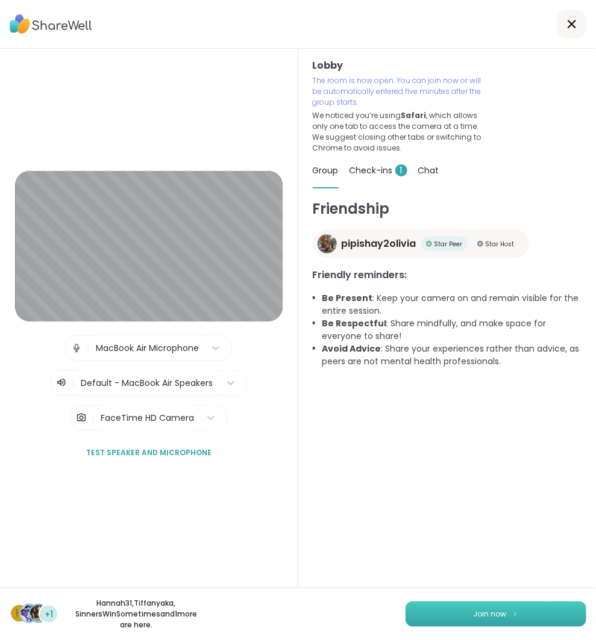
click at [517, 619] on button "Join now" at bounding box center [495, 614] width 181 height 25
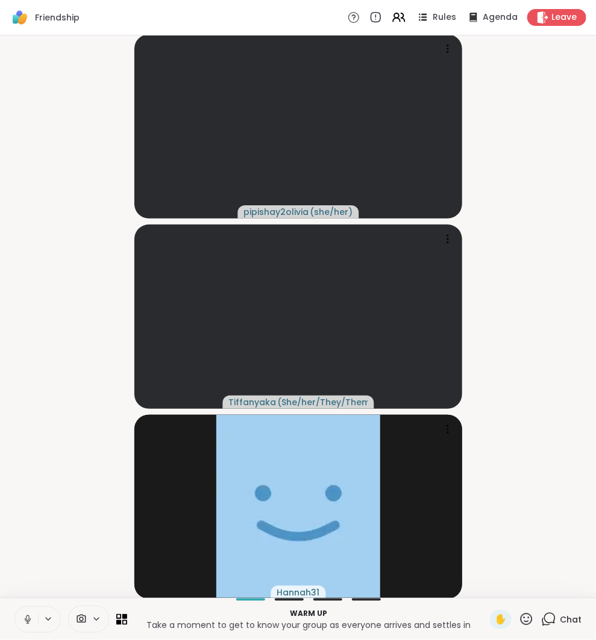
click at [27, 613] on button at bounding box center [26, 619] width 23 height 25
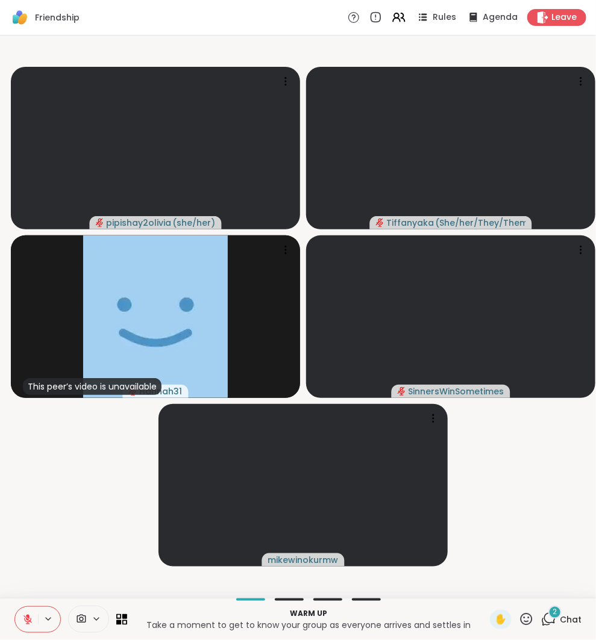
click at [546, 620] on icon at bounding box center [549, 618] width 11 height 11
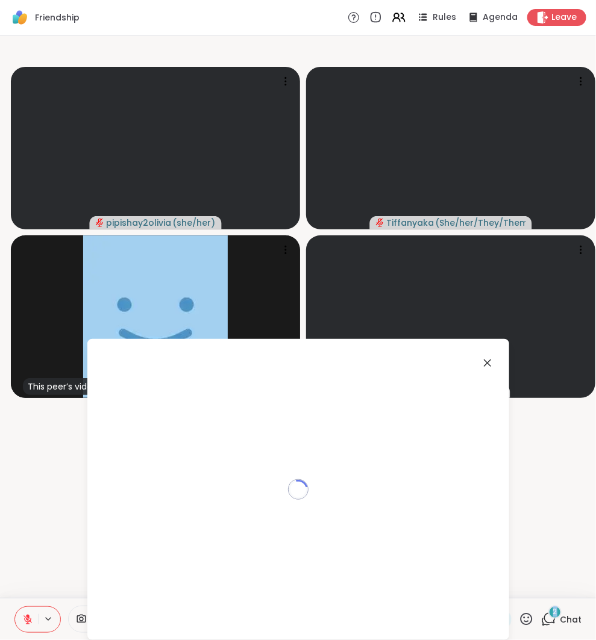
click at [546, 620] on icon at bounding box center [549, 618] width 11 height 11
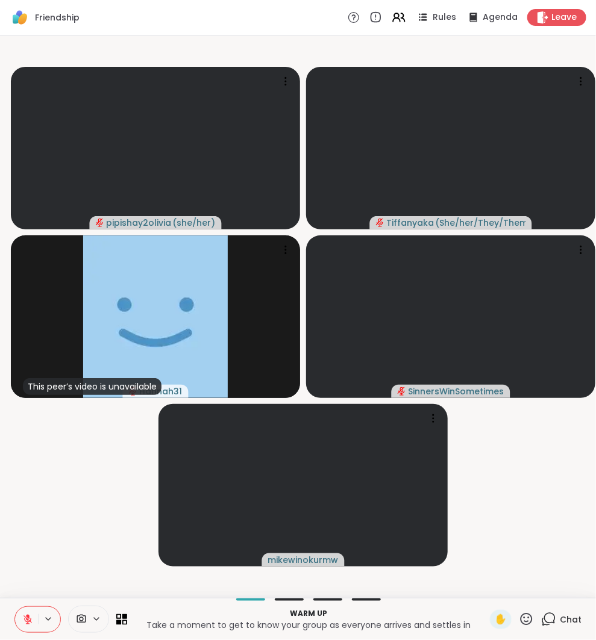
click at [541, 620] on icon at bounding box center [548, 619] width 15 height 15
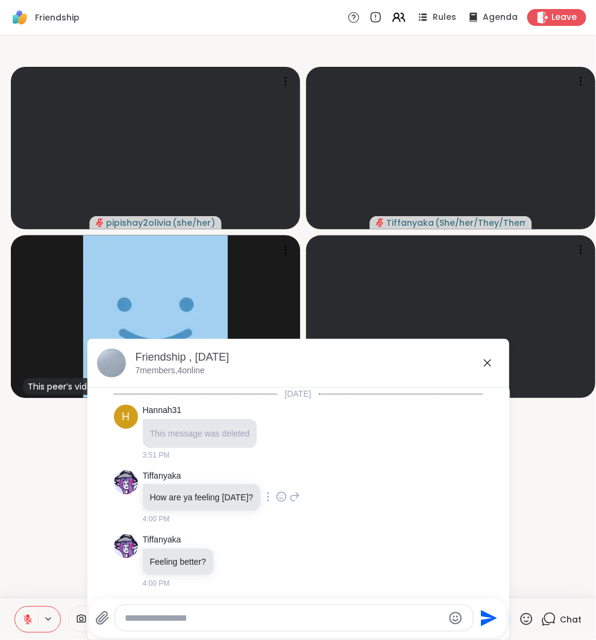
scroll to position [1, 0]
click at [487, 361] on icon at bounding box center [487, 363] width 14 height 14
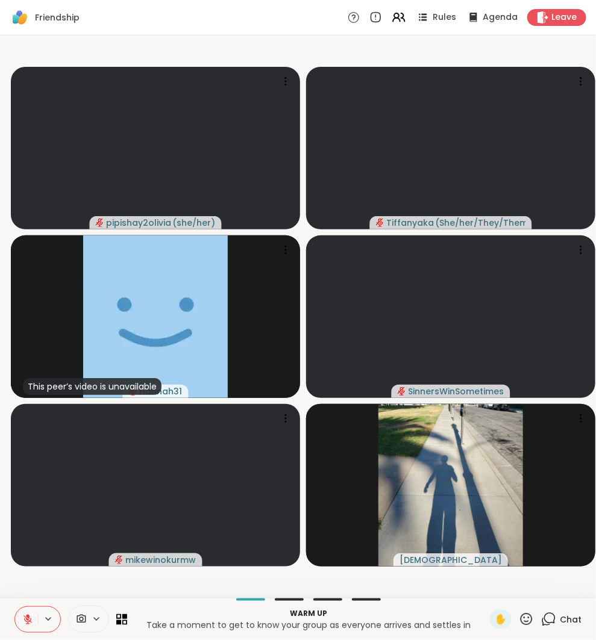
click at [560, 621] on span "Chat" at bounding box center [571, 620] width 22 height 12
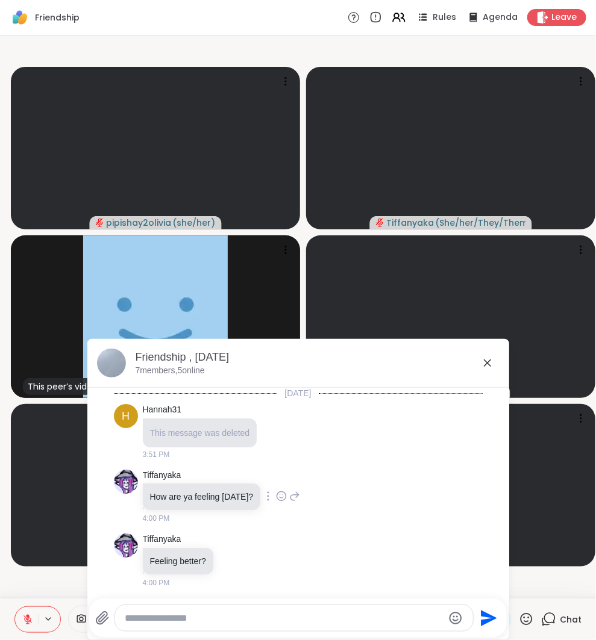
click at [326, 483] on div "Tiffanyaka How are ya feeling today? 4:00 PM" at bounding box center [298, 497] width 369 height 64
click at [487, 361] on icon at bounding box center [487, 363] width 14 height 14
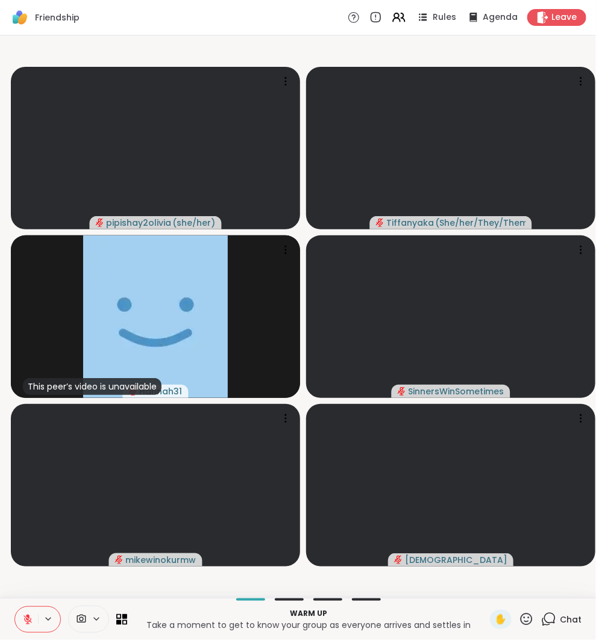
click at [23, 619] on icon at bounding box center [27, 619] width 11 height 11
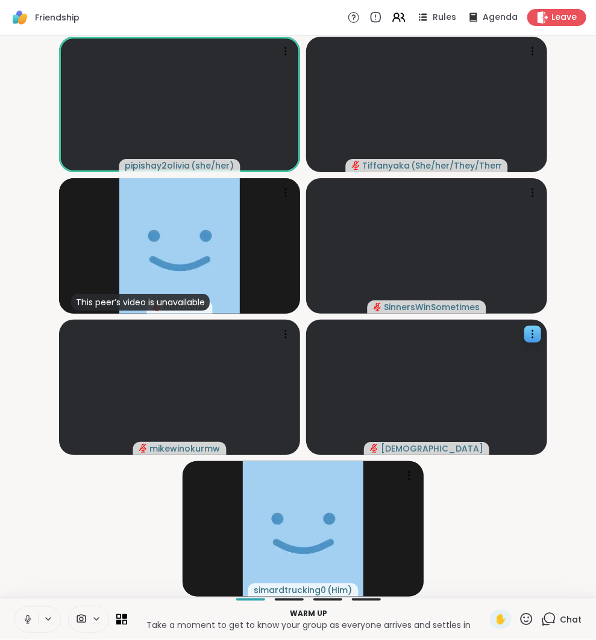
click at [25, 616] on icon at bounding box center [27, 619] width 11 height 11
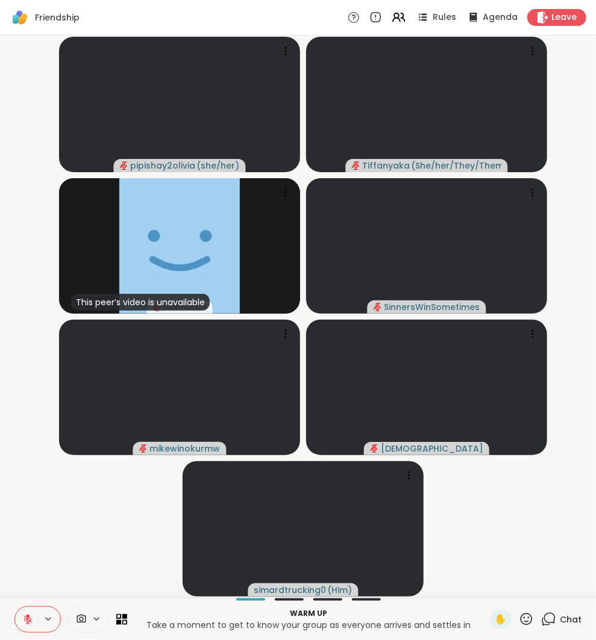
click at [547, 621] on icon at bounding box center [548, 619] width 15 height 15
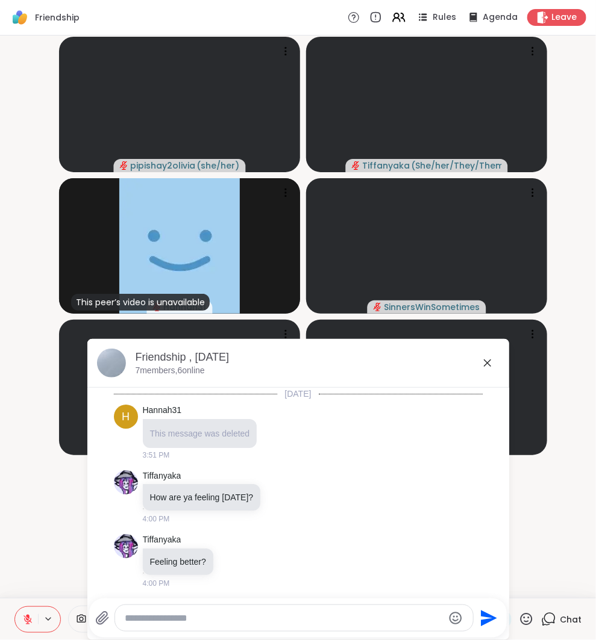
click at [489, 366] on icon at bounding box center [487, 363] width 7 height 7
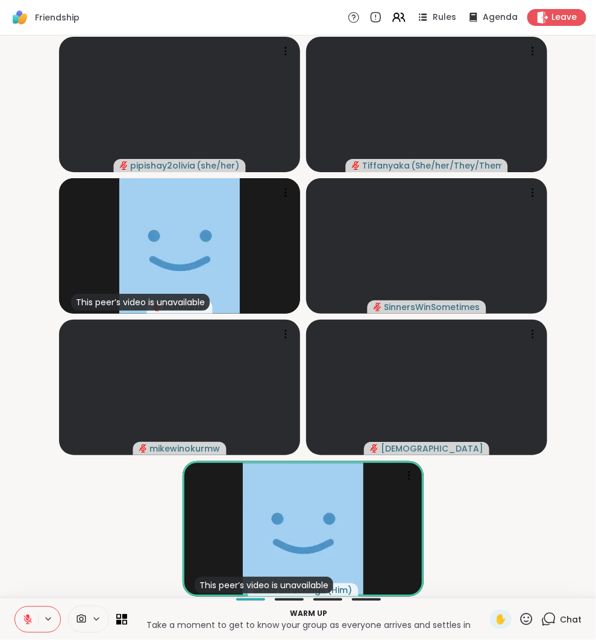
click at [30, 621] on icon at bounding box center [27, 620] width 8 height 8
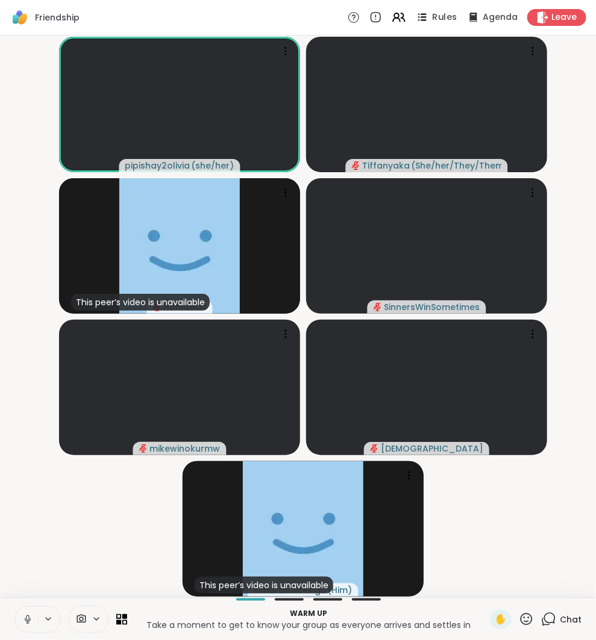
click at [440, 16] on span "Rules" at bounding box center [444, 17] width 25 height 13
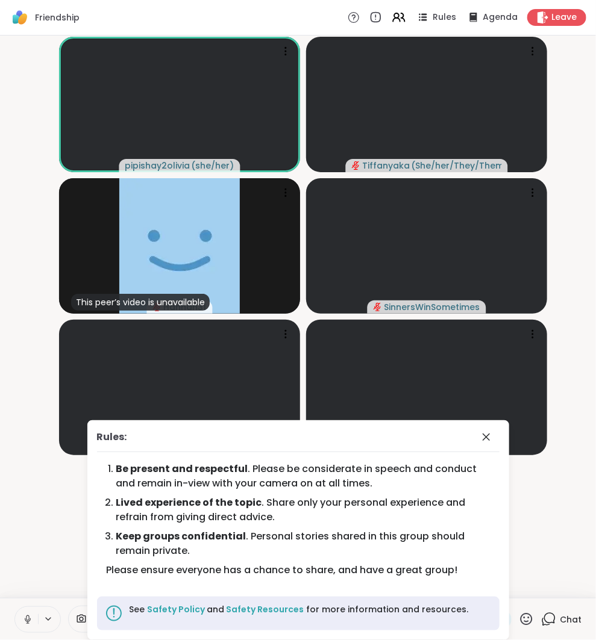
click at [26, 620] on icon at bounding box center [27, 619] width 11 height 11
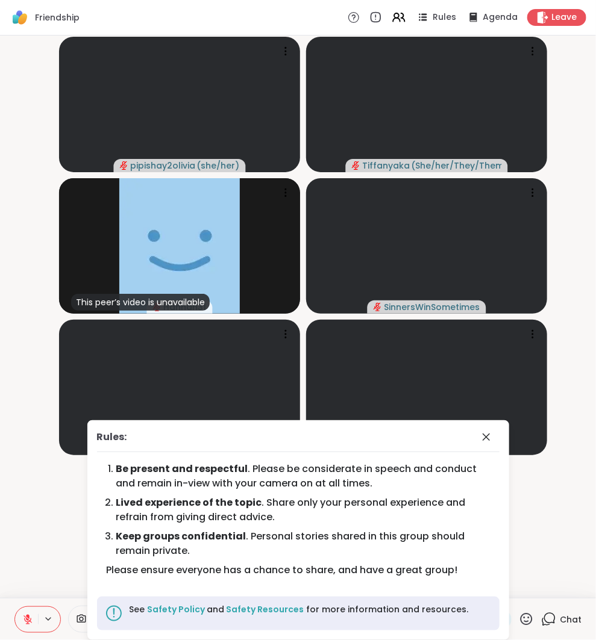
click at [26, 620] on icon at bounding box center [27, 619] width 11 height 11
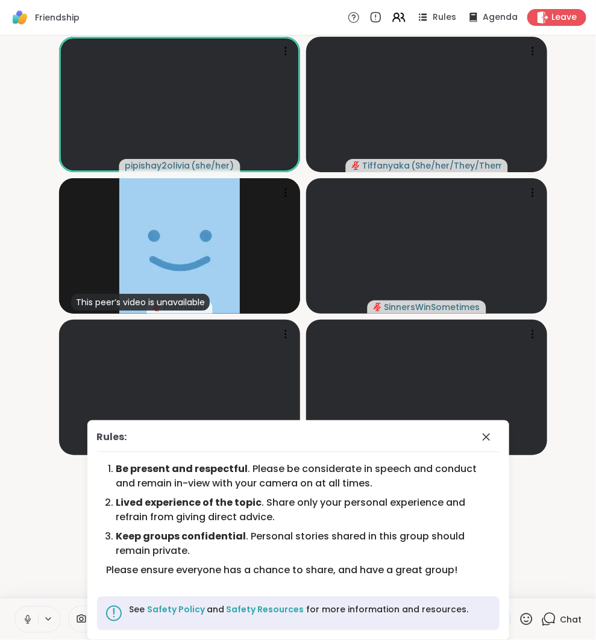
click at [493, 441] on span at bounding box center [487, 437] width 17 height 14
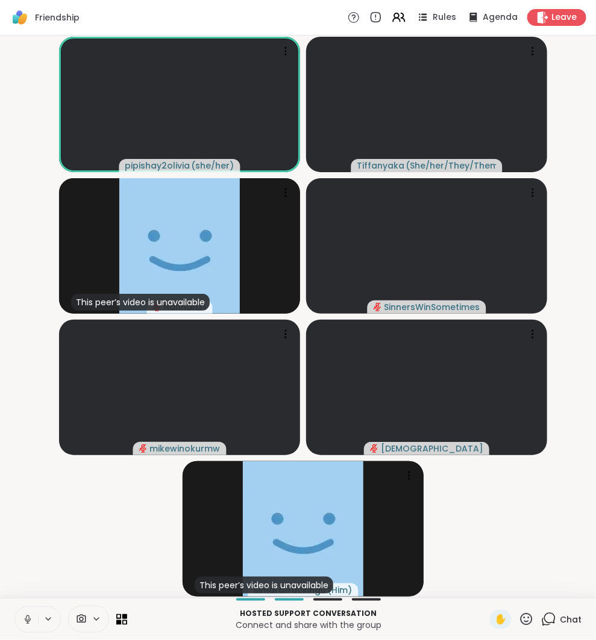
click at [30, 623] on icon at bounding box center [27, 619] width 11 height 11
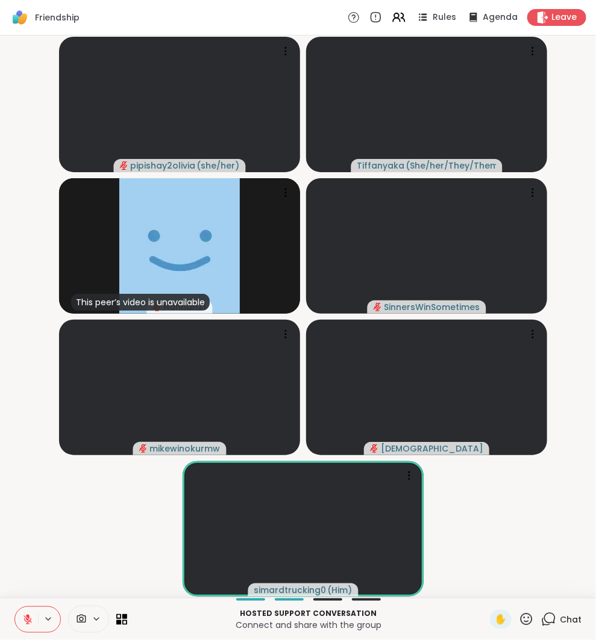
click at [27, 620] on icon at bounding box center [27, 619] width 11 height 11
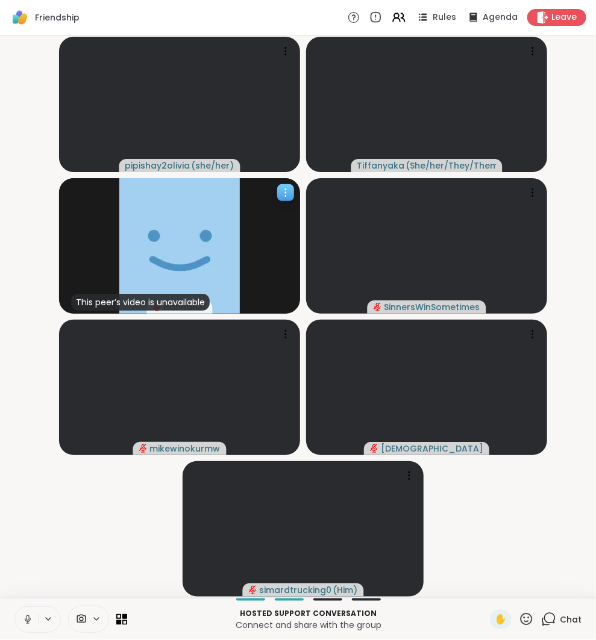
click at [284, 197] on icon at bounding box center [285, 193] width 12 height 12
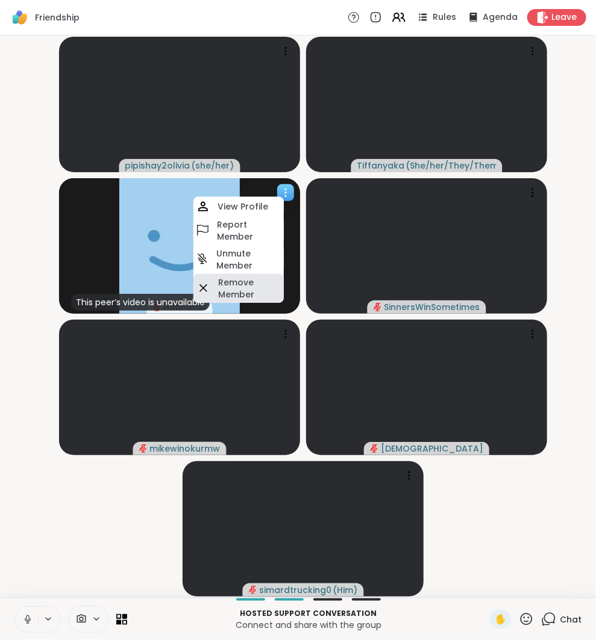
click at [254, 287] on h4 "Remove Member" at bounding box center [249, 288] width 63 height 24
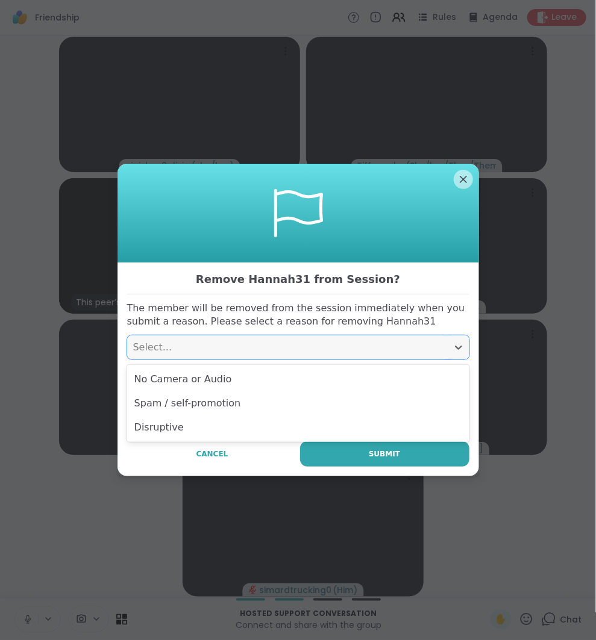
click at [276, 349] on div "Select..." at bounding box center [287, 347] width 308 height 14
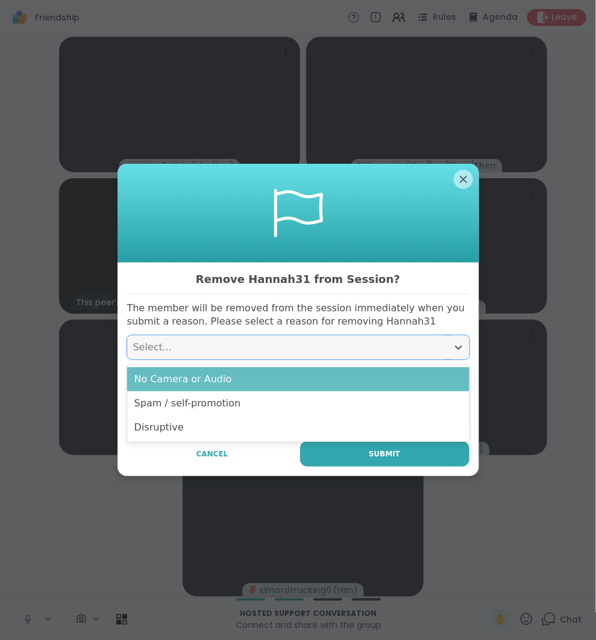
click at [264, 382] on div "No Camera or Audio" at bounding box center [298, 379] width 342 height 24
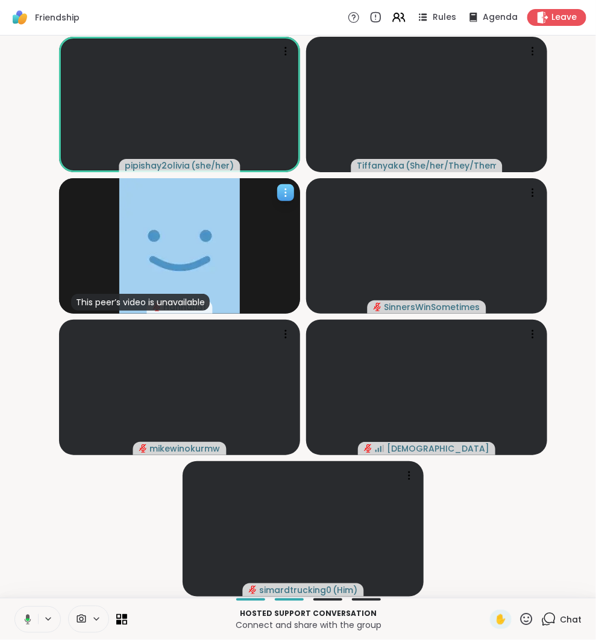
click at [285, 189] on icon at bounding box center [285, 189] width 1 height 1
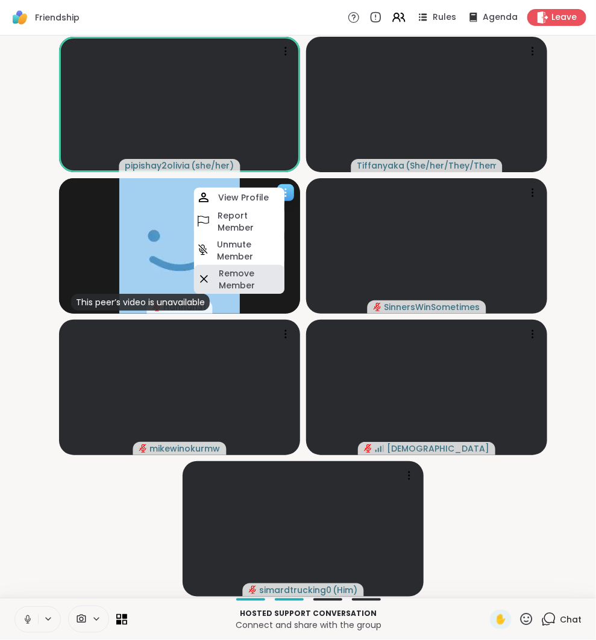
click at [260, 278] on h4 "Remove Member" at bounding box center [250, 279] width 63 height 24
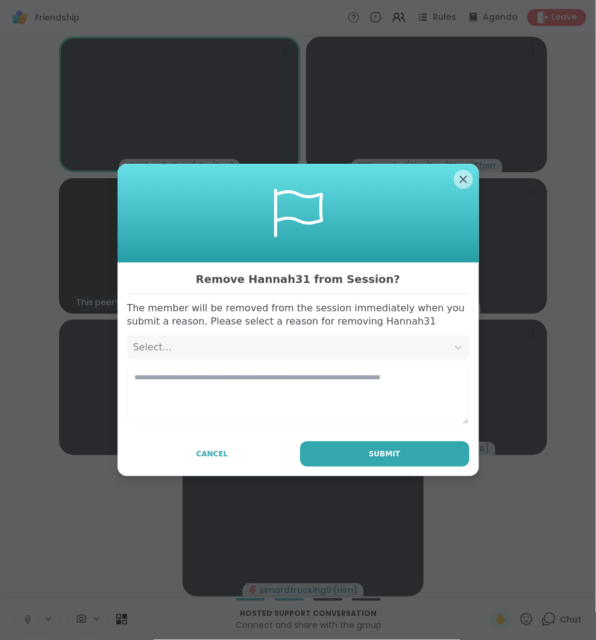
click at [422, 331] on div "Remove Hannah31 from Session? The member will be removed from the session immed…" at bounding box center [297, 370] width 361 height 214
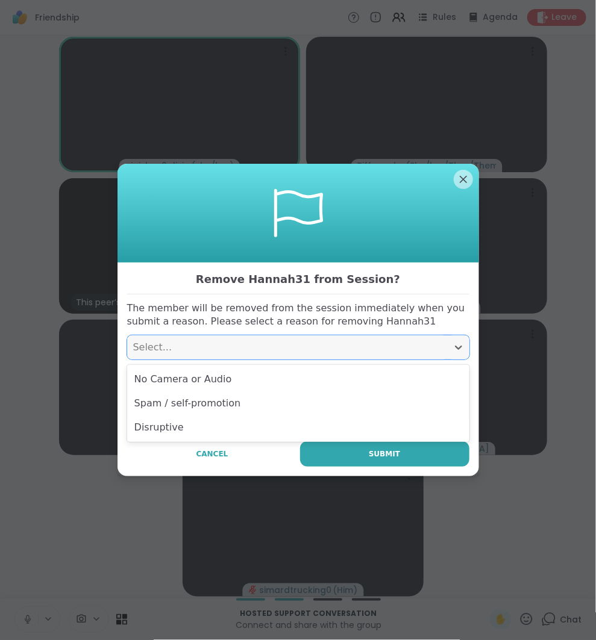
click at [422, 337] on div "Select..." at bounding box center [287, 347] width 320 height 24
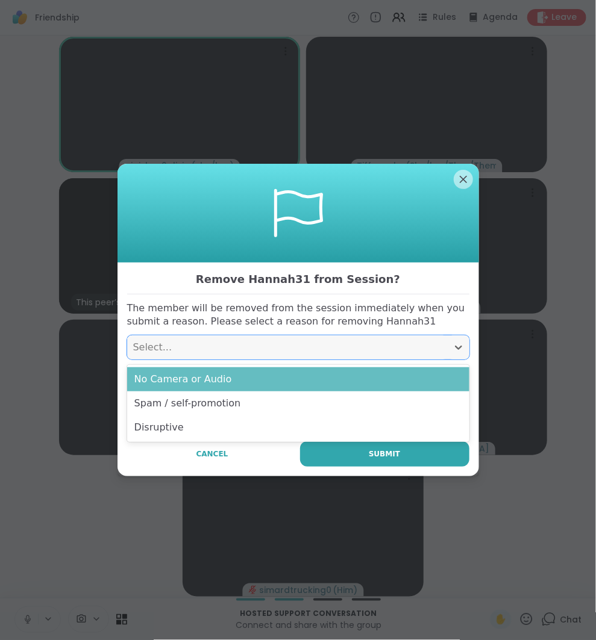
click at [402, 379] on div "No Camera or Audio" at bounding box center [298, 379] width 342 height 24
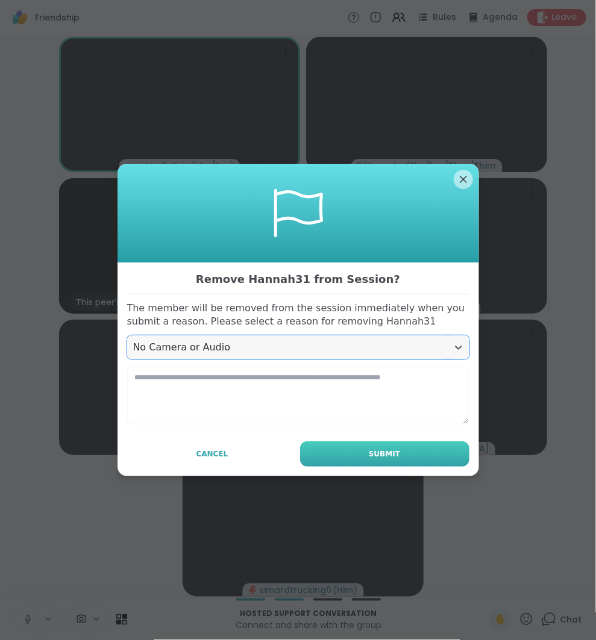
click at [407, 452] on button "Submit" at bounding box center [384, 454] width 169 height 25
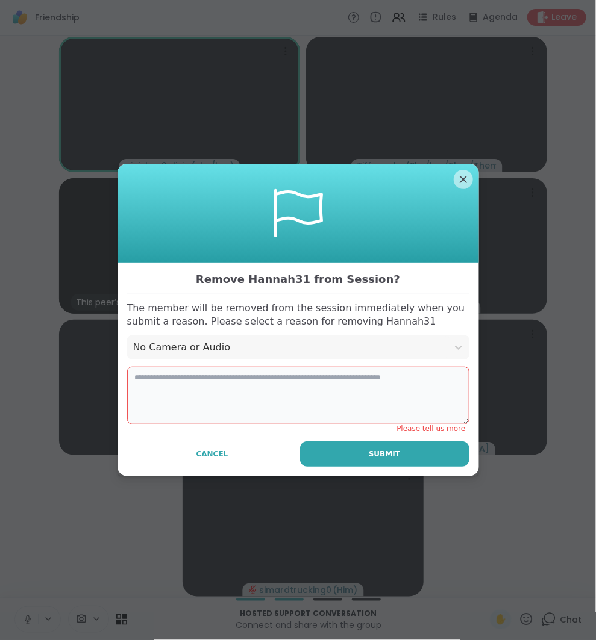
click at [370, 402] on textarea at bounding box center [298, 396] width 342 height 58
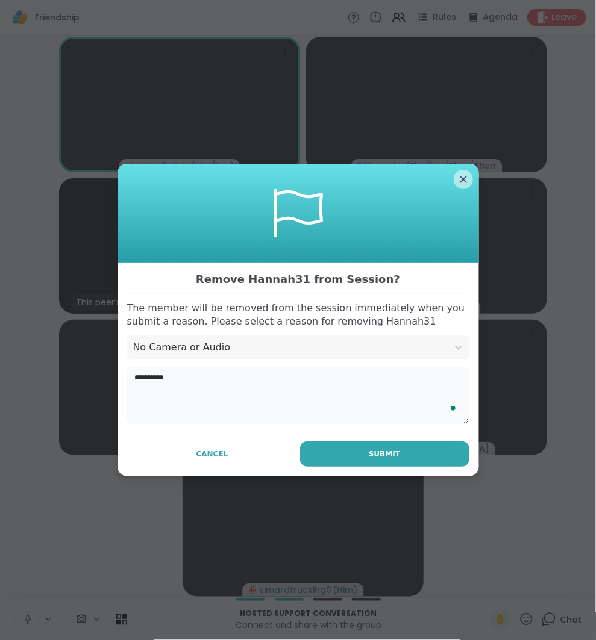
type textarea "**********"
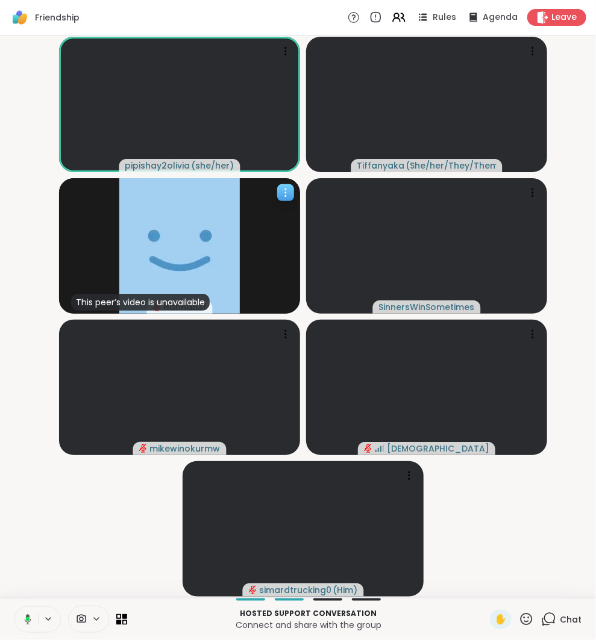
click at [288, 196] on icon at bounding box center [285, 193] width 12 height 12
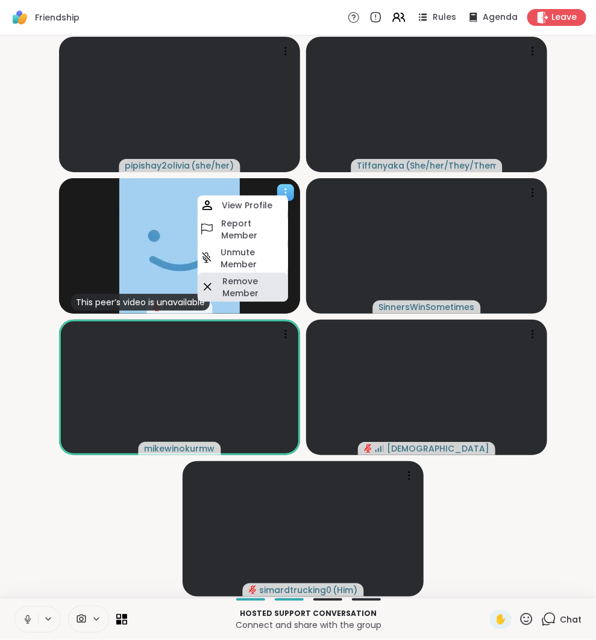
click at [257, 291] on h4 "Remove Member" at bounding box center [253, 287] width 63 height 24
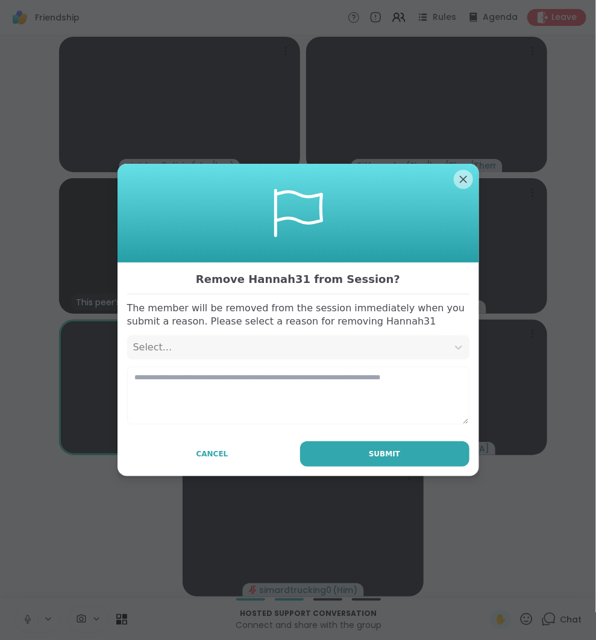
click at [307, 346] on div "Select..." at bounding box center [287, 347] width 308 height 14
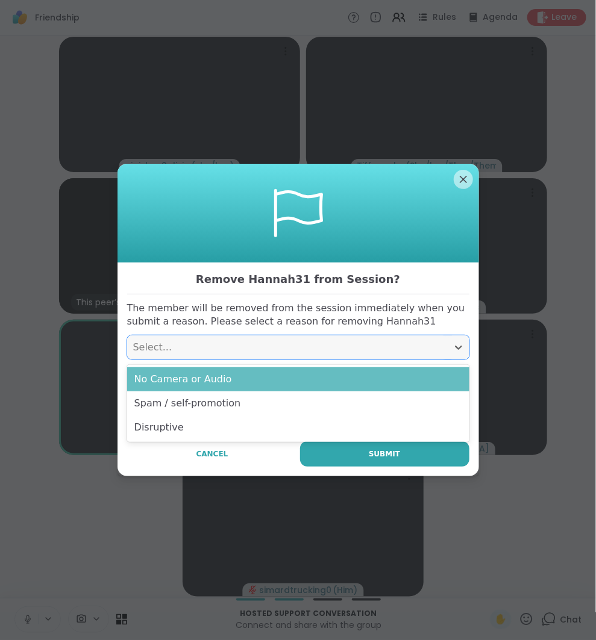
click at [290, 374] on div "No Camera or Audio" at bounding box center [298, 379] width 342 height 24
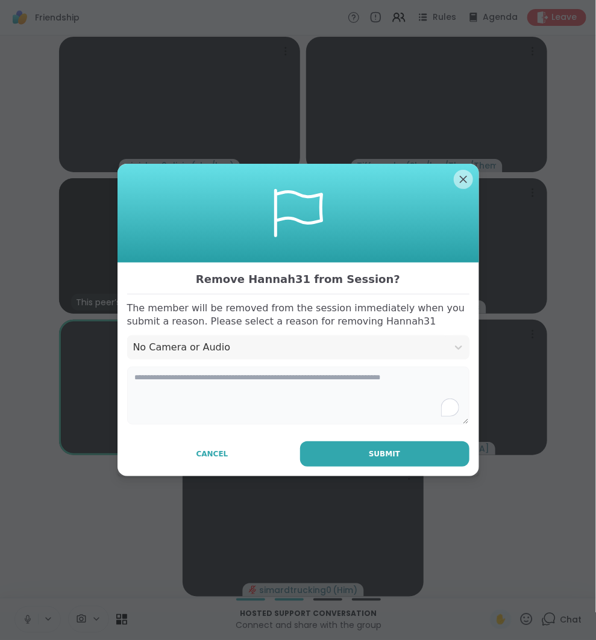
click at [278, 384] on textarea "To enrich screen reader interactions, please activate Accessibility in Grammarl…" at bounding box center [298, 396] width 342 height 58
type textarea "**********"
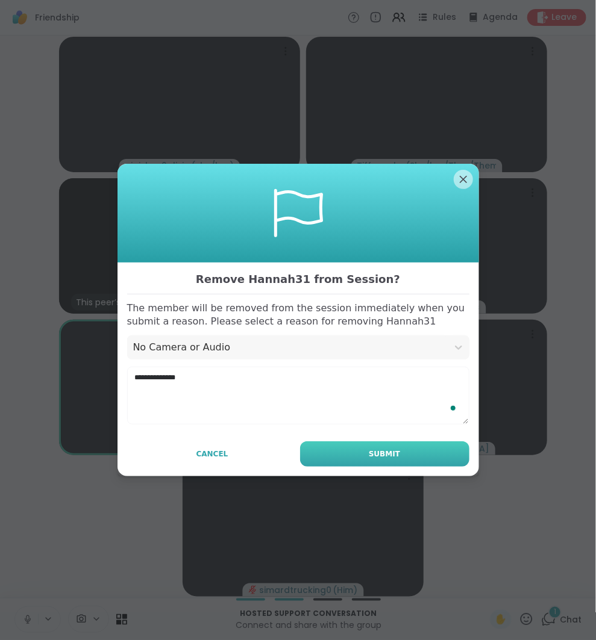
click at [343, 448] on button "Submit" at bounding box center [384, 454] width 169 height 25
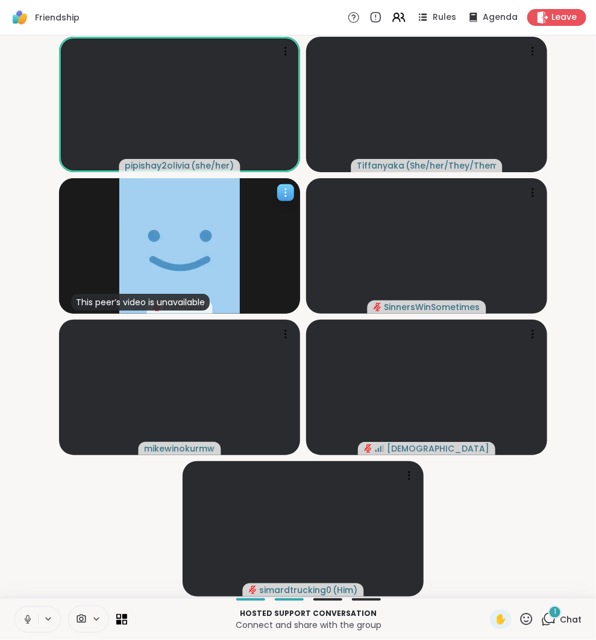
click at [547, 614] on icon at bounding box center [549, 618] width 11 height 11
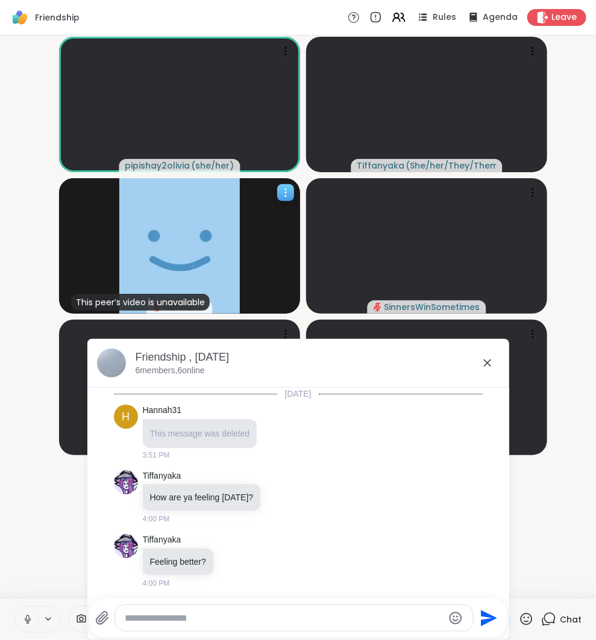
scroll to position [284, 0]
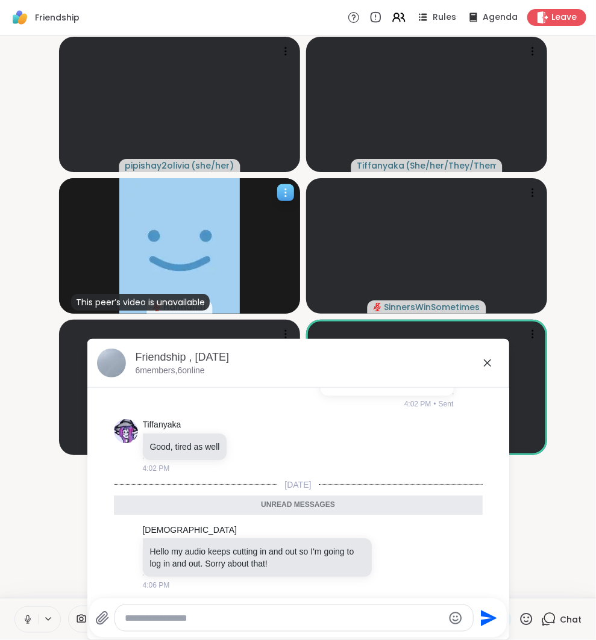
click at [480, 358] on icon at bounding box center [487, 363] width 14 height 14
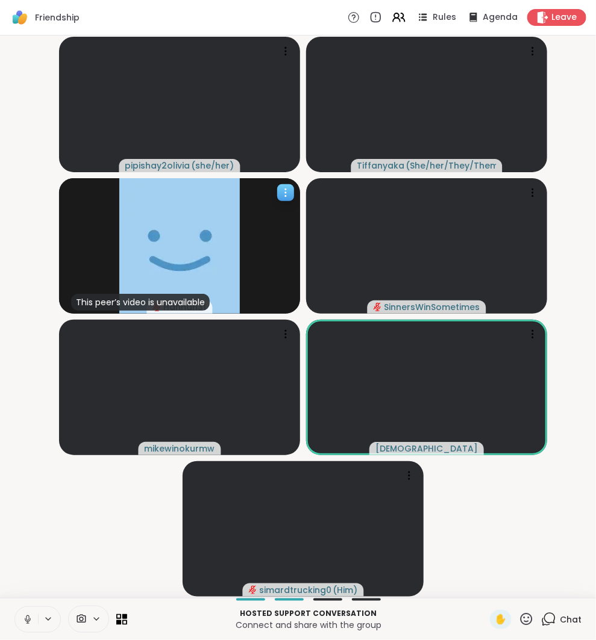
click at [549, 615] on icon at bounding box center [548, 619] width 15 height 15
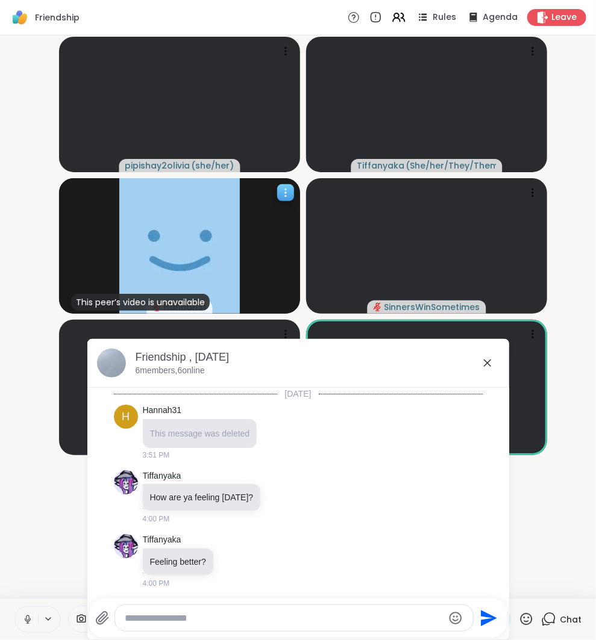
scroll to position [243, 0]
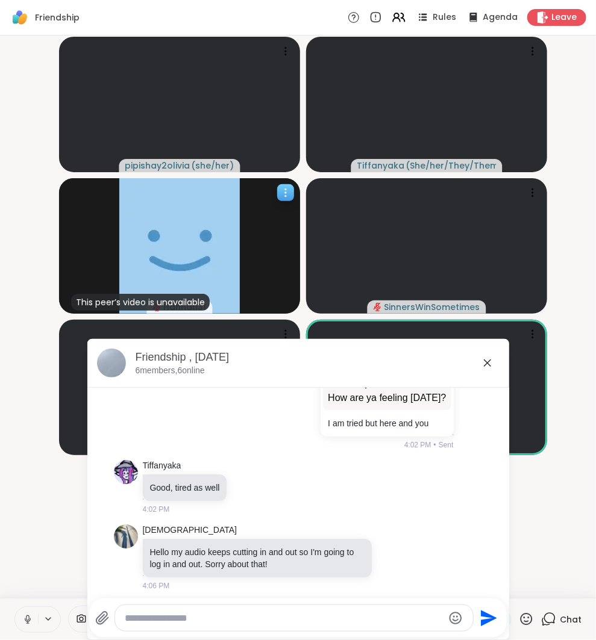
click at [490, 364] on icon at bounding box center [487, 363] width 14 height 14
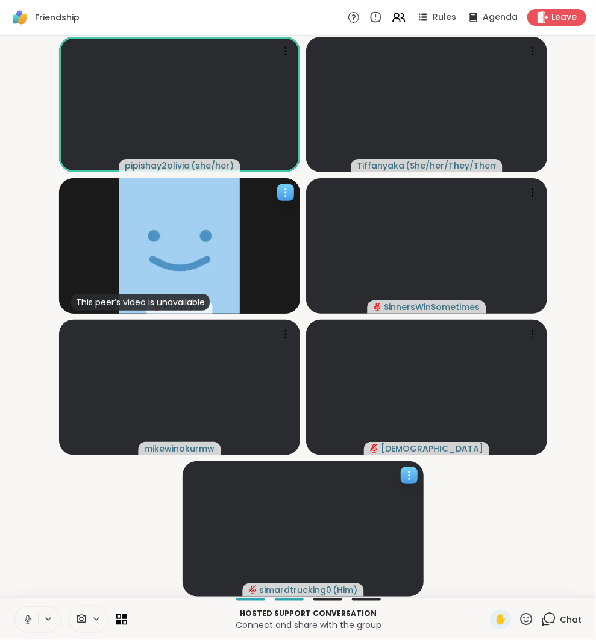
click at [414, 478] on icon at bounding box center [409, 476] width 12 height 12
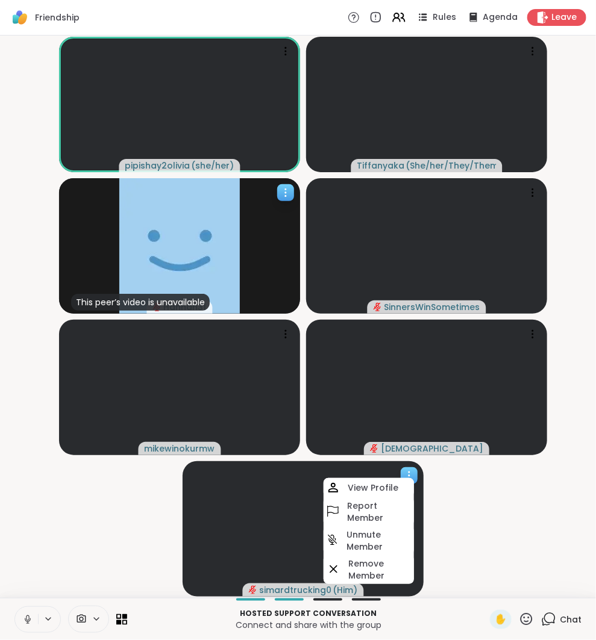
click at [385, 536] on h4 "Unmute Member" at bounding box center [378, 541] width 65 height 24
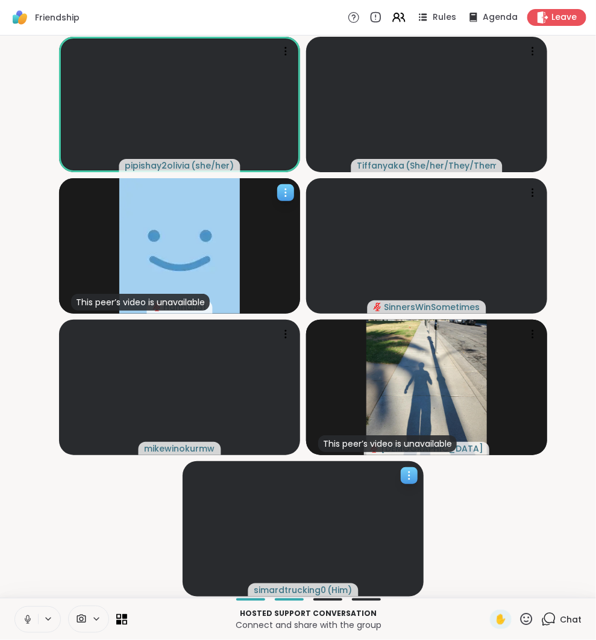
click at [411, 479] on icon at bounding box center [409, 476] width 12 height 12
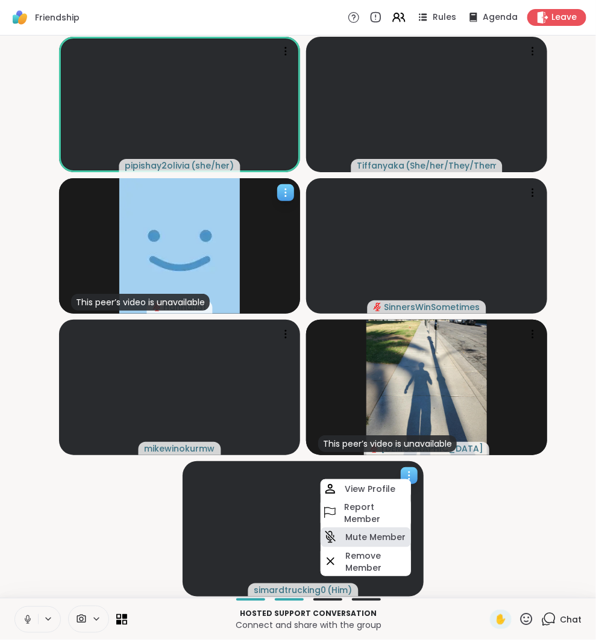
click at [390, 539] on h4 "Mute Member" at bounding box center [375, 537] width 60 height 12
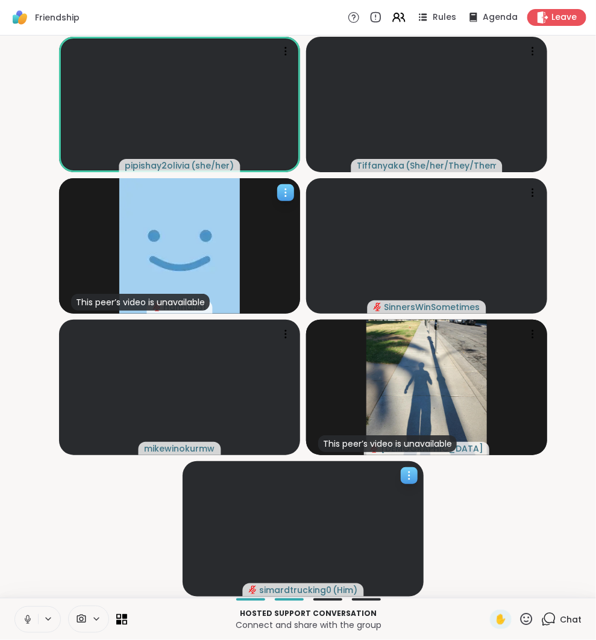
click at [406, 484] on div at bounding box center [409, 475] width 17 height 17
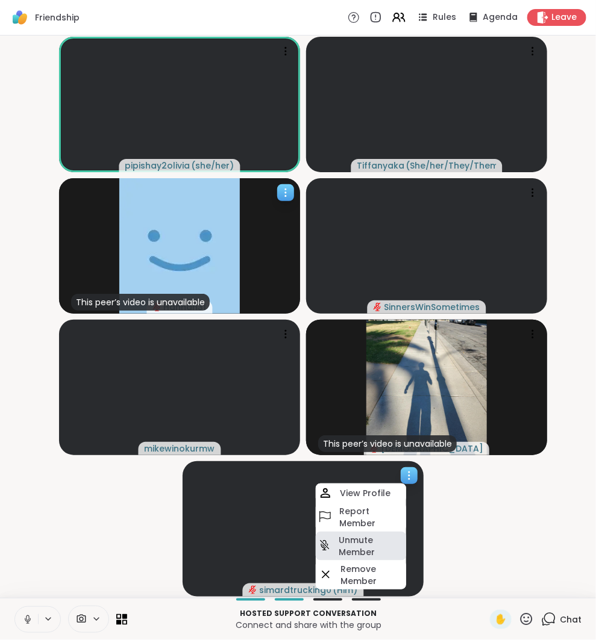
click at [373, 547] on h4 "Unmute Member" at bounding box center [371, 546] width 65 height 24
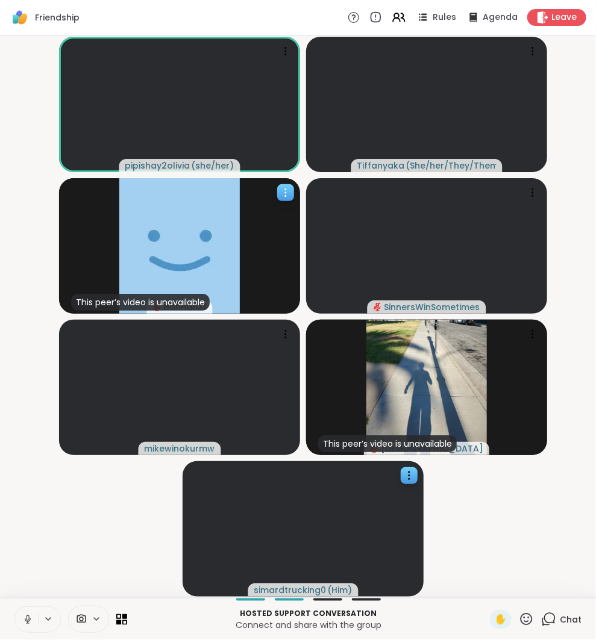
scroll to position [0, 10]
click at [25, 621] on icon at bounding box center [28, 620] width 6 height 4
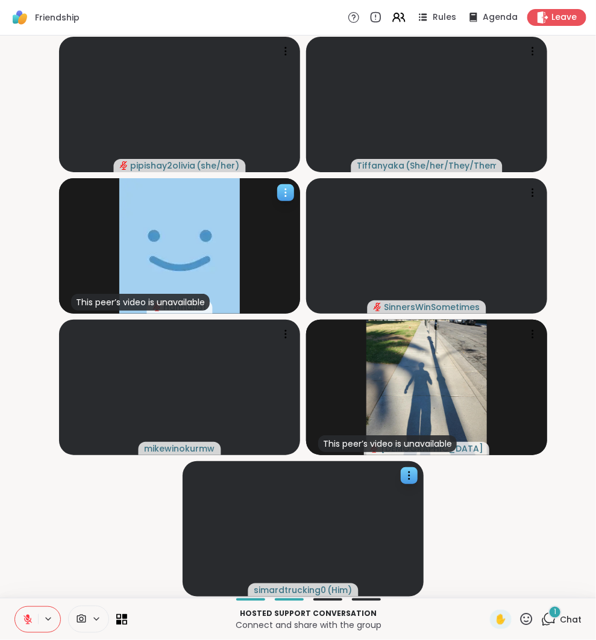
click at [541, 613] on icon at bounding box center [548, 619] width 15 height 15
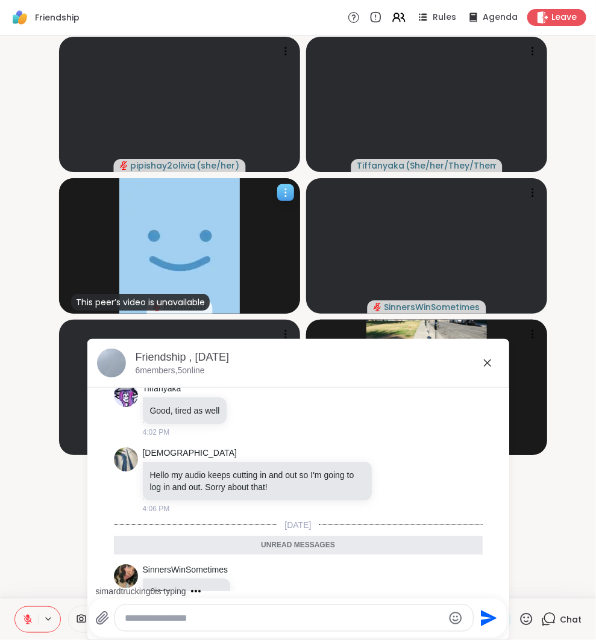
scroll to position [348, 0]
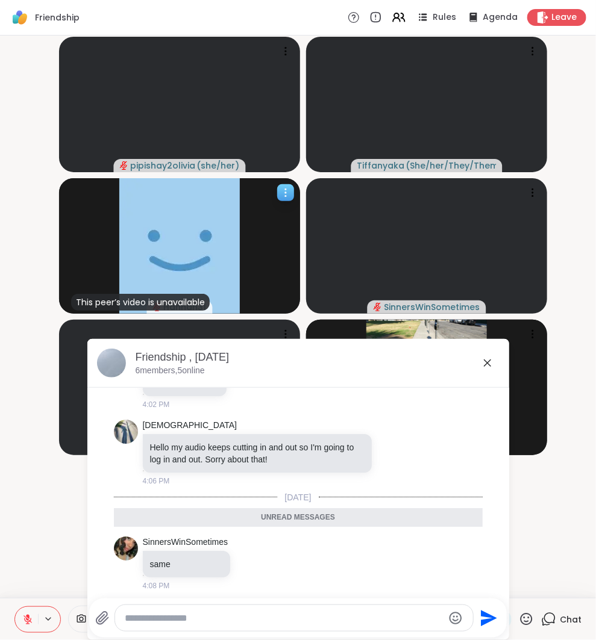
click at [264, 613] on textarea "Type your message" at bounding box center [284, 619] width 319 height 12
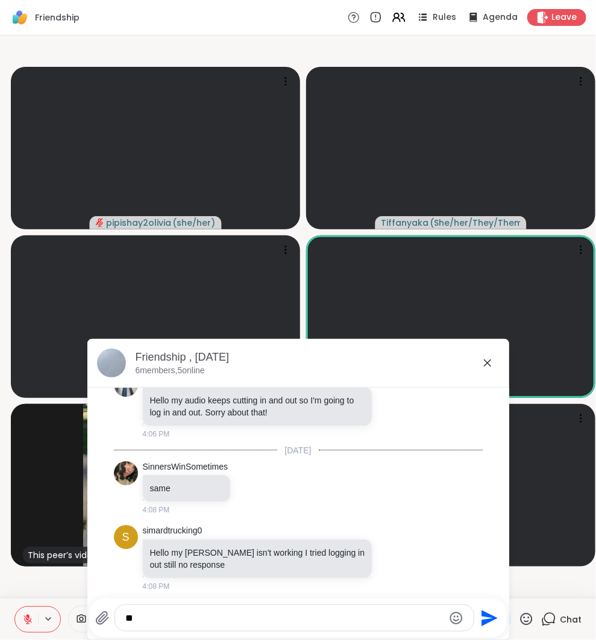
type textarea "*"
click at [486, 364] on icon at bounding box center [487, 363] width 7 height 7
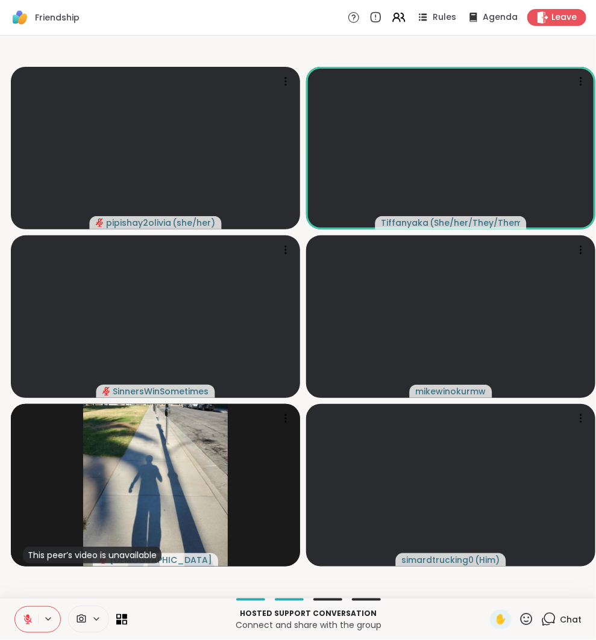
click at [543, 615] on icon at bounding box center [548, 619] width 15 height 15
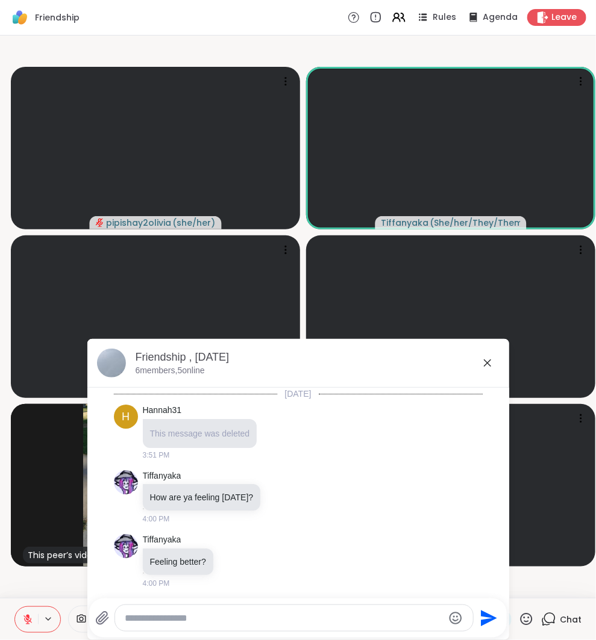
scroll to position [383, 0]
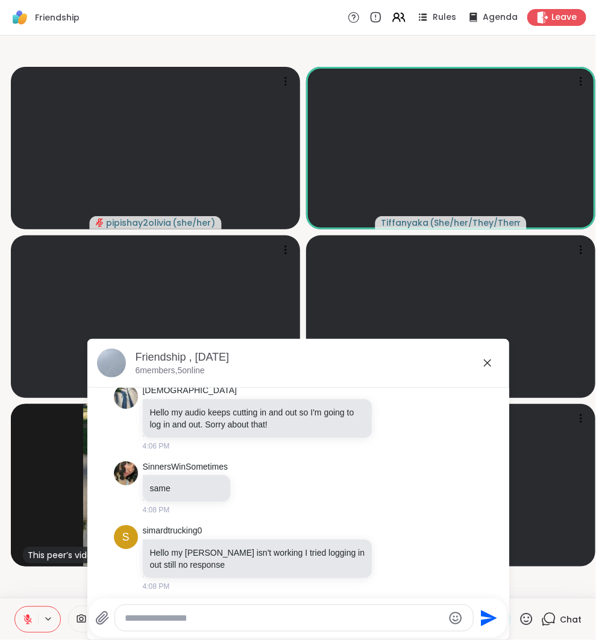
click at [245, 616] on textarea "Type your message" at bounding box center [284, 619] width 319 height 12
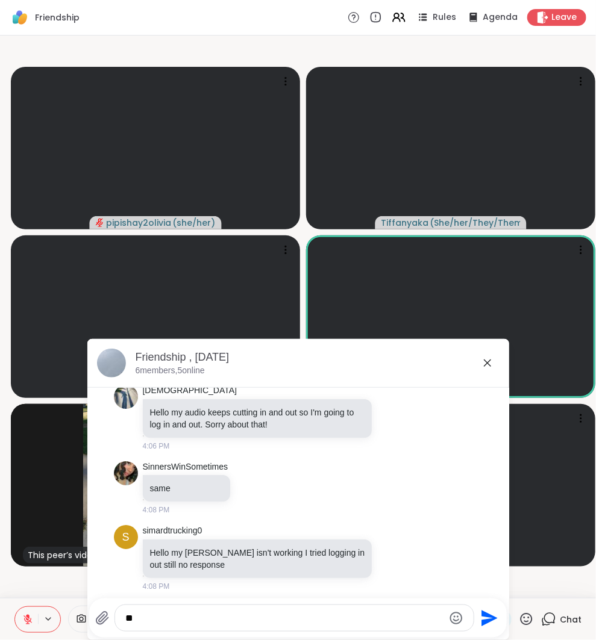
type textarea "*"
click at [22, 629] on button at bounding box center [26, 619] width 23 height 25
click at [487, 367] on icon at bounding box center [487, 363] width 14 height 14
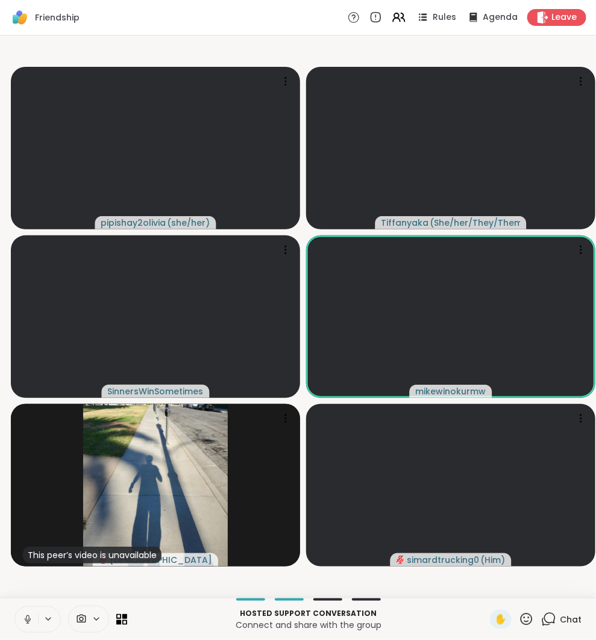
click at [15, 625] on button at bounding box center [26, 619] width 23 height 25
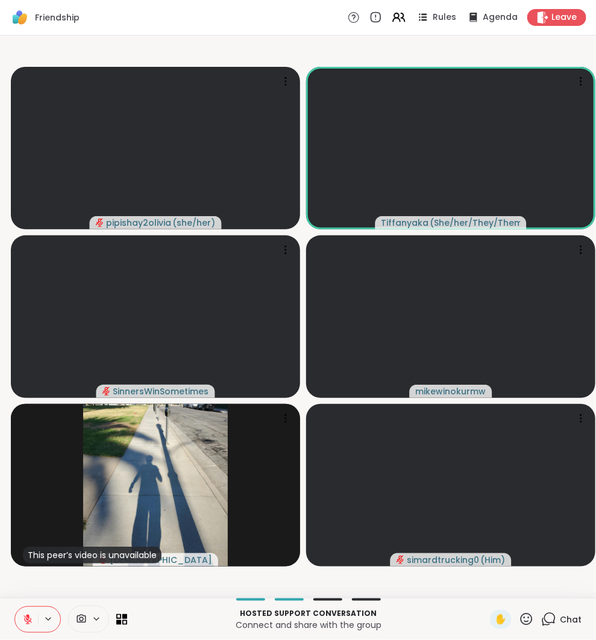
click at [541, 609] on div "Hosted support conversation Connect and share with the group ✋ Chat" at bounding box center [298, 619] width 596 height 42
click at [543, 621] on icon at bounding box center [548, 619] width 15 height 15
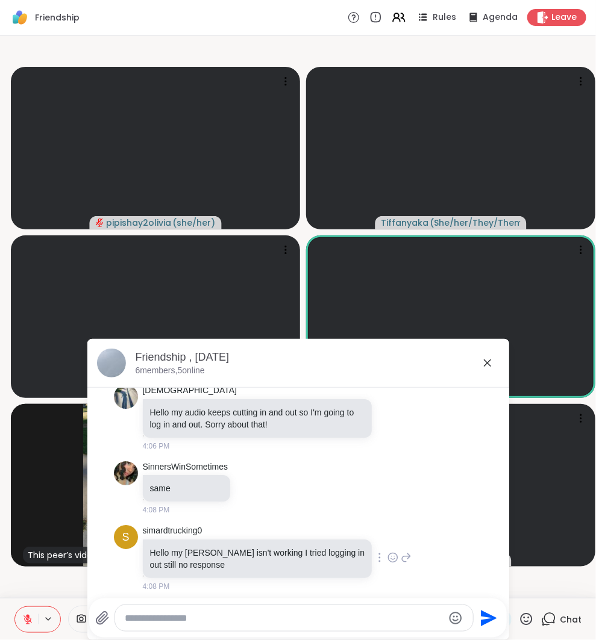
click at [402, 551] on div "s simardtrucking0 Hello my mike isn't working I tried logging in out still no r…" at bounding box center [298, 558] width 369 height 76
click at [401, 554] on icon at bounding box center [406, 558] width 11 height 14
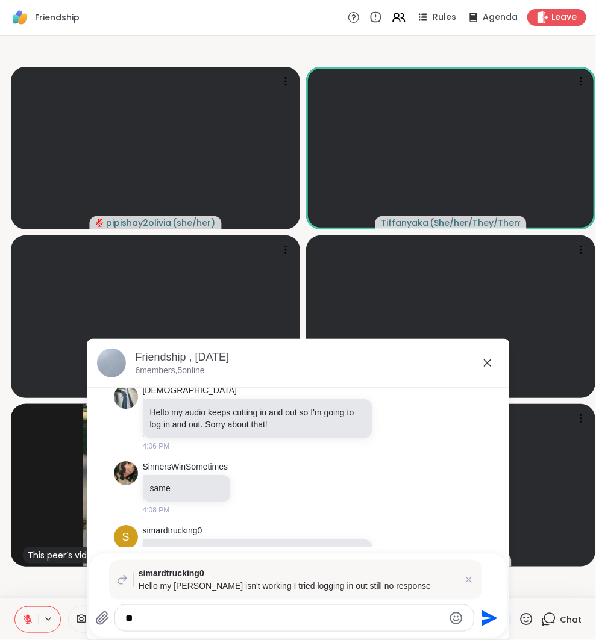
type textarea "*"
type textarea "**********"
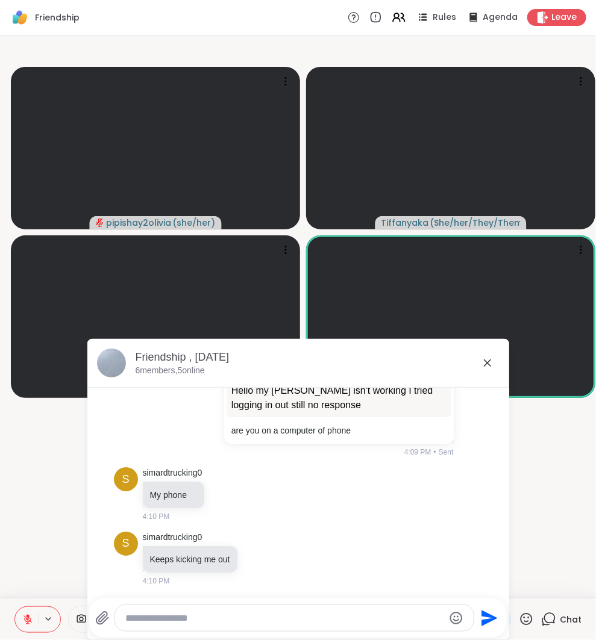
scroll to position [636, 0]
click at [492, 364] on icon at bounding box center [487, 363] width 14 height 14
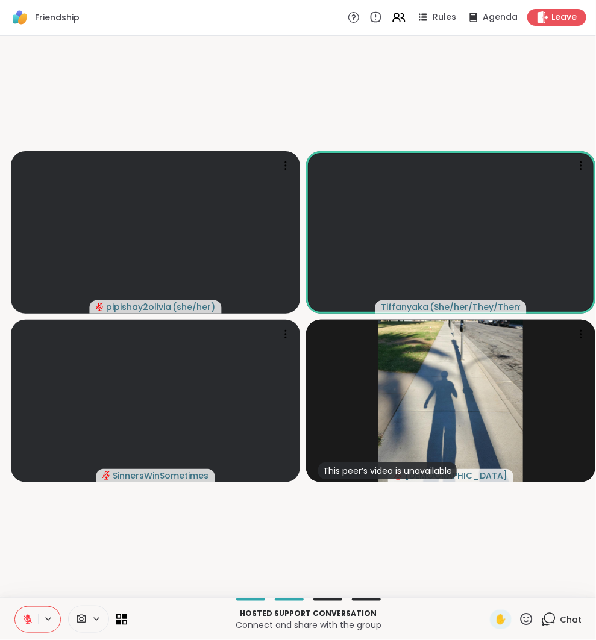
click at [546, 622] on icon at bounding box center [548, 619] width 15 height 15
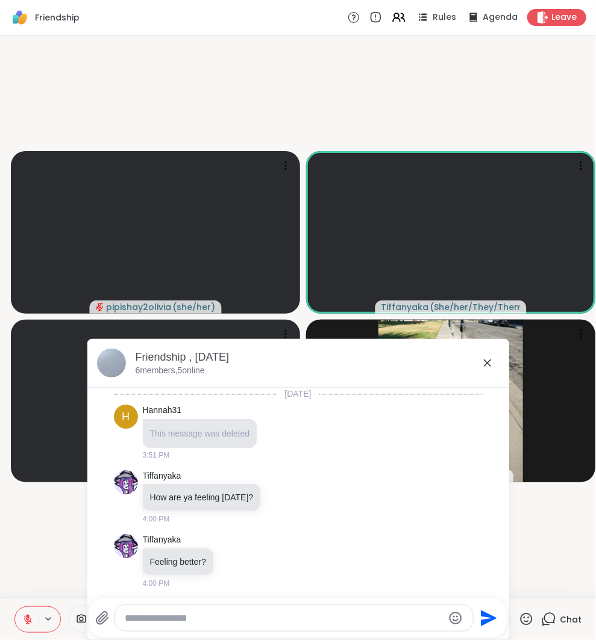
scroll to position [693, 0]
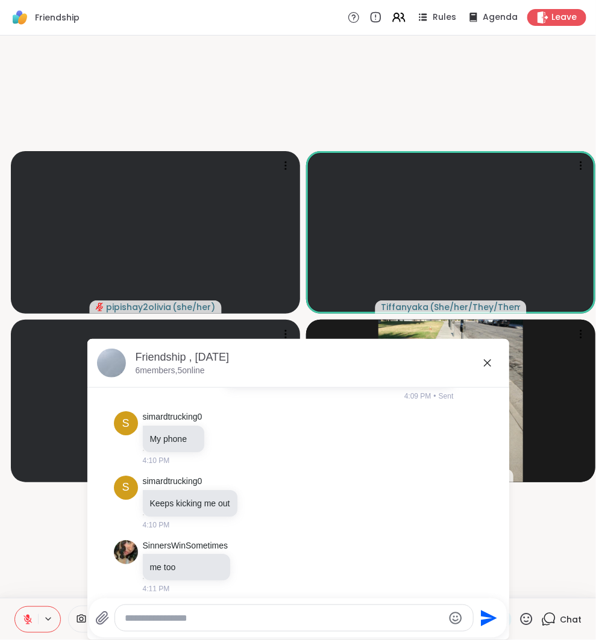
click at [485, 363] on icon at bounding box center [487, 363] width 14 height 14
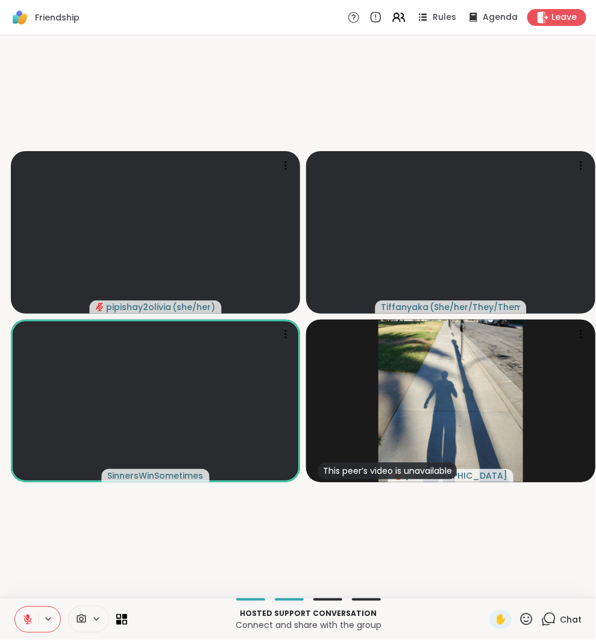
click at [22, 622] on icon at bounding box center [27, 619] width 11 height 11
click at [25, 620] on icon at bounding box center [28, 620] width 6 height 4
click at [22, 619] on icon at bounding box center [27, 619] width 11 height 11
click at [25, 619] on icon at bounding box center [28, 620] width 6 height 4
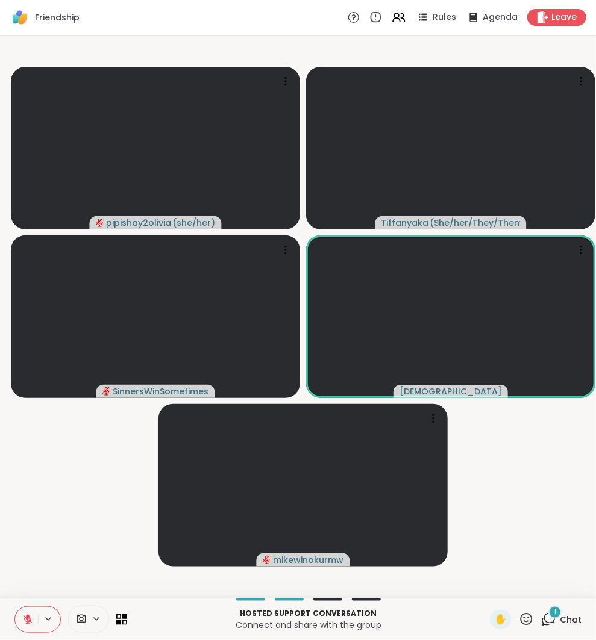
click at [548, 625] on div "1 Chat" at bounding box center [561, 619] width 40 height 19
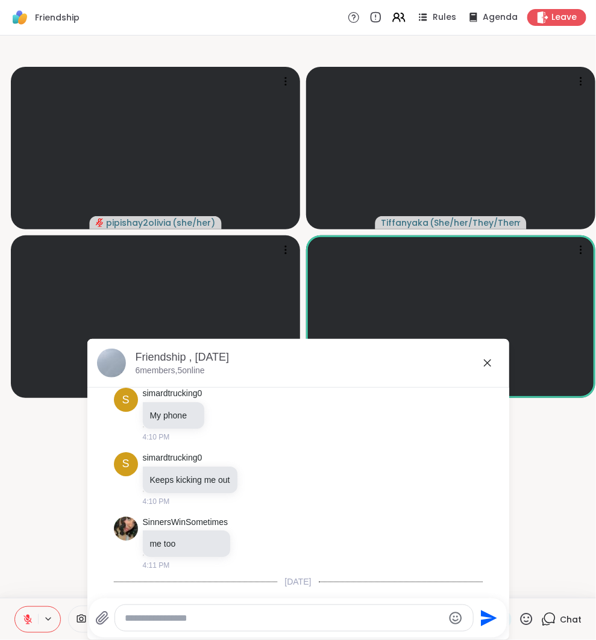
scroll to position [718, 0]
click at [488, 364] on icon at bounding box center [487, 363] width 7 height 7
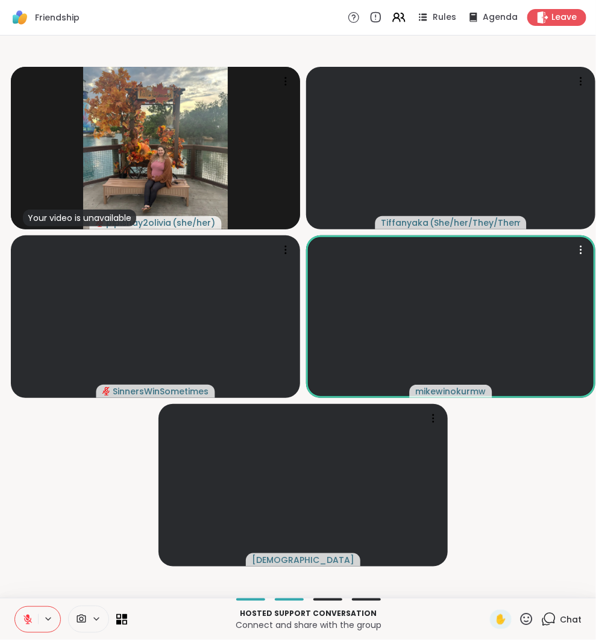
click at [507, 513] on video-player-container "Your video is unavailable pipishay2olivia ( she/her ) Tiffanyaka ( She/her/They…" at bounding box center [297, 316] width 581 height 553
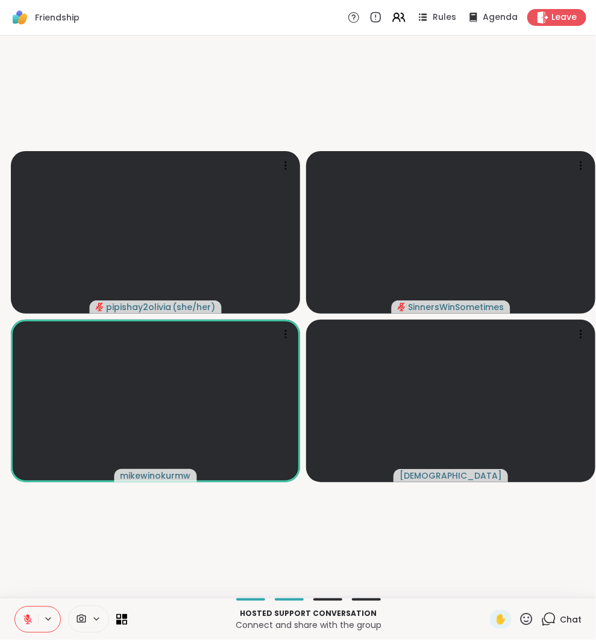
click at [25, 619] on button at bounding box center [26, 619] width 23 height 25
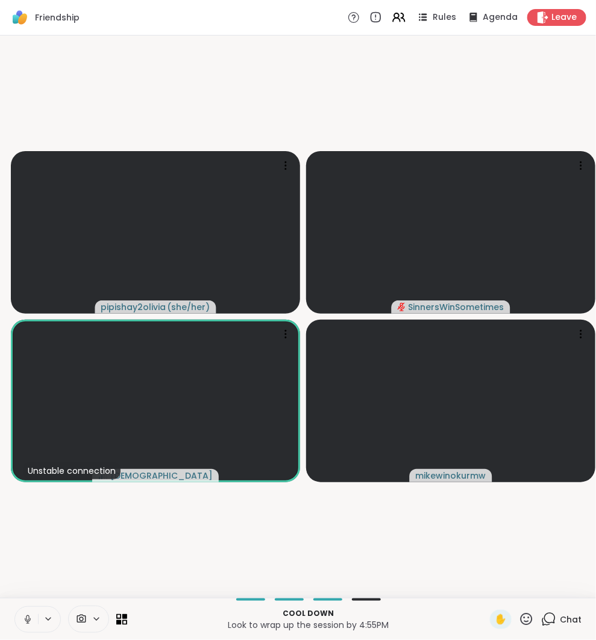
click at [541, 622] on icon at bounding box center [548, 619] width 15 height 15
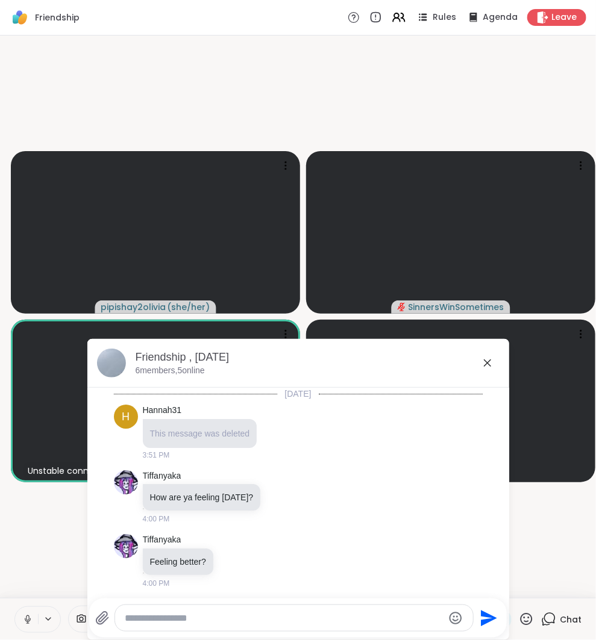
scroll to position [757, 0]
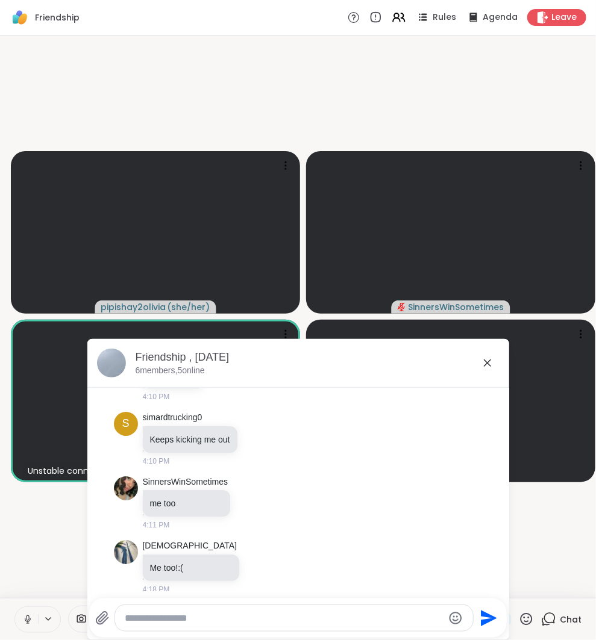
click at [351, 623] on textarea "Type your message" at bounding box center [284, 619] width 319 height 12
click at [345, 625] on div at bounding box center [294, 618] width 358 height 26
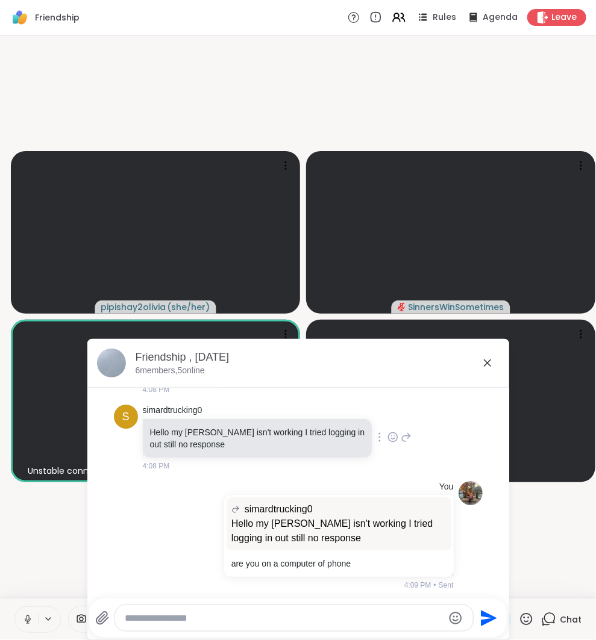
scroll to position [506, 0]
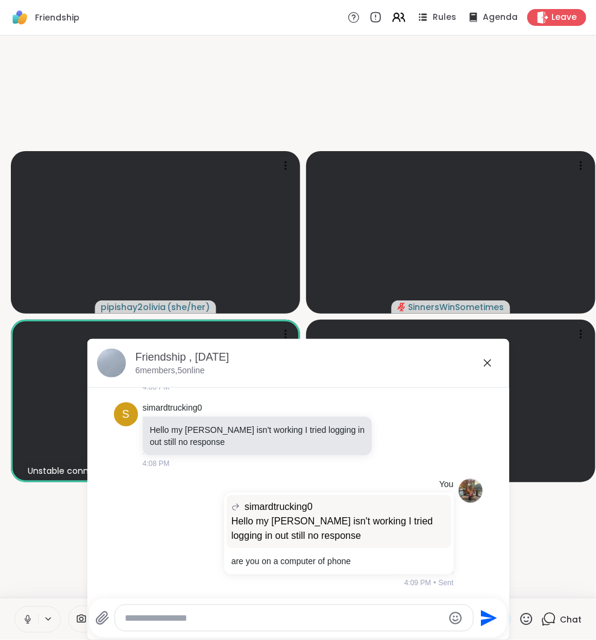
click at [268, 609] on div at bounding box center [294, 618] width 358 height 26
click at [268, 616] on textarea "Type your message" at bounding box center [284, 619] width 319 height 12
type textarea "*"
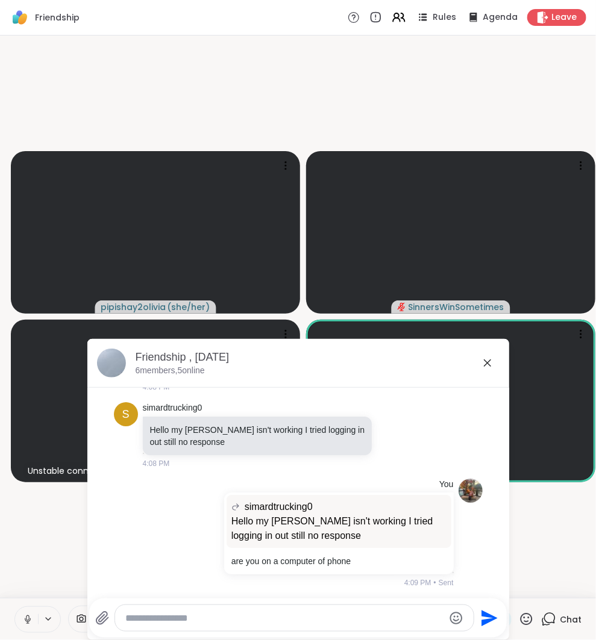
click at [488, 363] on icon at bounding box center [487, 363] width 14 height 14
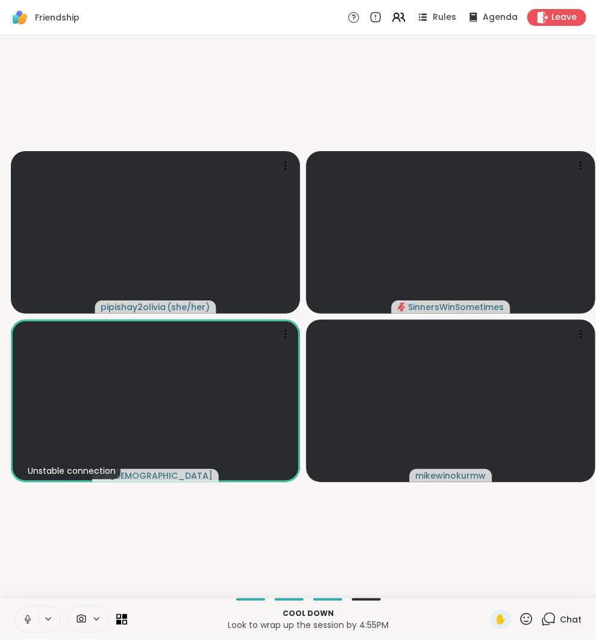
click at [543, 611] on div "Chat" at bounding box center [561, 619] width 40 height 19
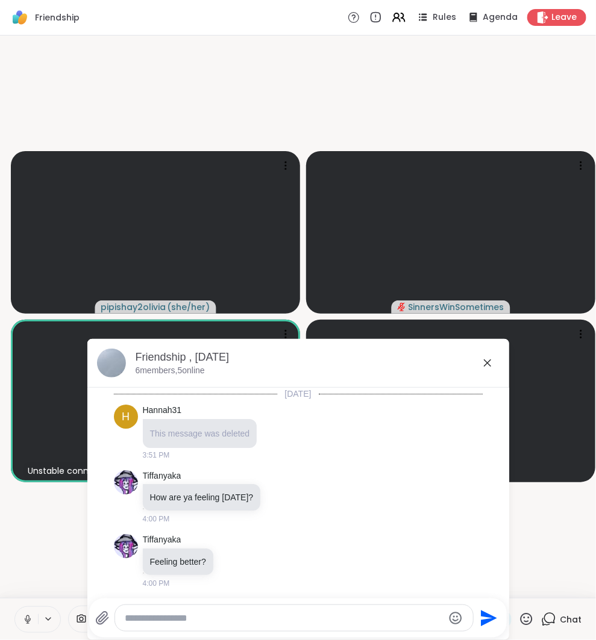
scroll to position [757, 0]
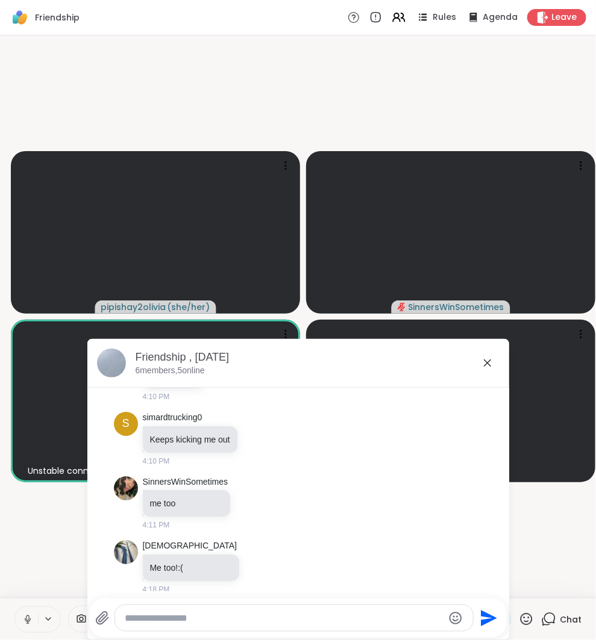
click at [407, 613] on textarea "Type your message" at bounding box center [284, 619] width 319 height 12
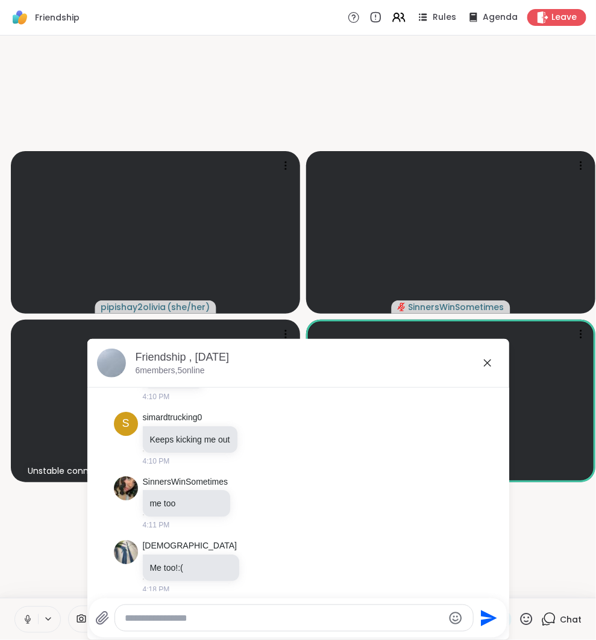
paste textarea "**********"
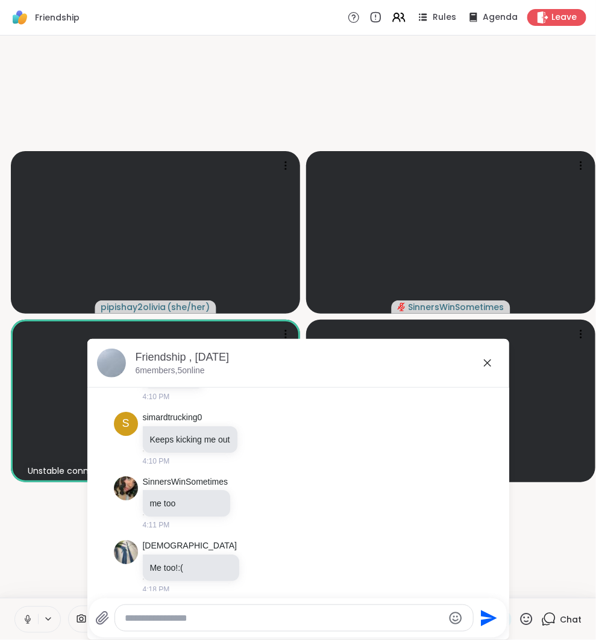
type textarea "**********"
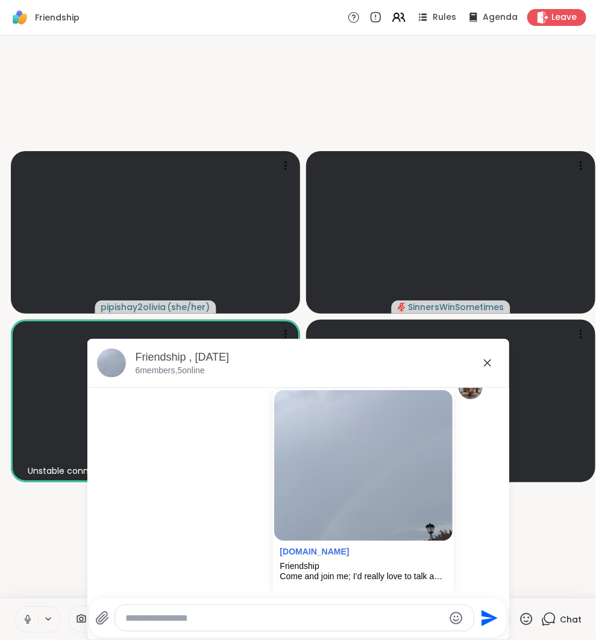
scroll to position [1040, 0]
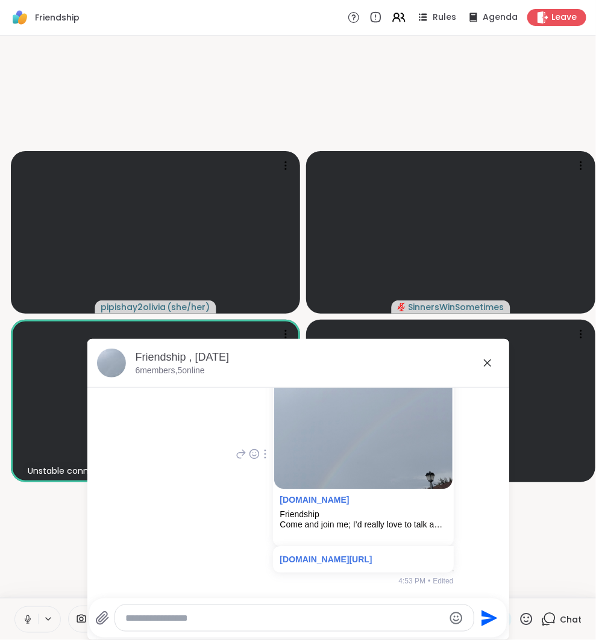
click at [233, 441] on div "You sharewellnow.com Friendship Come and join me; I’d really love to talk and c…" at bounding box center [343, 454] width 220 height 263
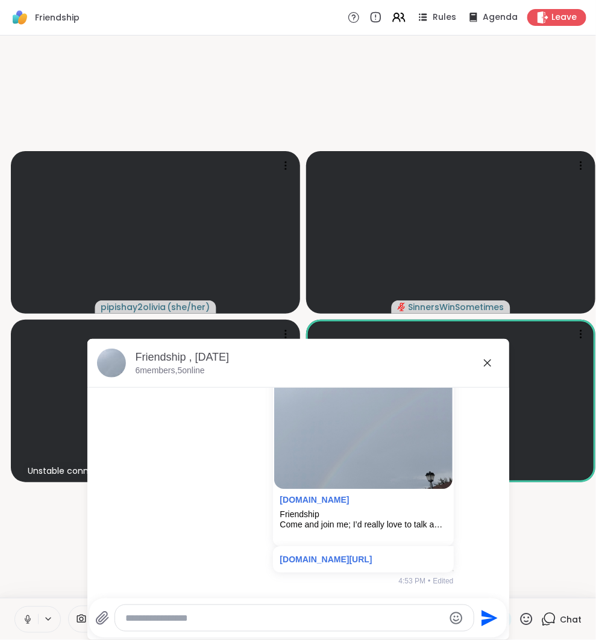
click at [77, 508] on video-player-container "pipishay2olivia ( she/her ) SinnersWinSometimes Unstable connection KarmaKat42 …" at bounding box center [297, 316] width 581 height 553
click at [481, 366] on icon at bounding box center [487, 363] width 14 height 14
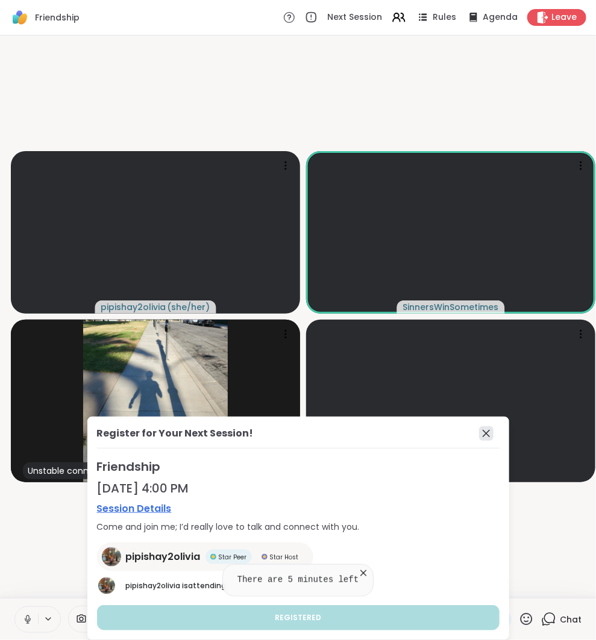
click at [485, 432] on icon at bounding box center [486, 433] width 14 height 14
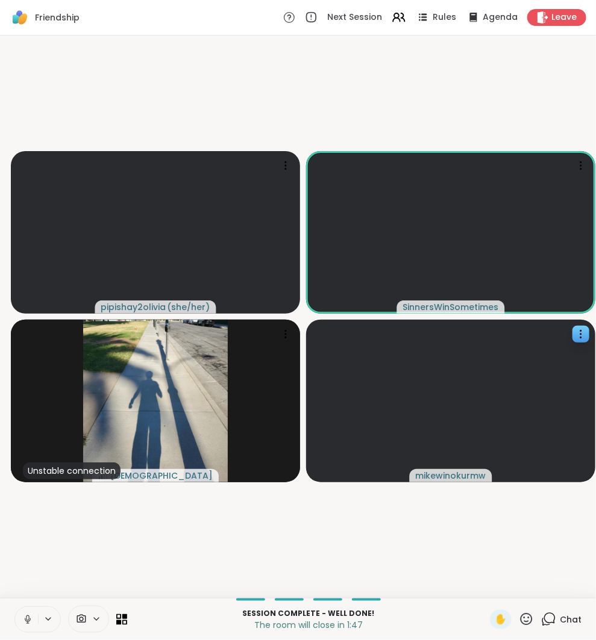
click at [544, 622] on icon at bounding box center [549, 618] width 11 height 11
click at [541, 620] on icon at bounding box center [548, 619] width 15 height 15
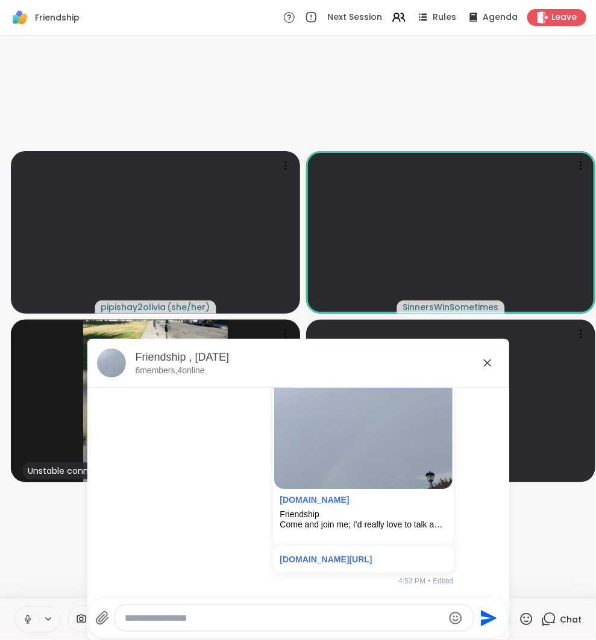
click at [396, 613] on textarea "Type your message" at bounding box center [284, 619] width 319 height 12
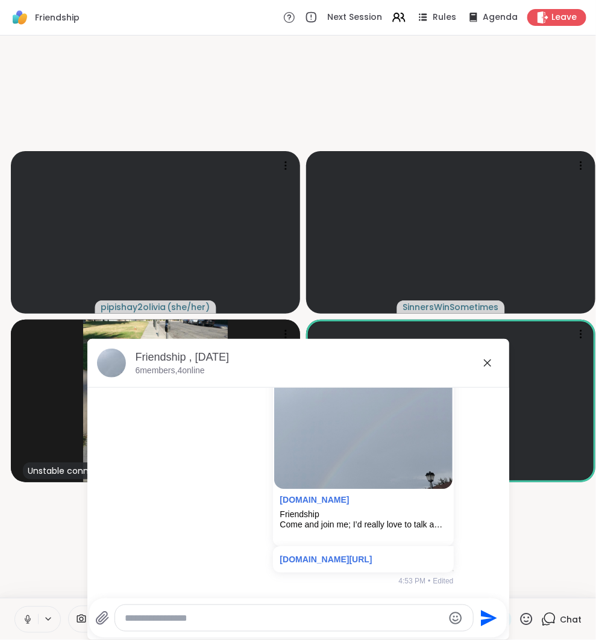
paste textarea "**********"
type textarea "**********"
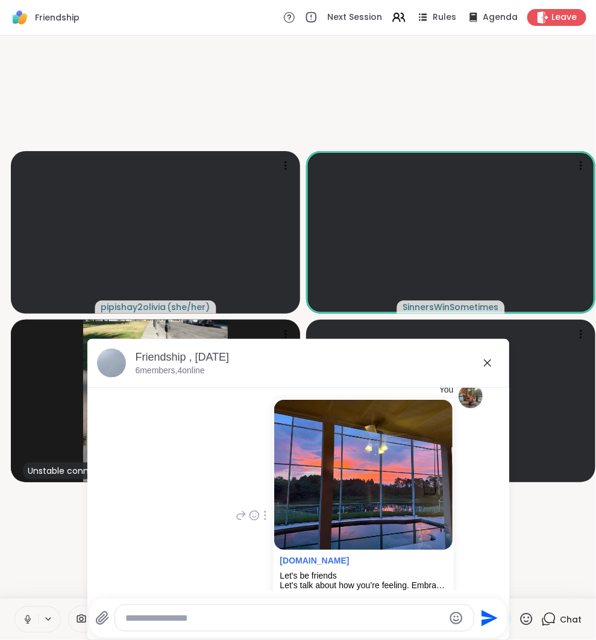
scroll to position [1308, 0]
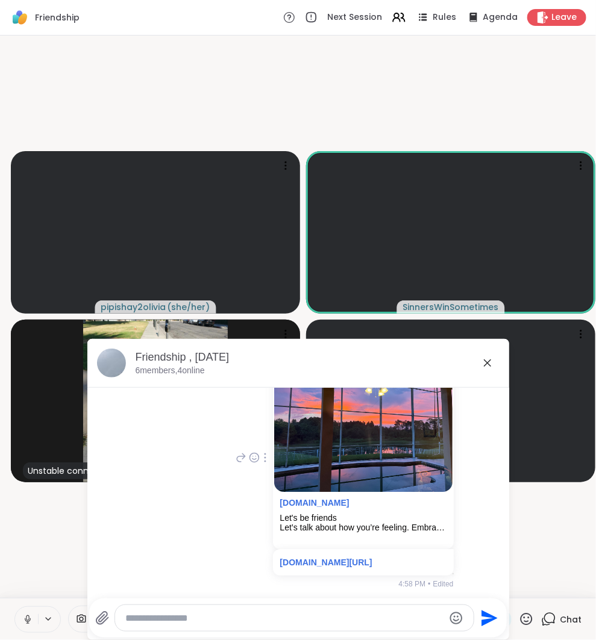
click at [236, 463] on icon at bounding box center [241, 458] width 11 height 14
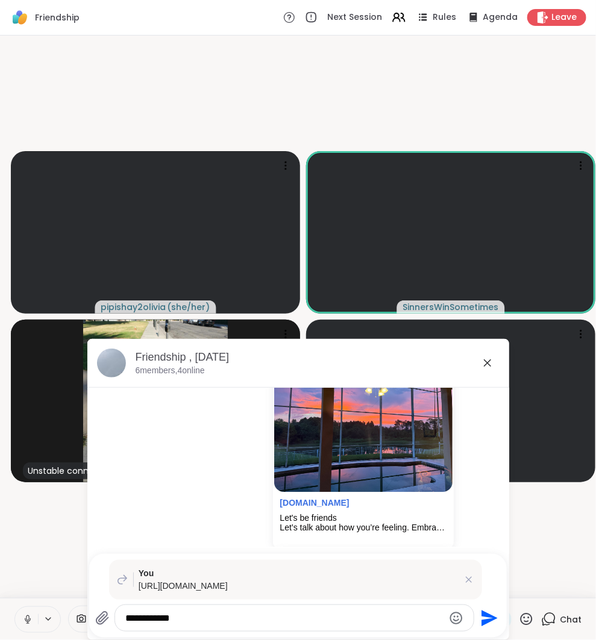
type textarea "**********"
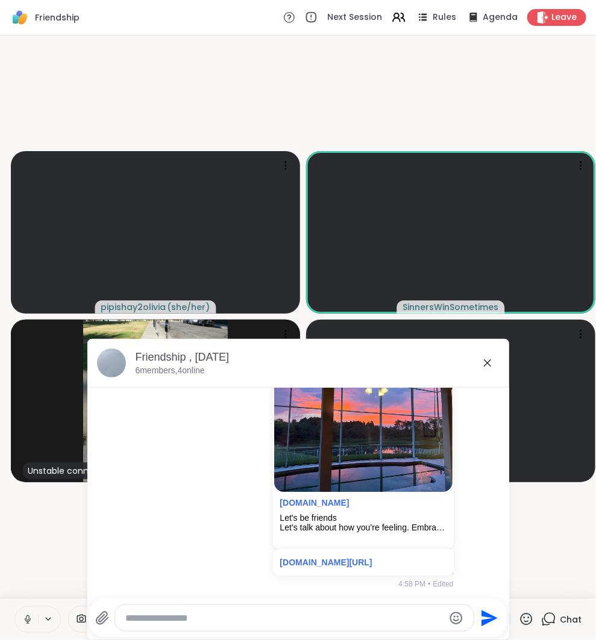
scroll to position [1443, 0]
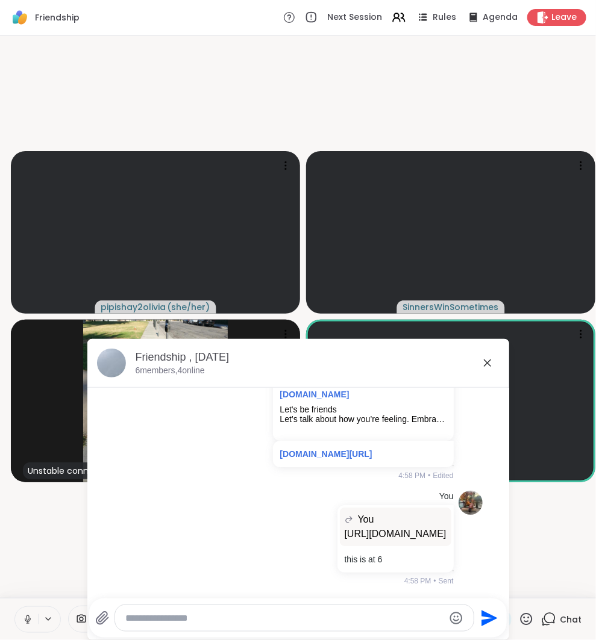
click at [486, 360] on icon at bounding box center [487, 363] width 14 height 14
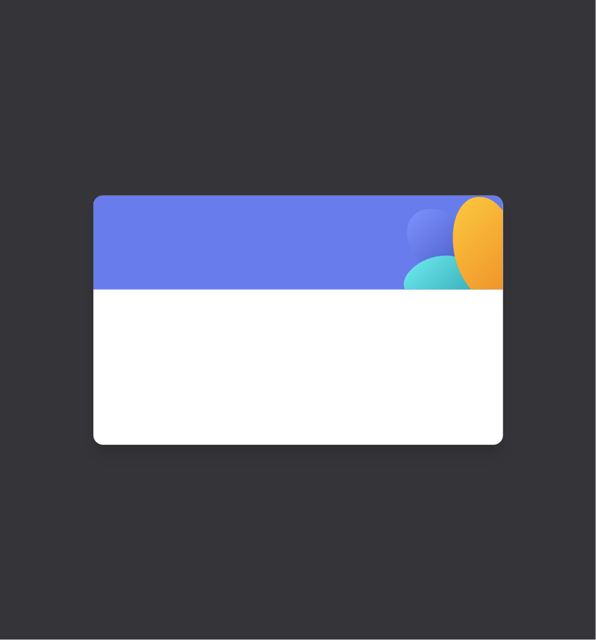
scroll to position [0, 0]
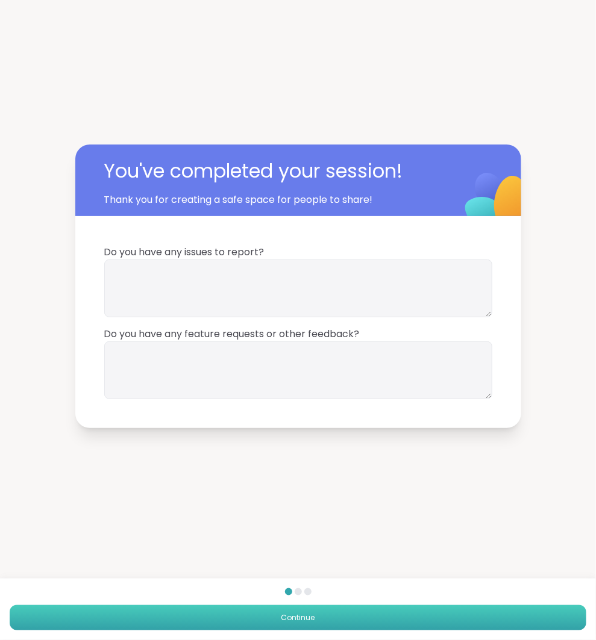
click at [472, 613] on button "Continue" at bounding box center [298, 617] width 576 height 25
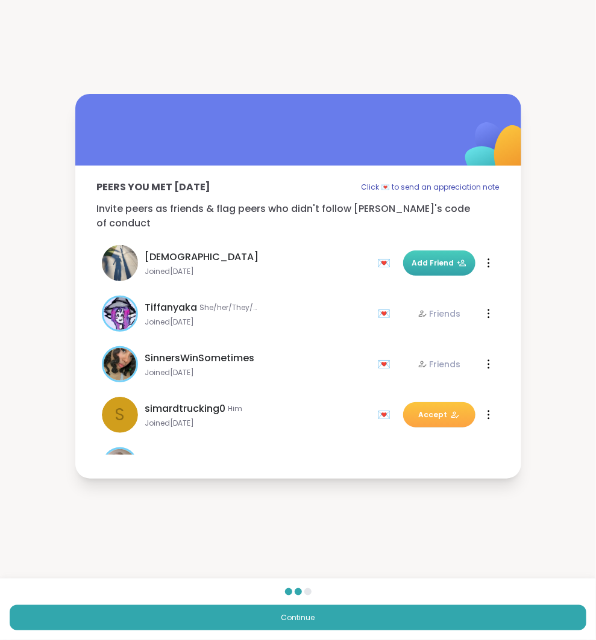
click at [438, 266] on button "Add Friend" at bounding box center [439, 263] width 72 height 25
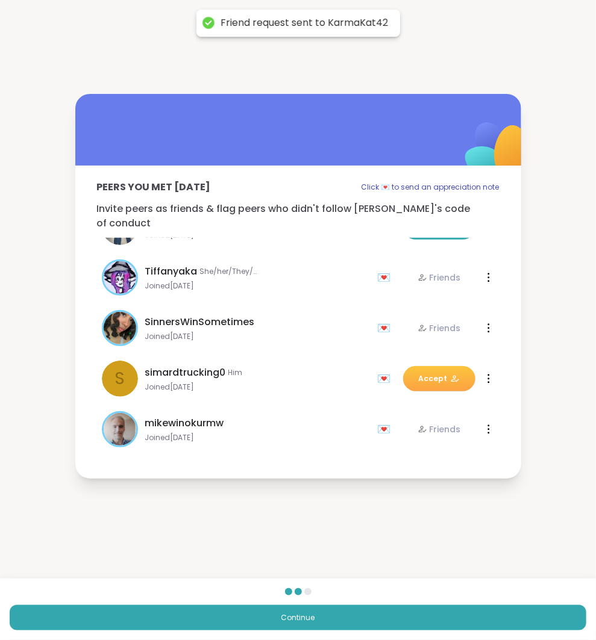
click at [372, 519] on div "Peers you met today Click 💌 to send an appreciation note Invite peers as friend…" at bounding box center [298, 286] width 596 height 573
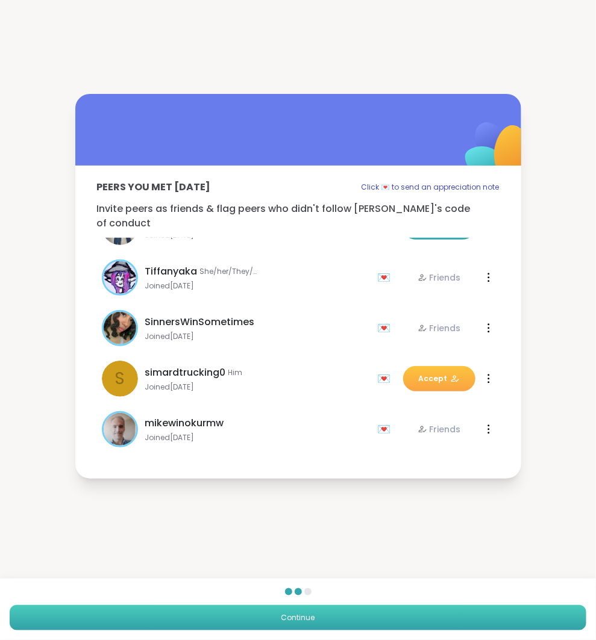
click at [393, 609] on button "Continue" at bounding box center [298, 617] width 576 height 25
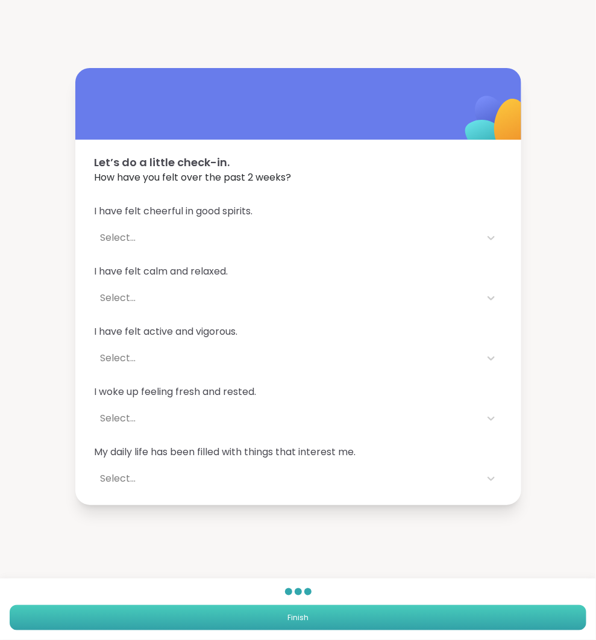
click at [393, 609] on button "Finish" at bounding box center [298, 617] width 576 height 25
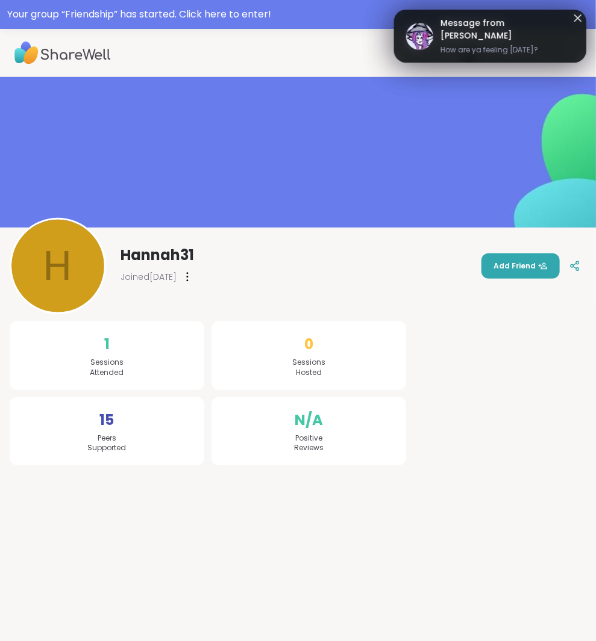
click at [466, 49] on link "Message from Tiffanyaka How are ya feeling today?" at bounding box center [490, 36] width 168 height 39
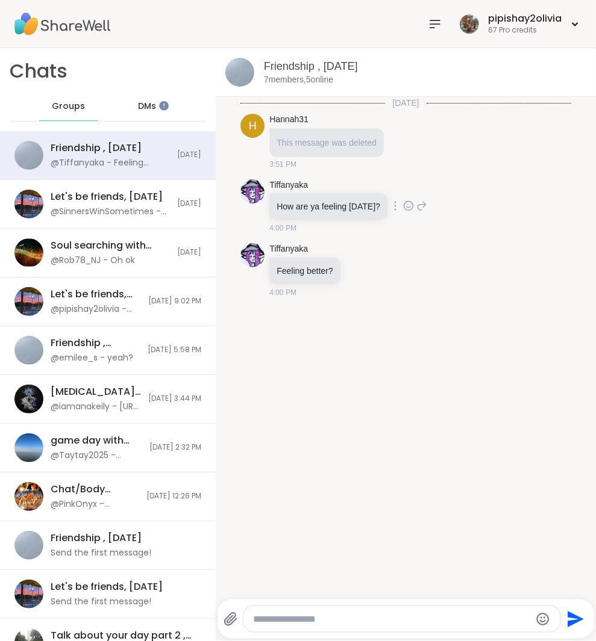
click at [419, 209] on icon at bounding box center [421, 206] width 8 height 8
type textarea "**********"
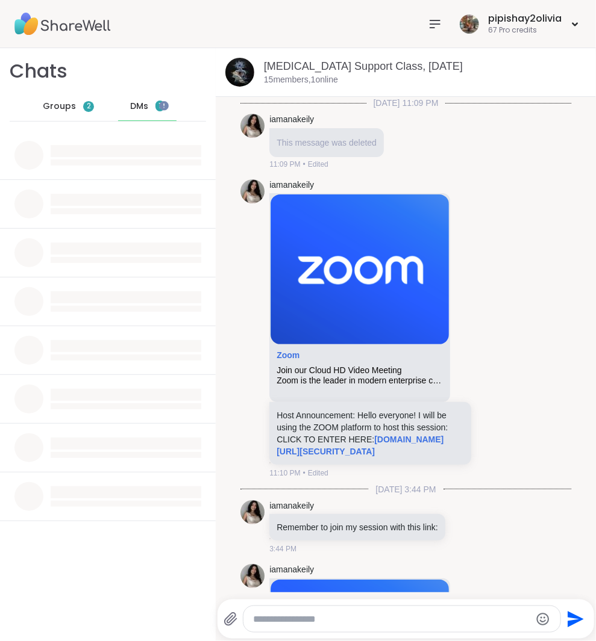
scroll to position [284, 0]
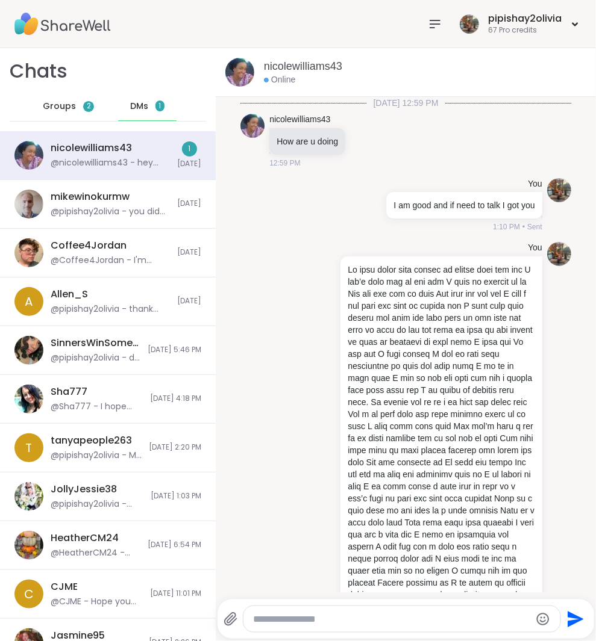
scroll to position [2436, 0]
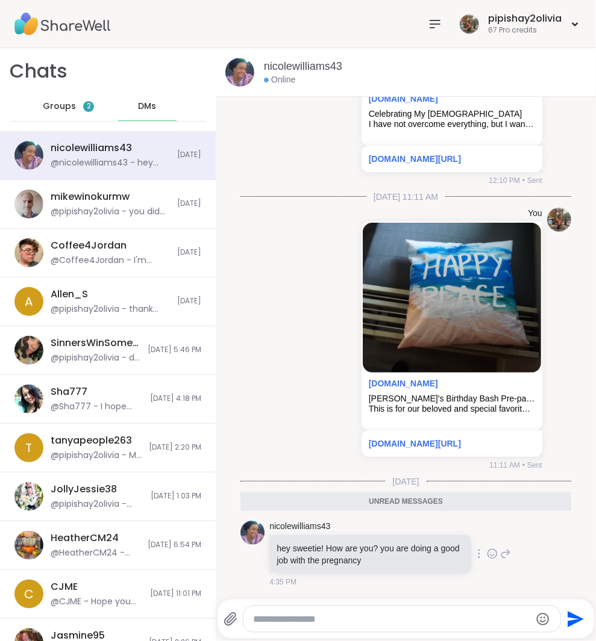
click at [490, 563] on div "nicolewilliams43 hey [PERSON_NAME]! How are you? you are doing a good job with …" at bounding box center [389, 554] width 241 height 67
click at [500, 559] on icon at bounding box center [505, 554] width 11 height 14
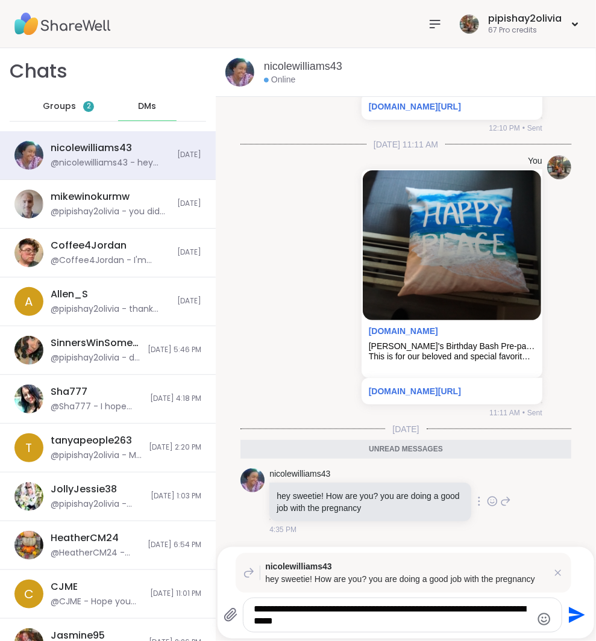
type textarea "**********"
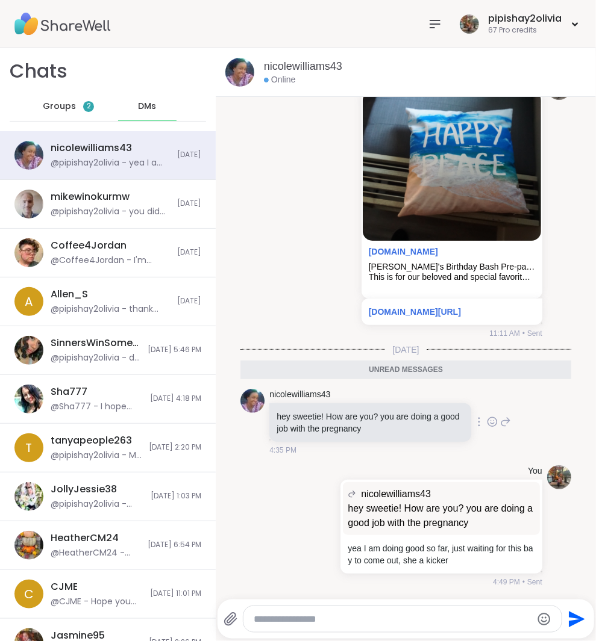
scroll to position [2537, 0]
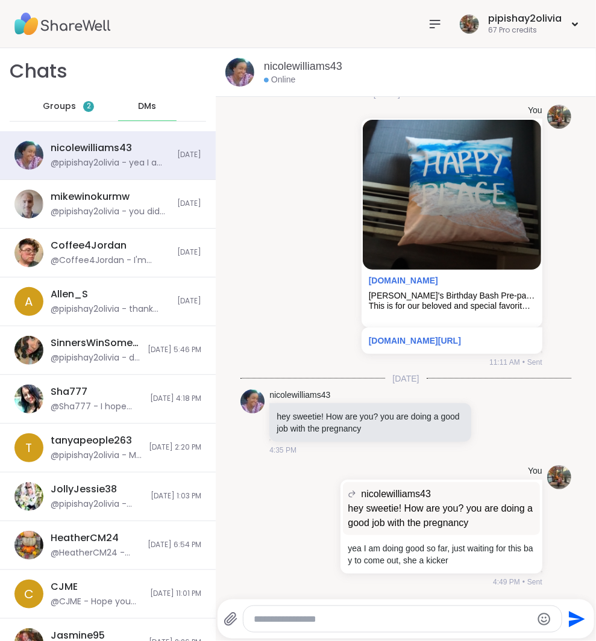
click at [63, 109] on span "Groups" at bounding box center [59, 107] width 33 height 12
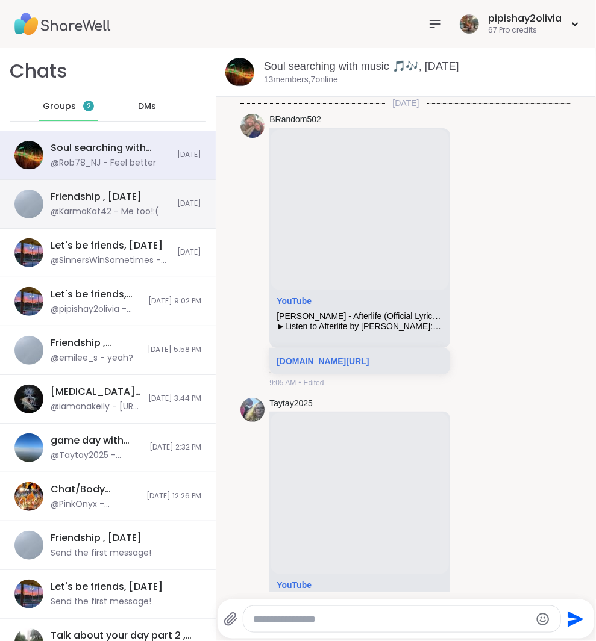
scroll to position [3160, 0]
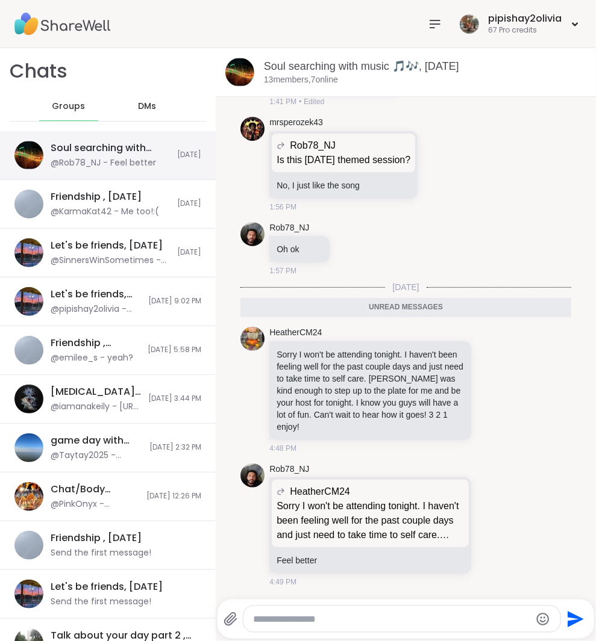
click at [86, 155] on div "Soul searching with music 🎵🎶, [DATE] @Rob78_NJ - Feel better" at bounding box center [110, 156] width 119 height 28
click at [500, 390] on icon at bounding box center [505, 389] width 11 height 14
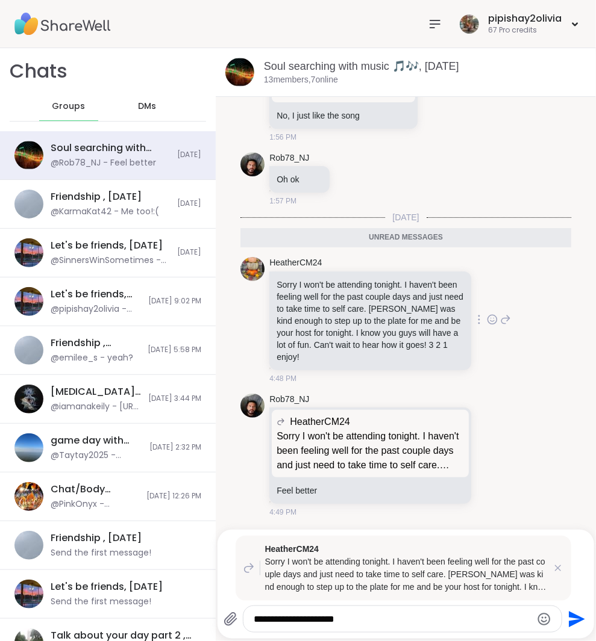
type textarea "**********"
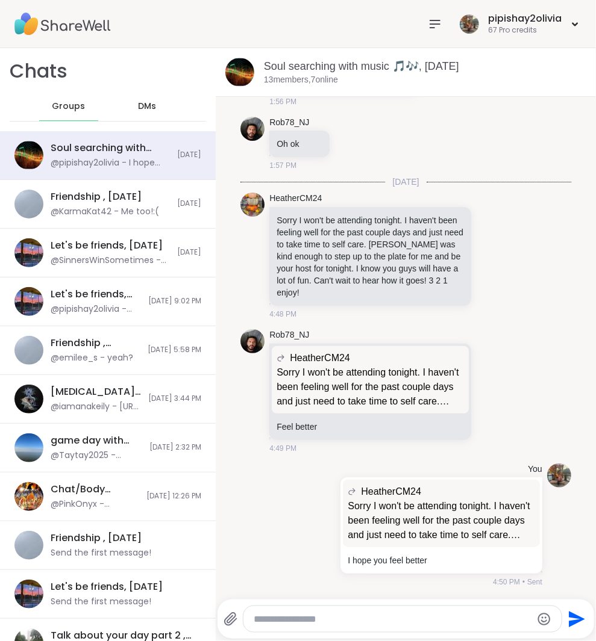
click at [138, 105] on span "DMs" at bounding box center [147, 107] width 18 height 12
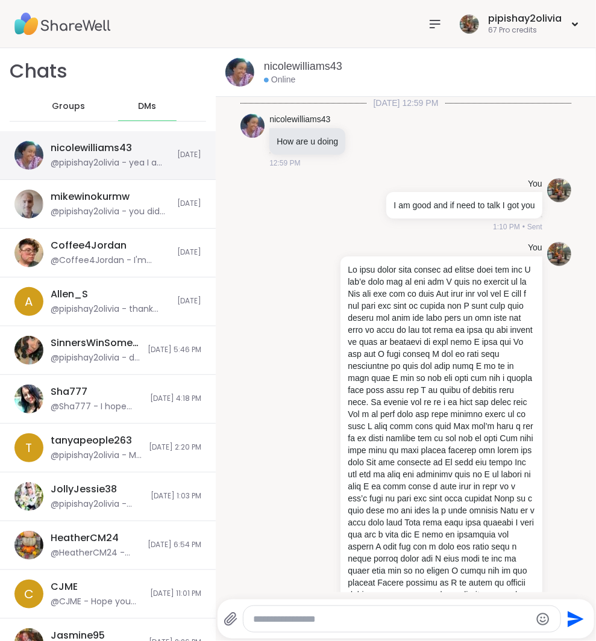
scroll to position [2537, 0]
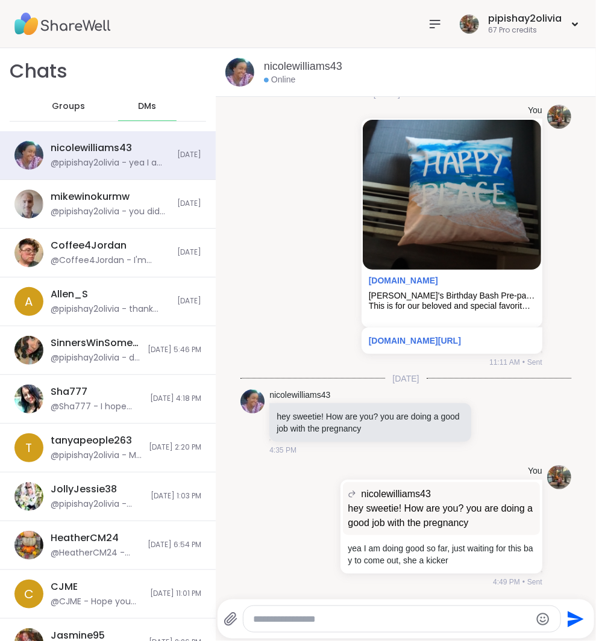
click at [58, 103] on span "Groups" at bounding box center [68, 107] width 33 height 12
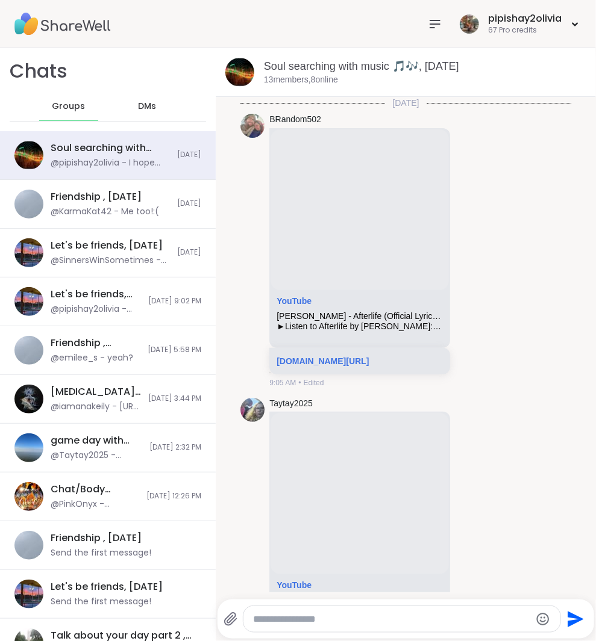
scroll to position [3251, 0]
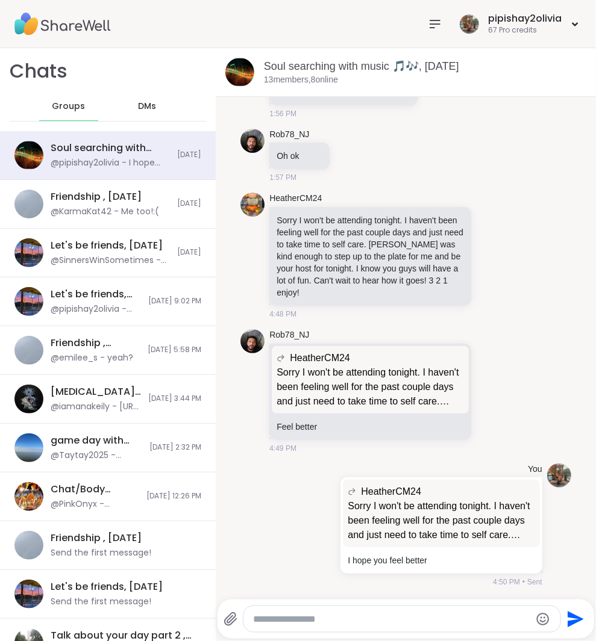
click at [431, 21] on icon at bounding box center [435, 24] width 14 height 14
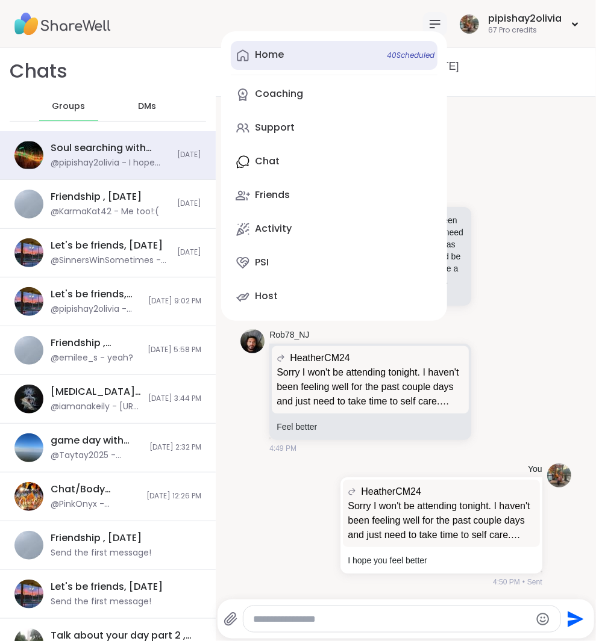
click at [273, 55] on div "Home 40 Scheduled" at bounding box center [269, 54] width 29 height 13
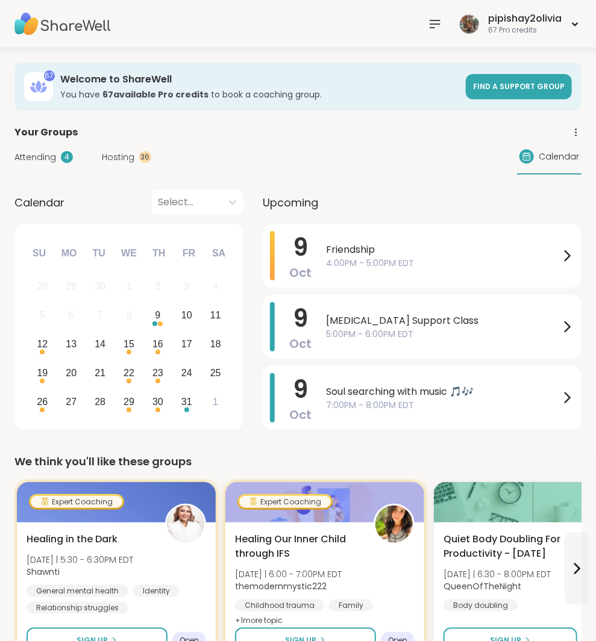
click at [119, 161] on span "Hosting" at bounding box center [118, 157] width 33 height 13
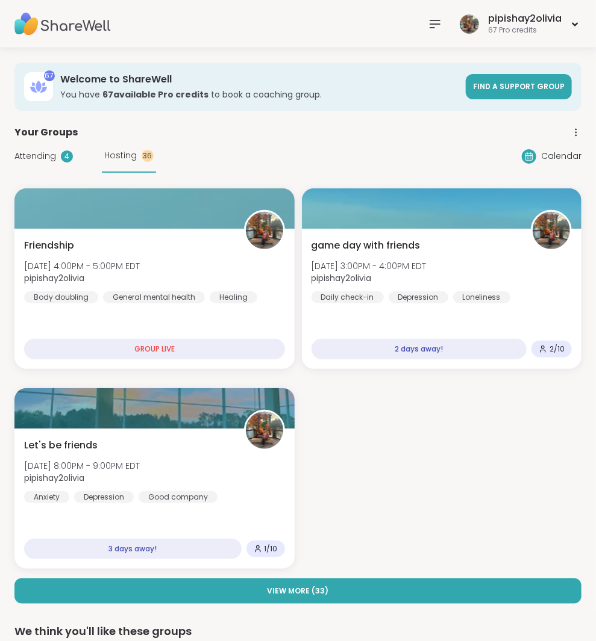
click at [43, 141] on div "Attending 4 Hosting 36" at bounding box center [85, 156] width 142 height 33
click at [45, 155] on span "Attending" at bounding box center [35, 156] width 42 height 13
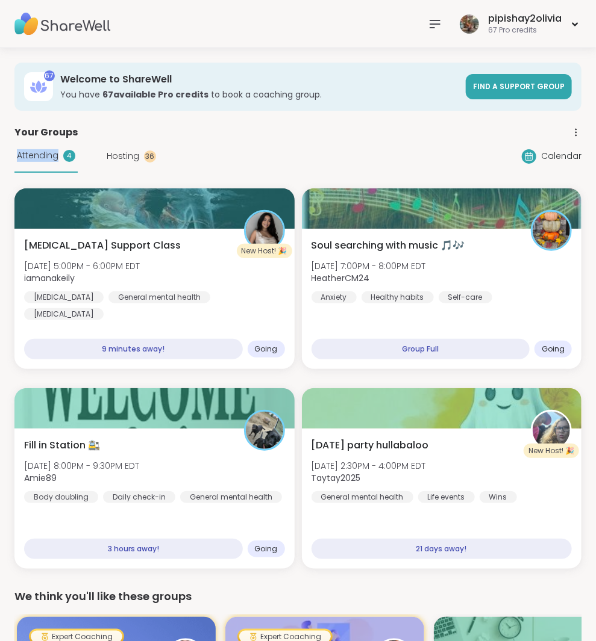
click at [45, 155] on span "Attending" at bounding box center [38, 155] width 42 height 13
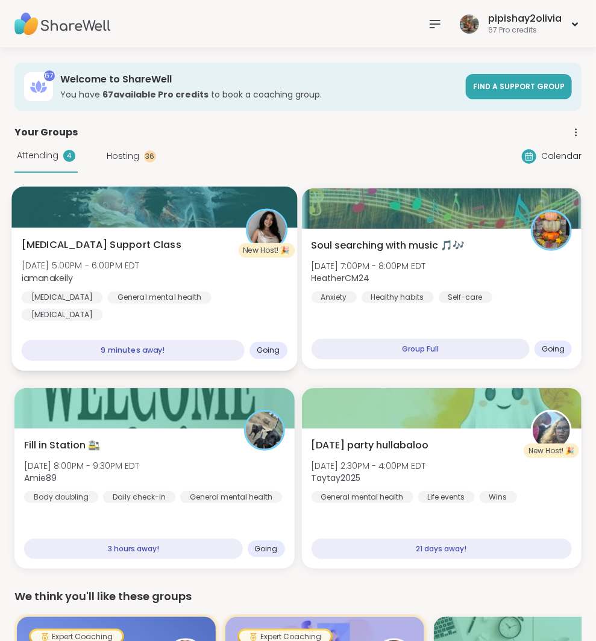
click at [192, 240] on div "[MEDICAL_DATA] Support Class [DATE] 5:00PM - 6:00PM EDT iamanakeily [MEDICAL_DA…" at bounding box center [155, 280] width 266 height 84
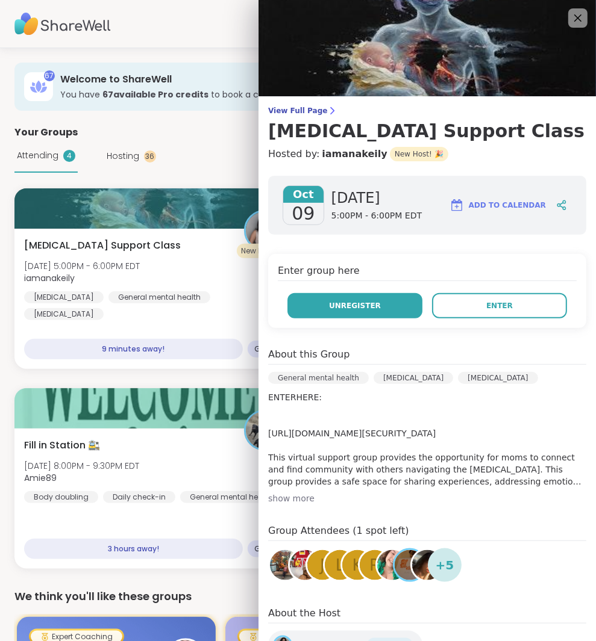
click at [384, 310] on button "Unregister" at bounding box center [354, 305] width 135 height 25
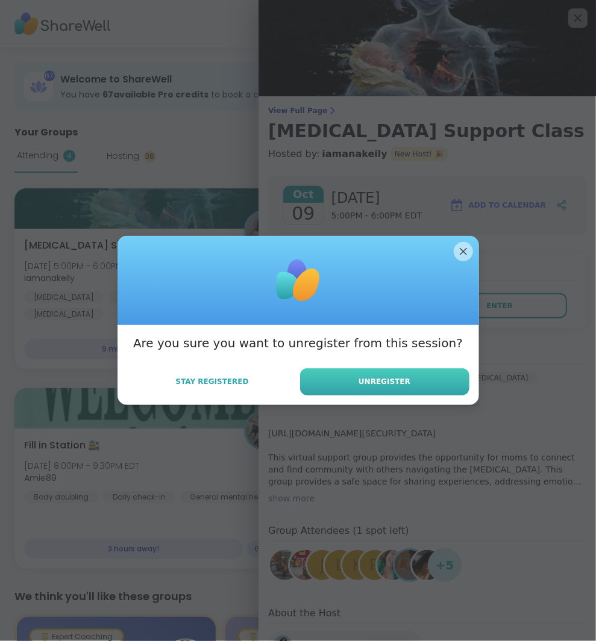
click at [371, 380] on span "Unregister" at bounding box center [384, 381] width 52 height 11
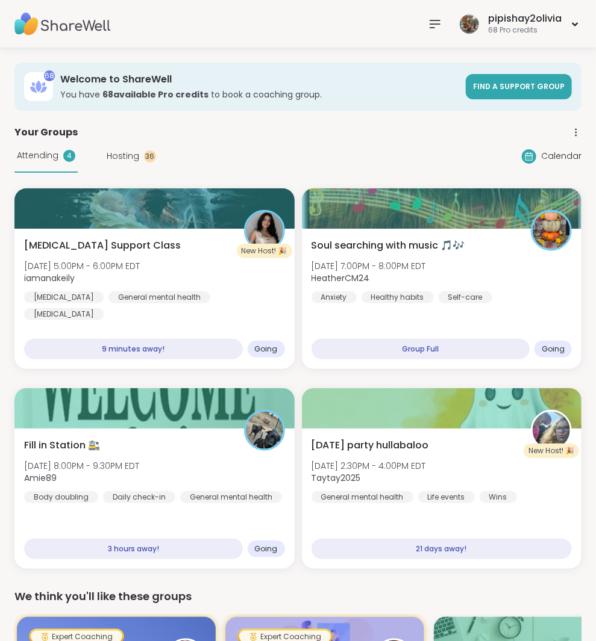
click at [338, 147] on div "Attending 4 Hosting 36 Calendar" at bounding box center [297, 156] width 567 height 33
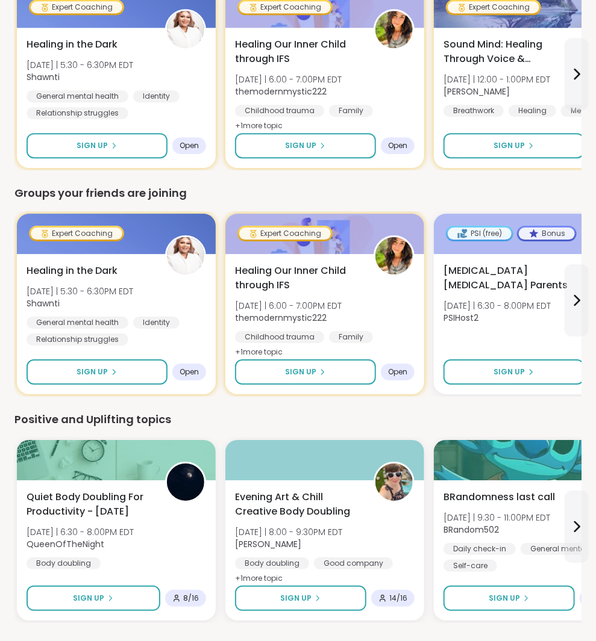
scroll to position [1411, 0]
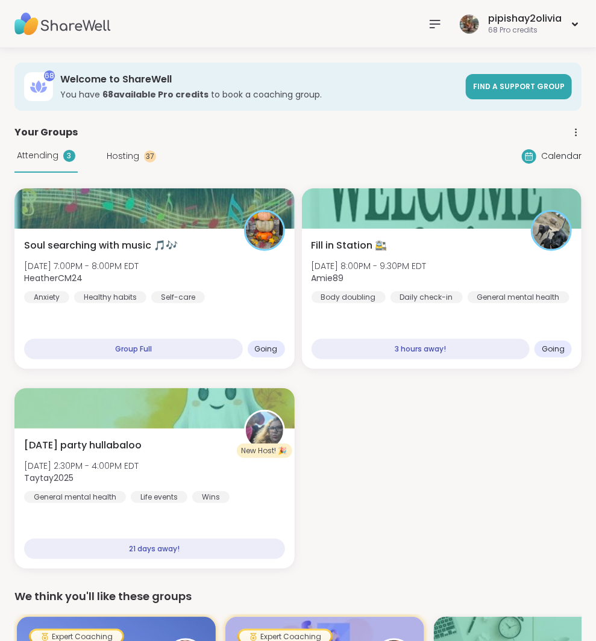
scroll to position [0, 0]
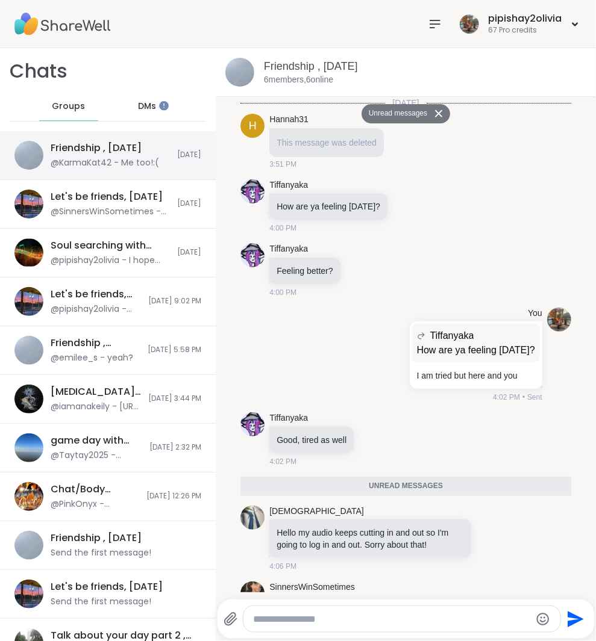
scroll to position [504, 0]
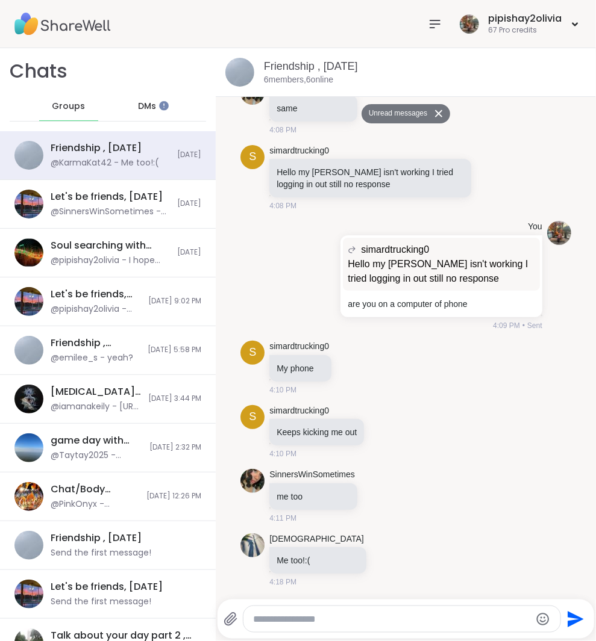
click at [140, 111] on span "DMs" at bounding box center [147, 107] width 18 height 12
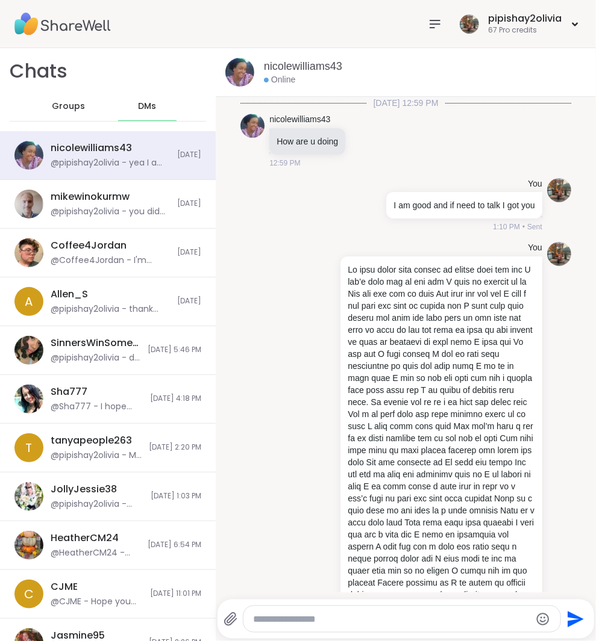
click at [65, 103] on span "Groups" at bounding box center [68, 107] width 33 height 12
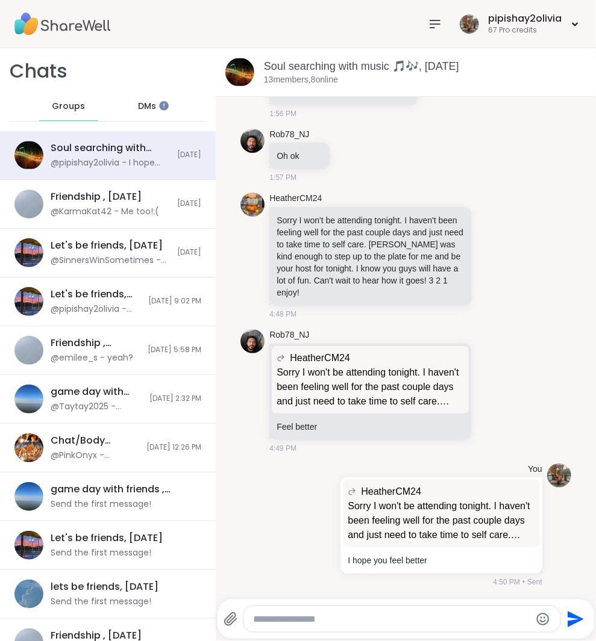
click at [141, 102] on span "DMs" at bounding box center [147, 107] width 18 height 12
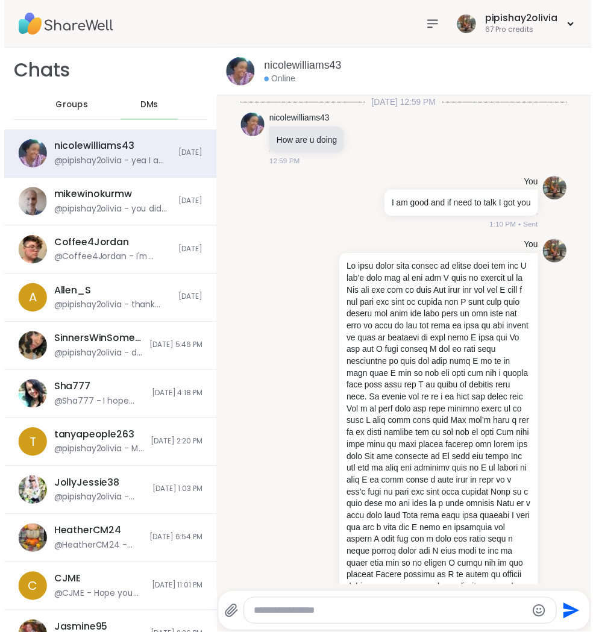
scroll to position [2537, 0]
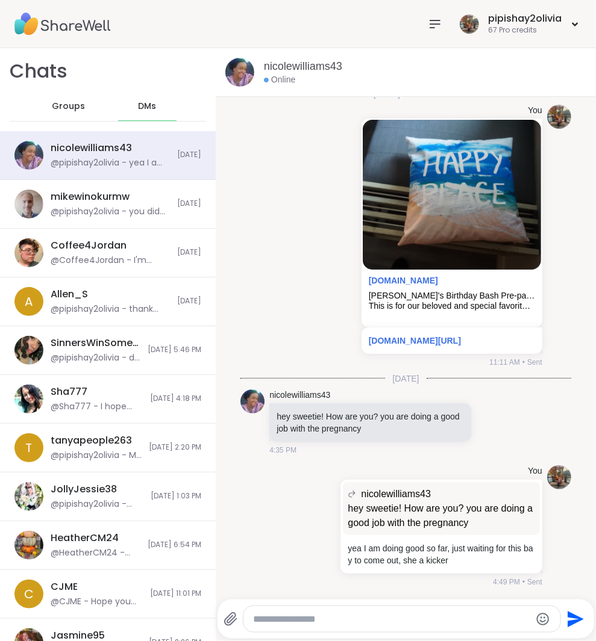
click at [438, 27] on icon at bounding box center [435, 24] width 14 height 14
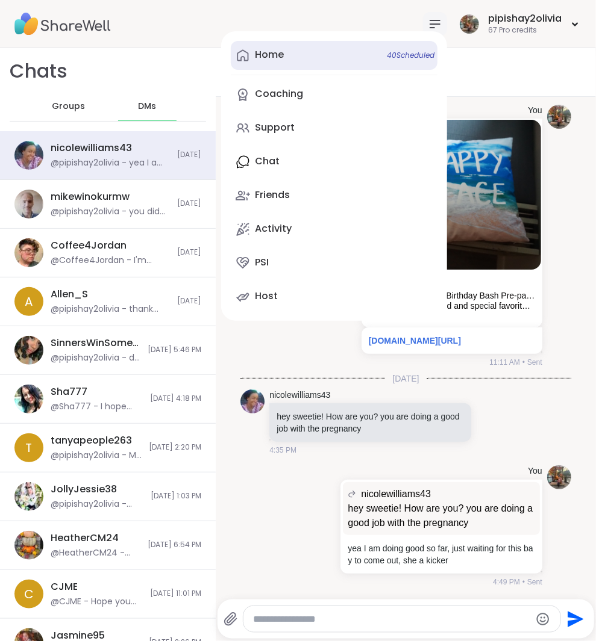
click at [363, 49] on link "Home 40 Scheduled" at bounding box center [334, 55] width 207 height 29
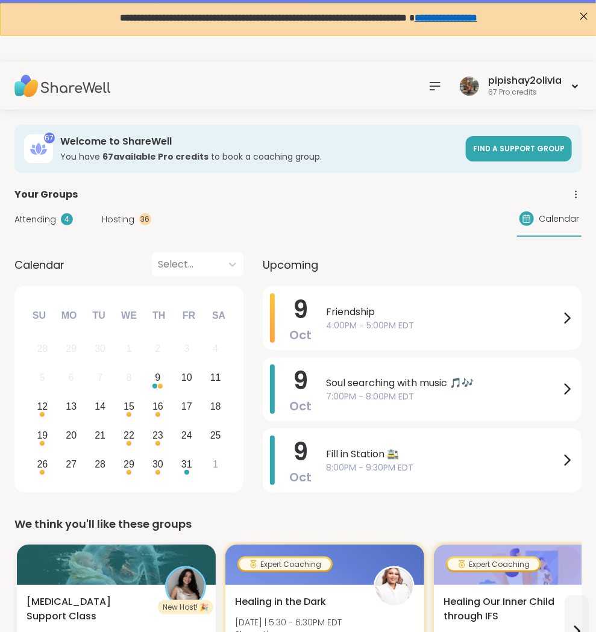
click at [123, 213] on span "Hosting" at bounding box center [118, 219] width 33 height 13
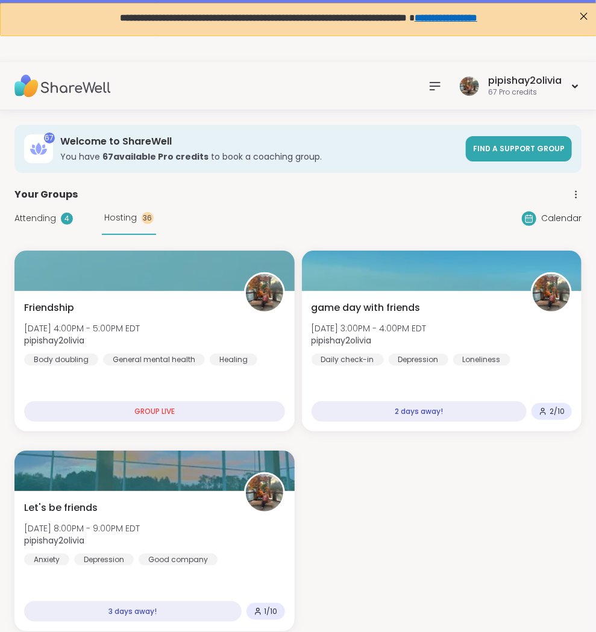
click at [424, 90] on nav at bounding box center [435, 86] width 24 height 24
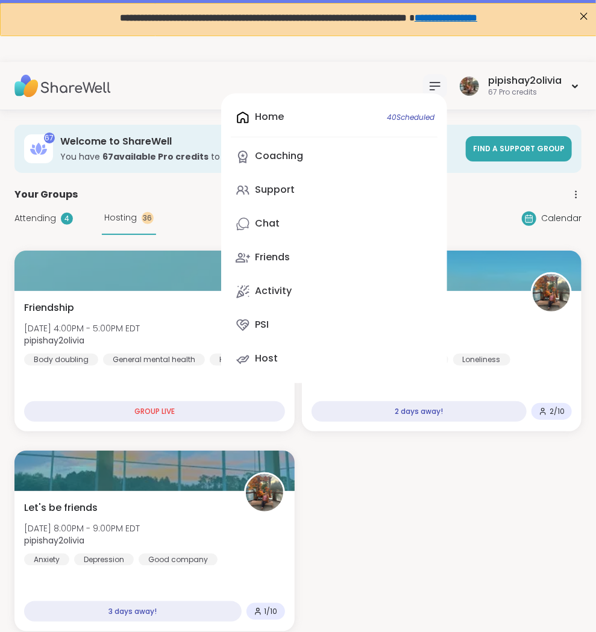
click at [315, 120] on div "Home 40 Scheduled Coaching Support Chat Friends Activity PSI Host" at bounding box center [334, 238] width 226 height 290
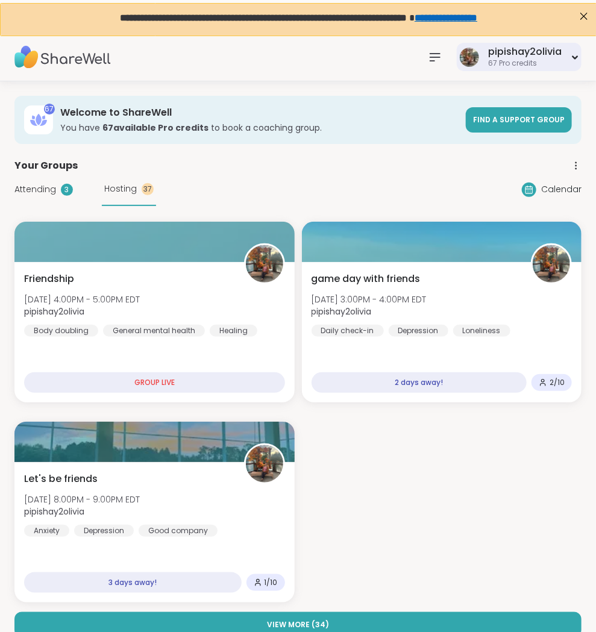
click at [535, 52] on div "pipishay2olivia" at bounding box center [524, 51] width 73 height 13
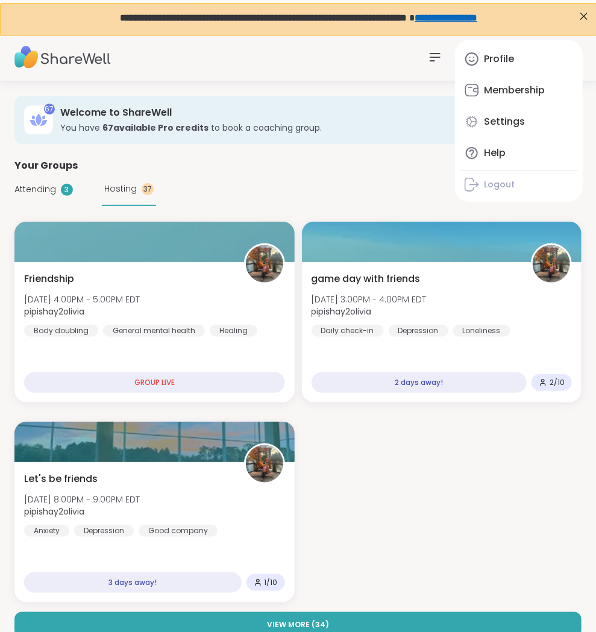
click at [535, 52] on link "Profile" at bounding box center [519, 59] width 118 height 29
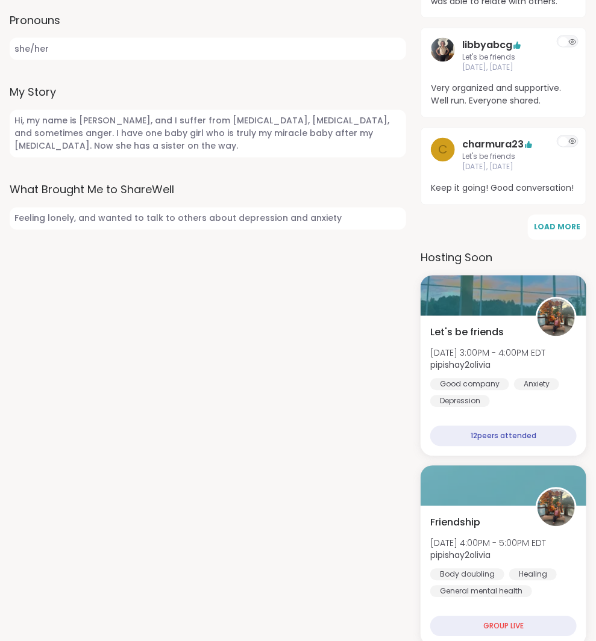
scroll to position [694, 0]
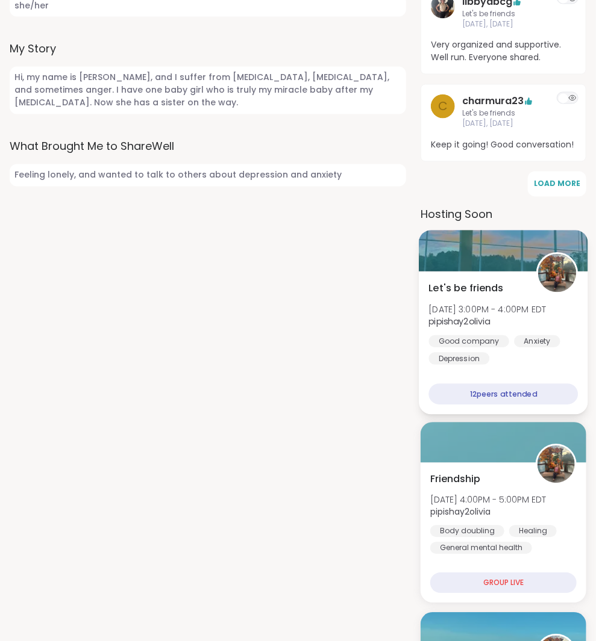
click at [496, 304] on span "Thu, Oct 09 | 3:00PM - 4:00PM EDT" at bounding box center [487, 310] width 117 height 12
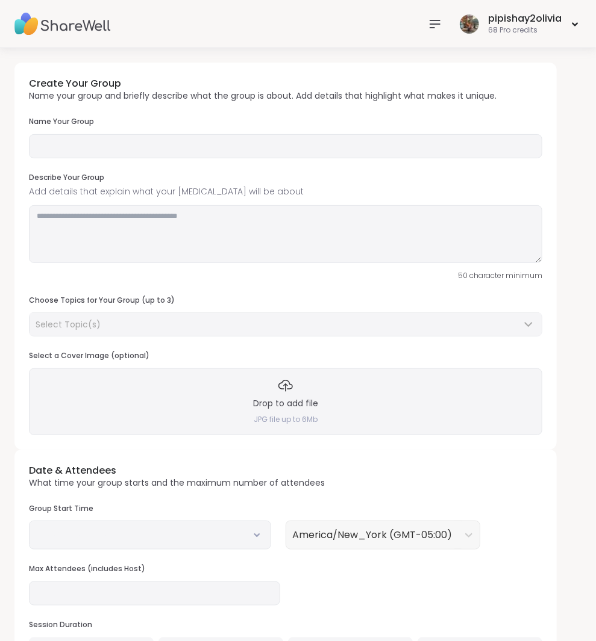
type input "**********"
type input "**"
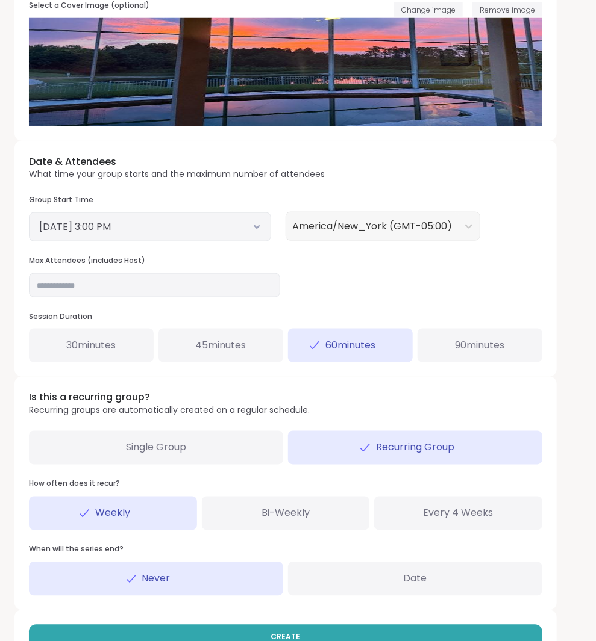
scroll to position [352, 0]
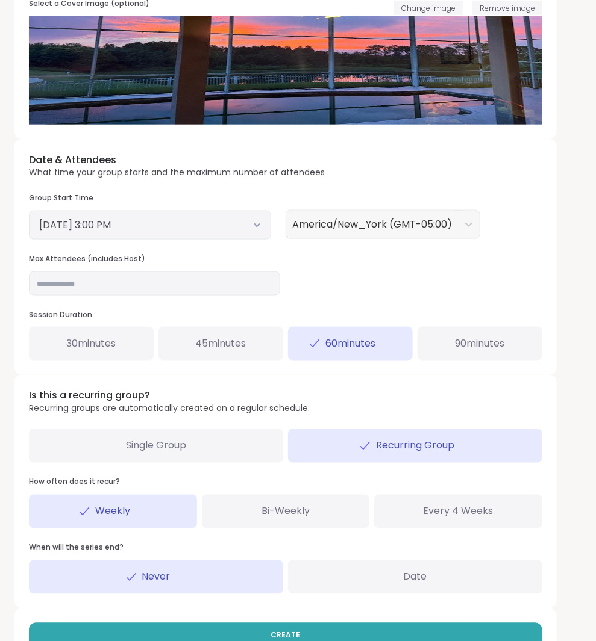
click at [466, 337] on span "90 minutes" at bounding box center [479, 344] width 49 height 14
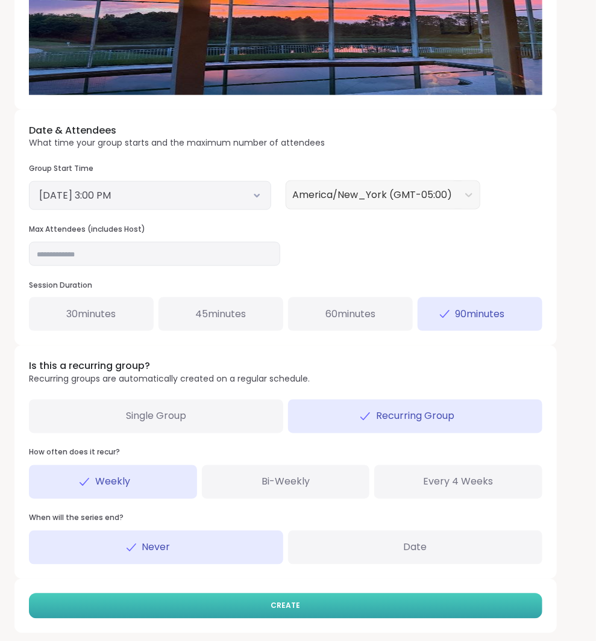
scroll to position [381, 0]
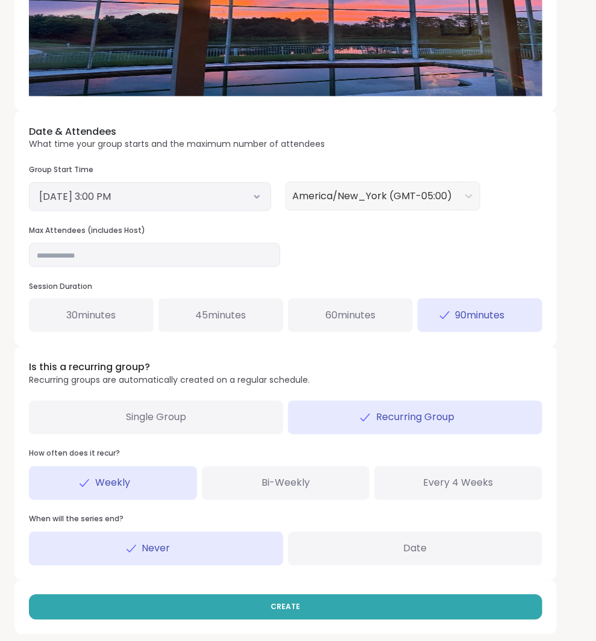
click at [212, 194] on button "[DATE] 3:00 PM" at bounding box center [150, 197] width 222 height 14
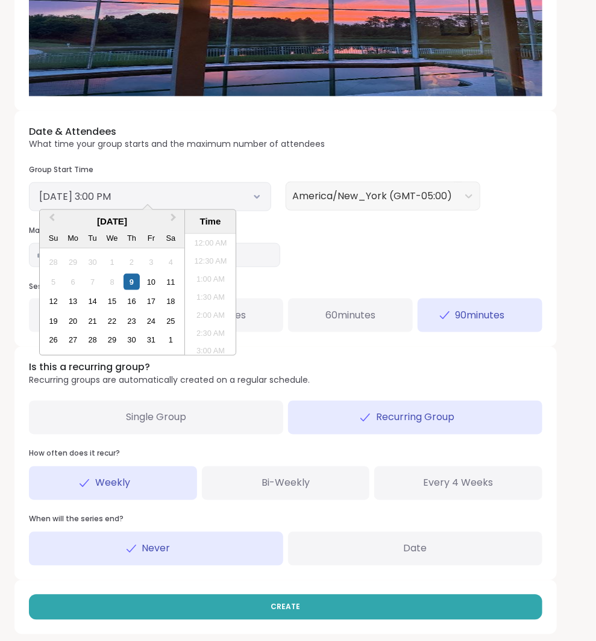
scroll to position [490, 0]
click at [146, 274] on div "10" at bounding box center [151, 282] width 16 height 16
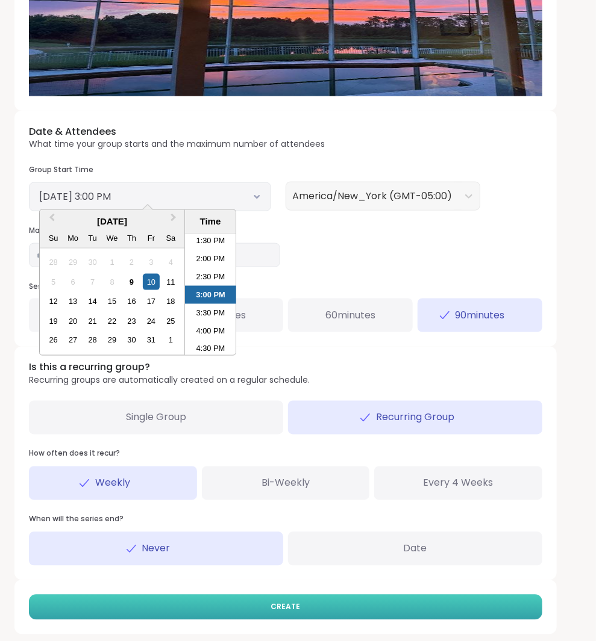
click at [256, 611] on button "CREATE" at bounding box center [285, 607] width 513 height 25
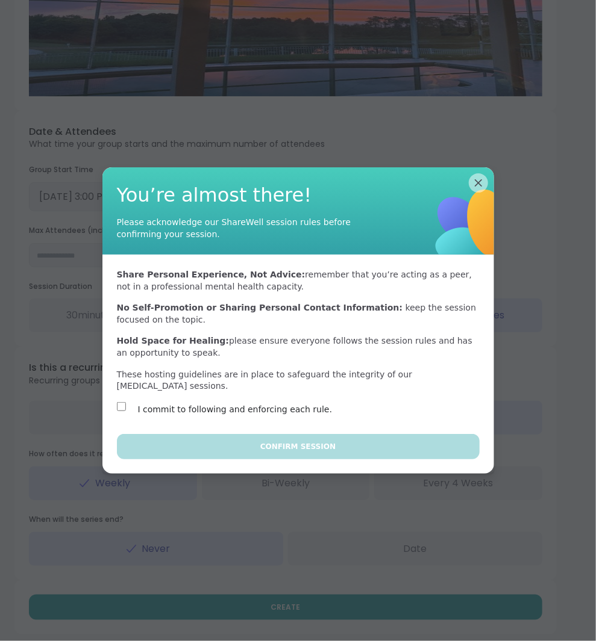
click at [119, 410] on div "I commit to following and enforcing each rule." at bounding box center [221, 409] width 208 height 14
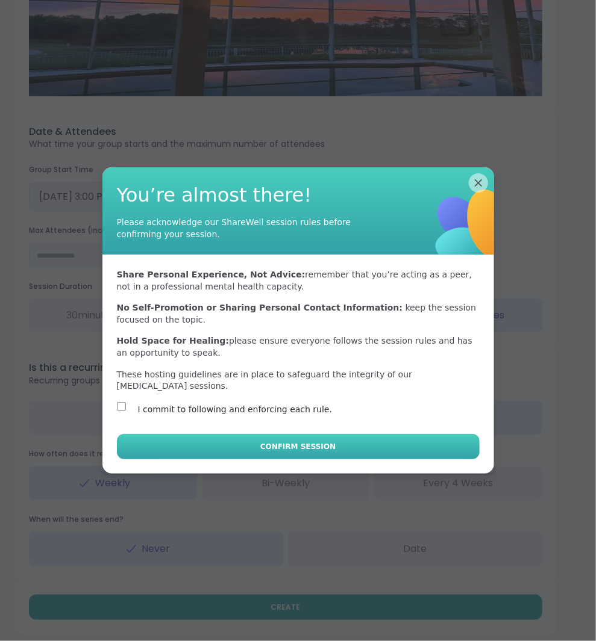
click at [174, 445] on button "Confirm Session" at bounding box center [298, 446] width 363 height 25
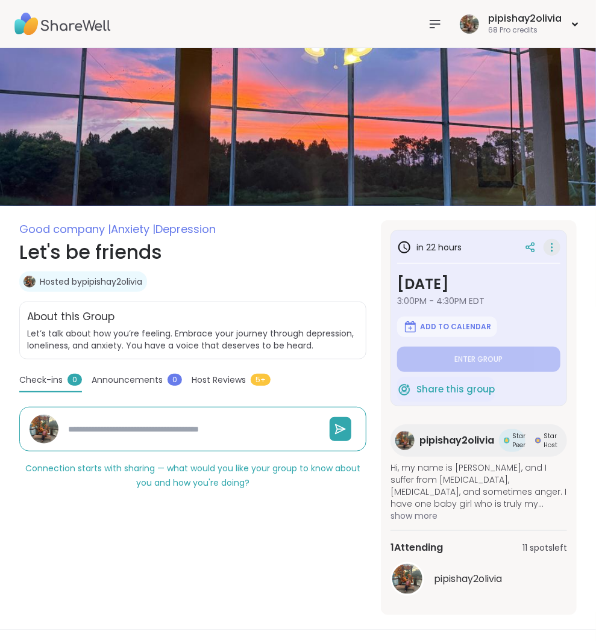
click at [555, 244] on icon at bounding box center [552, 247] width 12 height 17
click at [369, 300] on section "Good company | Anxiety | [MEDICAL_DATA] Let's be friends Hosted by pipishay2oli…" at bounding box center [298, 417] width 596 height 395
click at [443, 28] on nav at bounding box center [435, 24] width 24 height 24
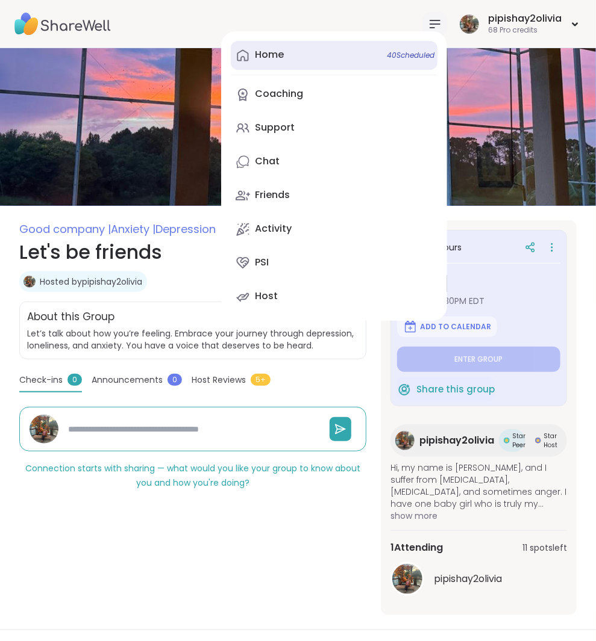
click at [351, 54] on link "Home 40 Scheduled" at bounding box center [334, 55] width 207 height 29
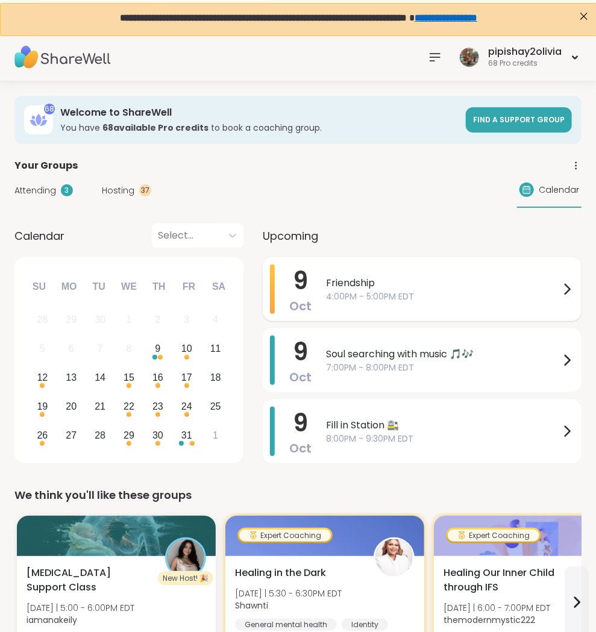
click at [326, 276] on span "Friendship" at bounding box center [443, 283] width 234 height 14
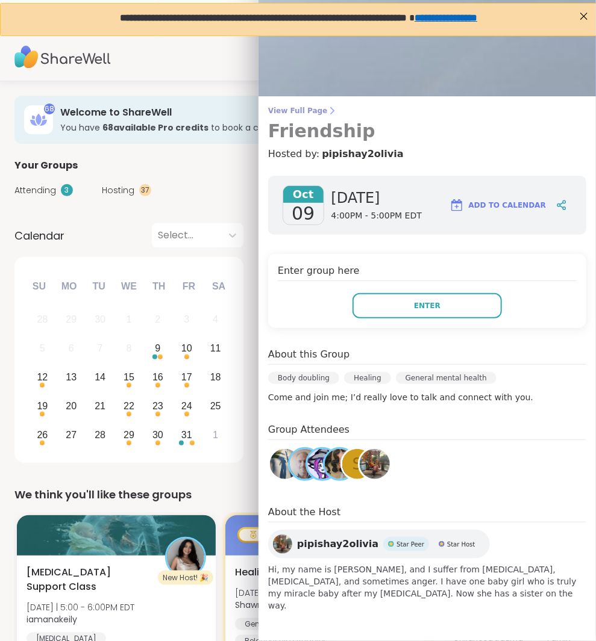
click at [328, 120] on h3 "Friendship" at bounding box center [427, 131] width 318 height 22
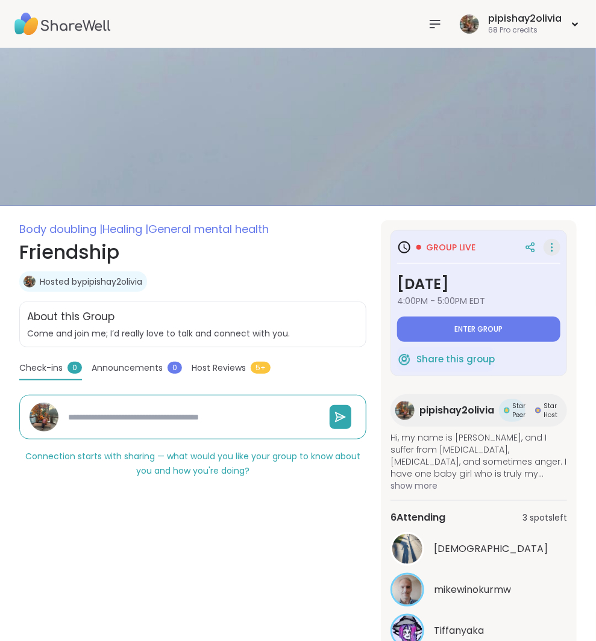
click at [557, 239] on icon at bounding box center [552, 247] width 12 height 17
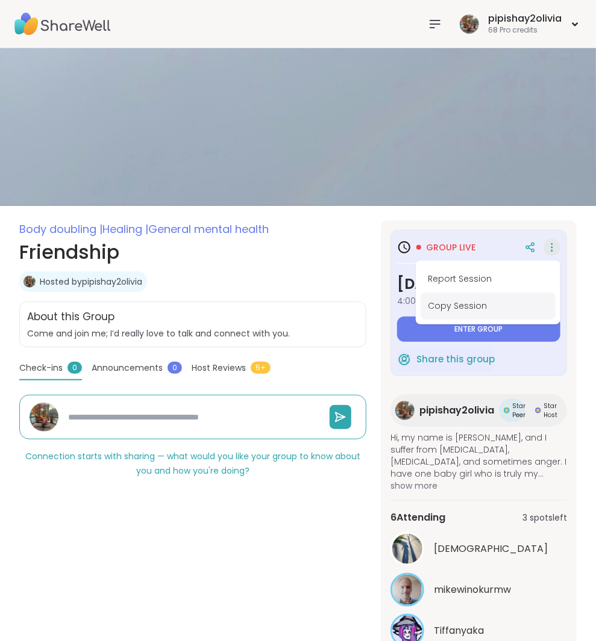
click at [504, 304] on button "Copy Session" at bounding box center [487, 306] width 135 height 27
type textarea "*"
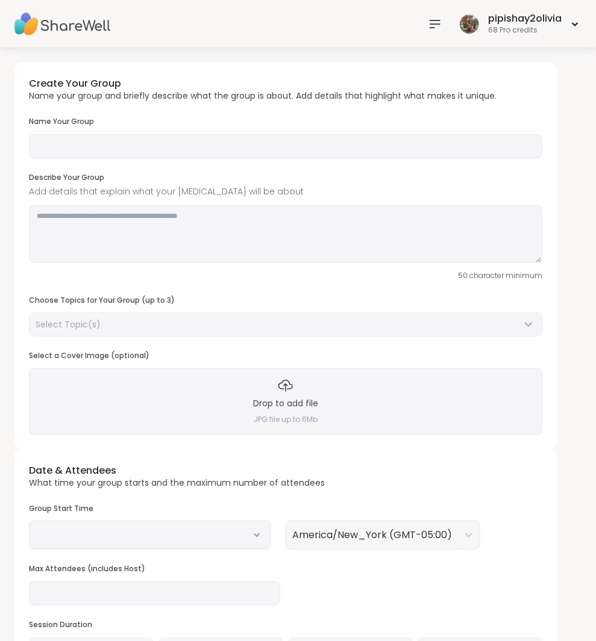
type input "**********"
type textarea "**********"
type input "**"
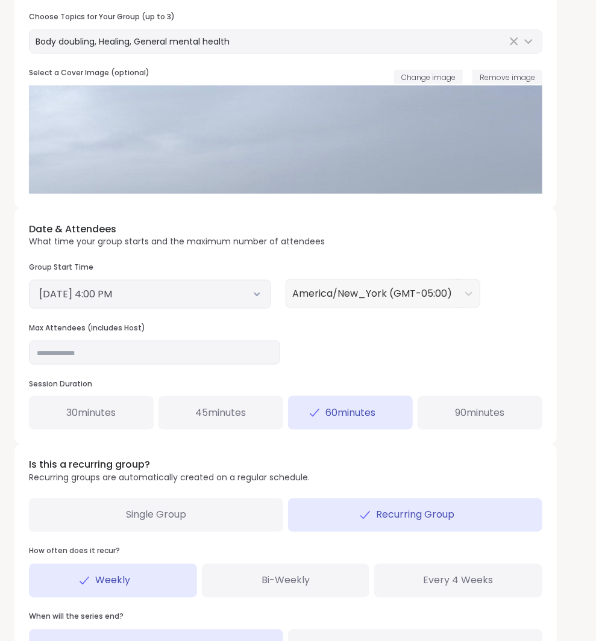
scroll to position [296, 0]
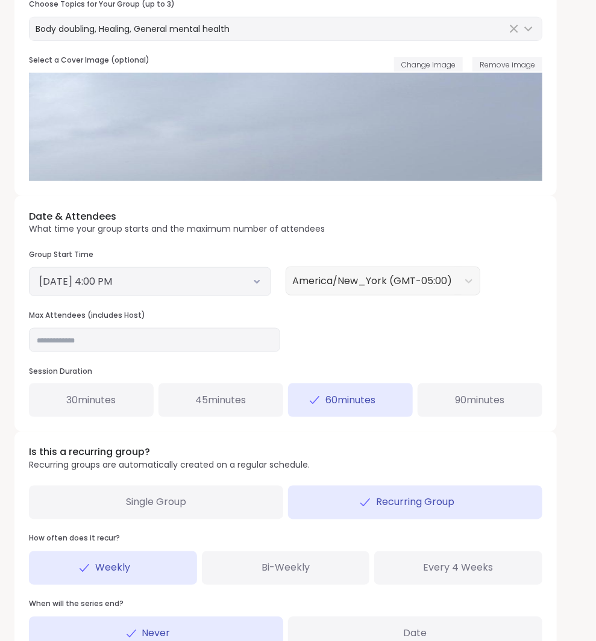
click at [217, 284] on button "[DATE] 4:00 PM" at bounding box center [150, 282] width 222 height 14
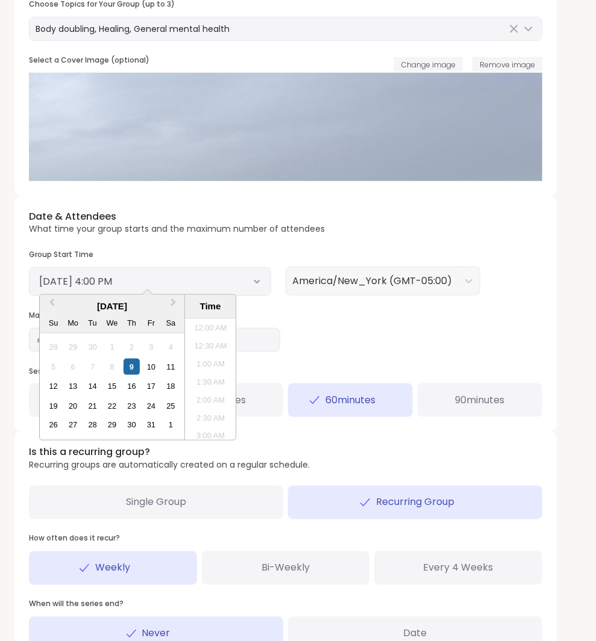
scroll to position [526, 0]
drag, startPoint x: 153, startPoint y: 375, endPoint x: 151, endPoint y: 363, distance: 12.3
click at [151, 363] on div "28 29 30 1 2 3 4 5 6 7 8 9 10 11 12 13 14 15 16 17 18 19 20 21 22 23 24 25 26 2…" at bounding box center [111, 387] width 137 height 98
click at [151, 363] on div "10" at bounding box center [151, 367] width 16 height 16
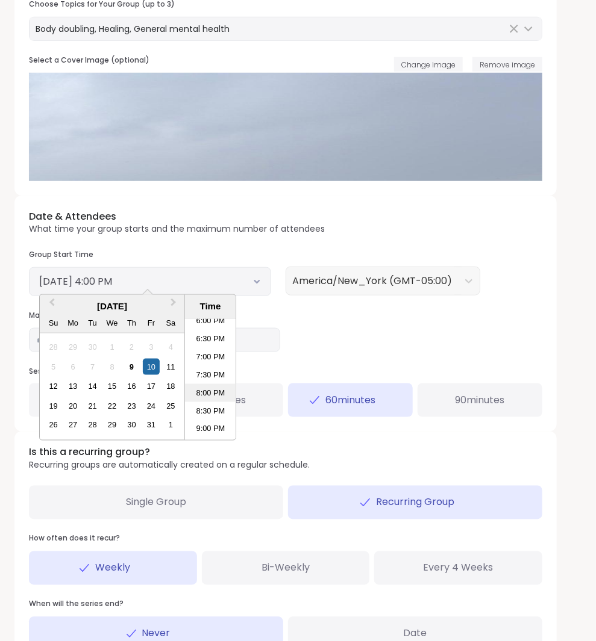
click at [211, 387] on li "8:00 PM" at bounding box center [210, 393] width 51 height 18
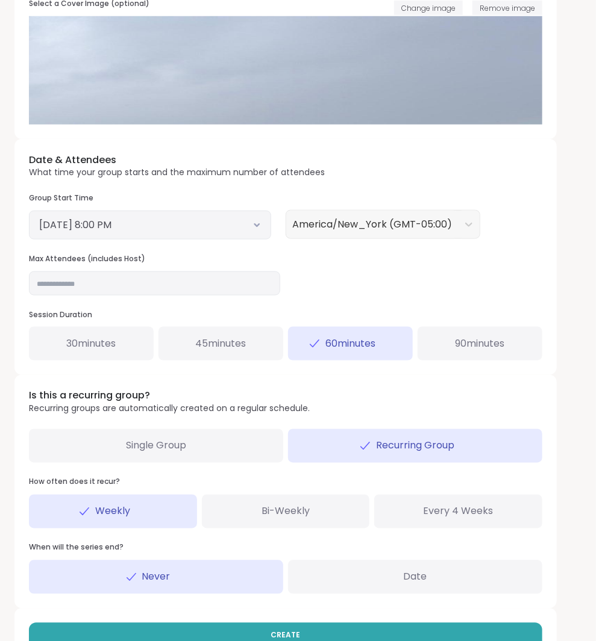
scroll to position [372, 0]
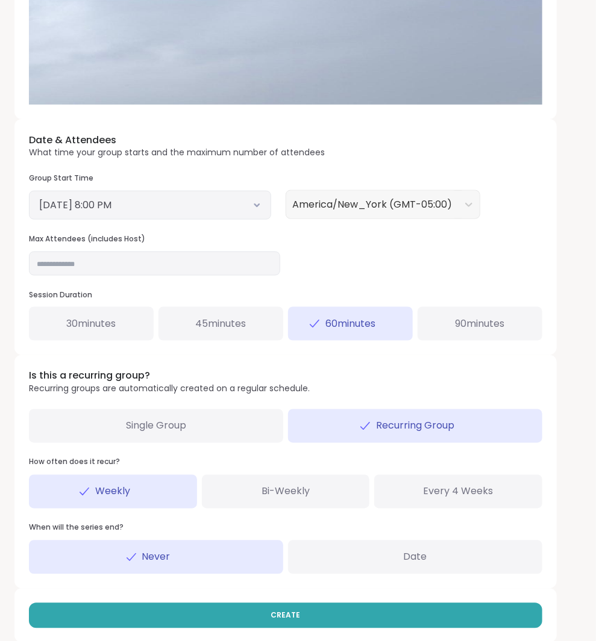
click at [463, 323] on span "90 minutes" at bounding box center [479, 324] width 49 height 14
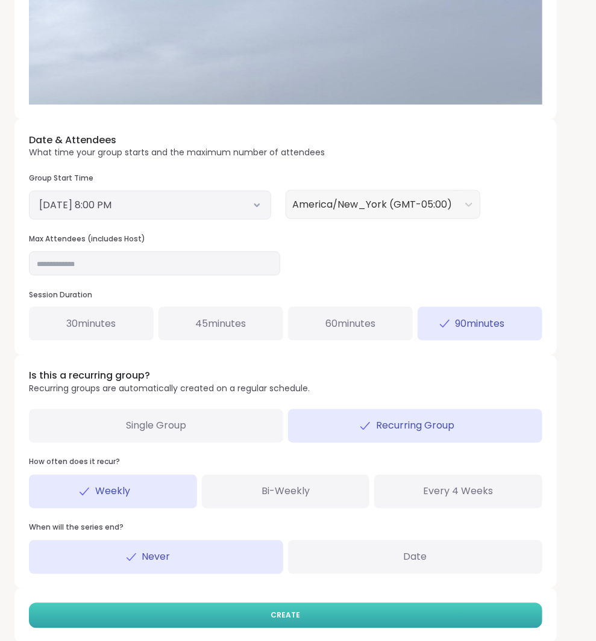
click at [343, 612] on button "CREATE" at bounding box center [285, 616] width 513 height 25
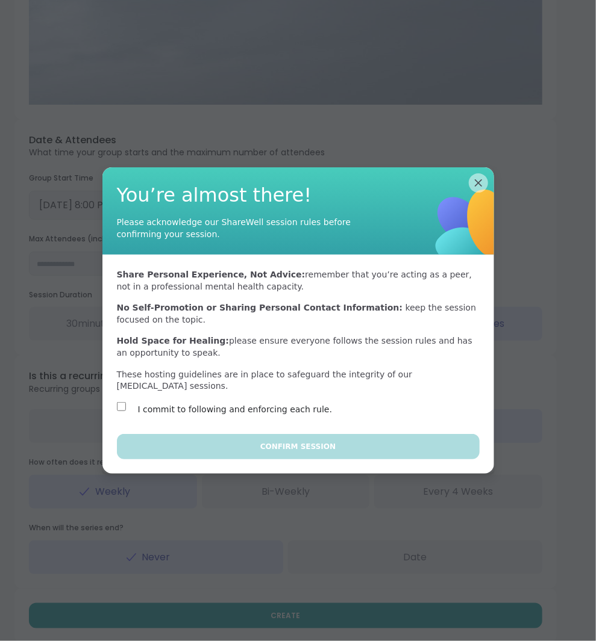
click at [127, 399] on div "Share Personal Experience, Not Advice: remember that you’re acting as a peer, n…" at bounding box center [298, 344] width 392 height 179
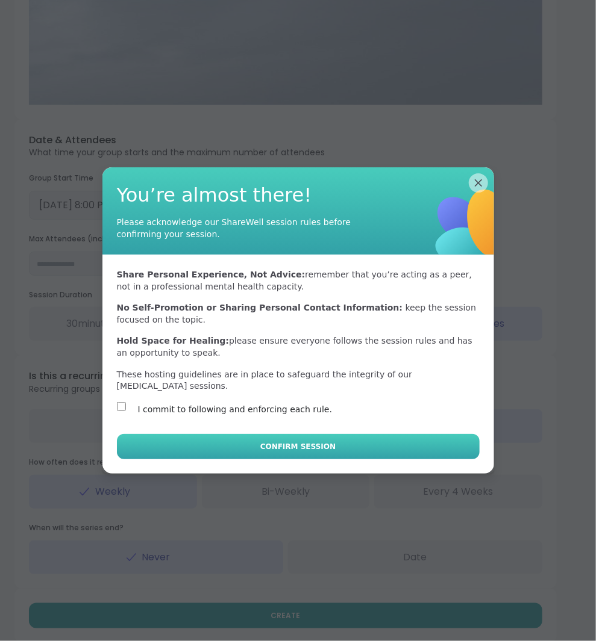
click at [172, 437] on button "Confirm Session" at bounding box center [298, 446] width 363 height 25
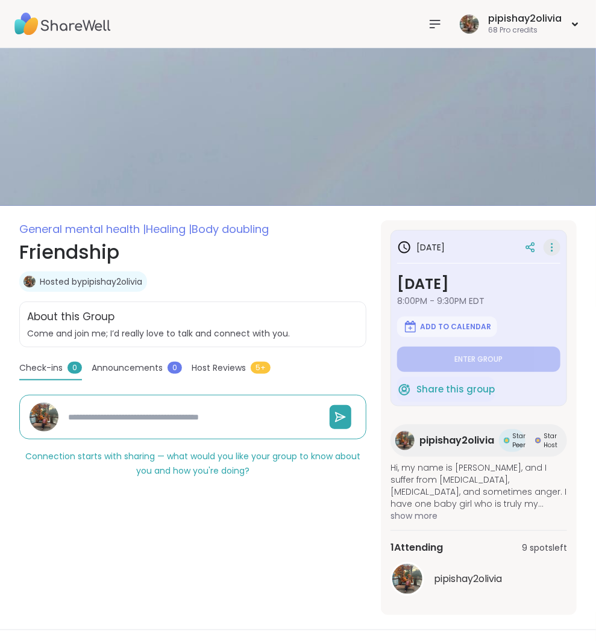
click at [555, 240] on icon at bounding box center [552, 247] width 12 height 17
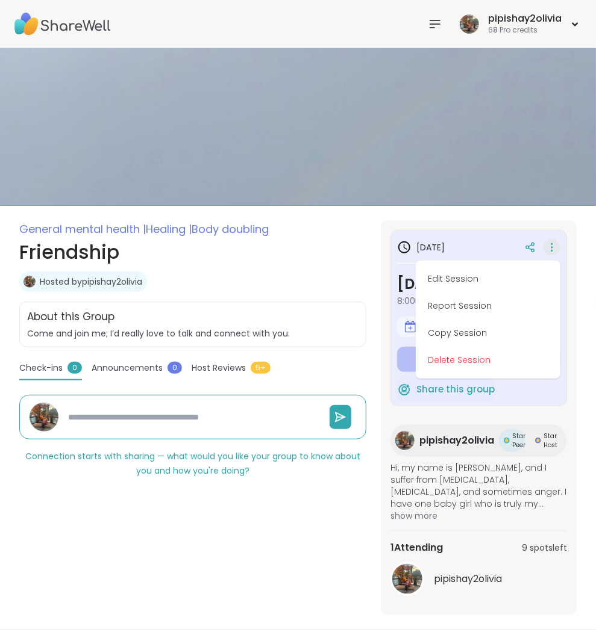
click at [399, 284] on h3 "Friday, Oct 10" at bounding box center [478, 284] width 163 height 22
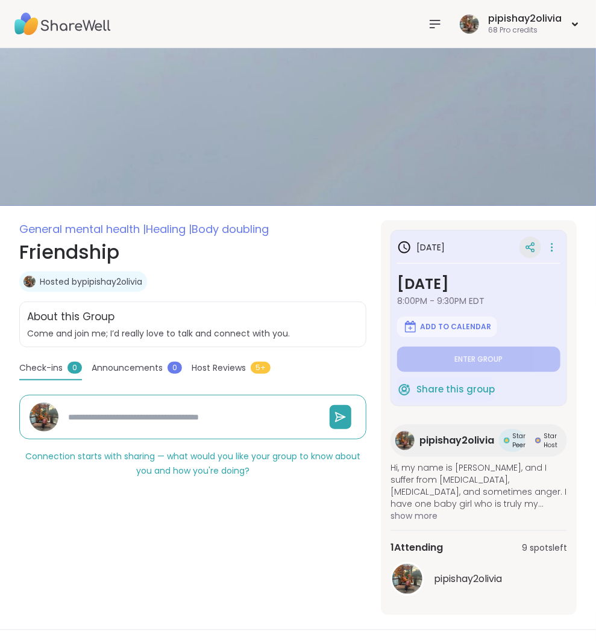
click at [531, 246] on icon at bounding box center [530, 247] width 11 height 11
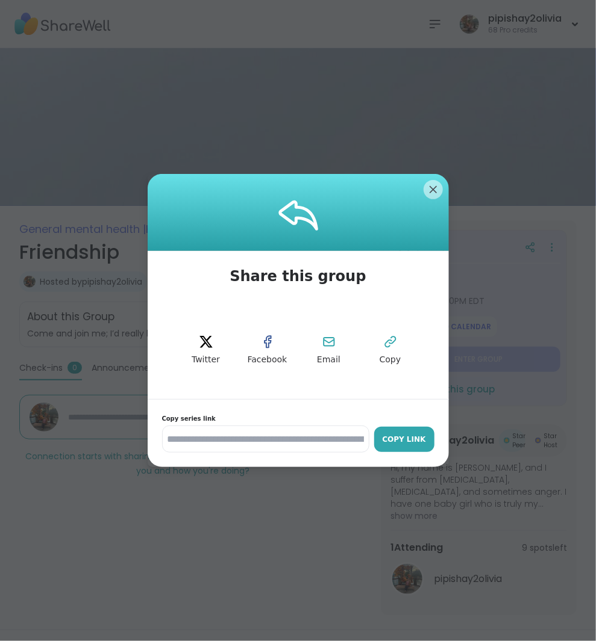
click at [401, 437] on div "Copy Link" at bounding box center [404, 439] width 48 height 11
click at [436, 190] on img at bounding box center [298, 127] width 596 height 158
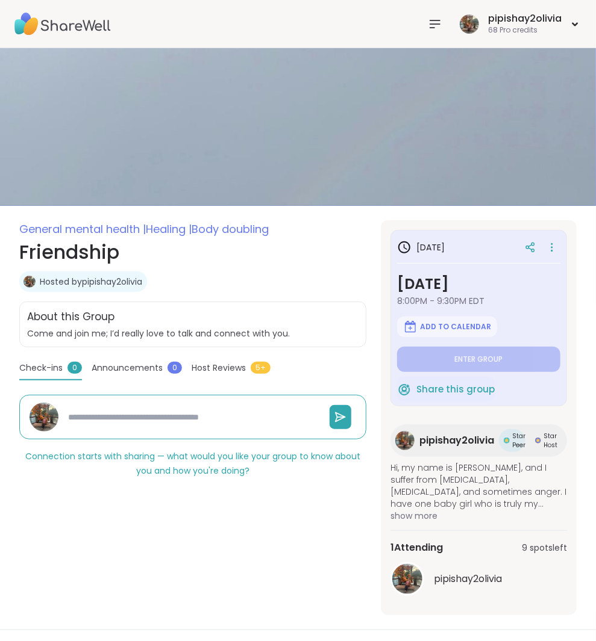
click at [434, 29] on icon at bounding box center [435, 24] width 14 height 14
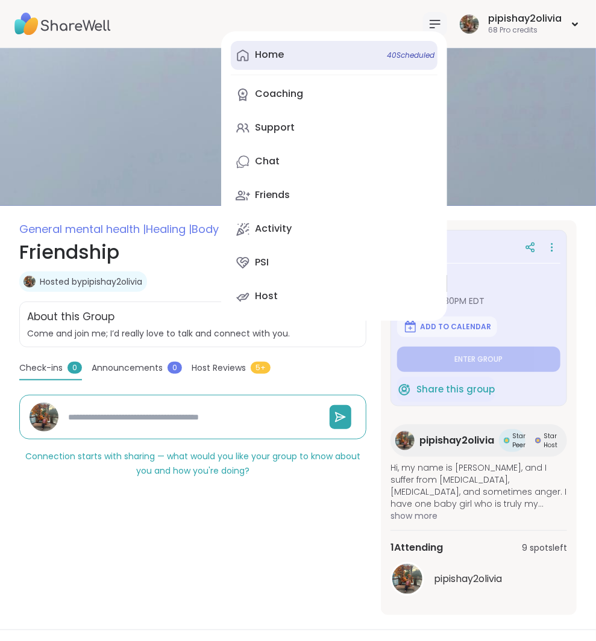
click at [339, 57] on link "Home 40 Scheduled" at bounding box center [334, 55] width 207 height 29
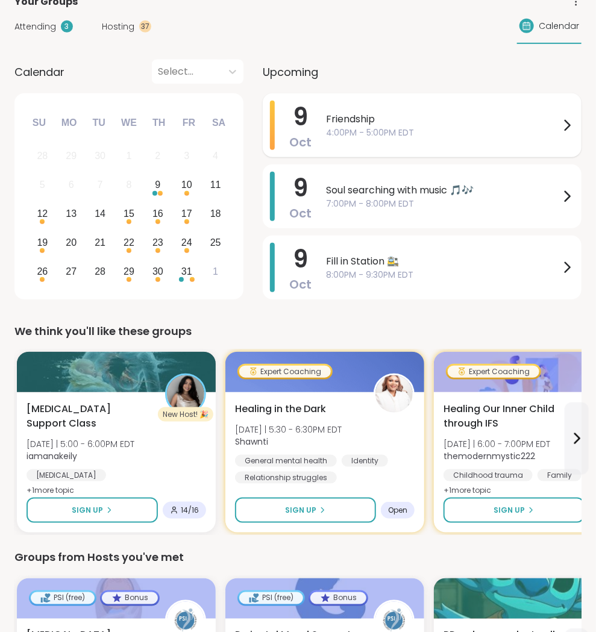
scroll to position [159, 0]
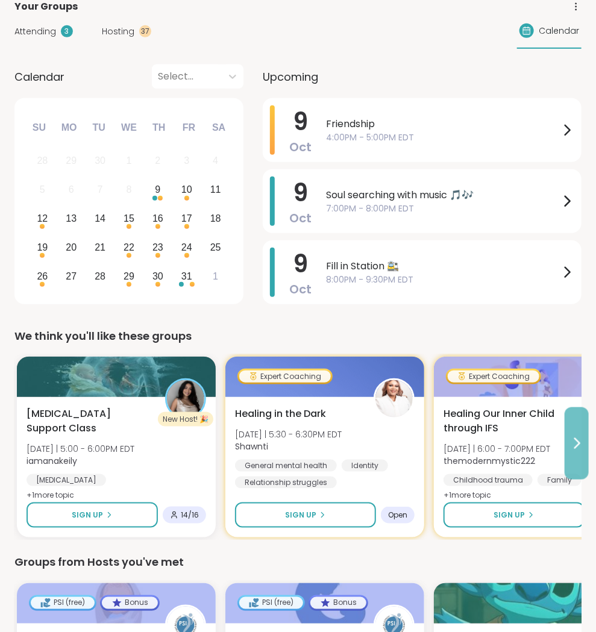
click at [570, 446] on icon at bounding box center [576, 443] width 14 height 14
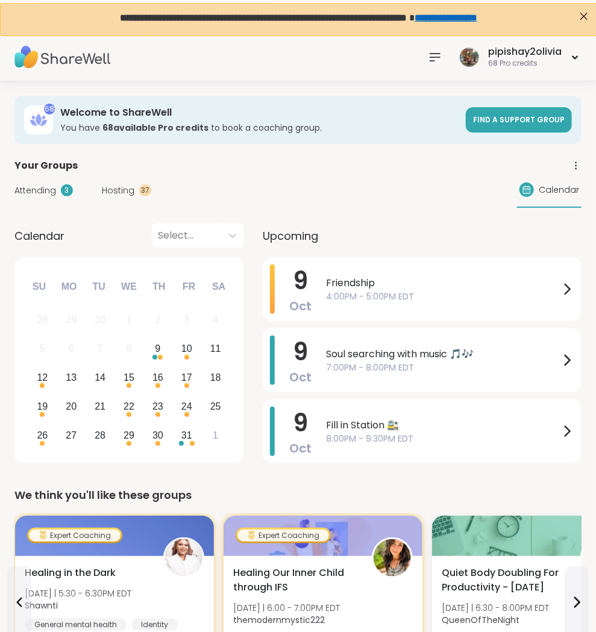
scroll to position [0, 0]
click at [293, 492] on div "We think you'll like these groups" at bounding box center [297, 495] width 567 height 17
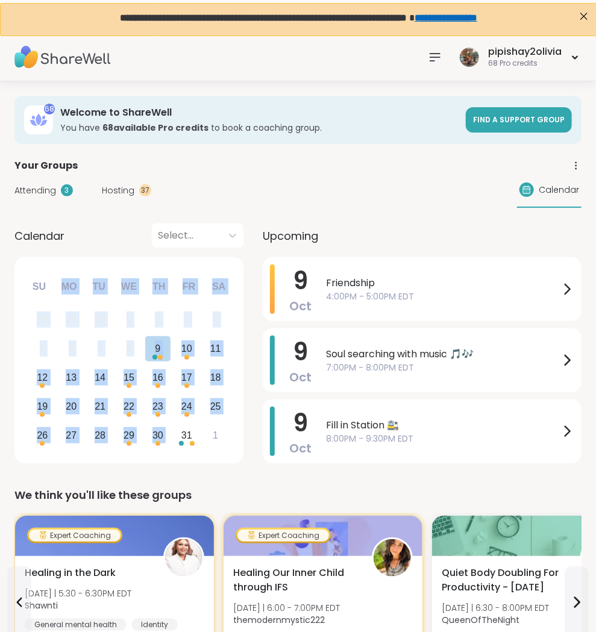
drag, startPoint x: 213, startPoint y: 435, endPoint x: 25, endPoint y: 292, distance: 237.2
click at [25, 292] on div "October 2025 Su Mo Tu We Th Fr Sa 28 29 30 1 2 3 4 5 6 7 8 9 10 11 12 13 14 15 …" at bounding box center [128, 360] width 229 height 206
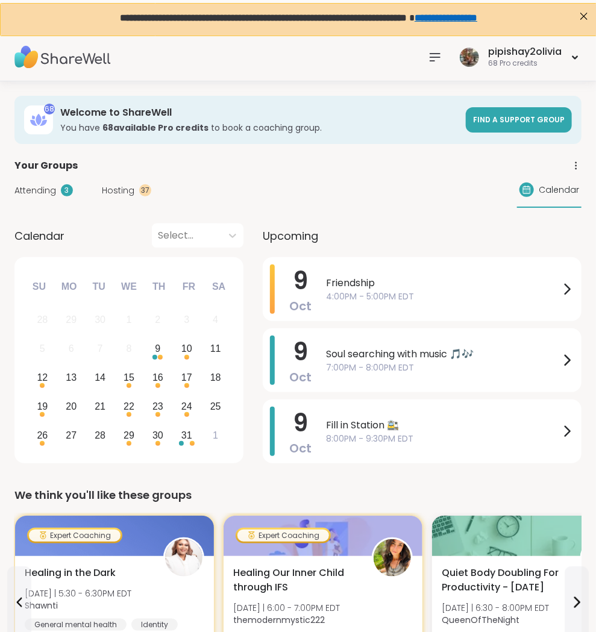
click at [31, 246] on div "Calendar Select..." at bounding box center [128, 235] width 229 height 24
drag, startPoint x: 11, startPoint y: 231, endPoint x: 87, endPoint y: 231, distance: 76.5
click at [204, 197] on div "Attending 3 Hosting 37 Calendar" at bounding box center [297, 190] width 567 height 35
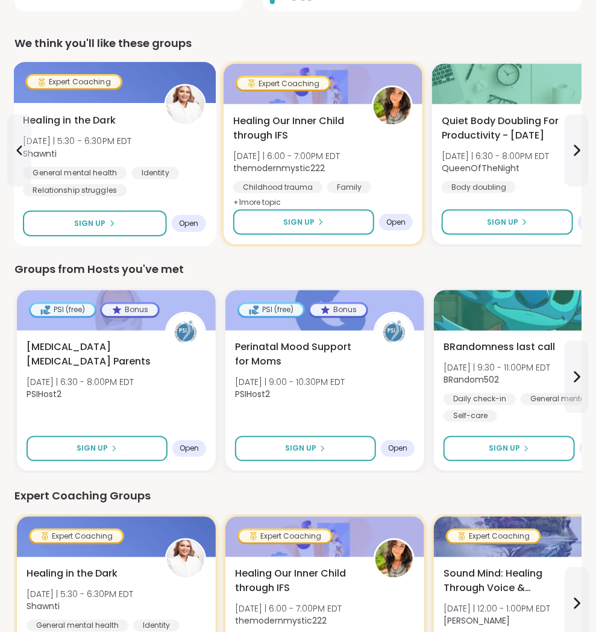
scroll to position [492, 0]
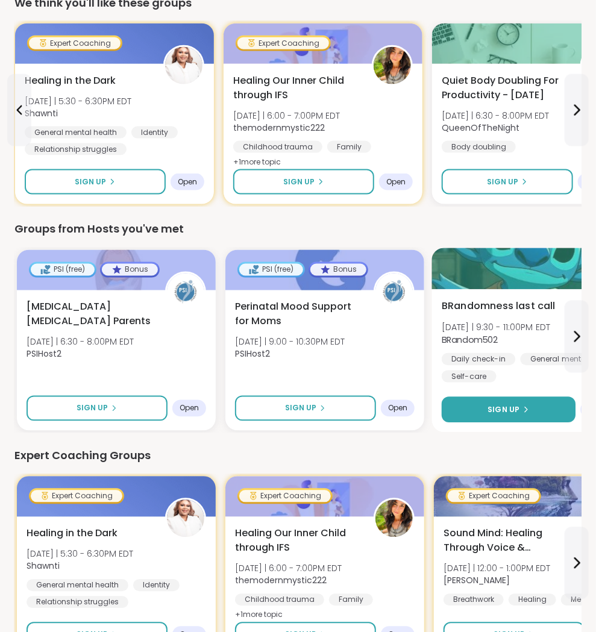
click at [538, 413] on button "Sign Up" at bounding box center [509, 410] width 134 height 26
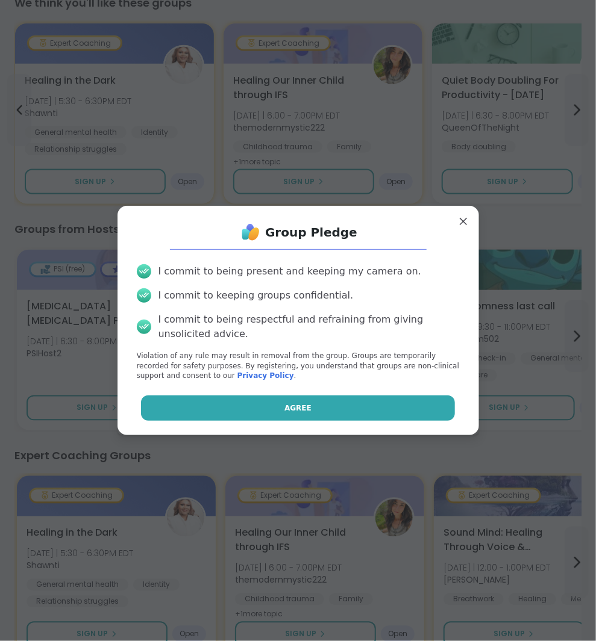
click at [420, 416] on button "Agree" at bounding box center [298, 408] width 314 height 25
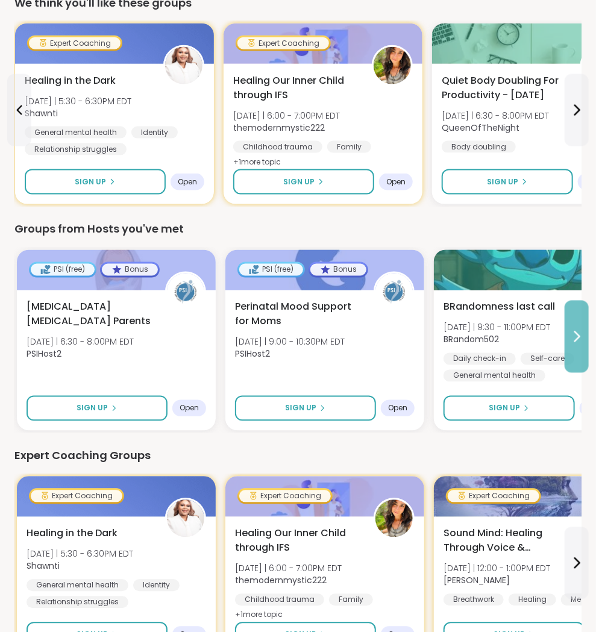
click at [567, 311] on button at bounding box center [576, 337] width 24 height 72
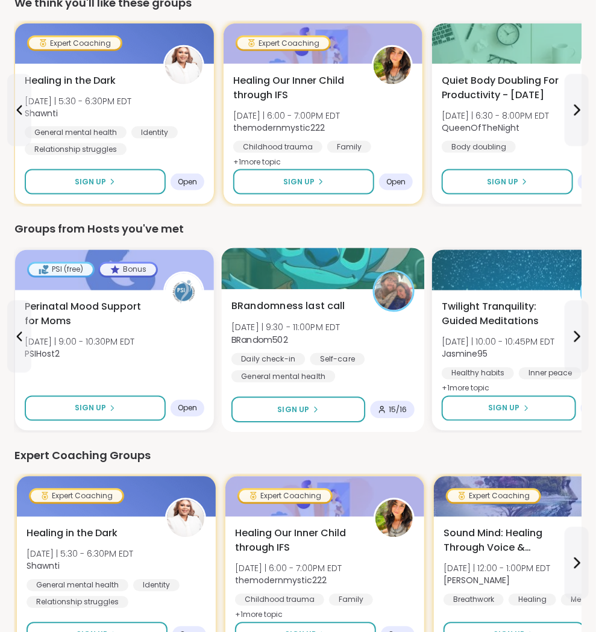
click at [379, 372] on div "Daily check-in Self-care General mental health" at bounding box center [322, 368] width 183 height 30
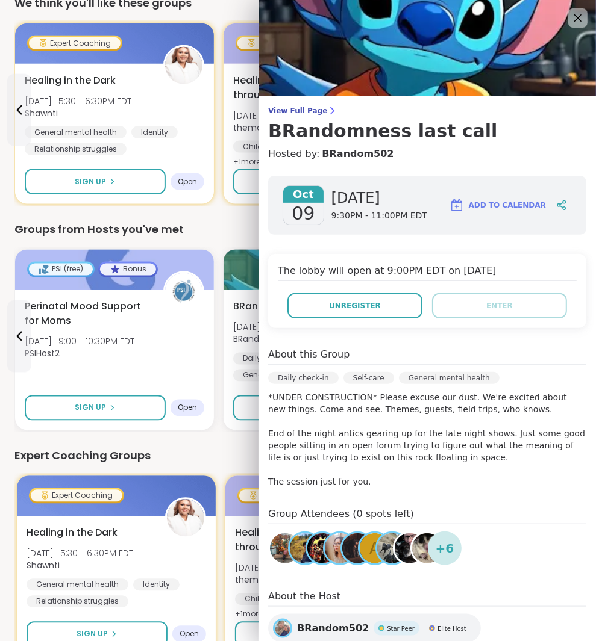
click at [223, 454] on div "Expert Coaching Groups" at bounding box center [297, 456] width 567 height 17
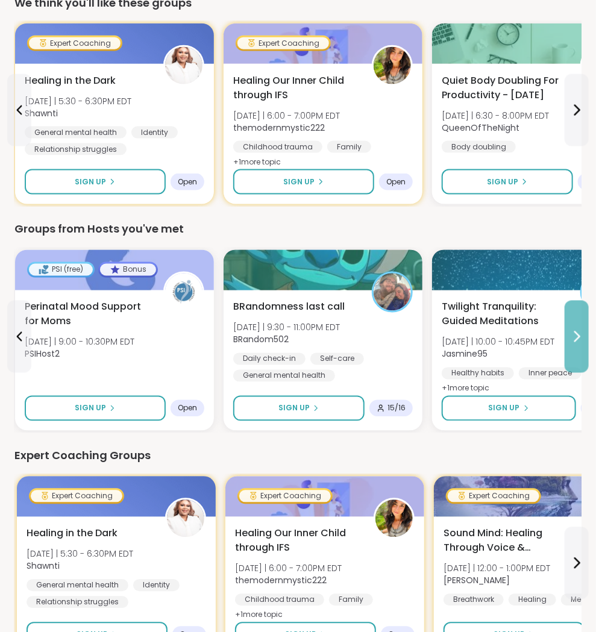
click at [564, 346] on button at bounding box center [576, 337] width 24 height 72
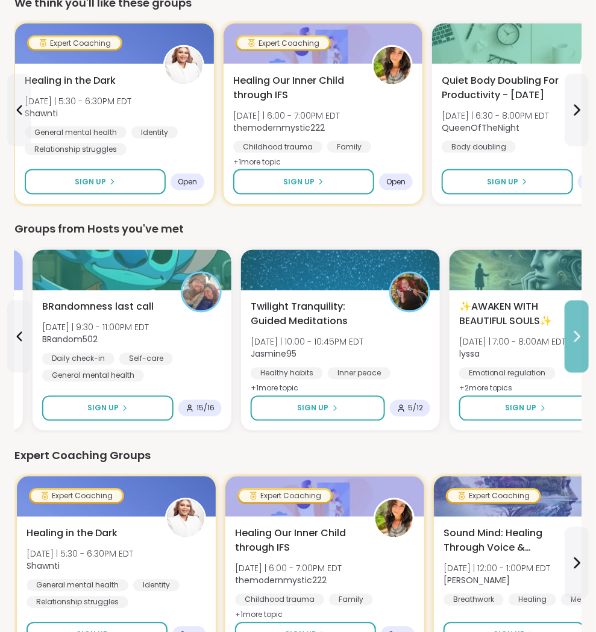
click at [564, 346] on button at bounding box center [576, 337] width 24 height 72
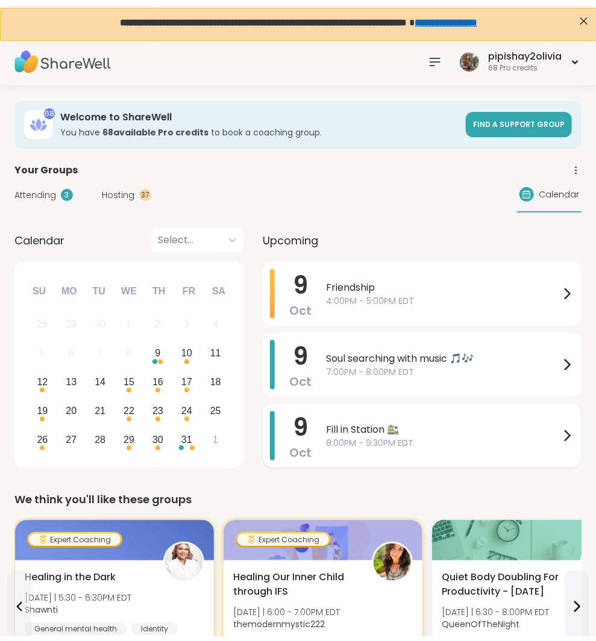
scroll to position [0, 0]
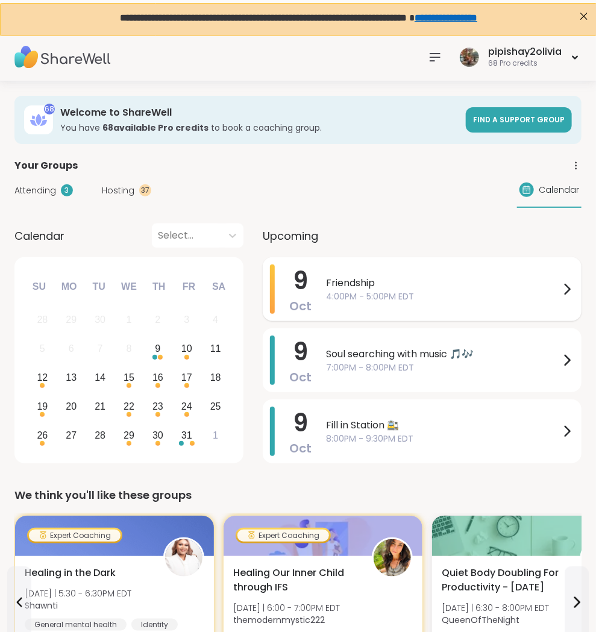
click at [426, 278] on span "Friendship" at bounding box center [443, 283] width 234 height 14
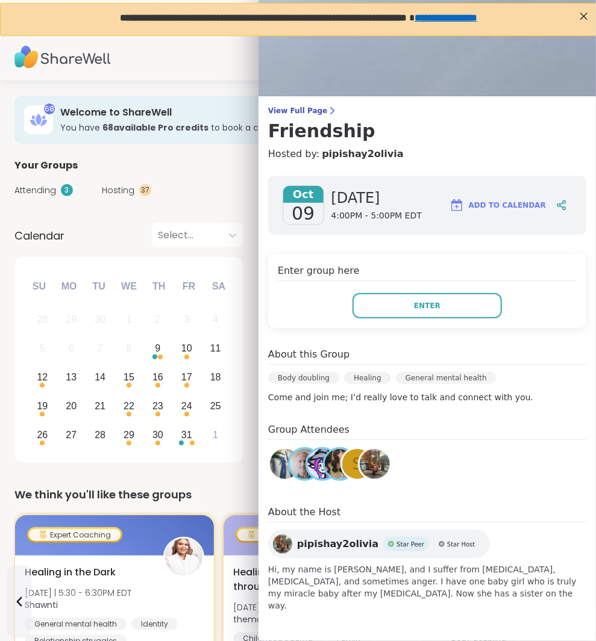
click at [216, 498] on div "We think you'll like these groups" at bounding box center [297, 495] width 567 height 17
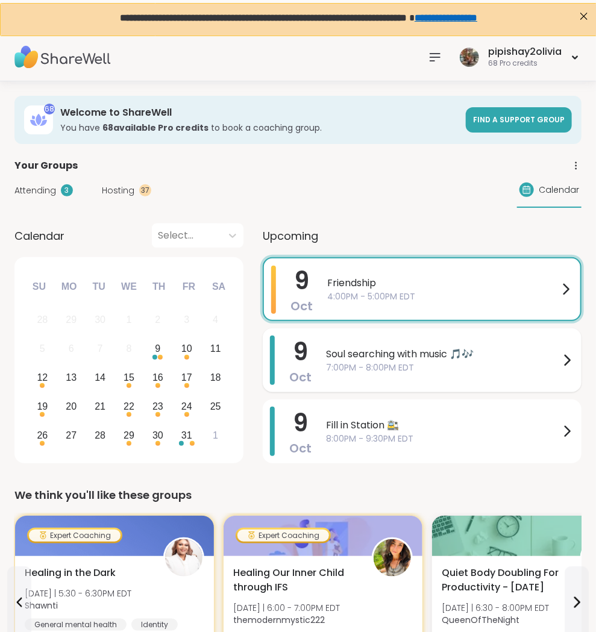
click at [415, 376] on div "Soul searching with music 🎵🎶 7:00PM - 8:00PM EDT" at bounding box center [450, 359] width 248 height 49
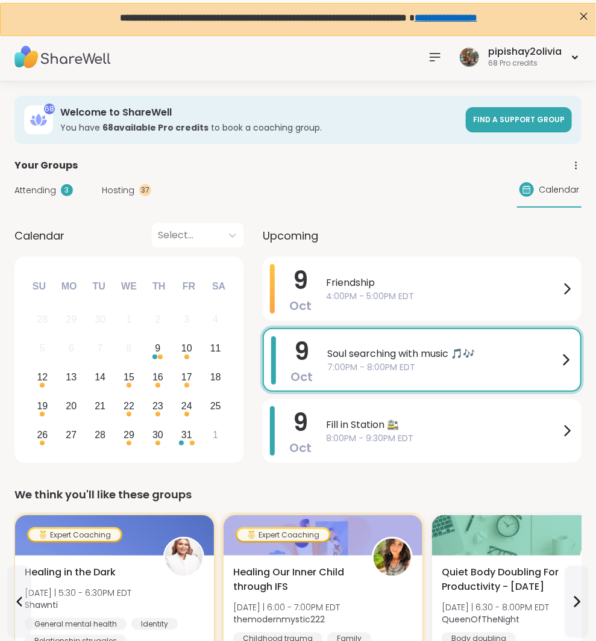
click at [178, 509] on div "We think you'll like these groups New Host! 🎉 Postpartum Support Class Thu 10/9…" at bounding box center [297, 593] width 567 height 212
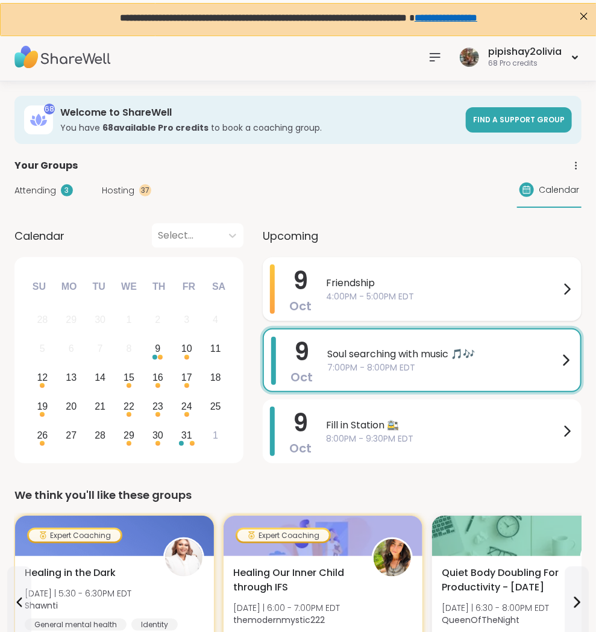
click at [326, 284] on span "Friendship" at bounding box center [443, 283] width 234 height 14
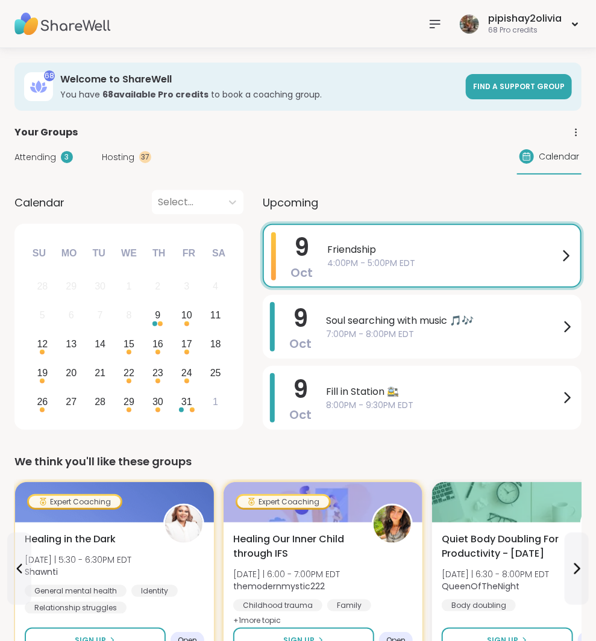
click at [437, 28] on icon at bounding box center [435, 24] width 14 height 14
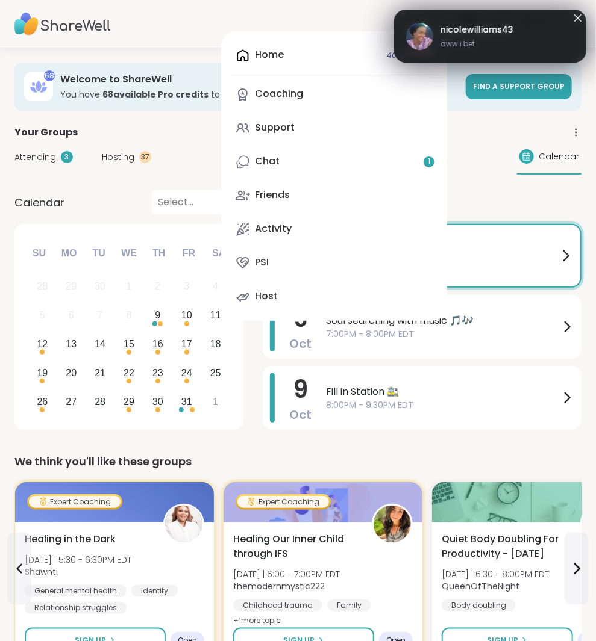
click at [287, 46] on div "Home 40 Scheduled Coaching Support Chat 1 Friends Activity PSI Host" at bounding box center [334, 176] width 226 height 290
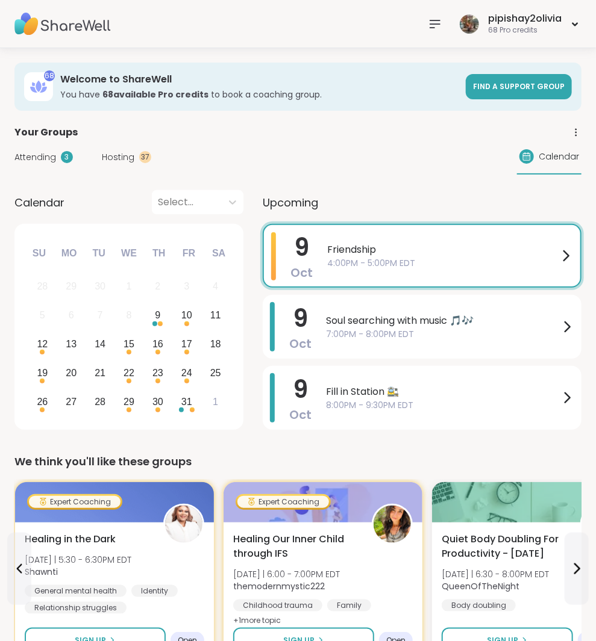
click at [438, 17] on icon at bounding box center [435, 24] width 14 height 14
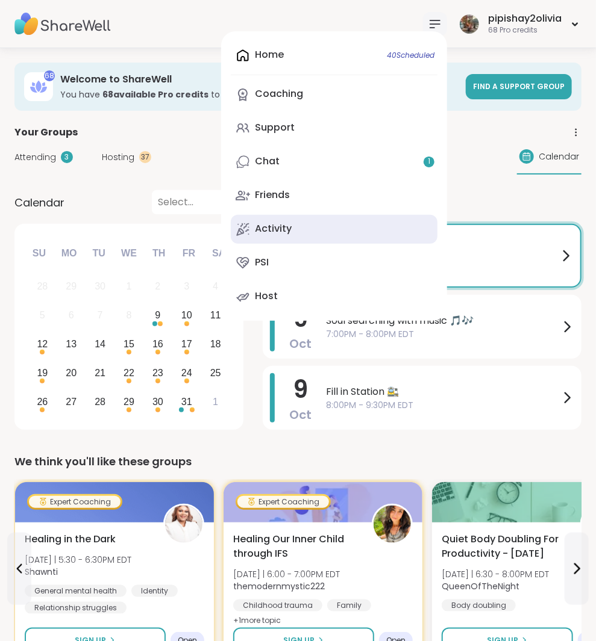
click at [298, 225] on link "Activity" at bounding box center [334, 229] width 207 height 29
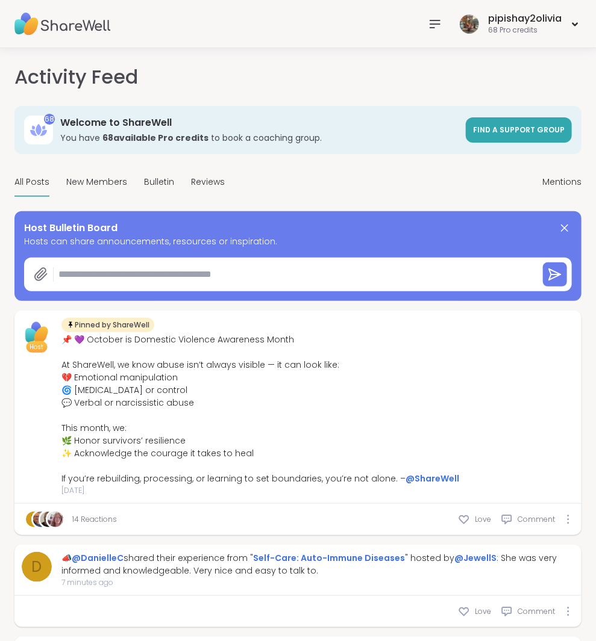
type textarea "*"
click at [499, 18] on div "pipishay2olivia" at bounding box center [524, 18] width 73 height 13
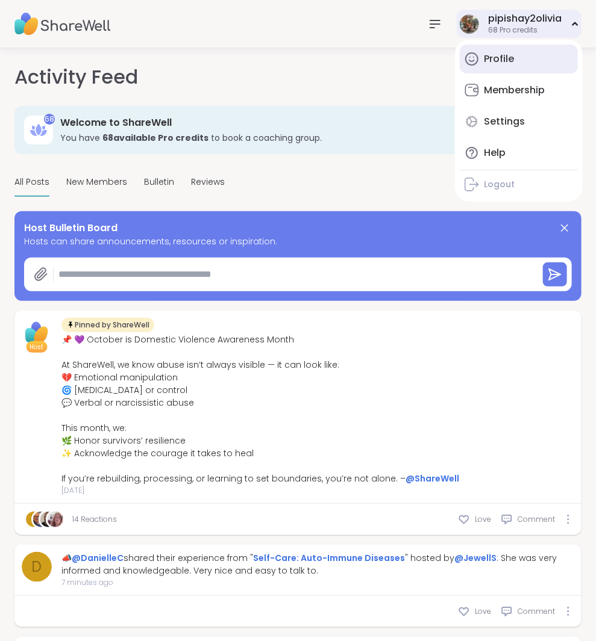
click at [495, 54] on div "Profile" at bounding box center [499, 58] width 30 height 13
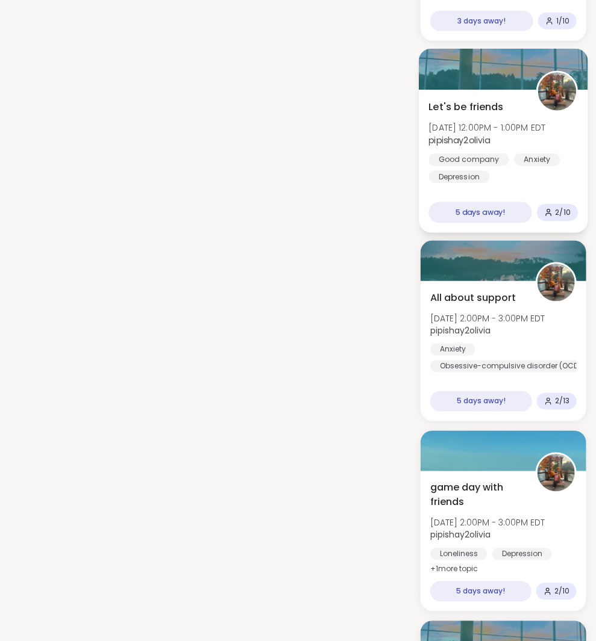
scroll to position [2000, 0]
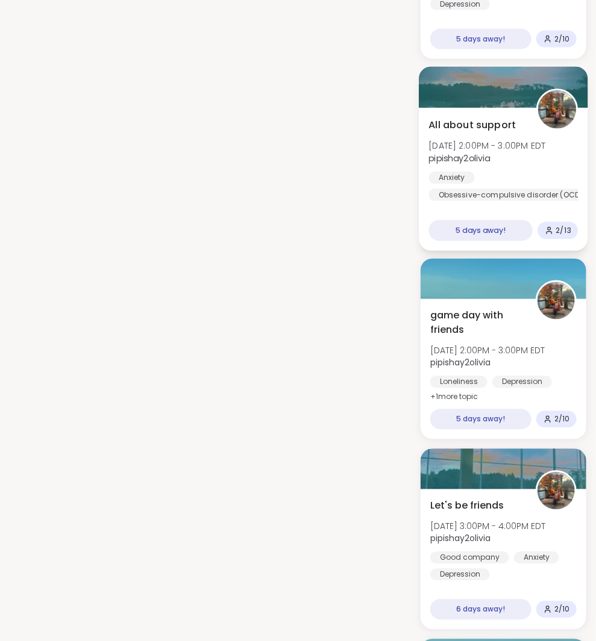
click at [490, 152] on b "pipishay2olivia" at bounding box center [459, 158] width 61 height 12
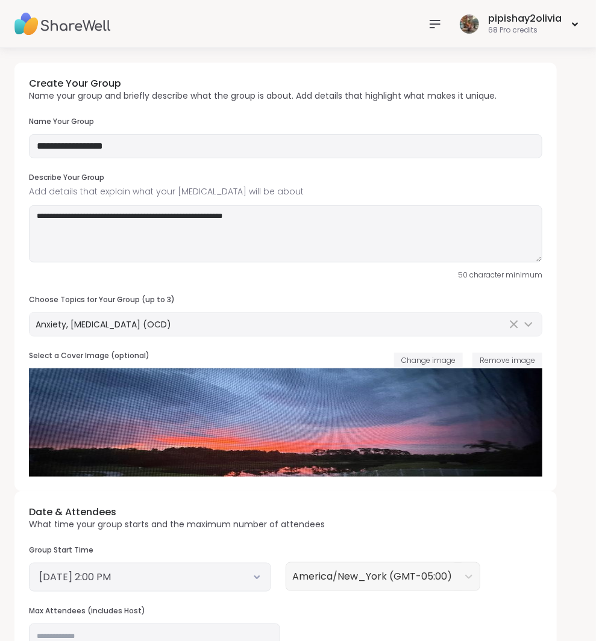
click at [401, 338] on div "**********" at bounding box center [285, 277] width 542 height 429
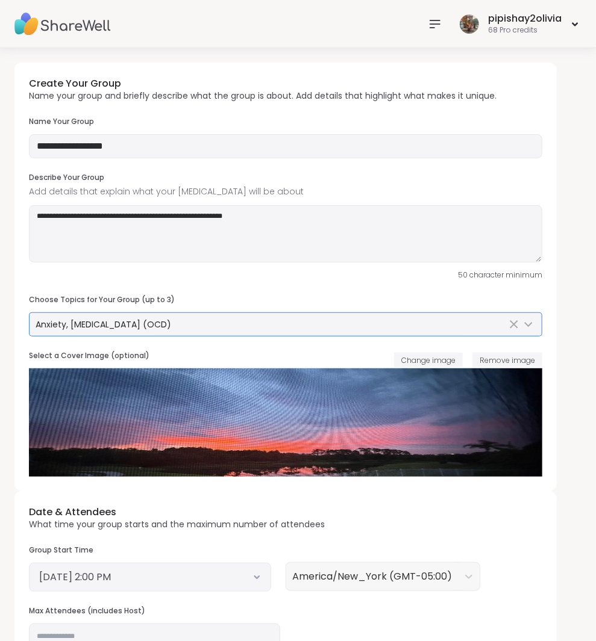
click at [279, 314] on div "Anxiety, [MEDICAL_DATA] (OCD)" at bounding box center [286, 324] width 512 height 23
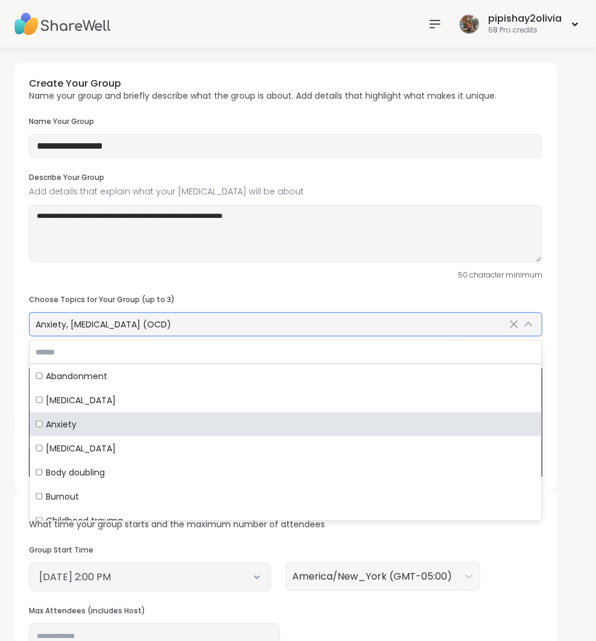
click at [279, 319] on div "Anxiety, [MEDICAL_DATA] (OCD)" at bounding box center [271, 325] width 471 height 12
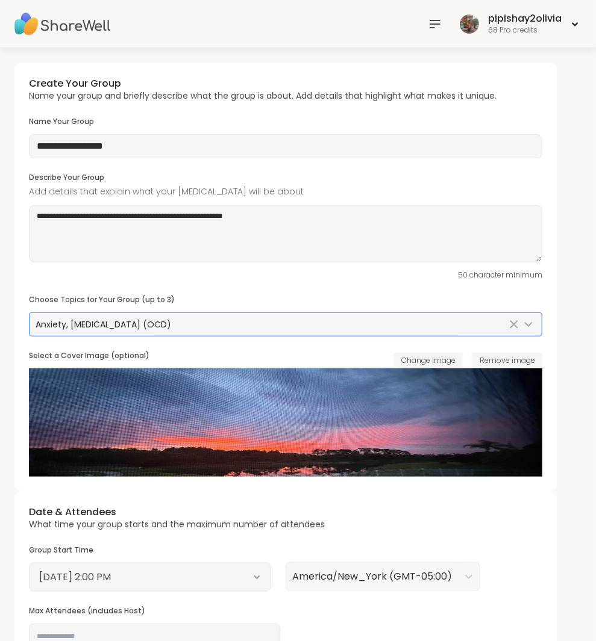
click at [279, 319] on div "Anxiety, [MEDICAL_DATA] (OCD)" at bounding box center [271, 325] width 471 height 12
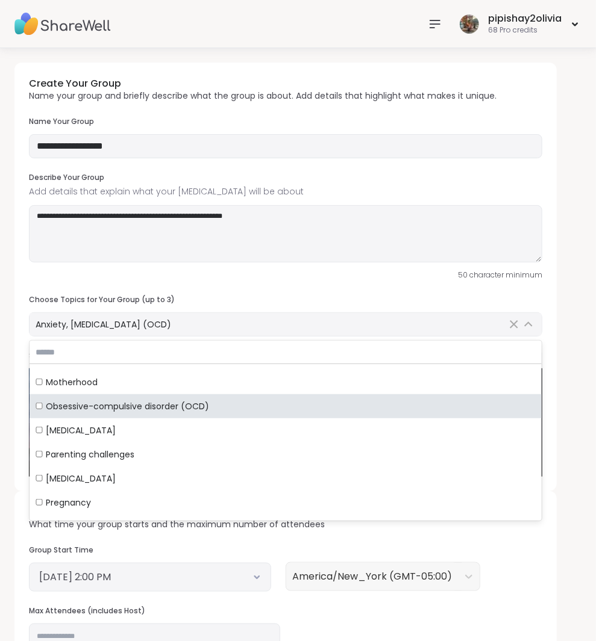
scroll to position [455, 0]
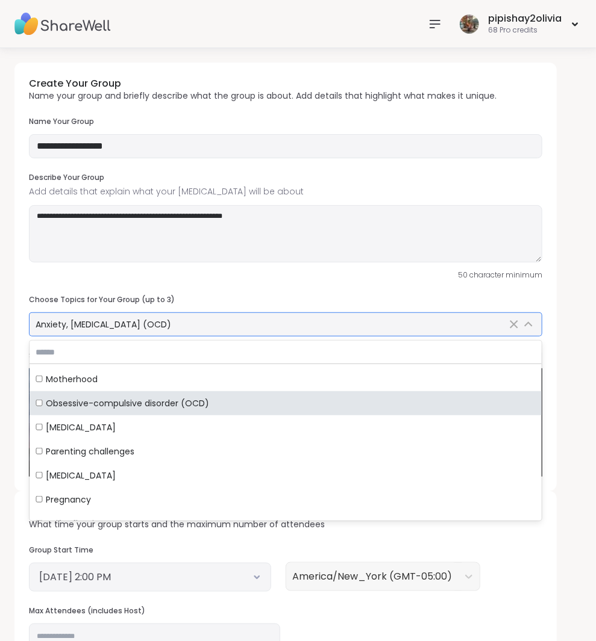
click at [34, 401] on label "Obsessive-compulsive disorder (OCD)" at bounding box center [286, 404] width 512 height 24
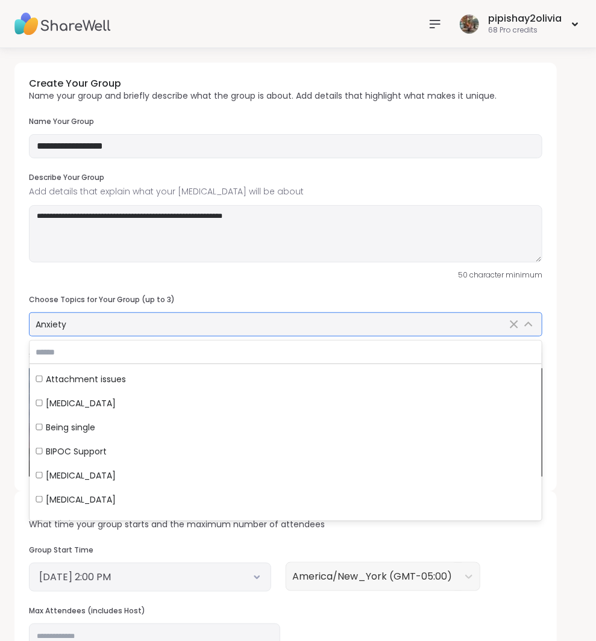
scroll to position [1024, 0]
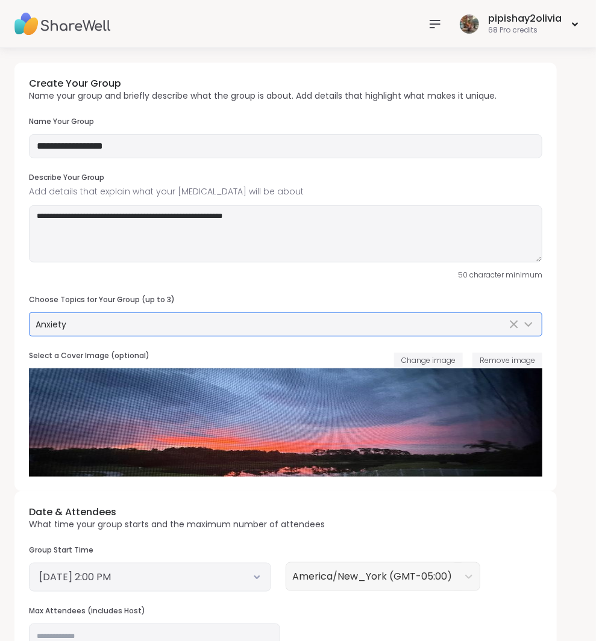
click at [75, 51] on div "**********" at bounding box center [298, 531] width 596 height 967
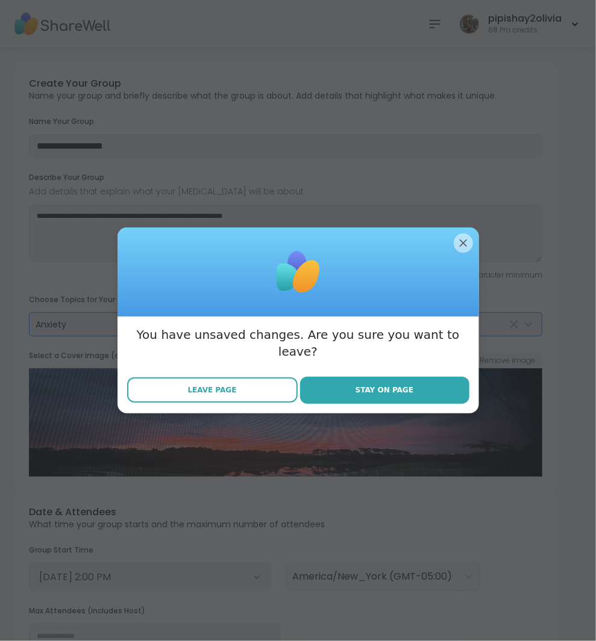
click at [244, 378] on button "Leave Page" at bounding box center [212, 390] width 170 height 25
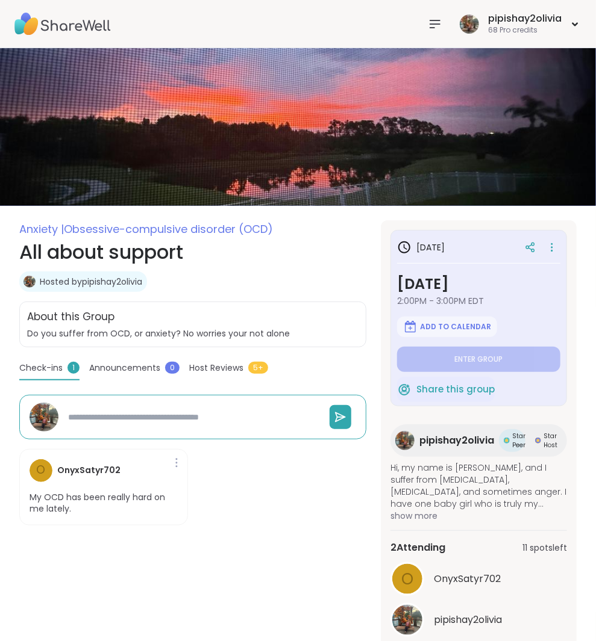
click at [537, 41] on div "pipishay2olivia 68 Pro credits" at bounding box center [298, 24] width 596 height 48
click at [532, 37] on div "pipishay2olivia 68 Pro credits" at bounding box center [519, 24] width 125 height 28
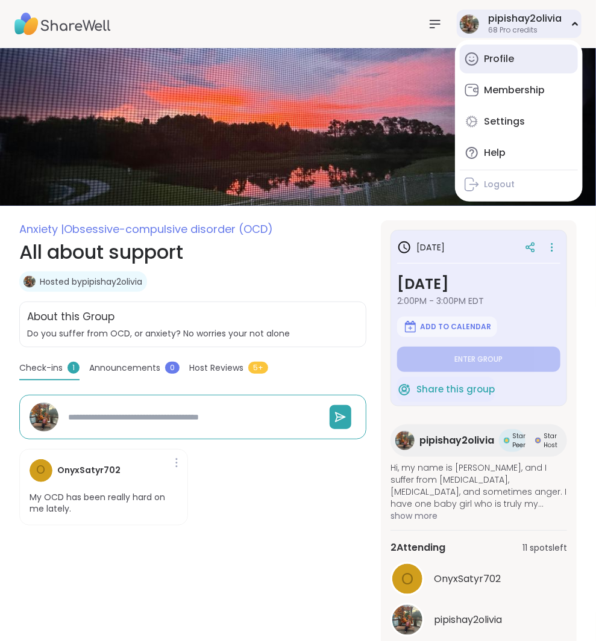
click at [511, 61] on div "Profile" at bounding box center [499, 58] width 30 height 13
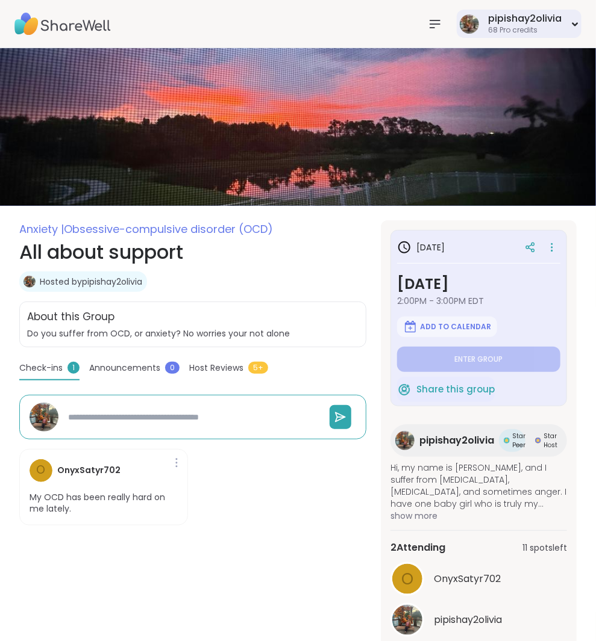
type textarea "*"
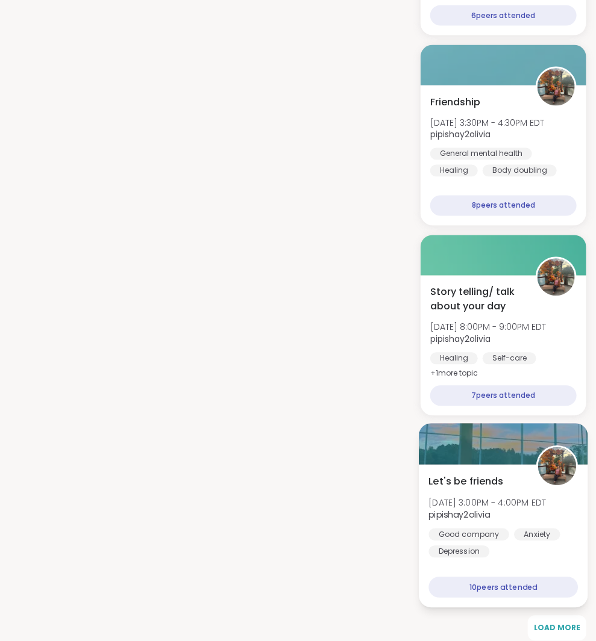
click at [503, 475] on div "Let's be friends [PERSON_NAME][DATE] 3:00PM - 4:00PM EDT pipishay2olivia Good c…" at bounding box center [503, 517] width 149 height 84
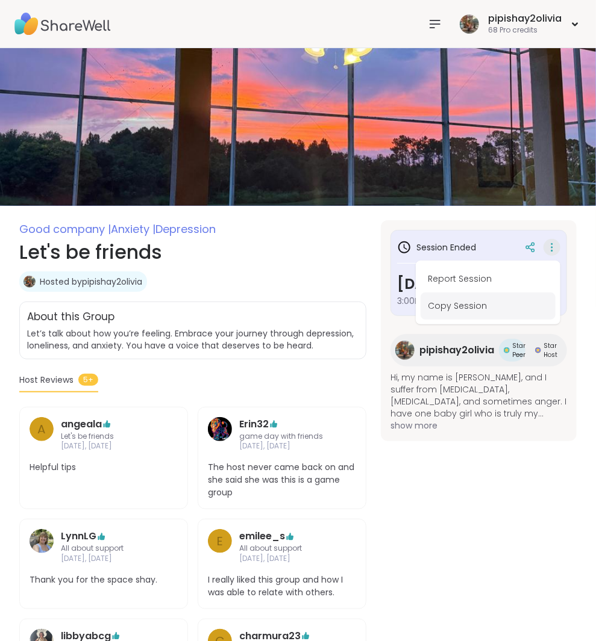
click at [482, 304] on button "Copy Session" at bounding box center [487, 306] width 135 height 27
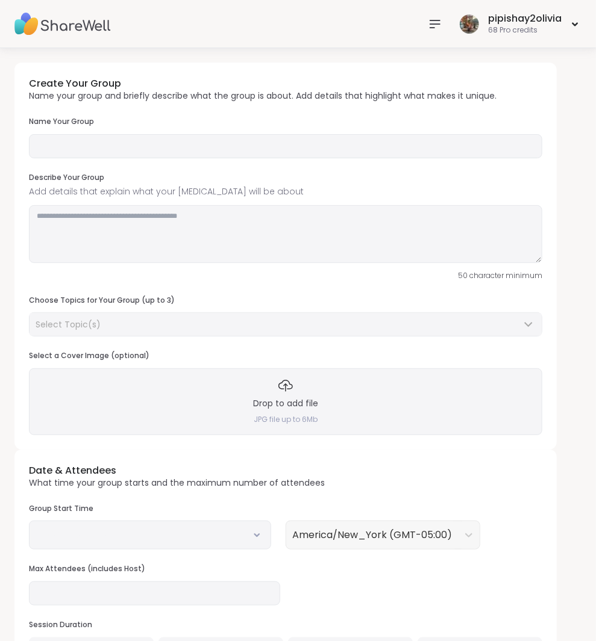
type input "**********"
type textarea "**********"
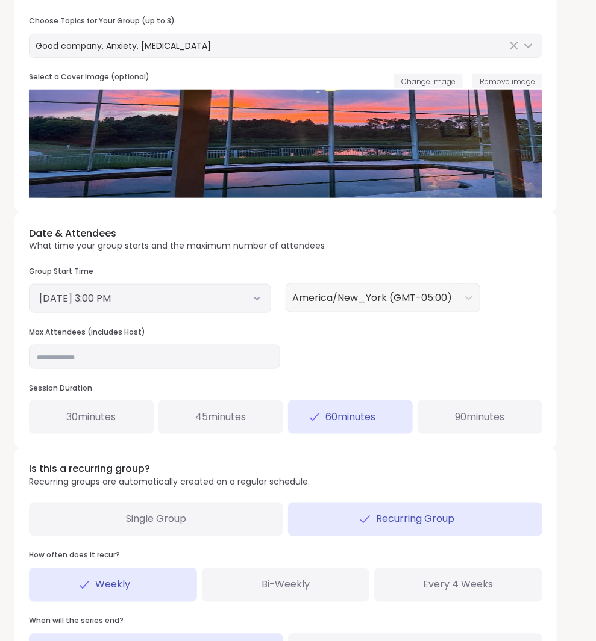
scroll to position [287, 0]
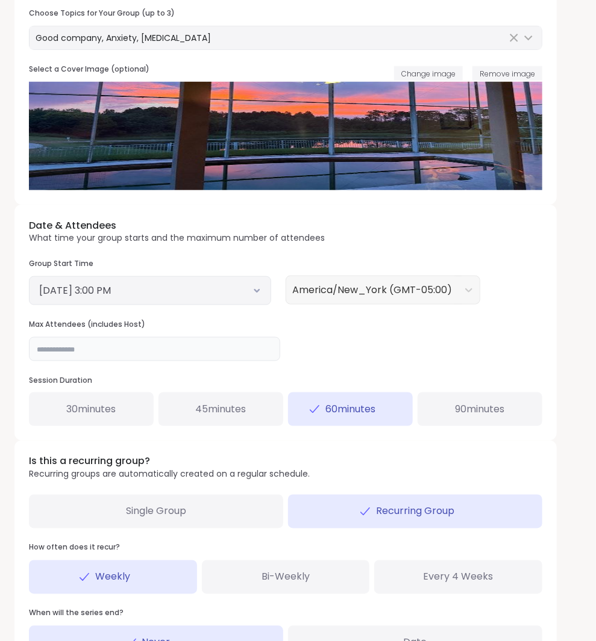
click at [118, 346] on input "**" at bounding box center [154, 349] width 251 height 24
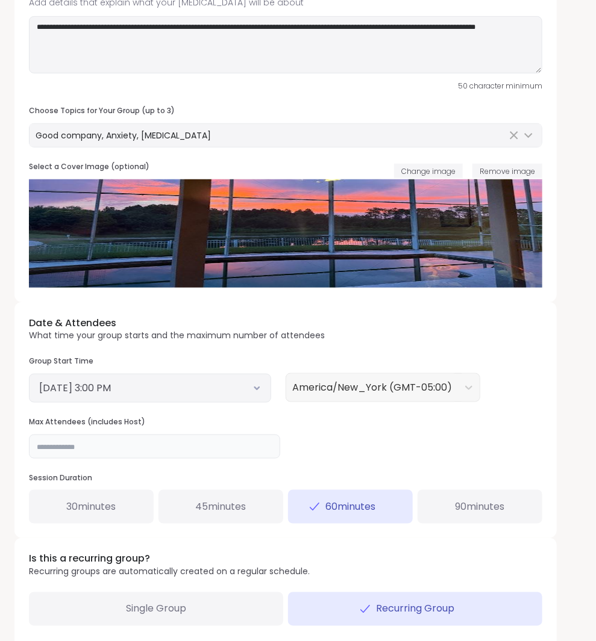
scroll to position [51, 0]
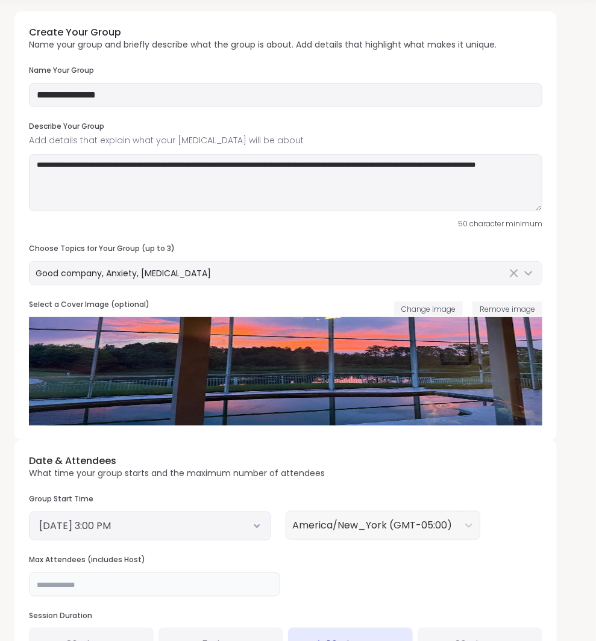
type input "**"
click at [173, 527] on button "[DATE] 3:00 PM" at bounding box center [150, 526] width 222 height 14
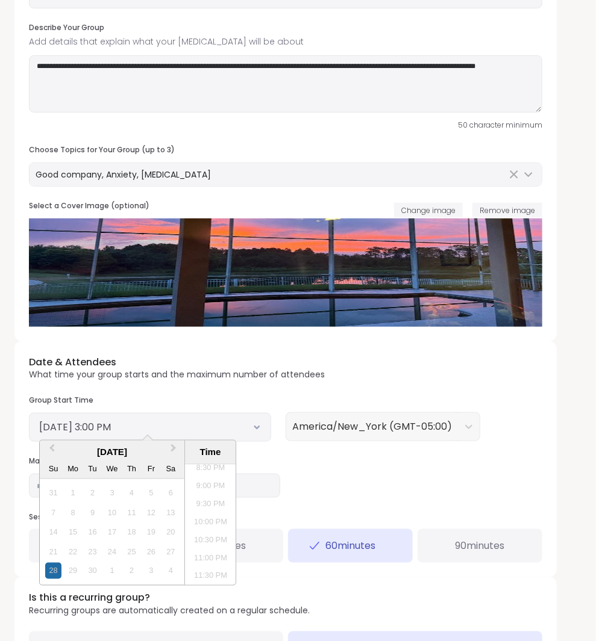
scroll to position [133, 0]
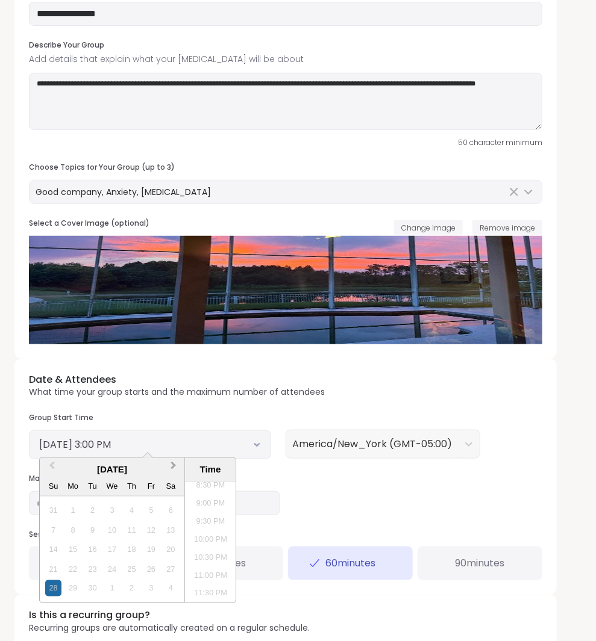
click at [173, 466] on span "Next Month" at bounding box center [173, 469] width 0 height 18
click at [134, 531] on div "9" at bounding box center [131, 530] width 16 height 16
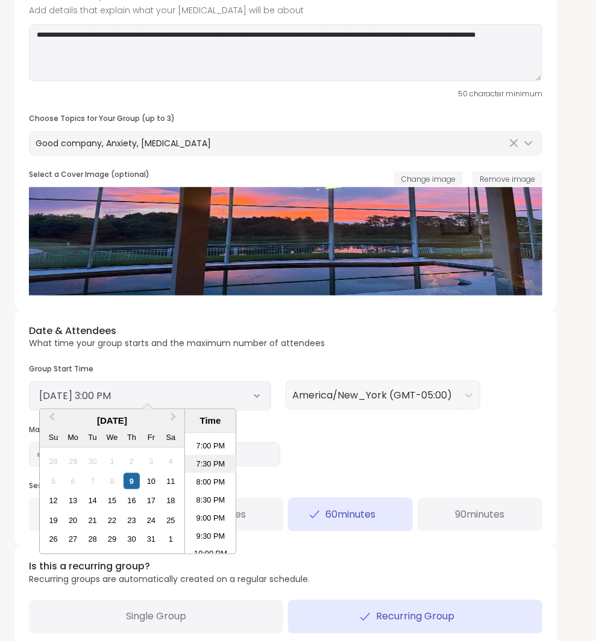
scroll to position [637, 0]
click at [202, 452] on li "6:00 PM" at bounding box center [210, 457] width 51 height 18
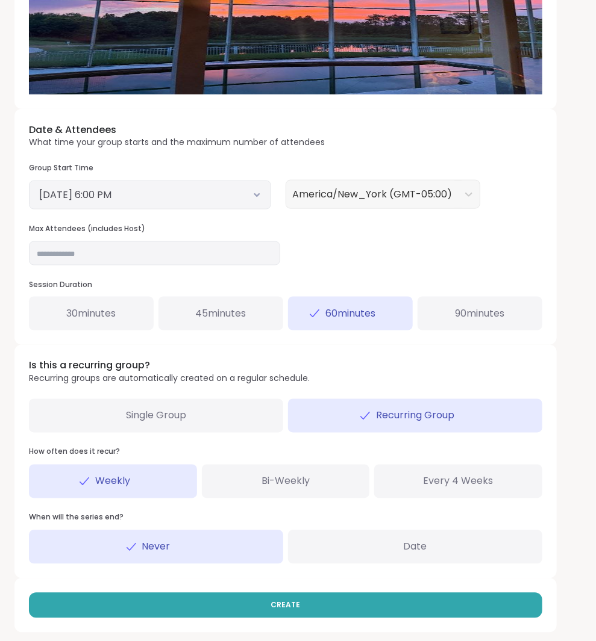
scroll to position [381, 0]
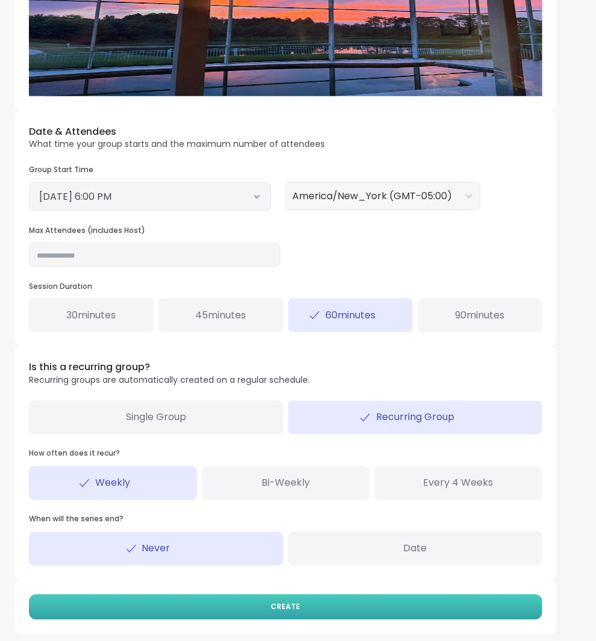
click at [268, 602] on button "CREATE" at bounding box center [285, 607] width 513 height 25
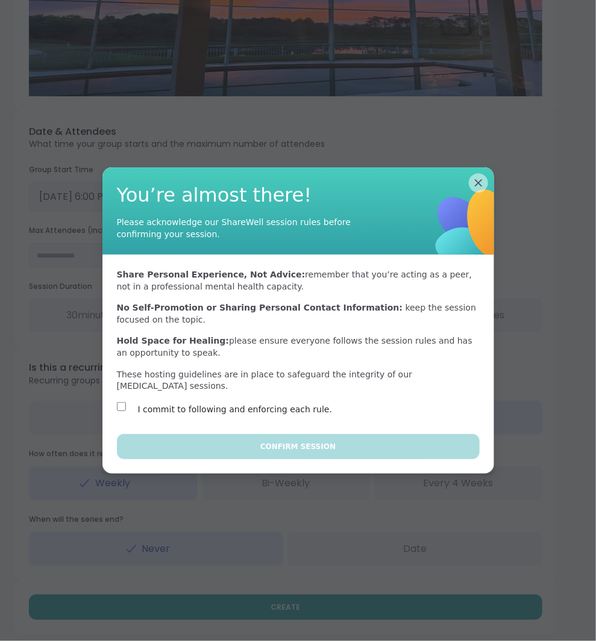
click at [110, 397] on div "Share Personal Experience, Not Advice: remember that you’re acting as a peer, n…" at bounding box center [298, 344] width 392 height 179
click at [122, 398] on div "Share Personal Experience, Not Advice: remember that you’re acting as a peer, n…" at bounding box center [298, 344] width 392 height 179
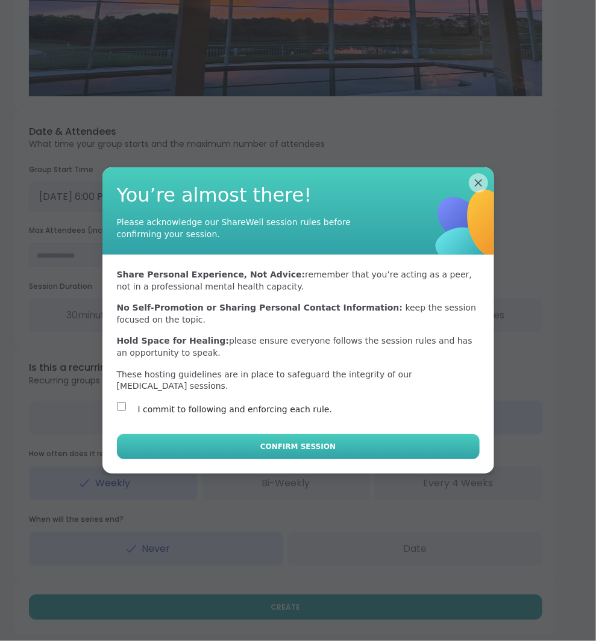
click at [179, 450] on button "Confirm Session" at bounding box center [298, 446] width 363 height 25
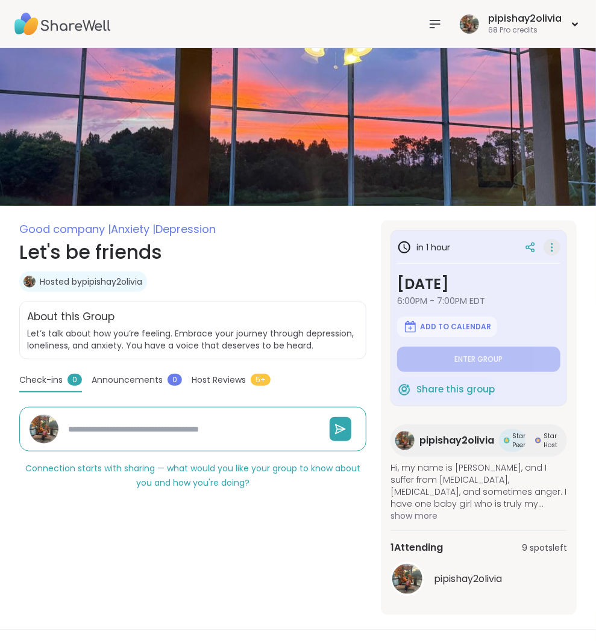
click at [556, 244] on icon at bounding box center [552, 247] width 12 height 17
click at [445, 234] on div "in 1 hour [DATE] 6:00PM - 7:00PM EDT Add to Calendar Enter group Share this gro…" at bounding box center [478, 318] width 176 height 176
click at [525, 244] on icon at bounding box center [530, 247] width 11 height 11
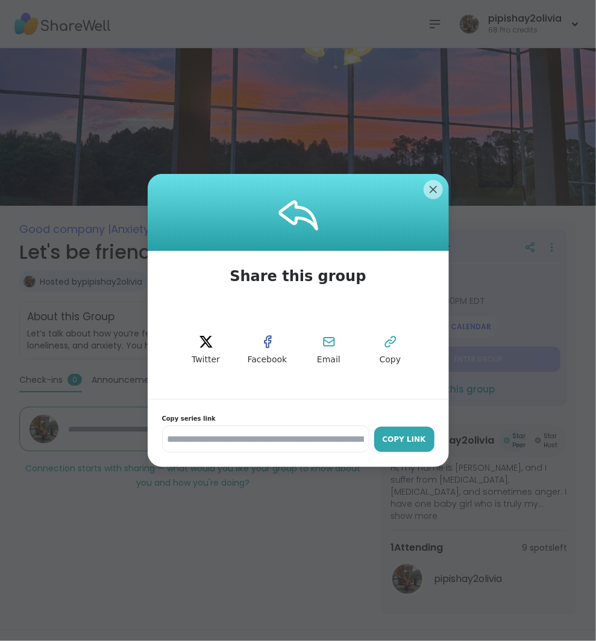
click at [408, 446] on button "Copy Link" at bounding box center [404, 439] width 60 height 25
click at [434, 188] on img at bounding box center [298, 127] width 596 height 158
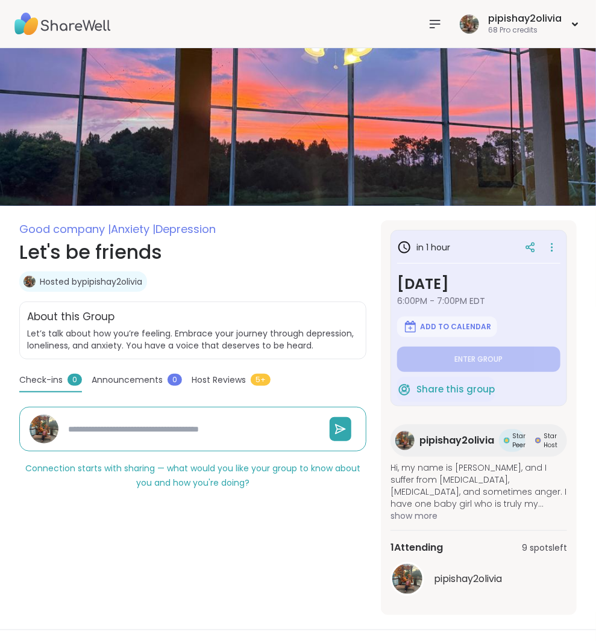
type textarea "*"
click at [435, 27] on icon at bounding box center [435, 23] width 10 height 7
click at [430, 22] on icon at bounding box center [435, 24] width 14 height 14
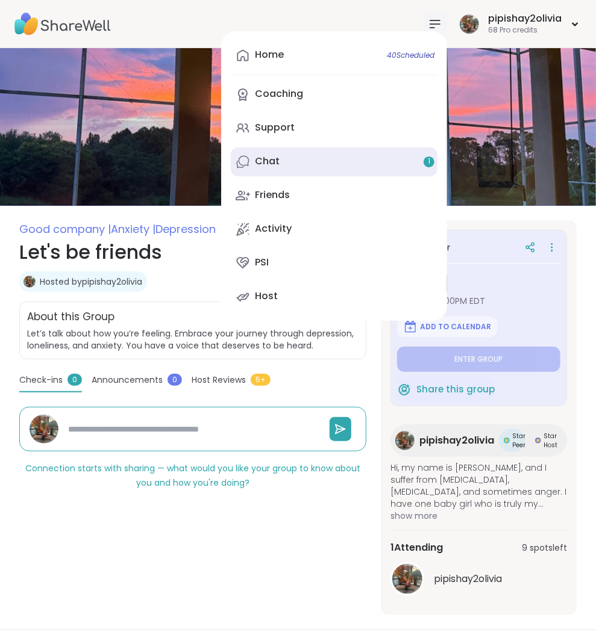
click at [335, 151] on link "Chat 1" at bounding box center [334, 162] width 207 height 29
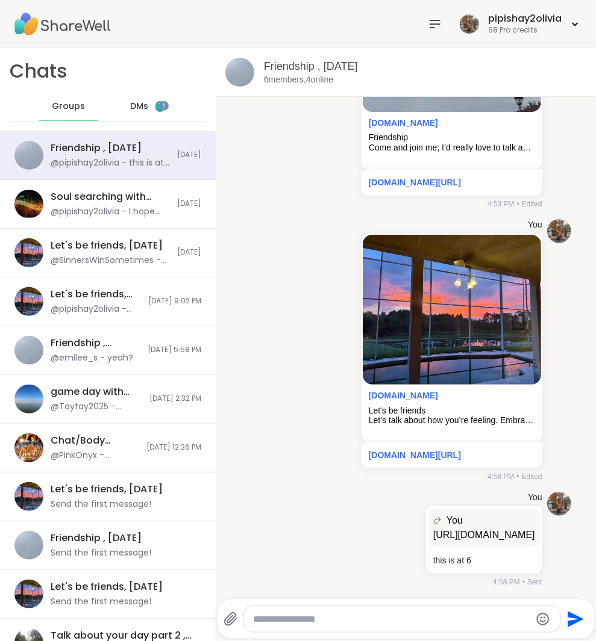
click at [158, 110] on div "DMs 1" at bounding box center [147, 106] width 59 height 29
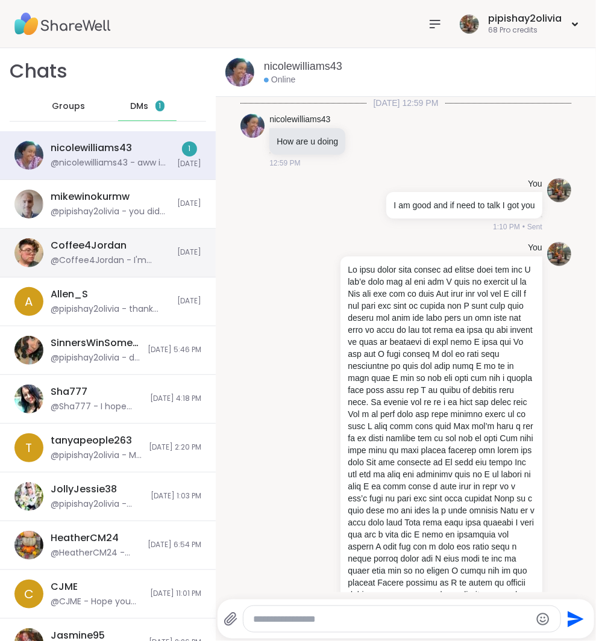
scroll to position [2642, 0]
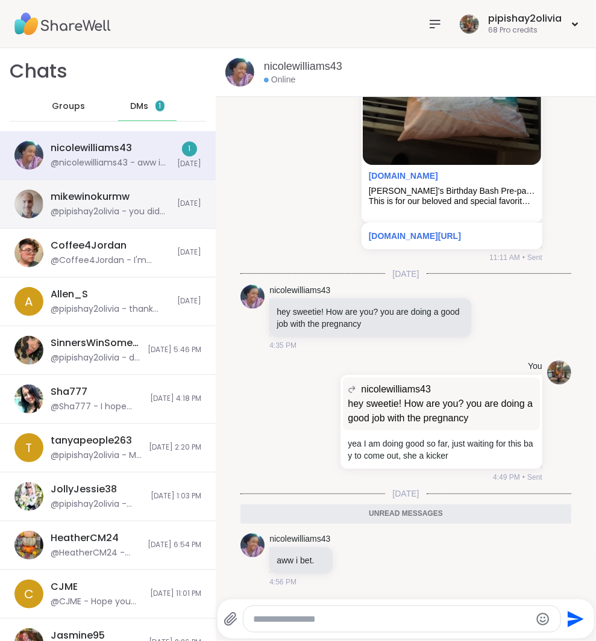
click at [87, 201] on div "mikewinokurmw" at bounding box center [90, 196] width 79 height 13
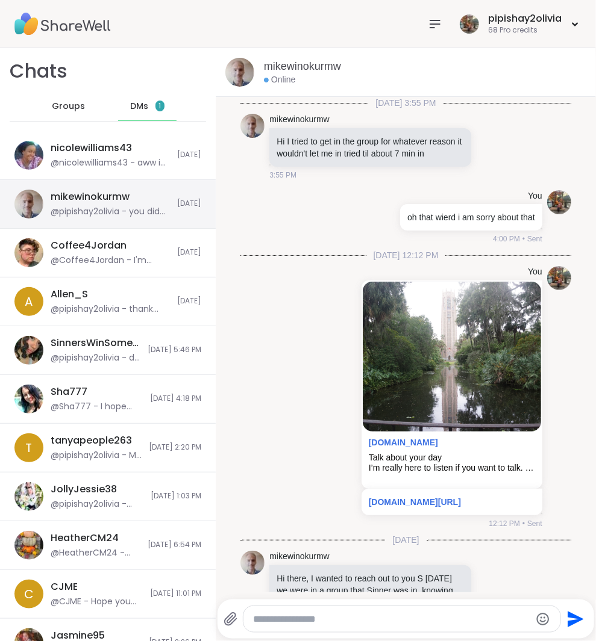
scroll to position [295, 0]
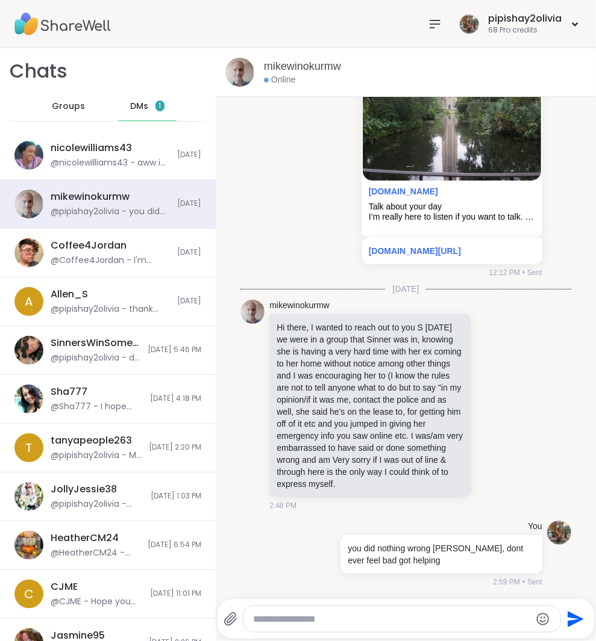
click at [155, 102] on span "1" at bounding box center [159, 106] width 9 height 11
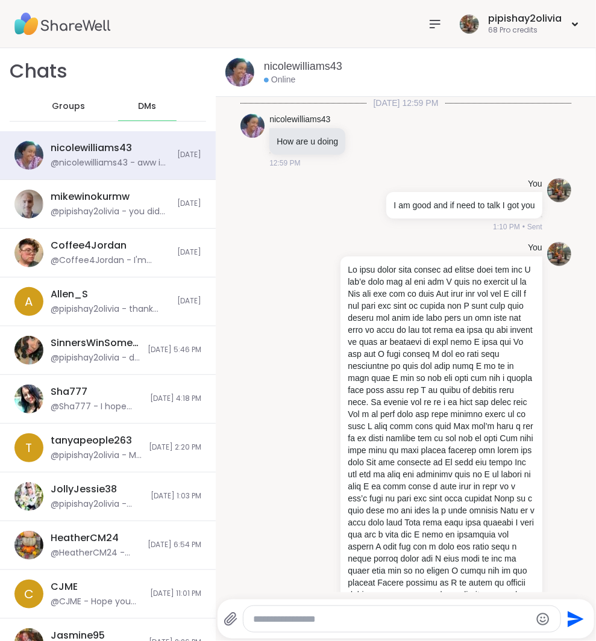
scroll to position [2601, 0]
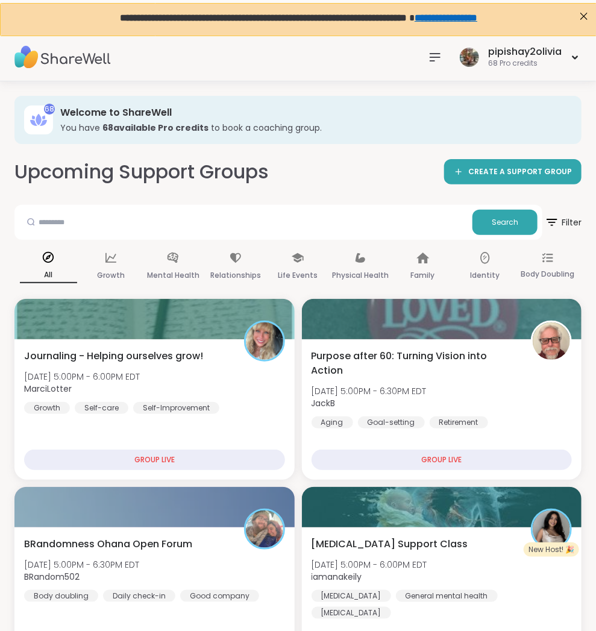
click at [435, 54] on icon at bounding box center [435, 57] width 10 height 7
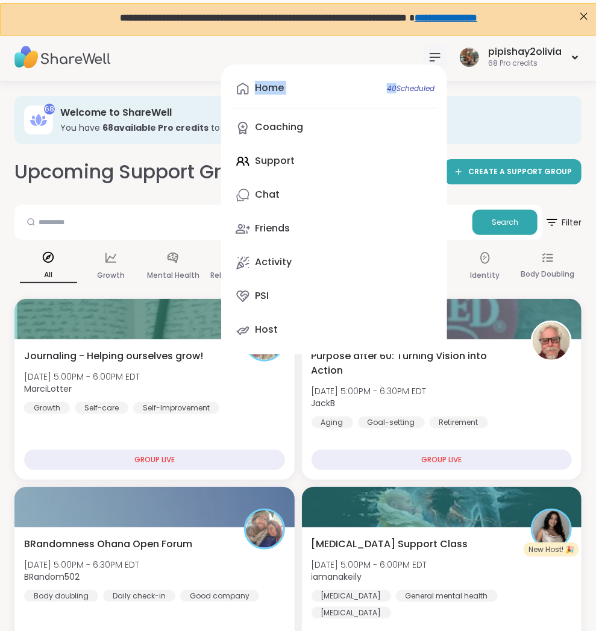
click at [435, 54] on icon at bounding box center [435, 57] width 10 height 7
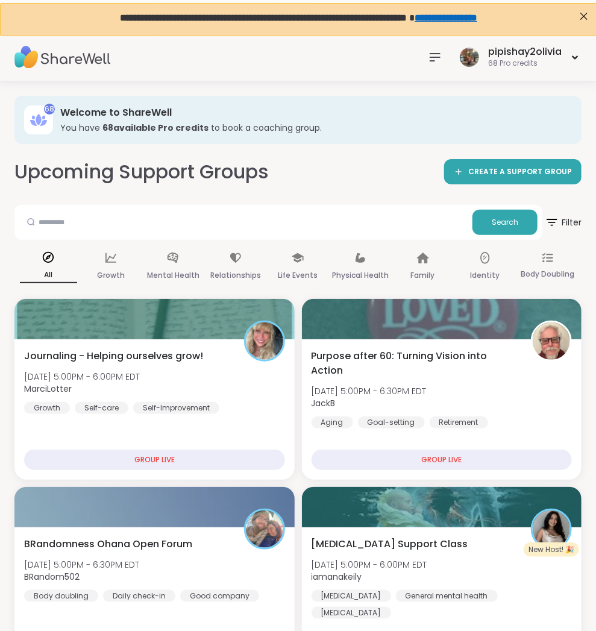
click at [428, 58] on icon at bounding box center [435, 57] width 14 height 14
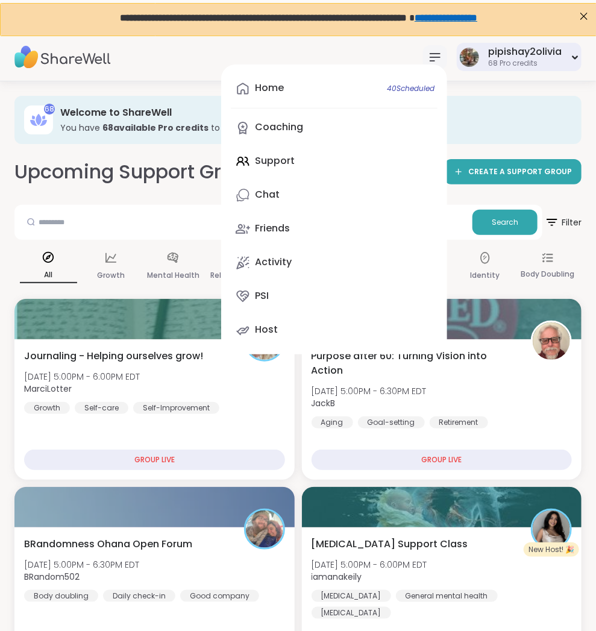
click at [499, 60] on div "68 Pro credits" at bounding box center [524, 63] width 73 height 10
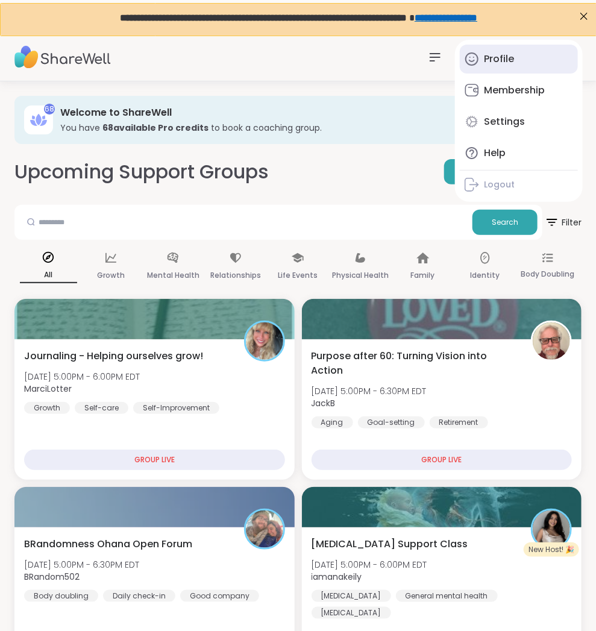
click at [513, 60] on div "Profile" at bounding box center [499, 58] width 30 height 13
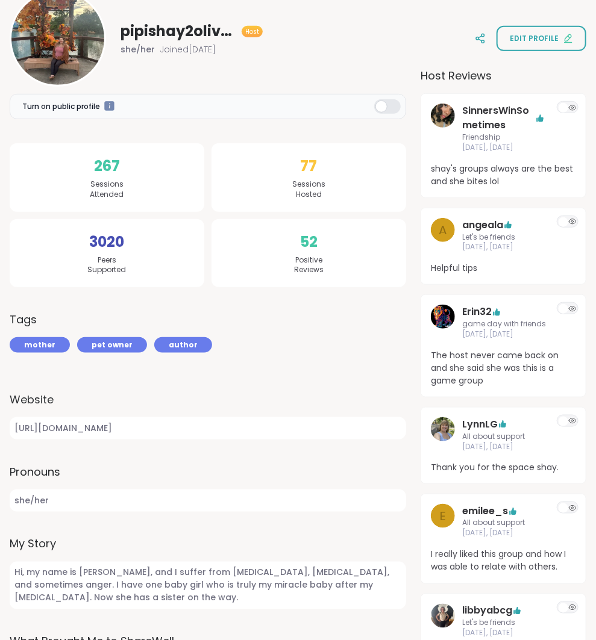
scroll to position [200, 0]
